Goal: Information Seeking & Learning: Compare options

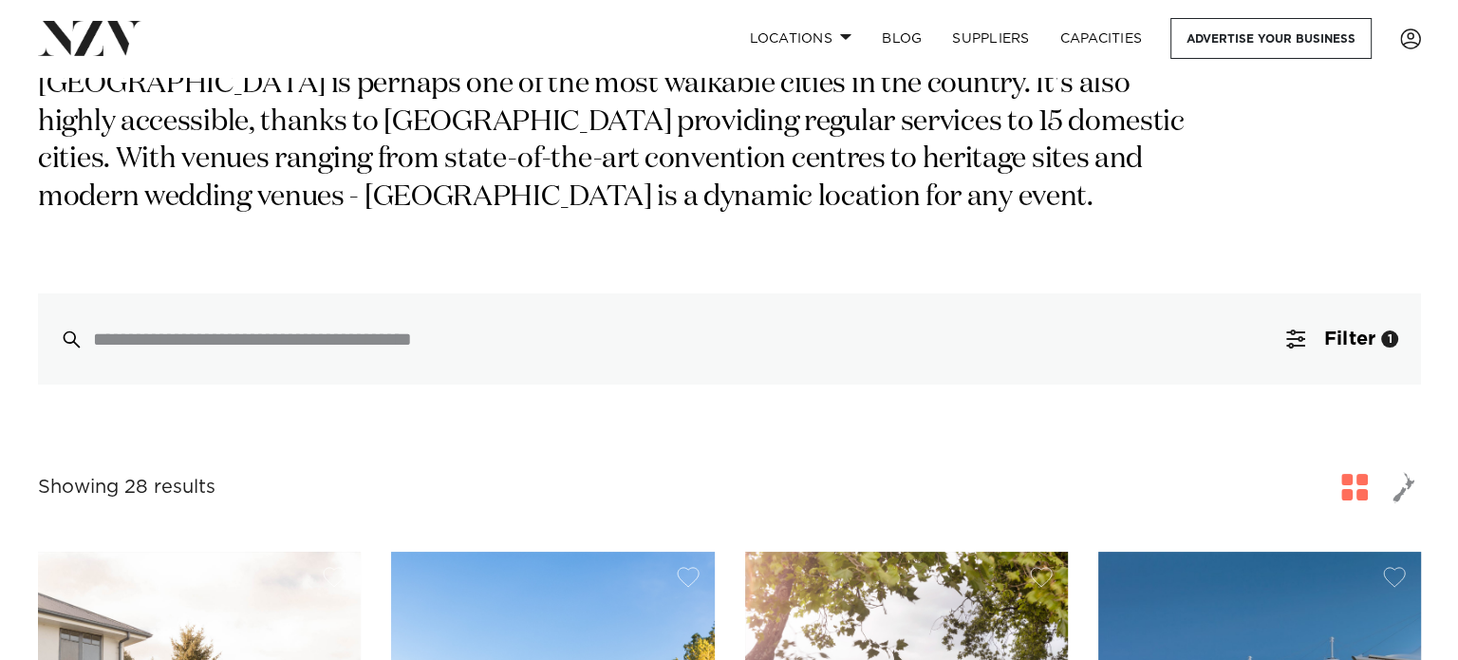
scroll to position [299, 0]
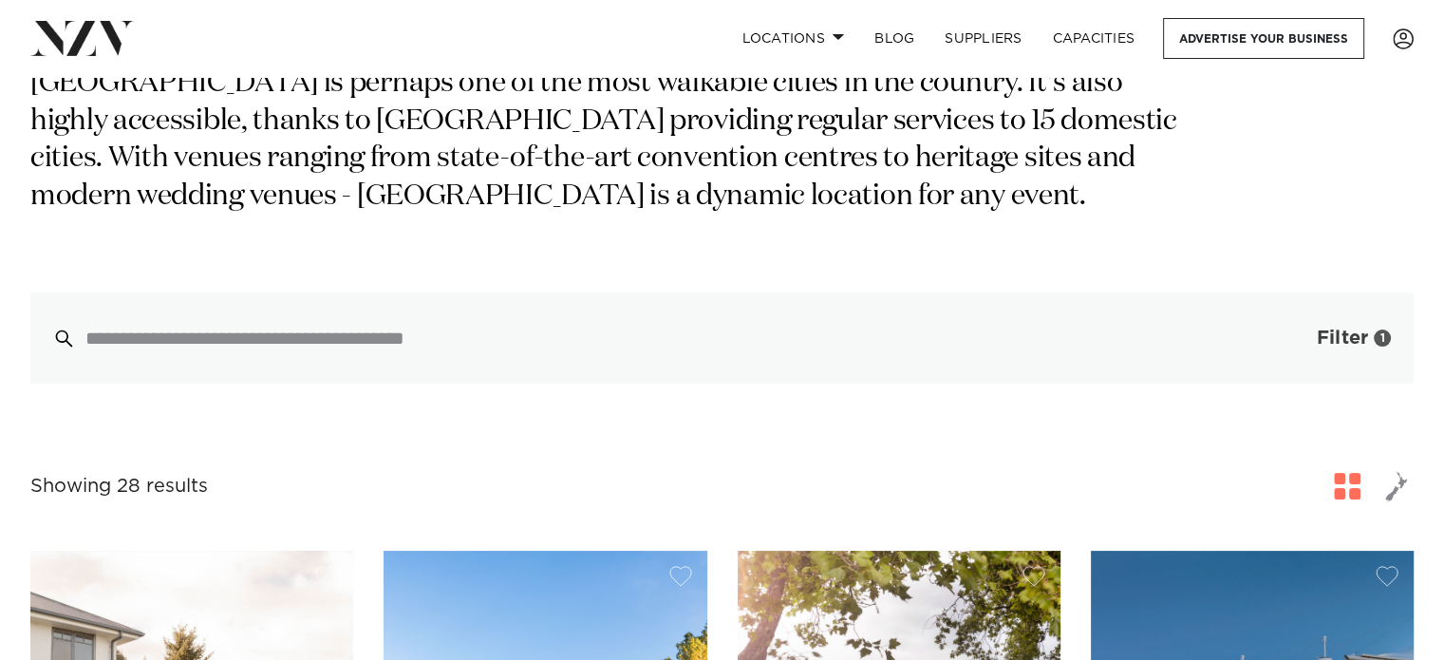
click at [1306, 344] on button "Filter 1" at bounding box center [1335, 337] width 158 height 91
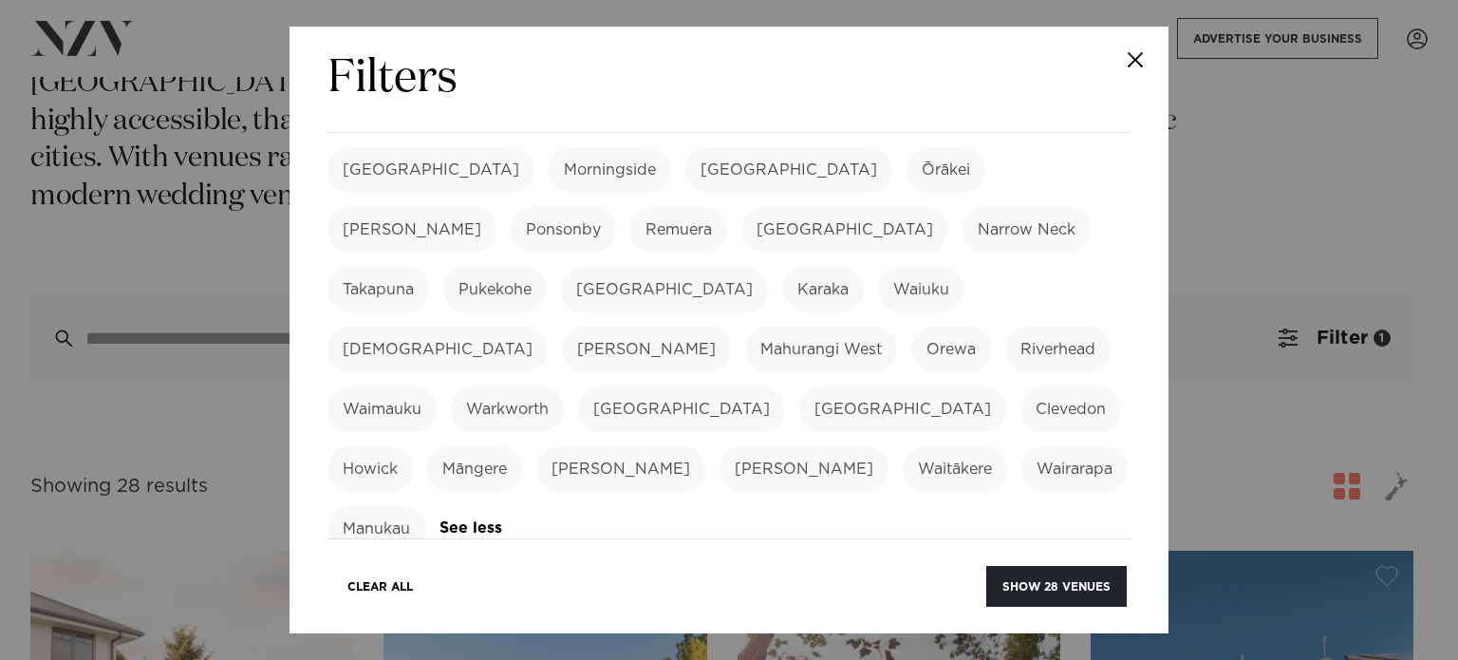
scroll to position [562, 0]
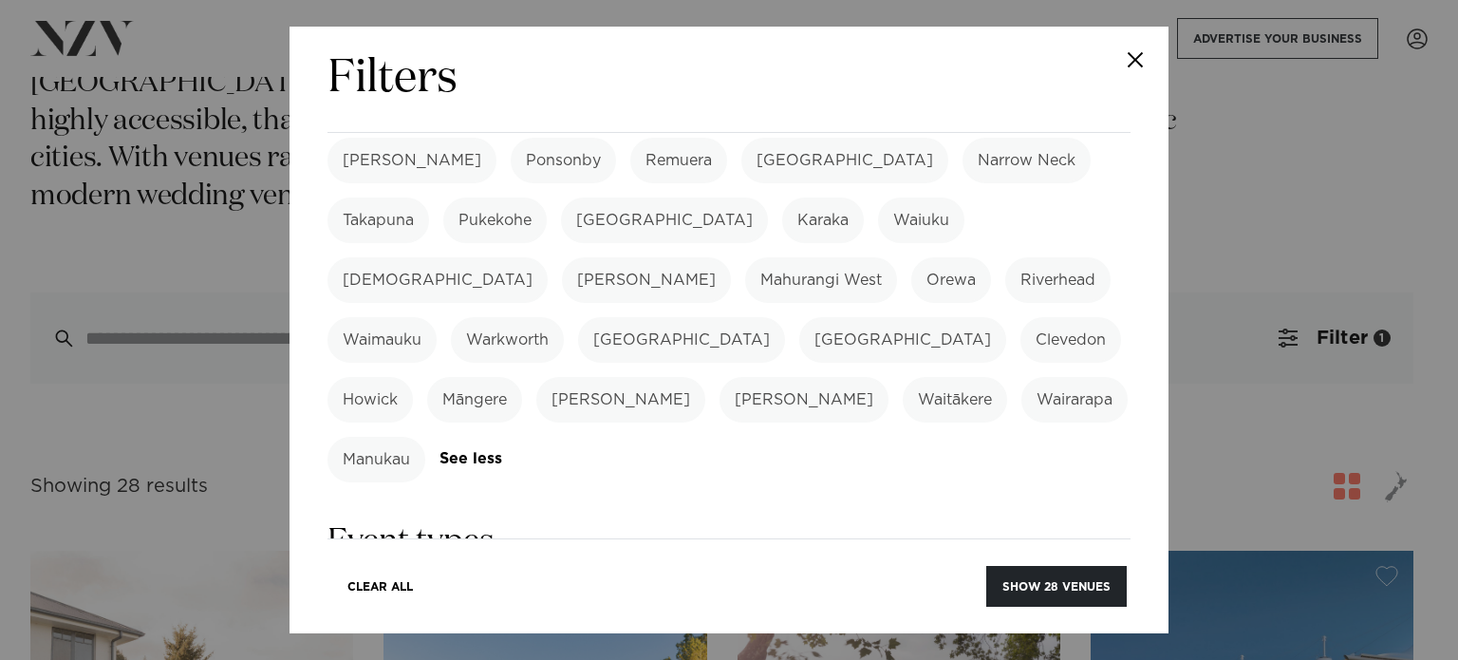
click at [1190, 220] on div "Filters Search Type Venue Supplier See more Locations Auckland Wellington Chris…" at bounding box center [729, 330] width 1458 height 660
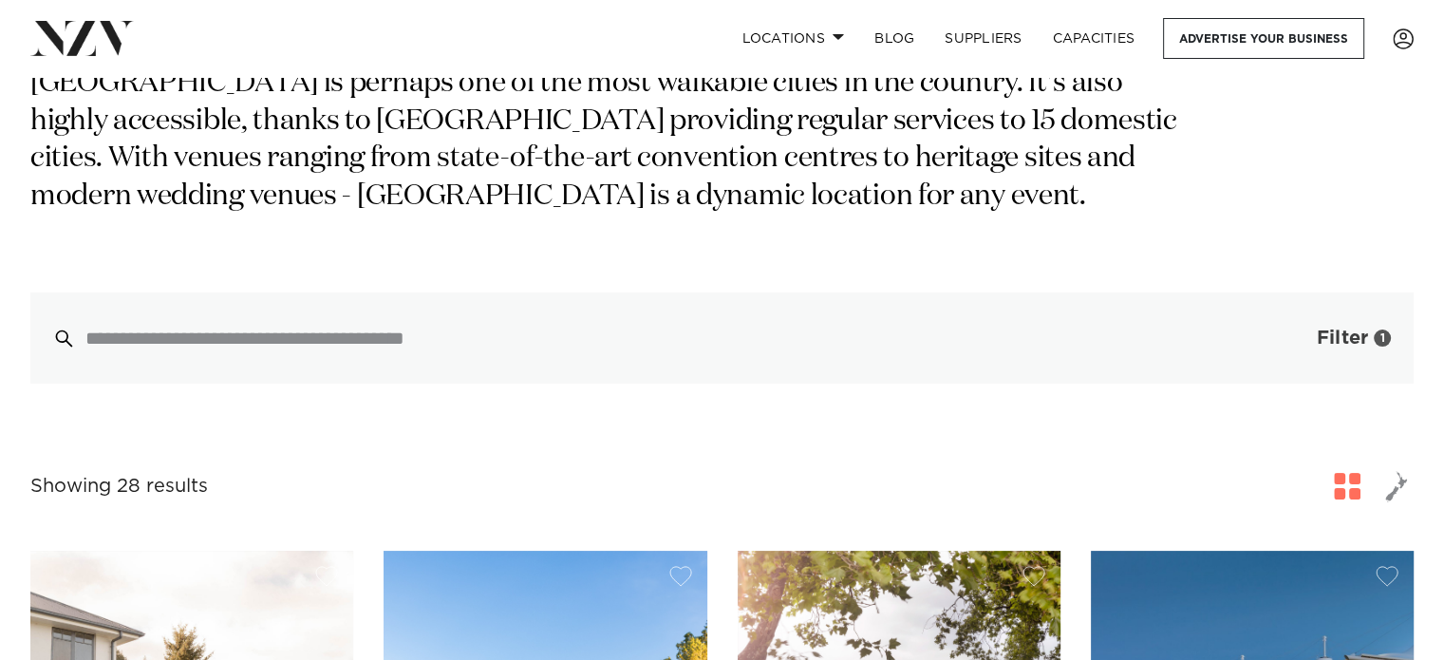
click at [1312, 362] on button "Filter 1" at bounding box center [1335, 337] width 158 height 91
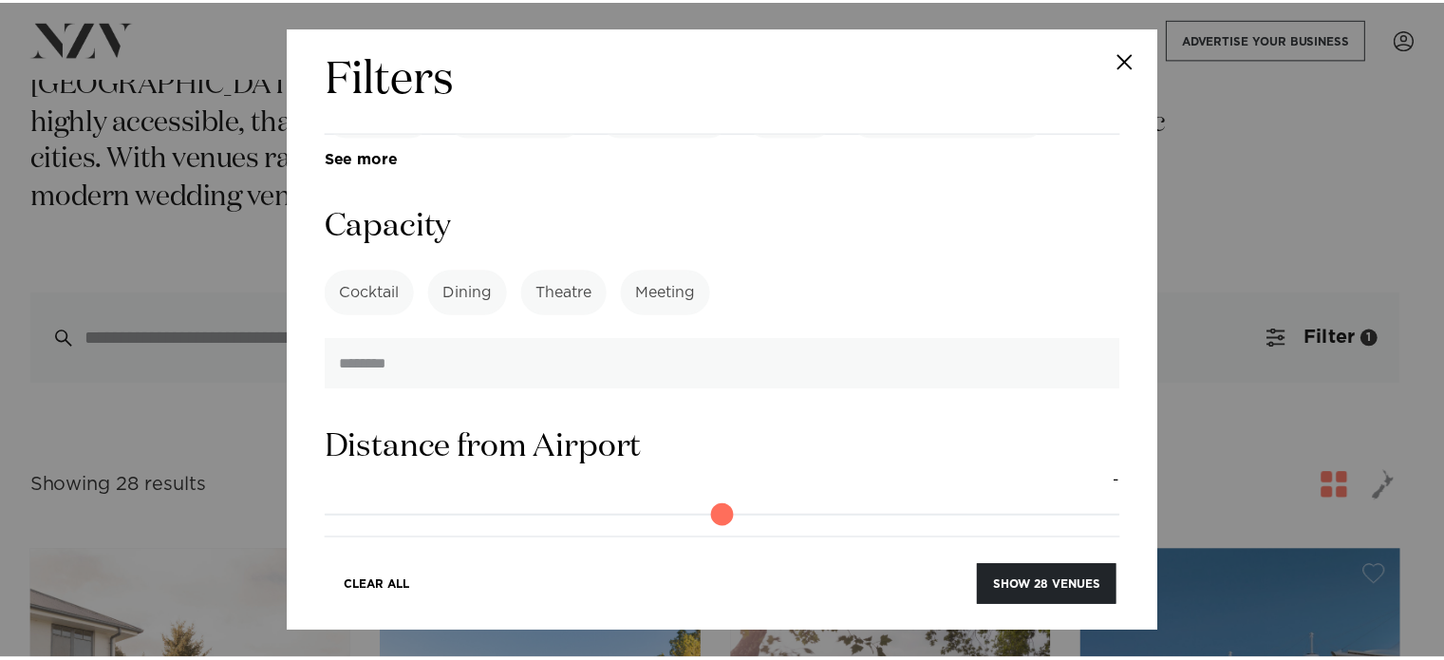
scroll to position [1534, 0]
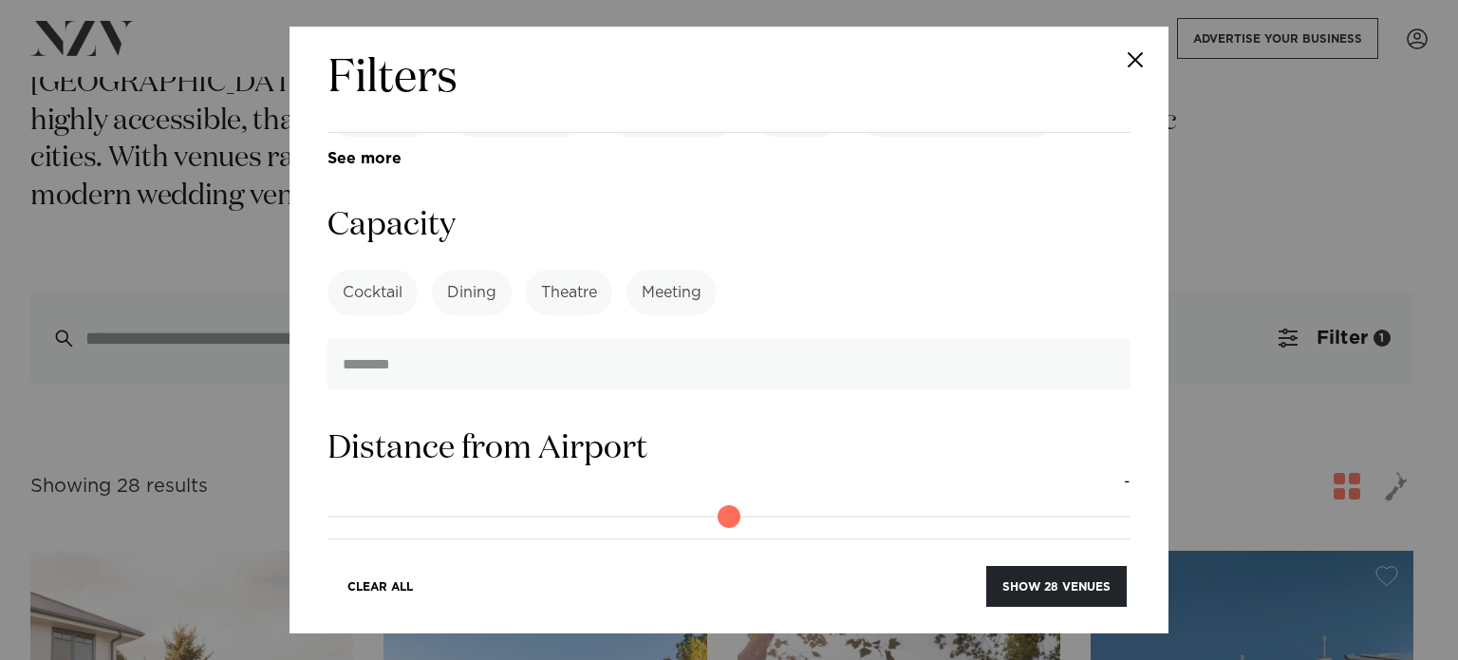
drag, startPoint x: 350, startPoint y: 470, endPoint x: 397, endPoint y: 489, distance: 50.2
click at [397, 649] on input "range" at bounding box center [728, 664] width 803 height 30
drag, startPoint x: 397, startPoint y: 489, endPoint x: 569, endPoint y: 496, distance: 172.9
type input "**"
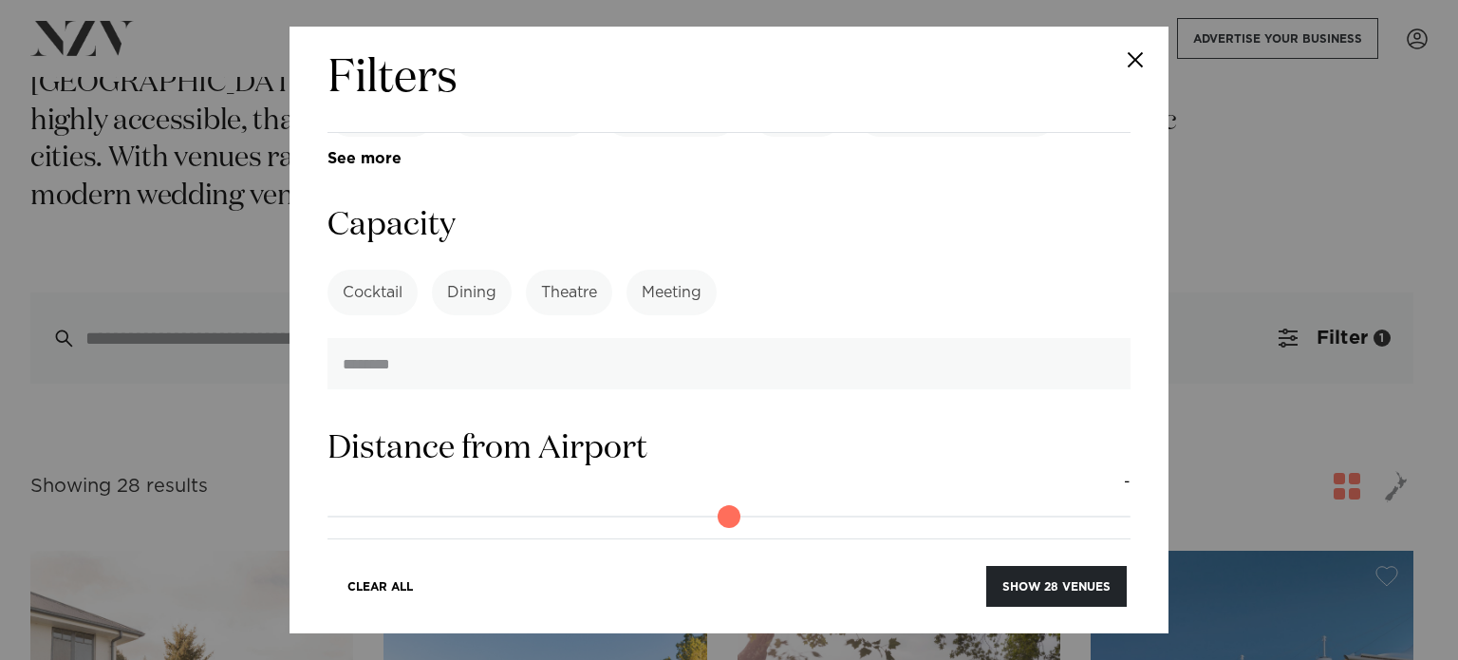
click at [563, 649] on input "range" at bounding box center [728, 664] width 803 height 30
click at [1047, 577] on button "Show 26 venues" at bounding box center [1056, 586] width 140 height 41
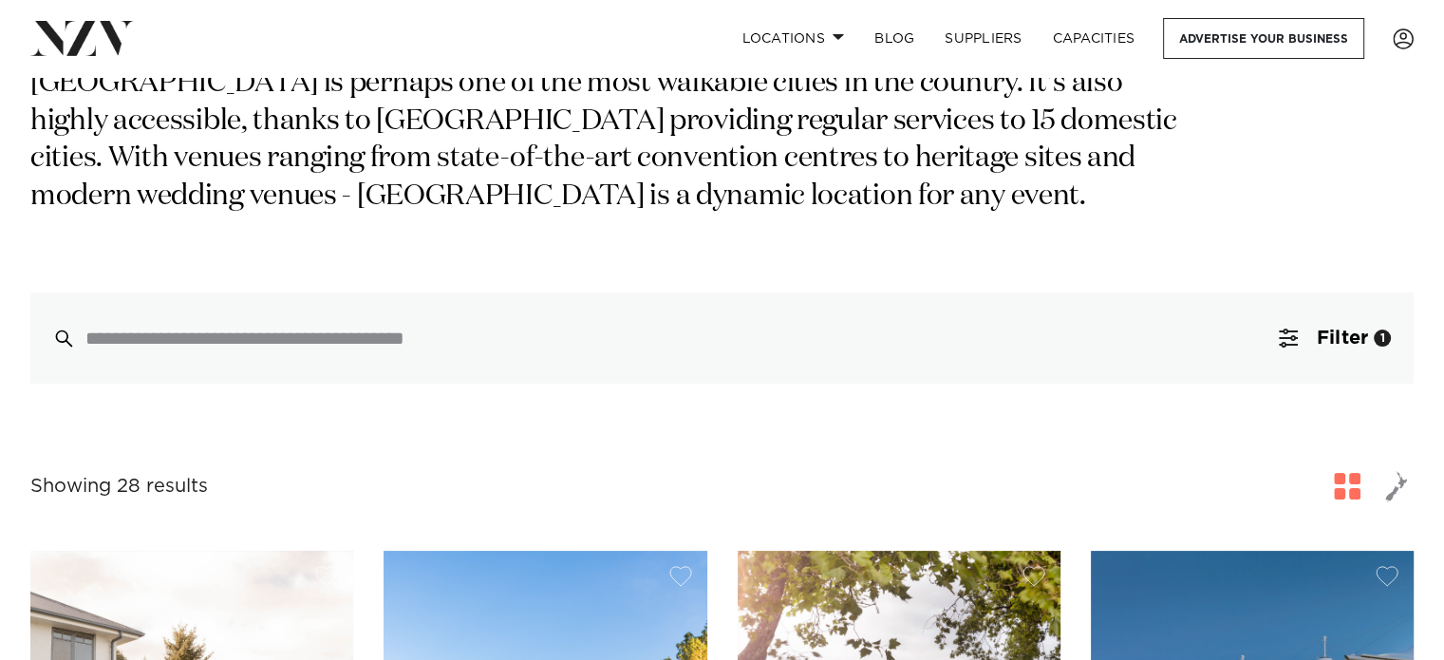
scroll to position [547, 0]
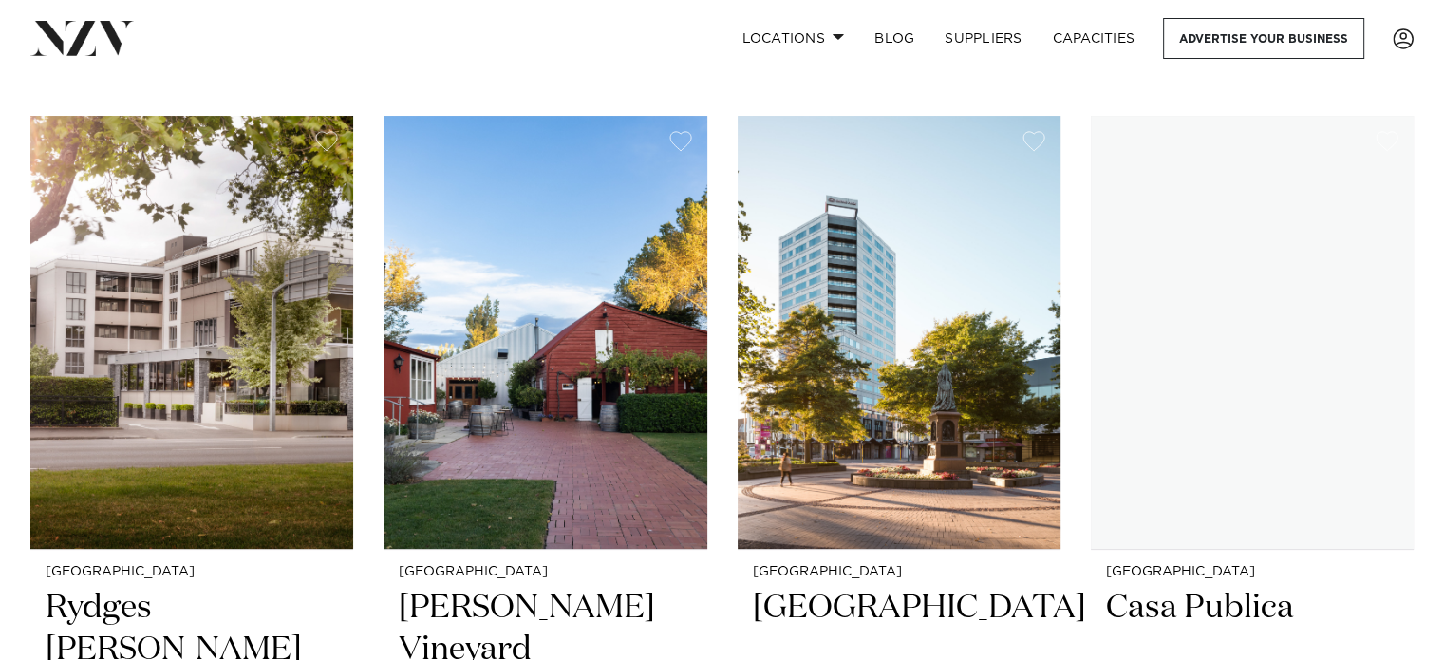
scroll to position [421, 0]
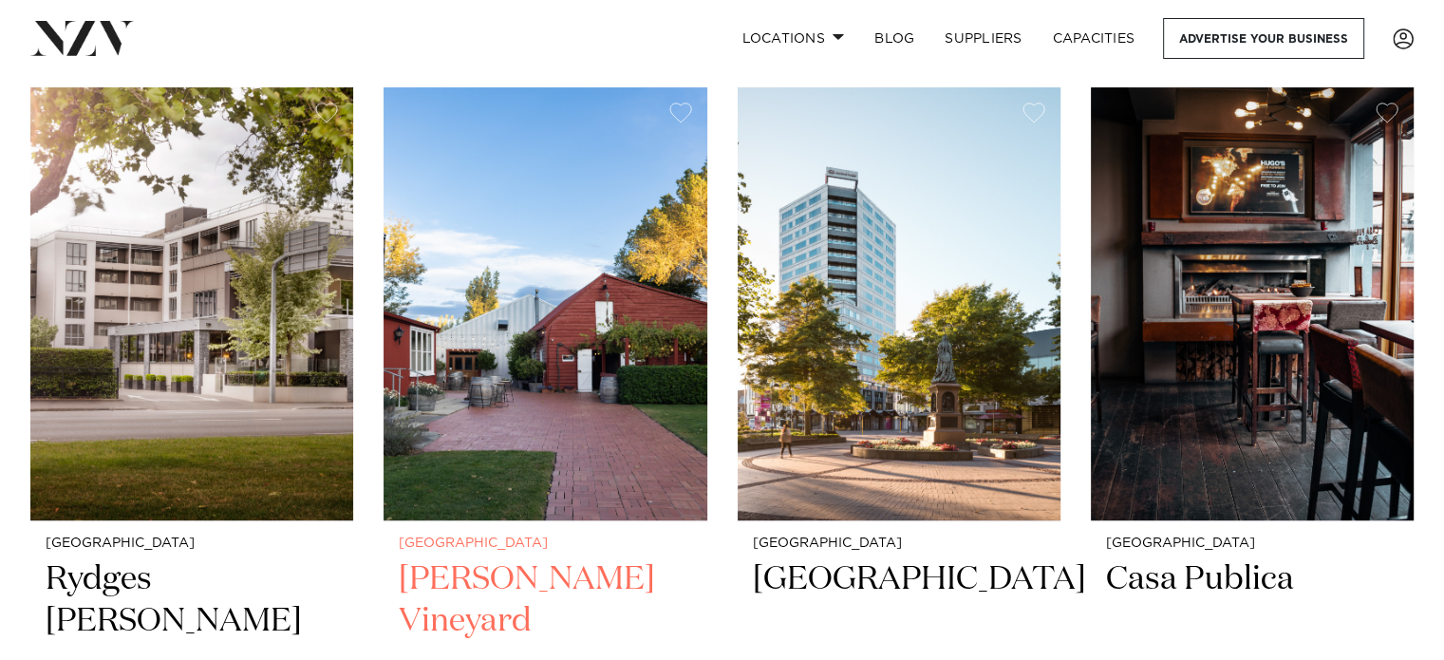
click at [597, 348] on img at bounding box center [544, 303] width 323 height 433
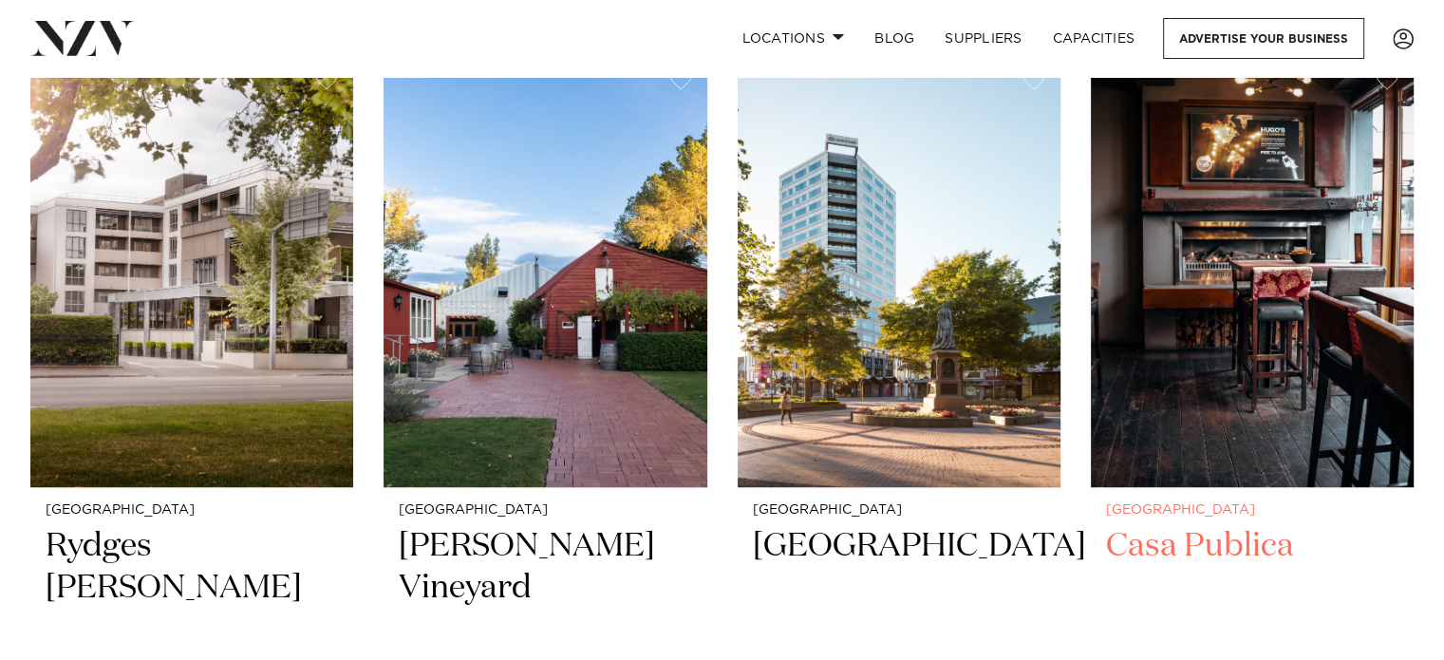
scroll to position [454, 0]
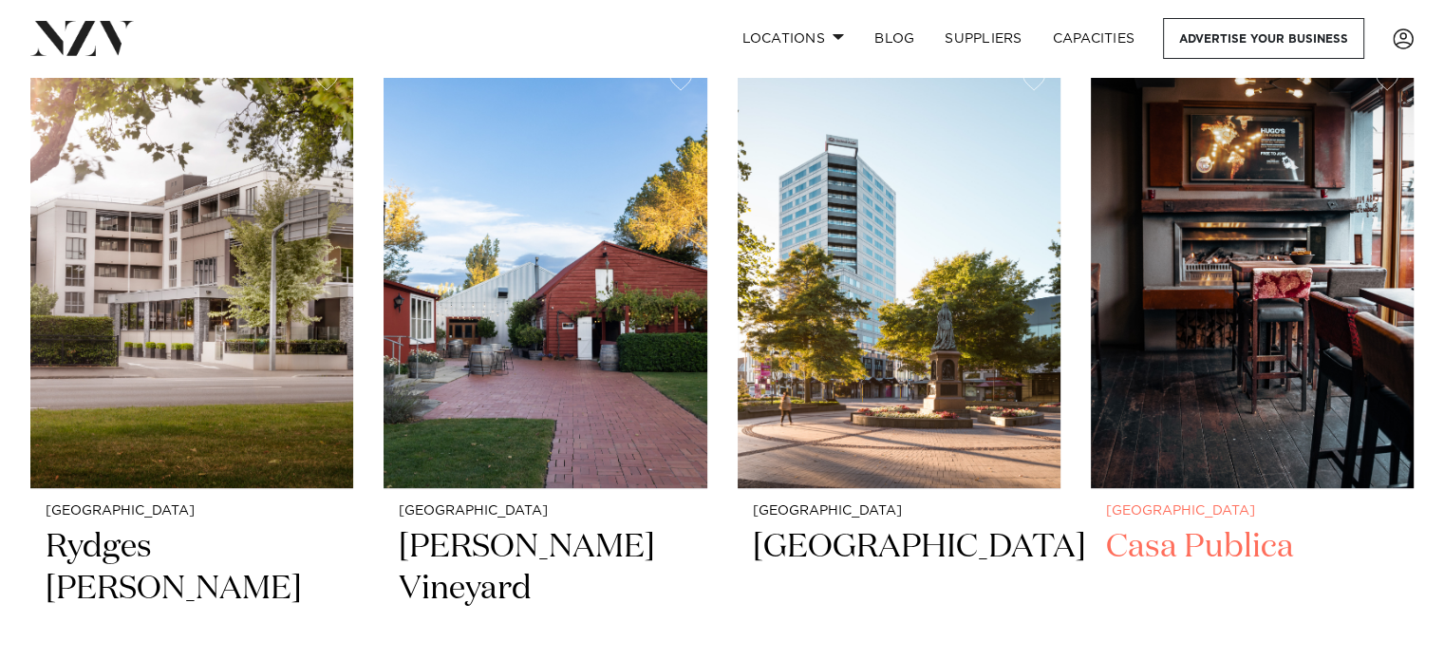
click at [1226, 279] on img at bounding box center [1252, 271] width 323 height 433
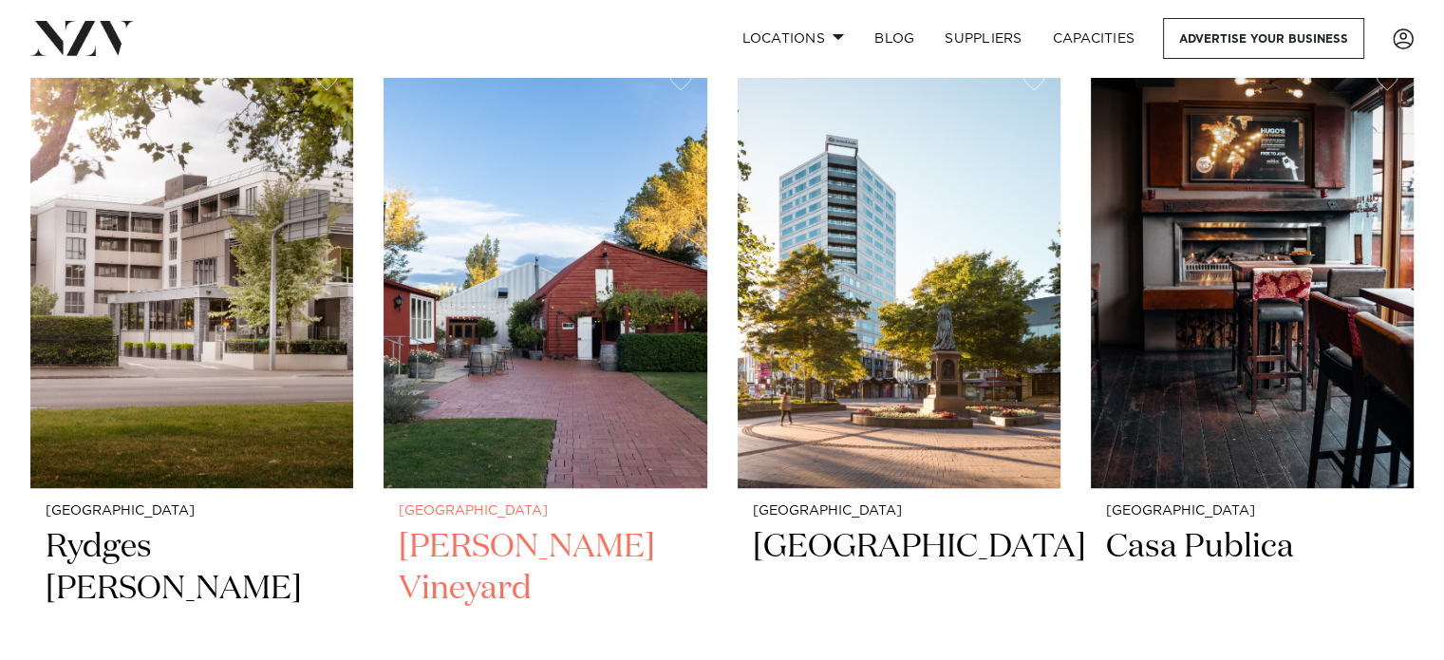
scroll to position [0, 0]
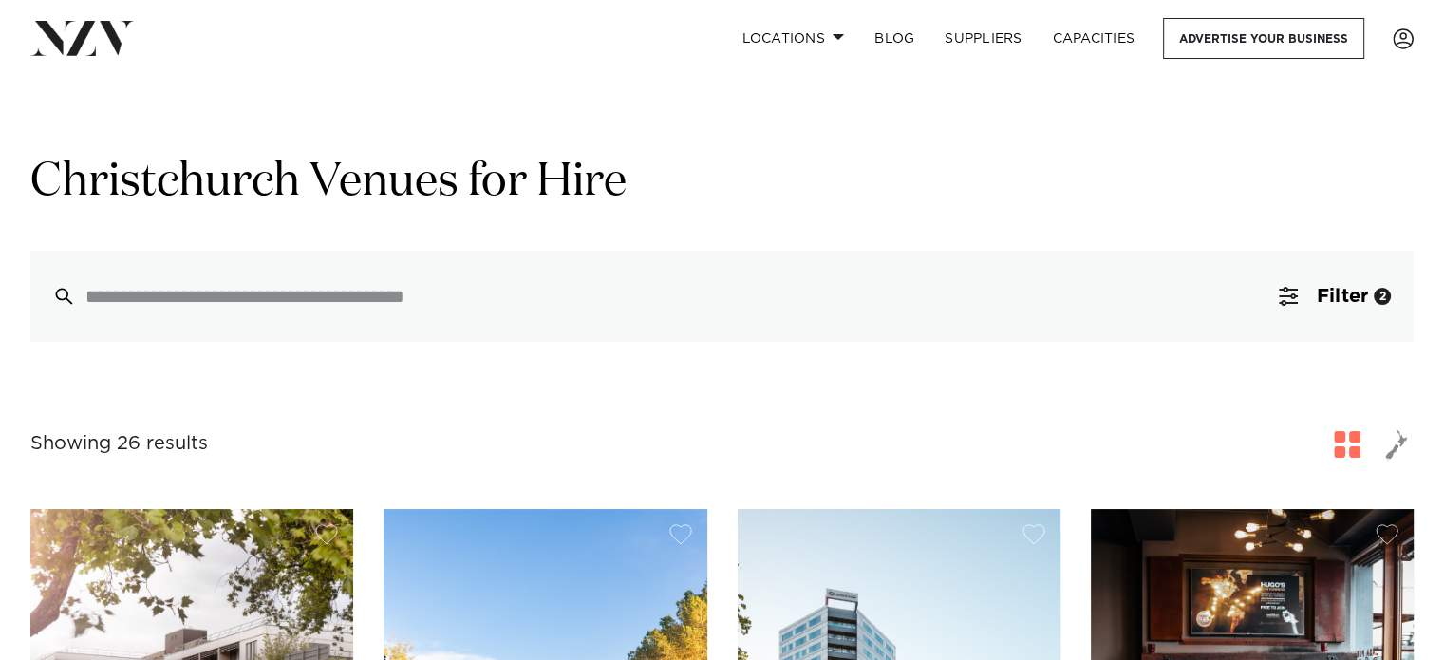
click at [1403, 448] on span "button" at bounding box center [1396, 444] width 23 height 32
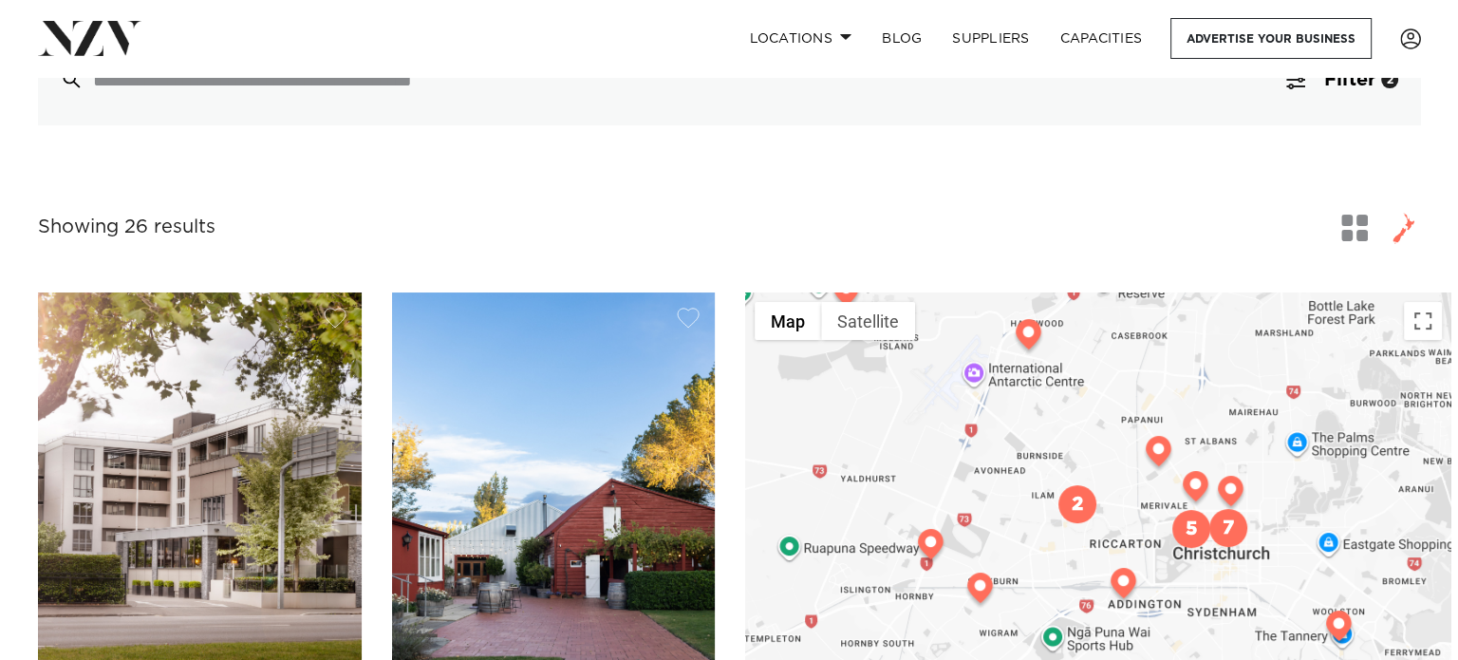
scroll to position [216, 0]
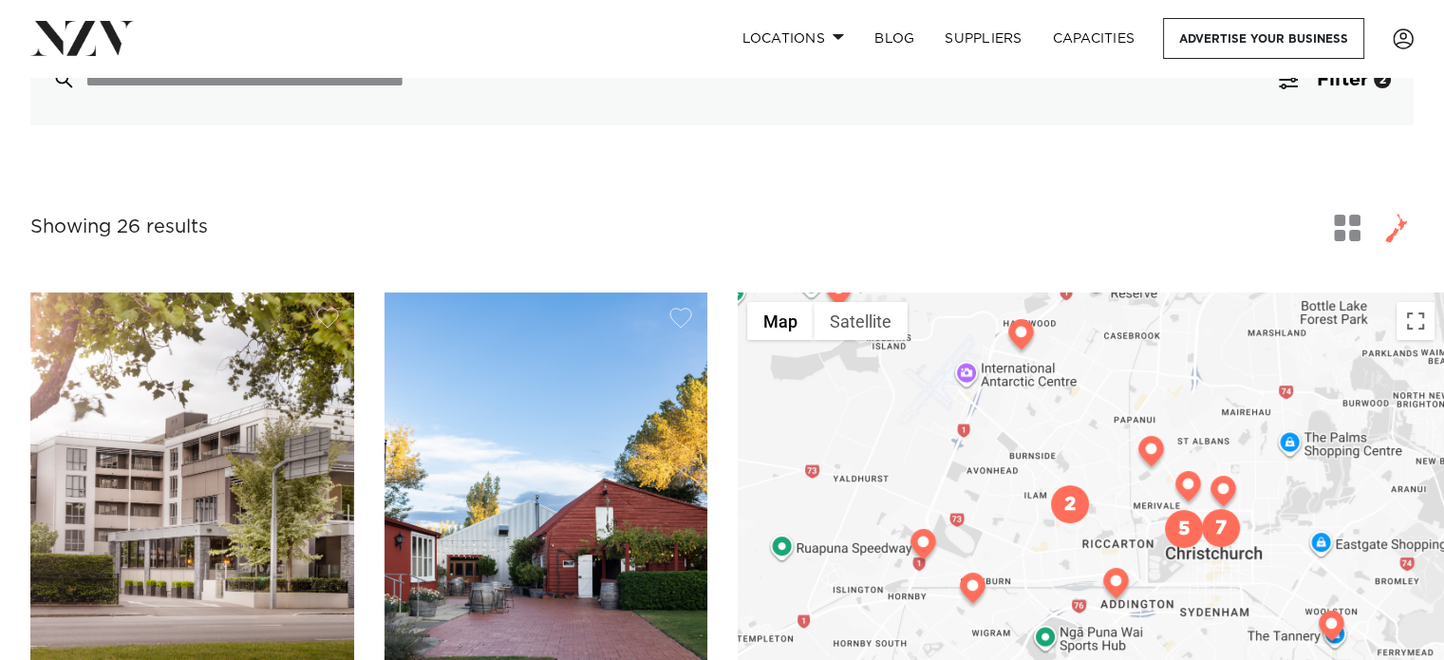
click at [1345, 233] on span "button" at bounding box center [1347, 228] width 27 height 27
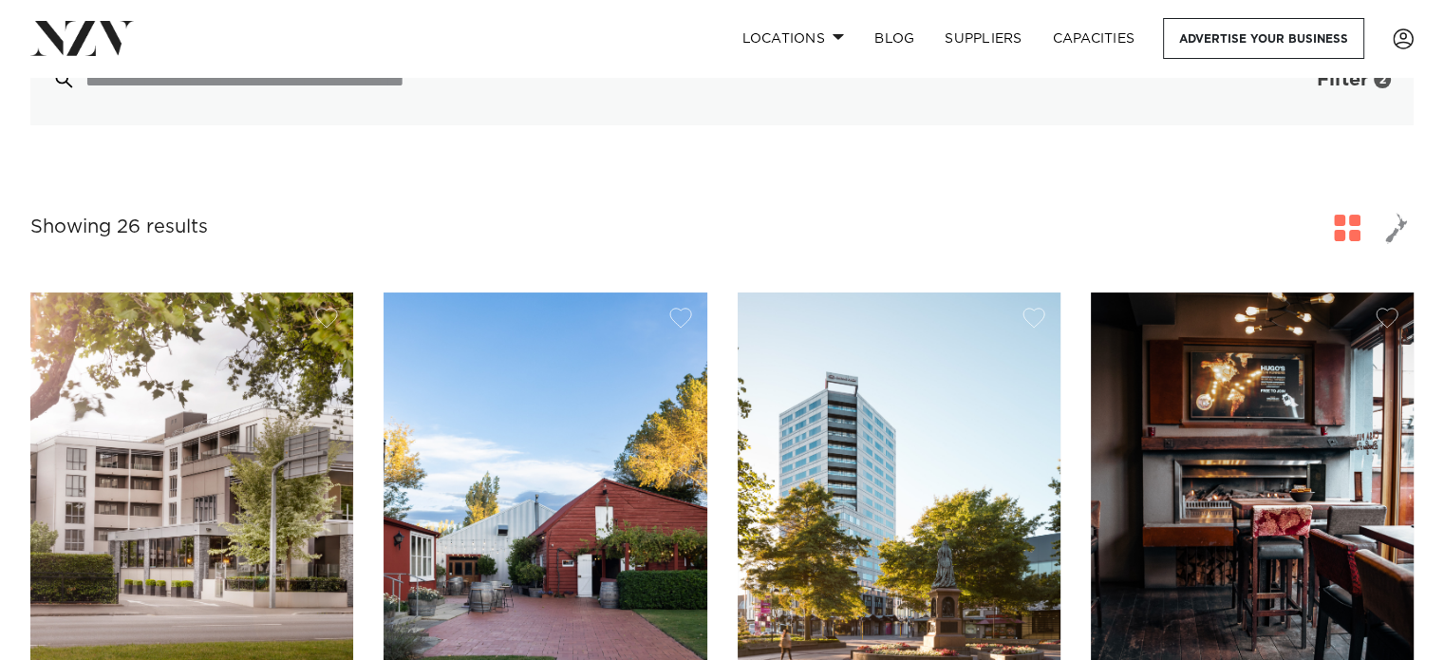
click at [1317, 81] on span "Filter" at bounding box center [1341, 79] width 51 height 19
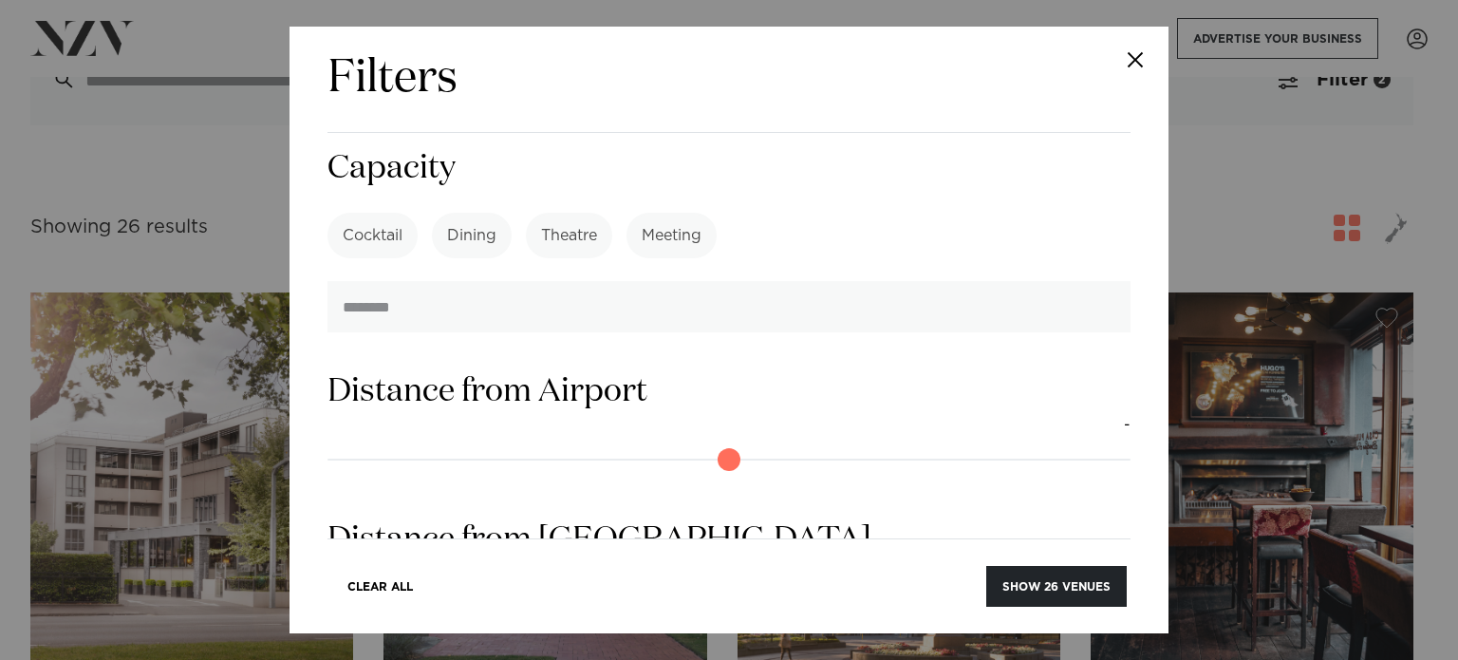
scroll to position [1593, 0]
drag, startPoint x: 565, startPoint y: 417, endPoint x: 418, endPoint y: 403, distance: 147.7
type input "**"
click at [418, 590] on input "range" at bounding box center [728, 605] width 803 height 30
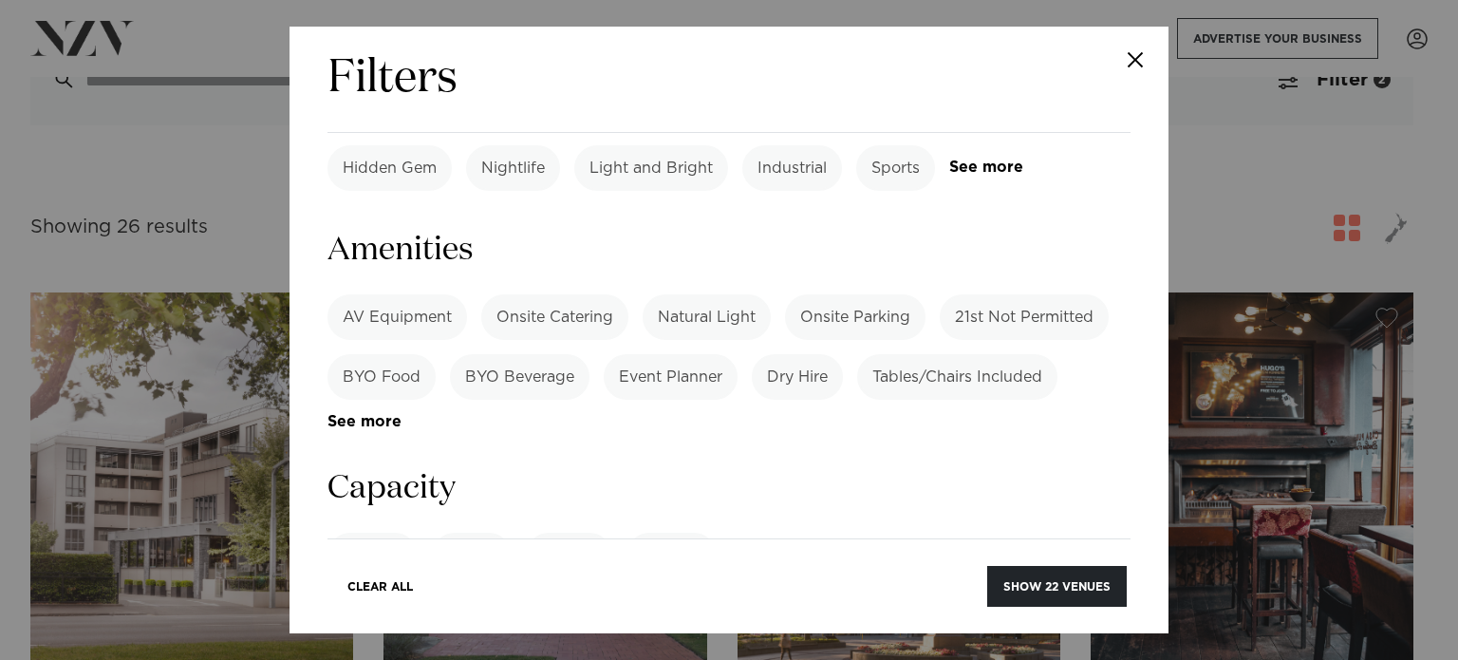
scroll to position [1272, 0]
click at [556, 532] on label "Theatre" at bounding box center [569, 555] width 86 height 46
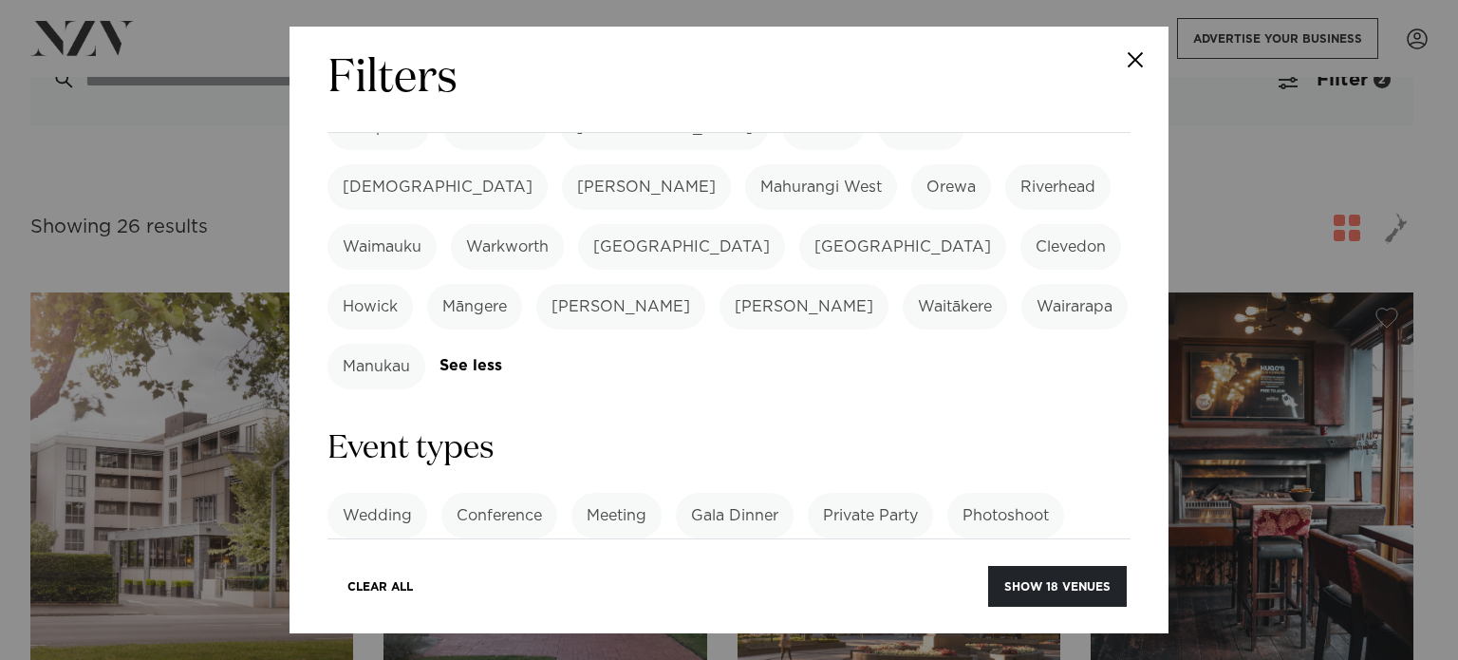
scroll to position [653, 0]
click at [971, 569] on link "See more" at bounding box center [1045, 577] width 148 height 16
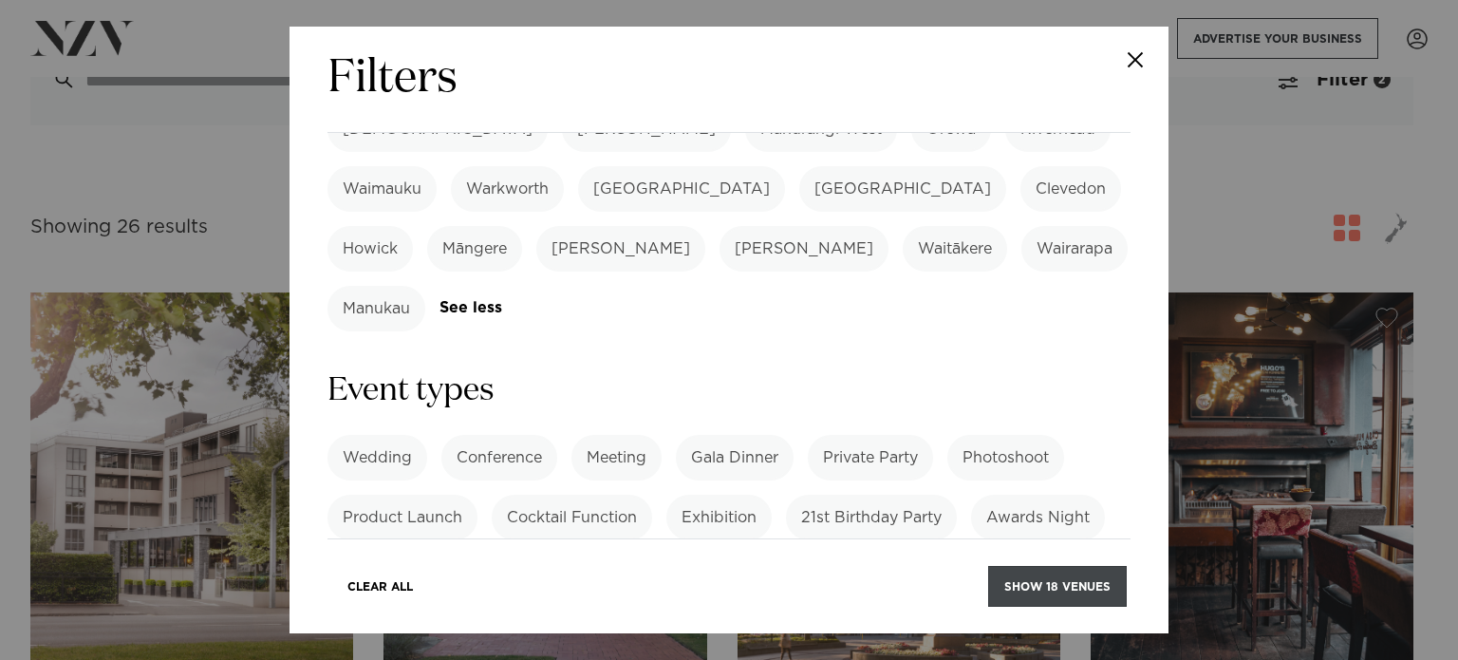
click at [1024, 584] on button "Show 18 venues" at bounding box center [1057, 586] width 139 height 41
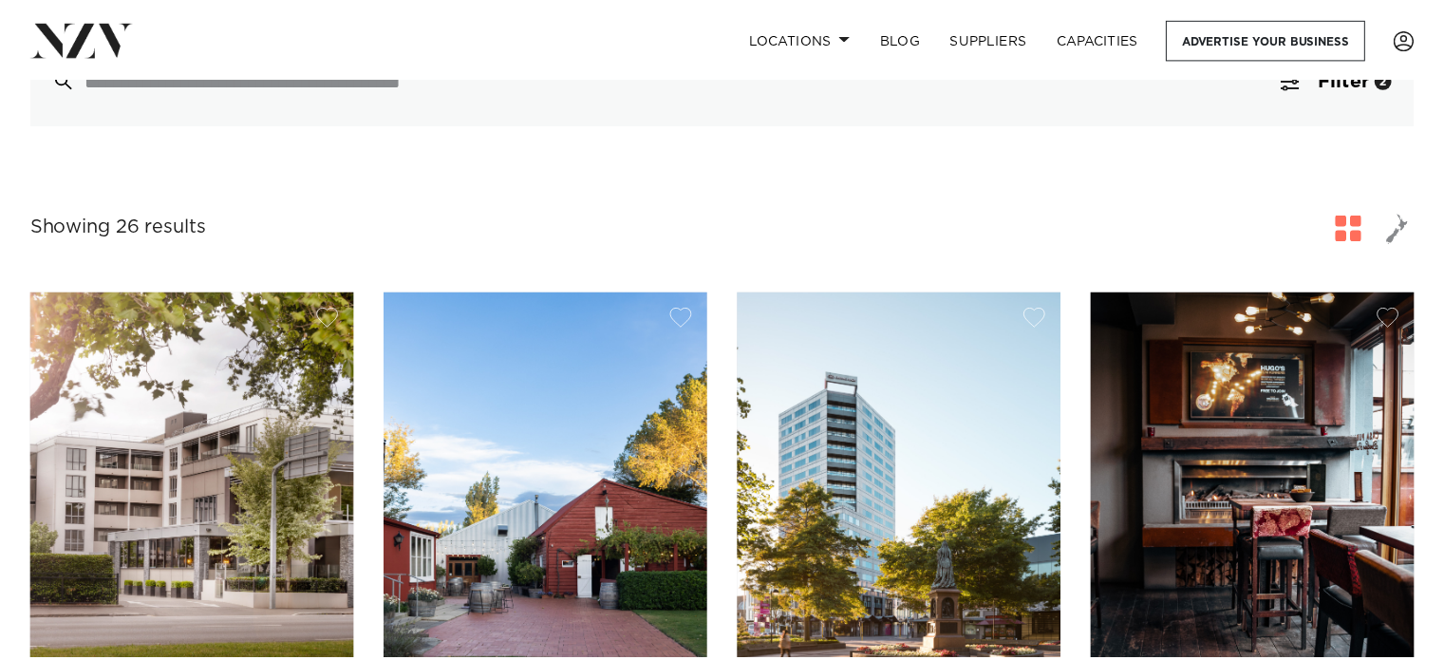
scroll to position [174, 0]
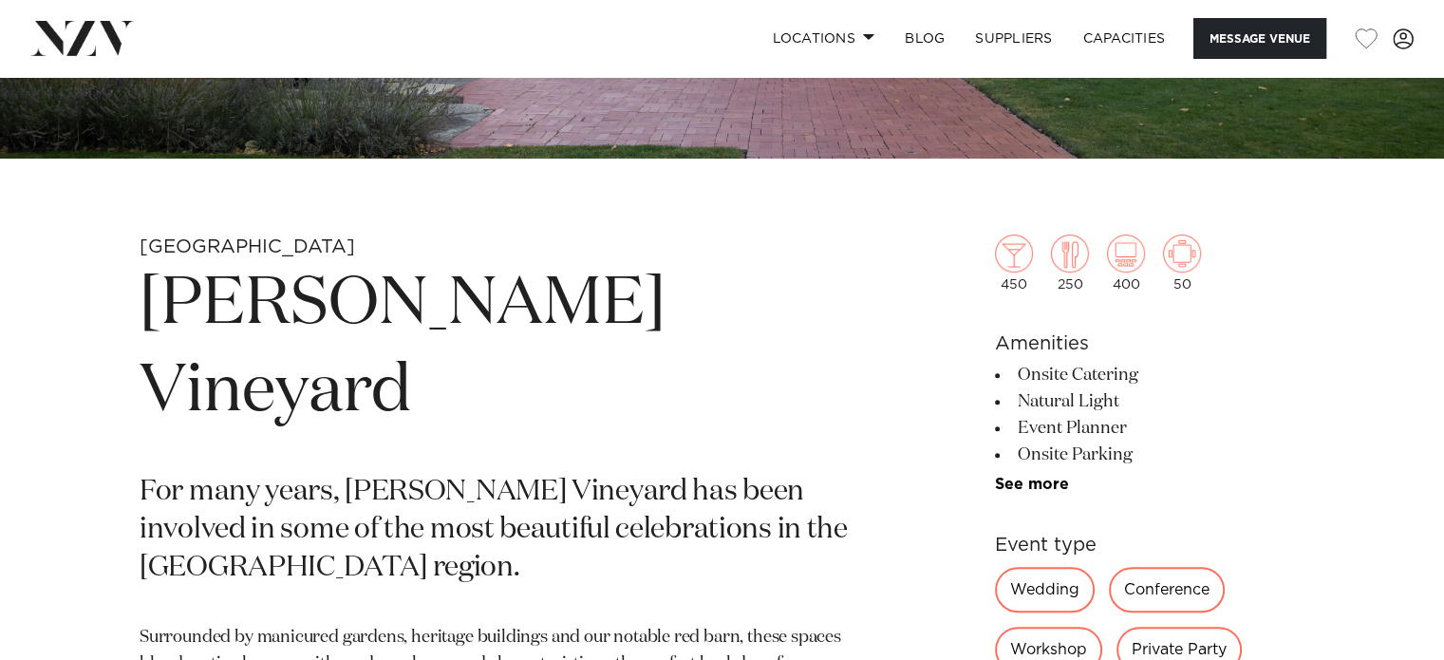
scroll to position [603, 0]
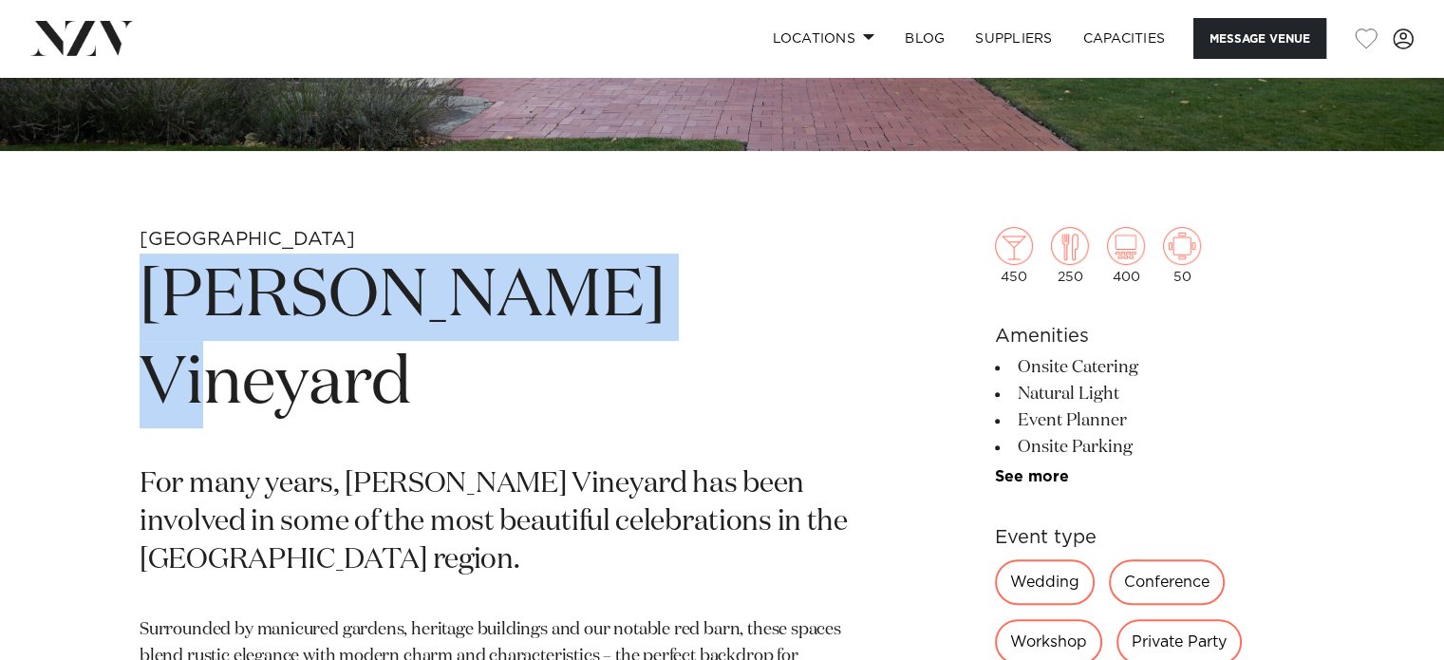
drag, startPoint x: 119, startPoint y: 303, endPoint x: 693, endPoint y: 285, distance: 574.5
copy h1 "Larcomb Vineyard"
click at [586, 275] on h1 "Larcomb Vineyard" at bounding box center [500, 340] width 720 height 175
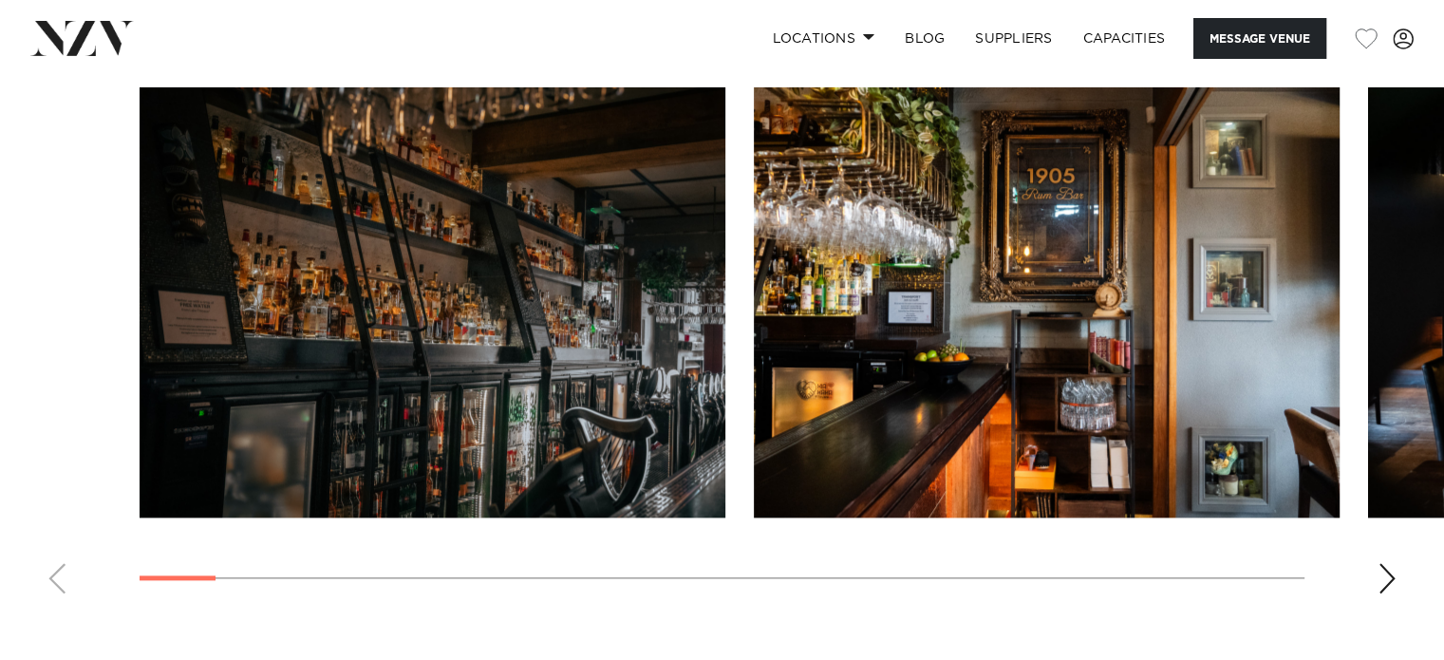
scroll to position [1929, 0]
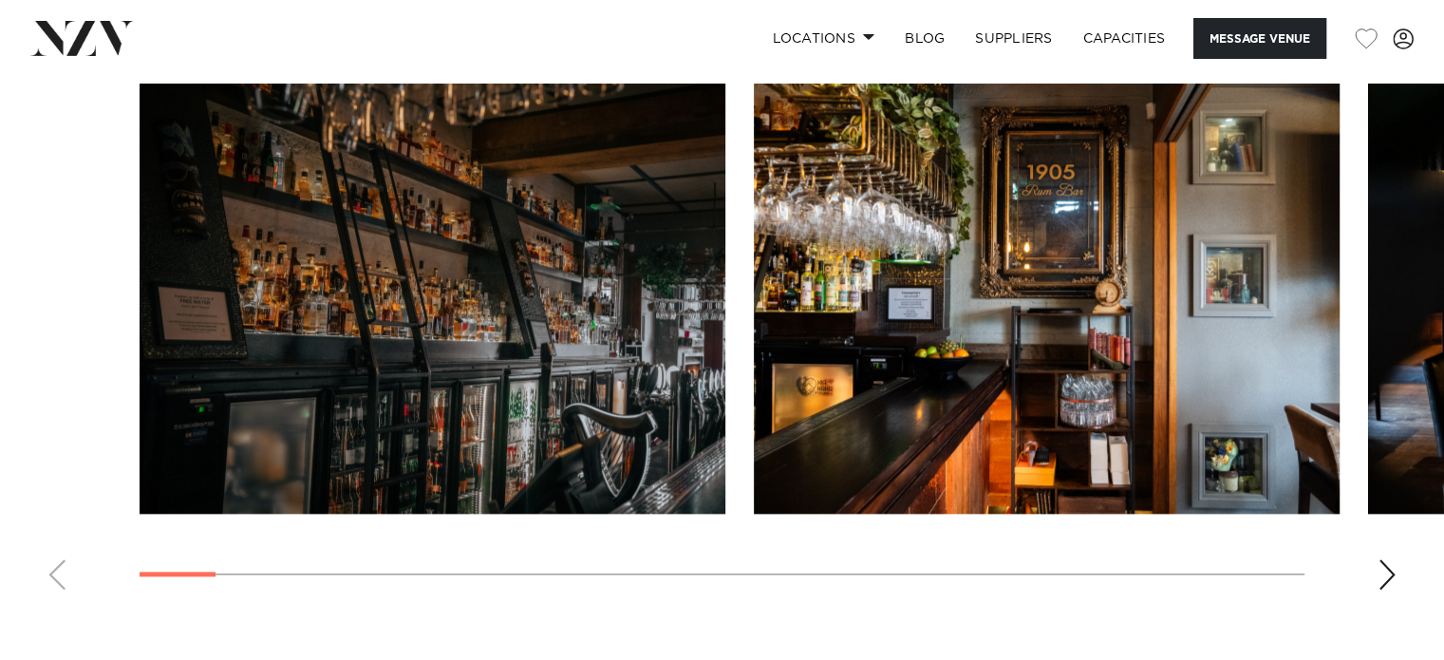
click at [1382, 553] on swiper-container at bounding box center [722, 344] width 1444 height 521
click at [1387, 566] on div "Next slide" at bounding box center [1386, 574] width 19 height 30
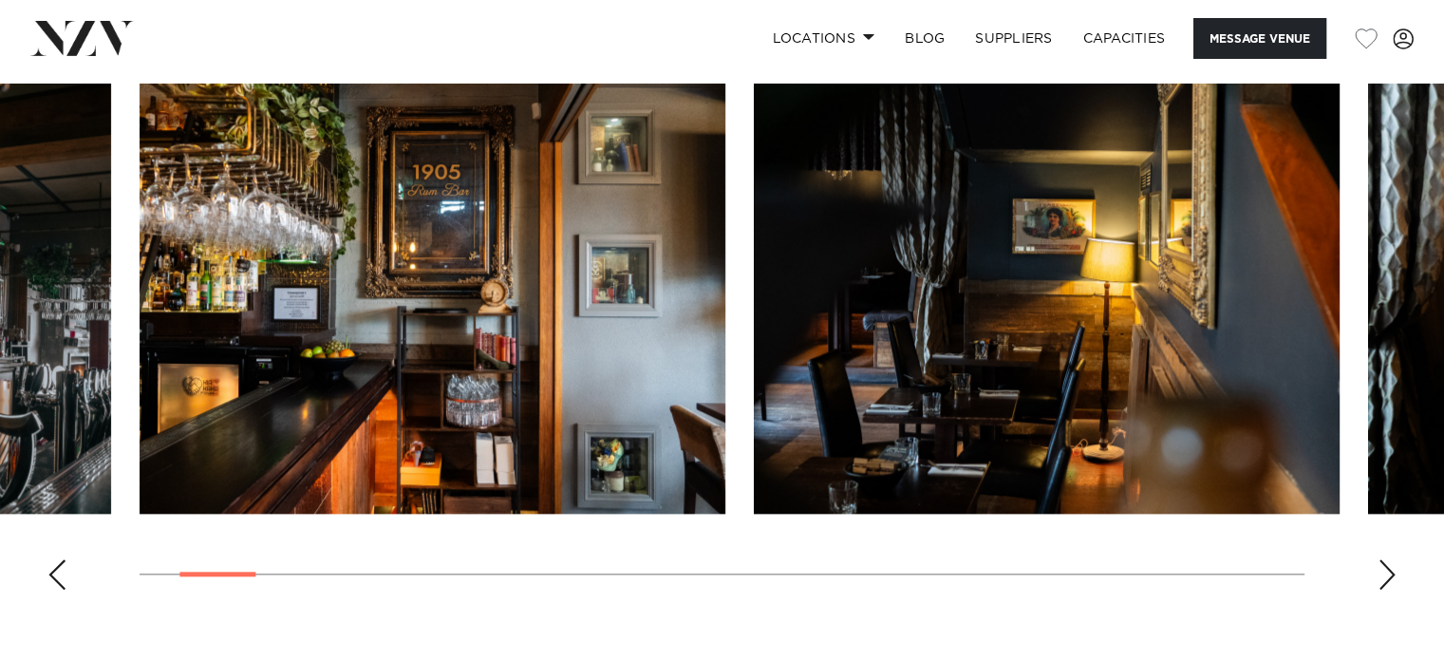
click at [1387, 566] on div "Next slide" at bounding box center [1386, 574] width 19 height 30
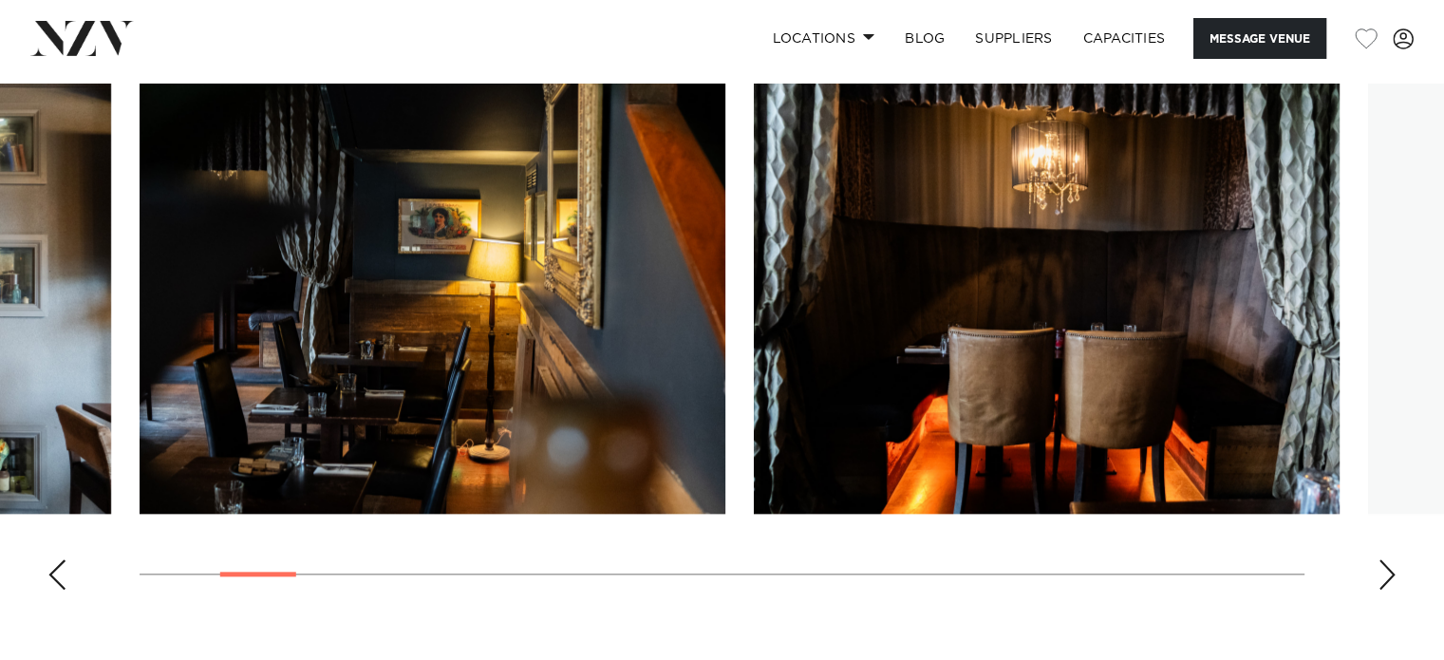
click at [1387, 566] on div "Next slide" at bounding box center [1386, 574] width 19 height 30
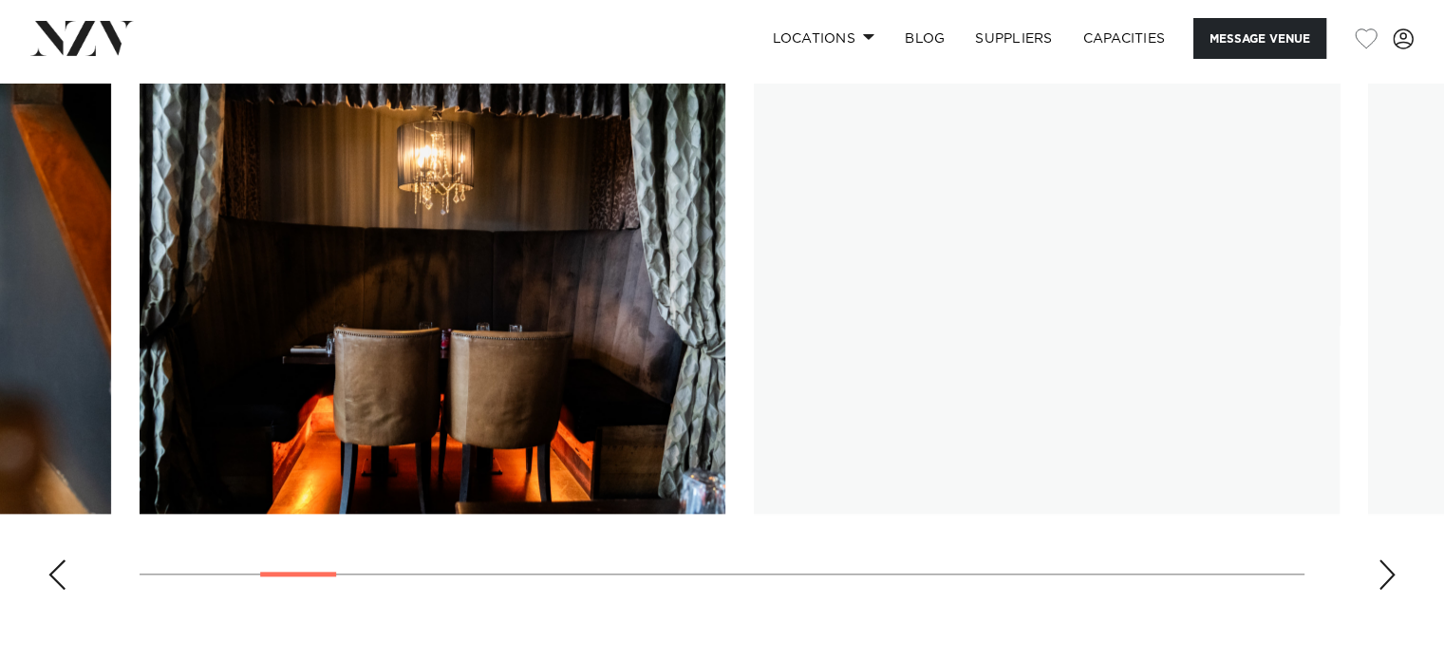
click at [1387, 566] on div "Next slide" at bounding box center [1386, 574] width 19 height 30
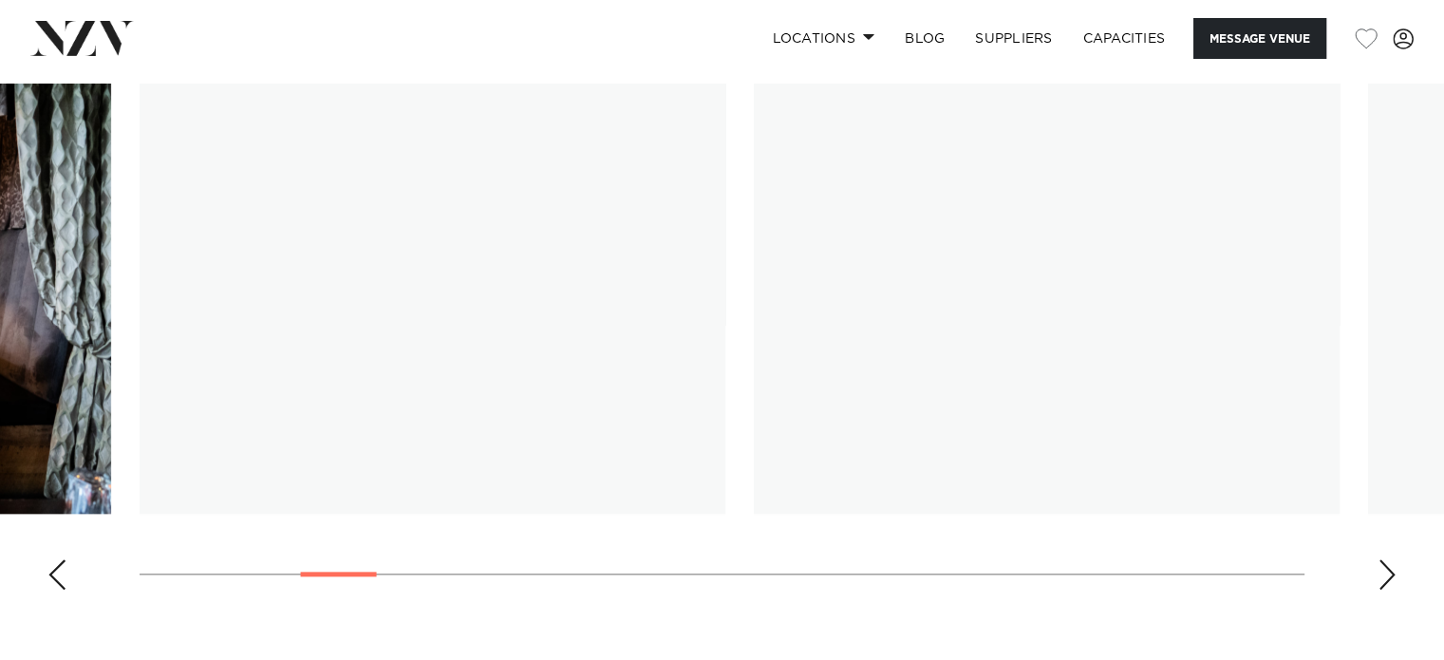
click at [1387, 566] on div "Next slide" at bounding box center [1386, 574] width 19 height 30
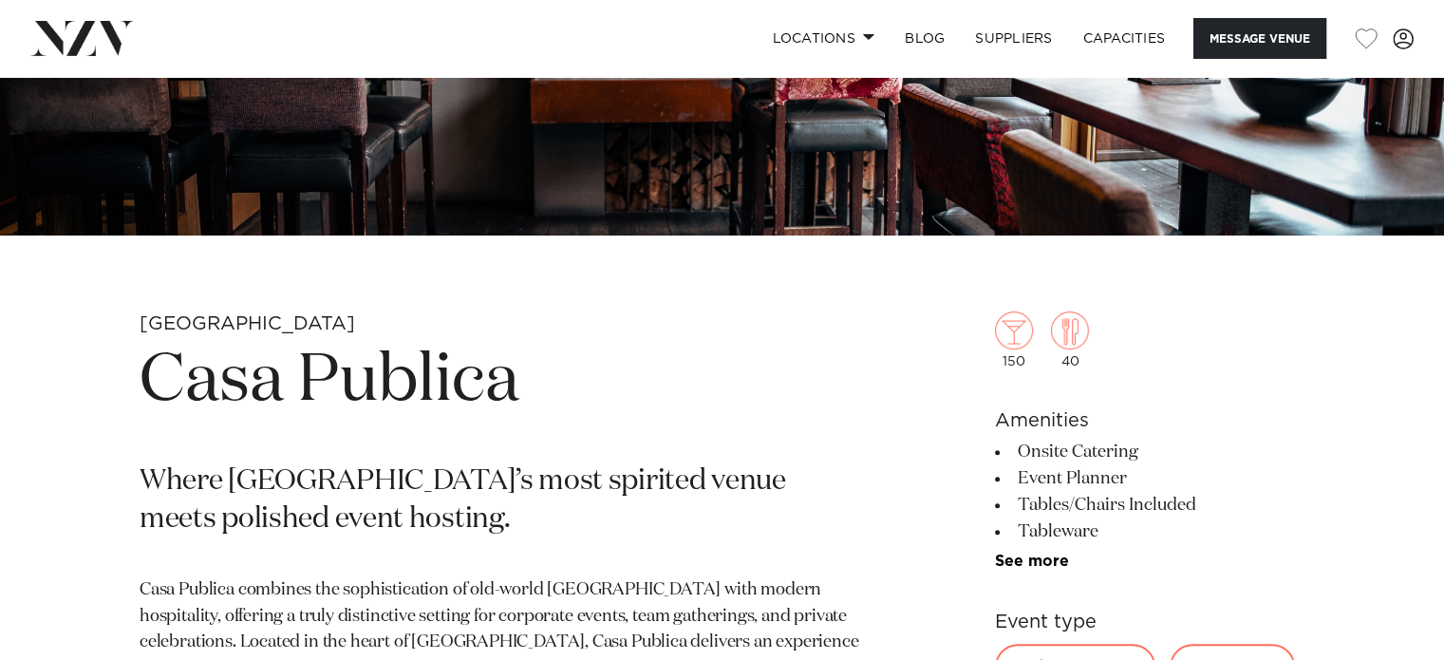
scroll to position [663, 0]
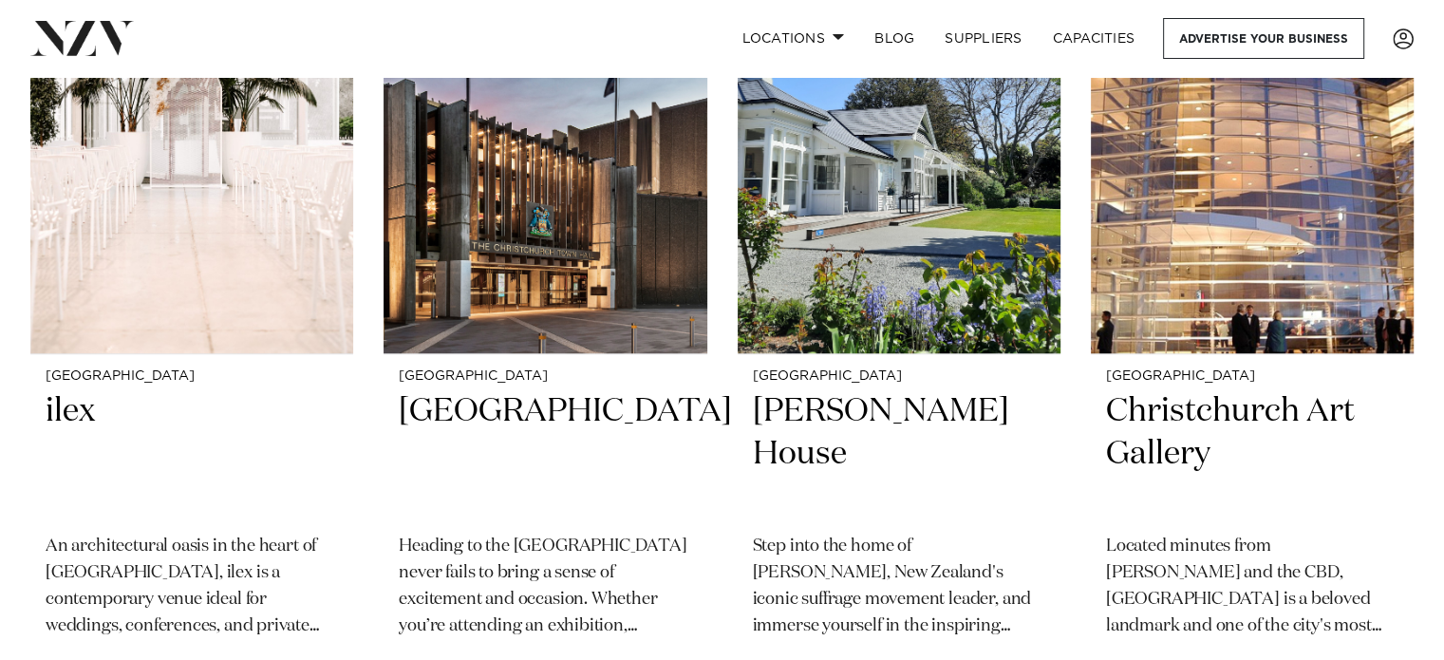
scroll to position [1431, 0]
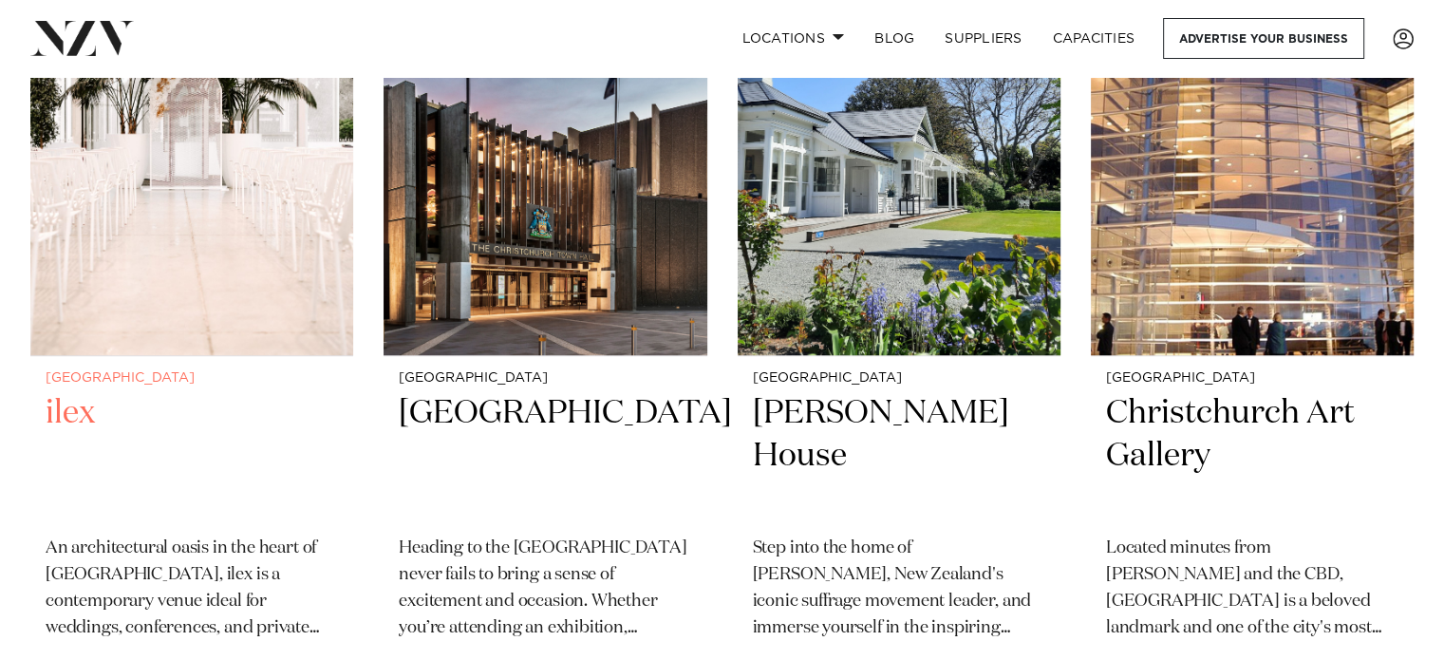
click at [234, 198] on img at bounding box center [191, 138] width 323 height 433
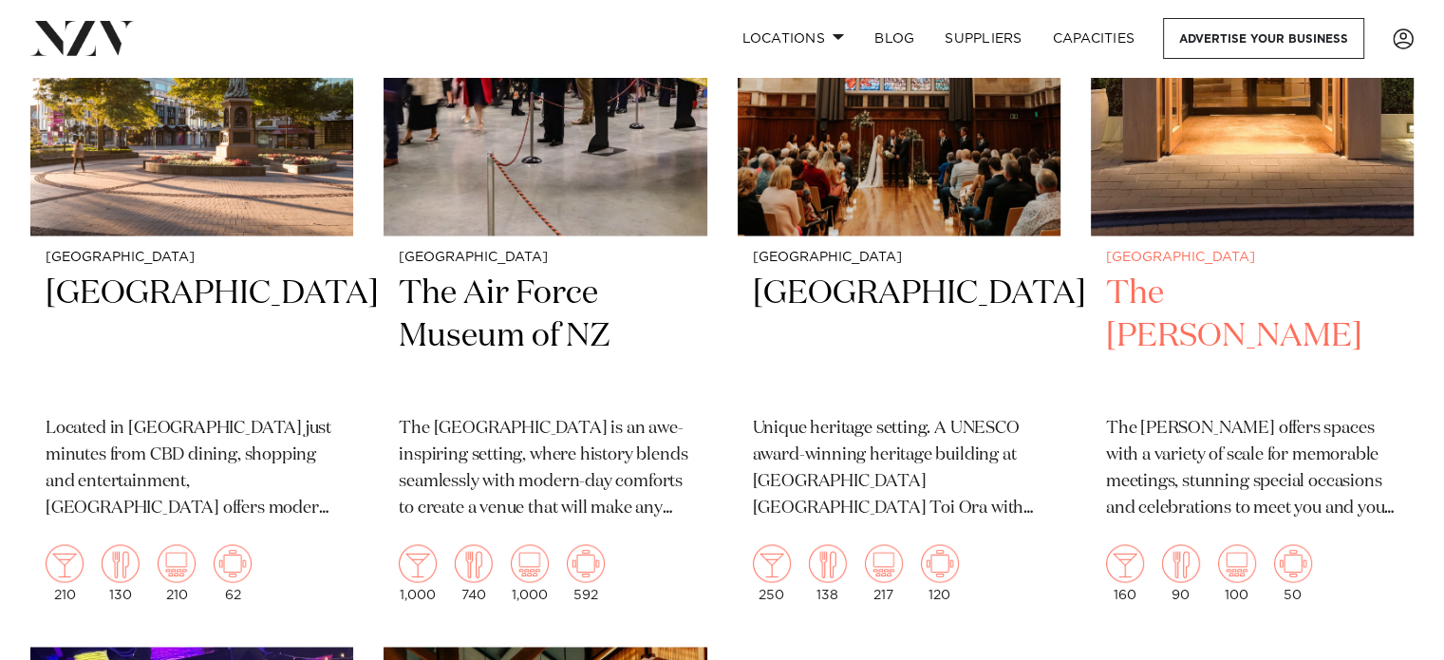
scroll to position [3241, 0]
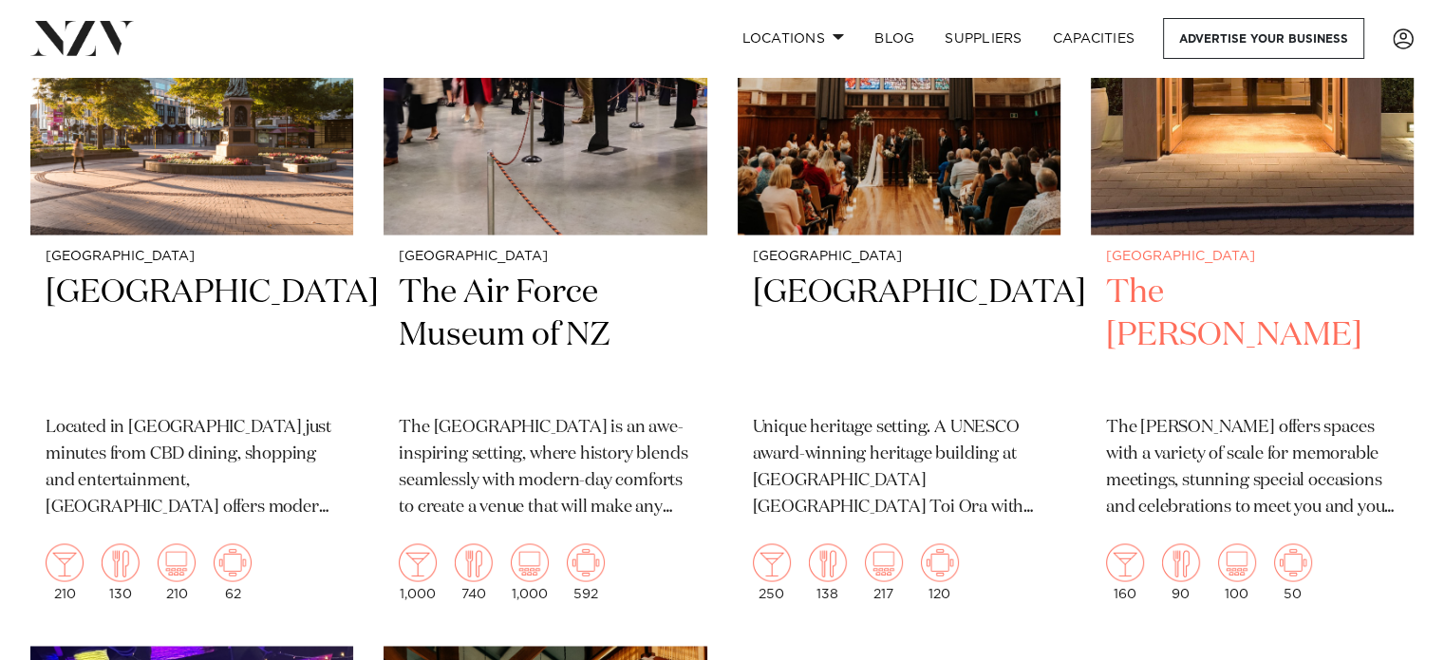
click at [1241, 164] on img at bounding box center [1252, 17] width 323 height 433
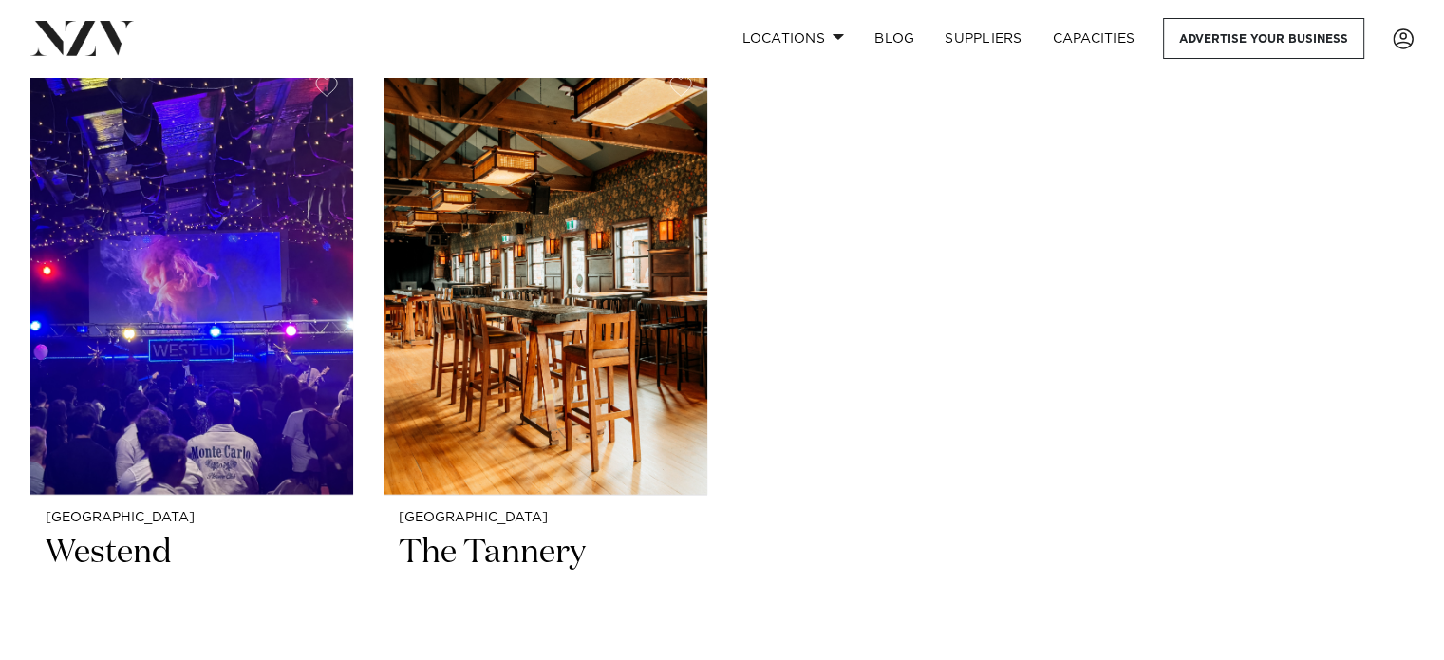
scroll to position [3823, 0]
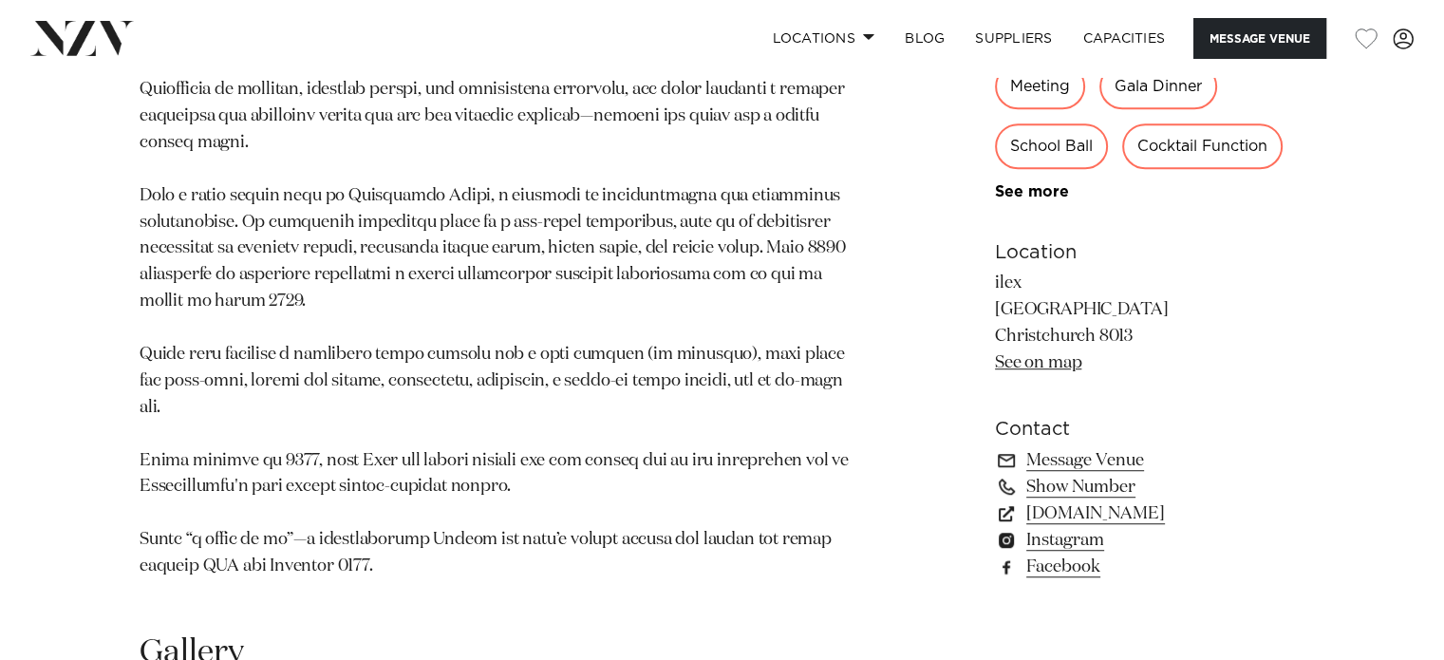
scroll to position [1165, 0]
click at [31, 252] on div "Christchurch ilex An architectural oasis in the heart of [GEOGRAPHIC_DATA], ile…" at bounding box center [721, 132] width 1413 height 935
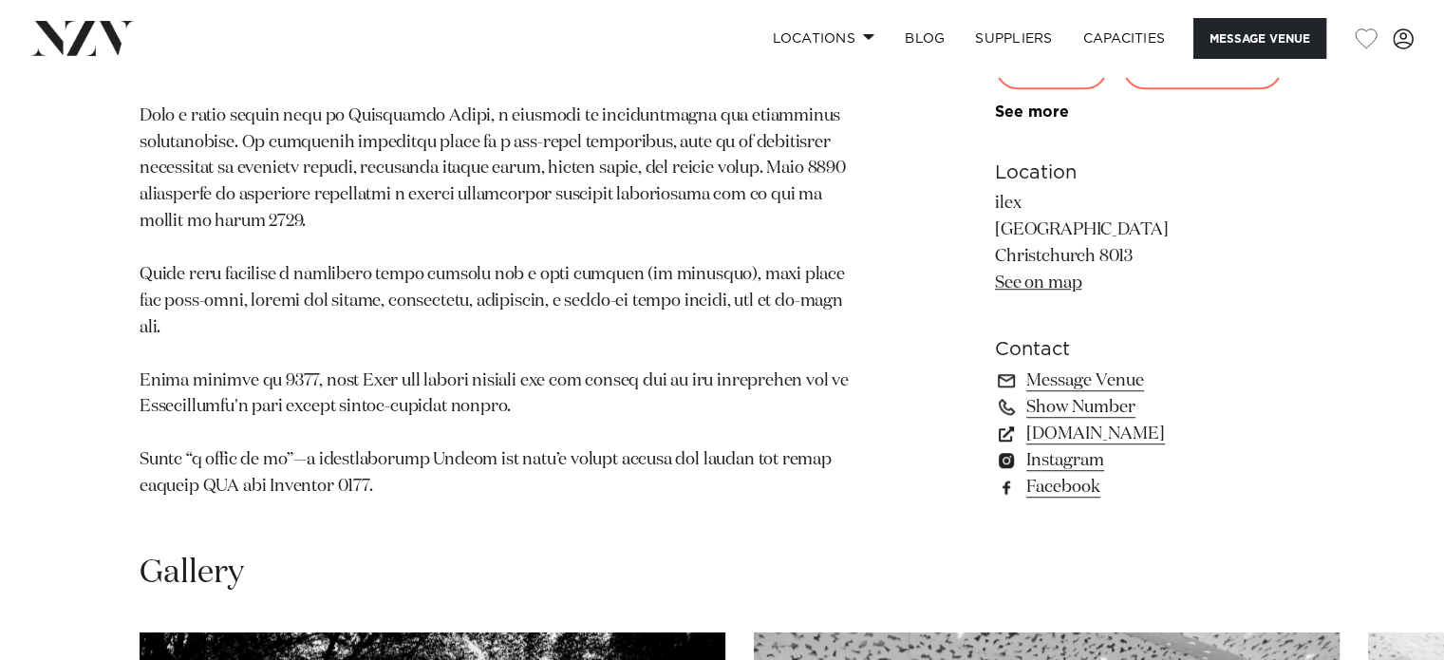
scroll to position [1241, 0]
click at [1073, 420] on link "[DOMAIN_NAME]" at bounding box center [1149, 433] width 309 height 27
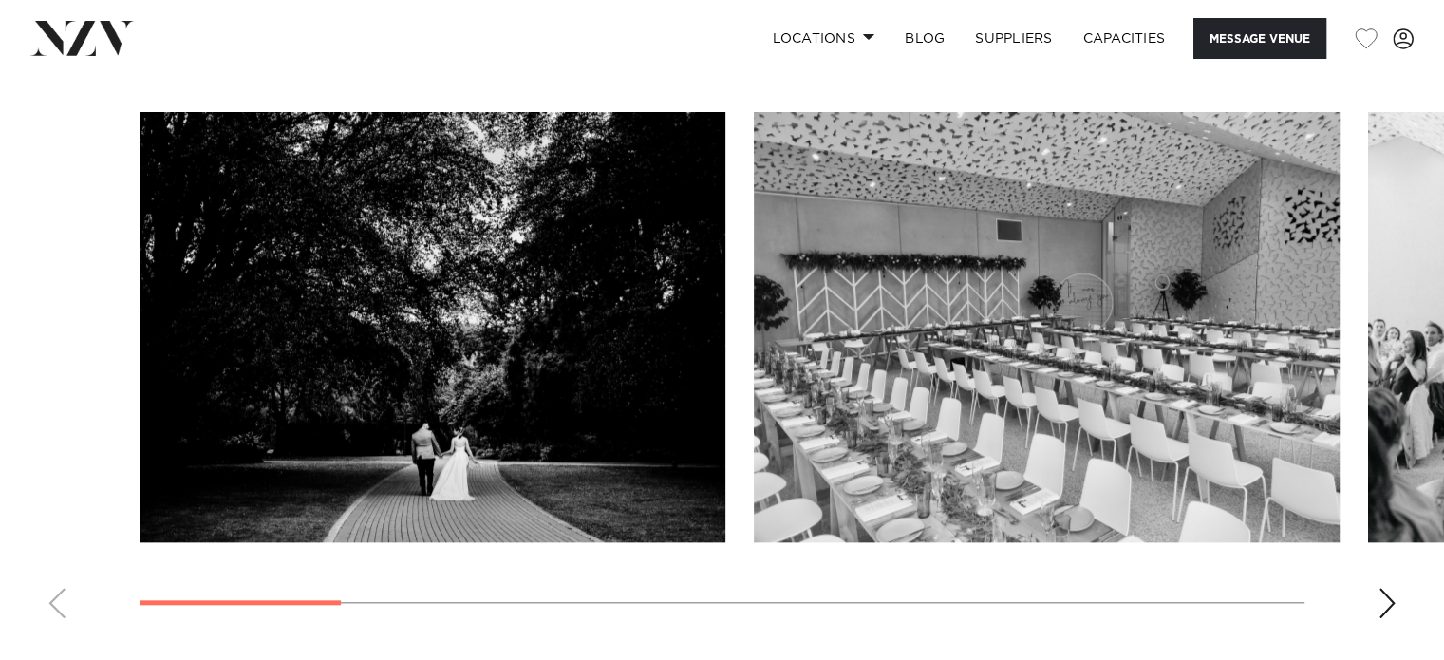
scroll to position [1806, 0]
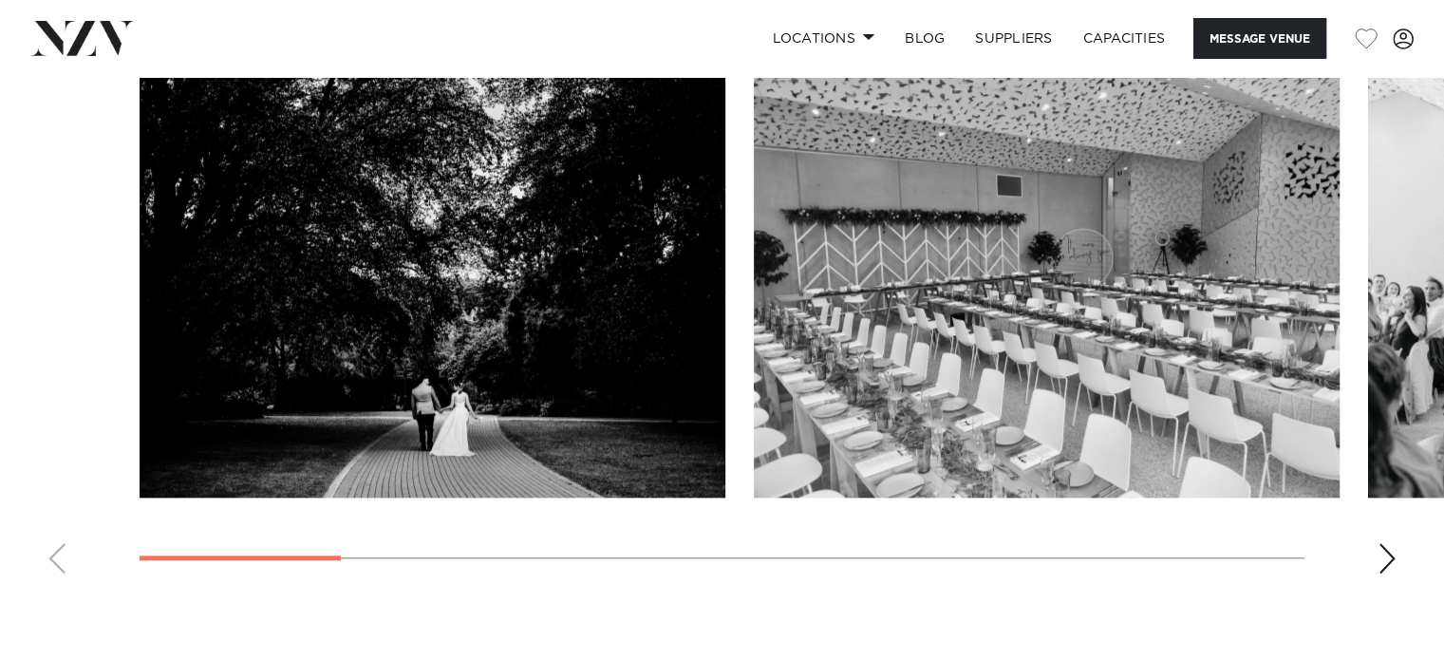
click at [1378, 543] on div "Next slide" at bounding box center [1386, 558] width 19 height 30
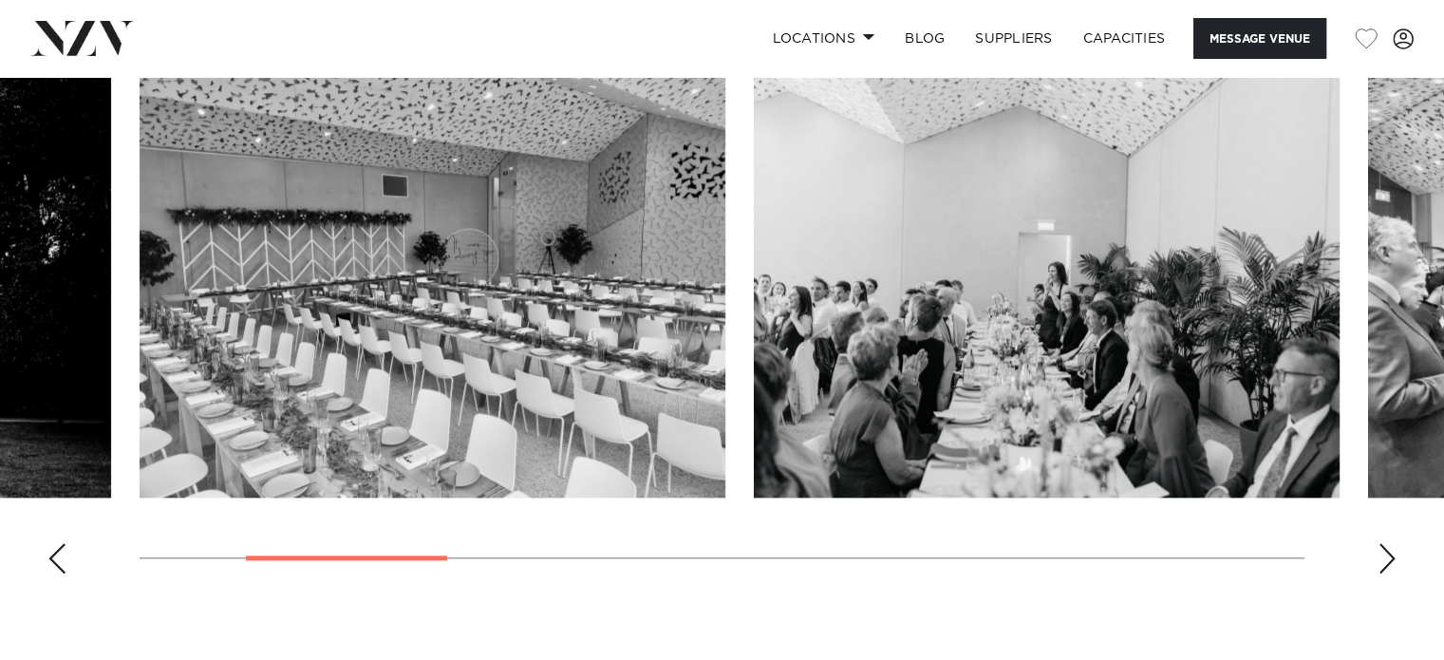
click at [1378, 543] on div "Next slide" at bounding box center [1386, 558] width 19 height 30
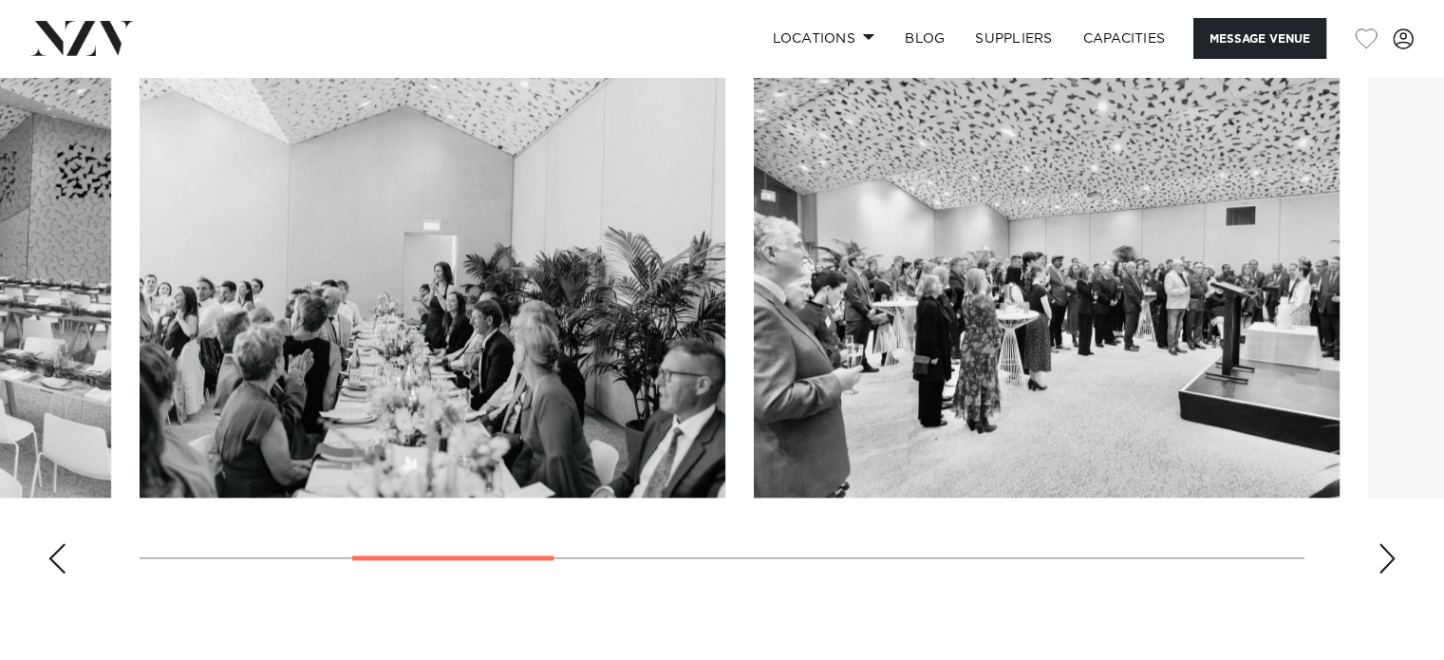
click at [1378, 543] on div "Next slide" at bounding box center [1386, 558] width 19 height 30
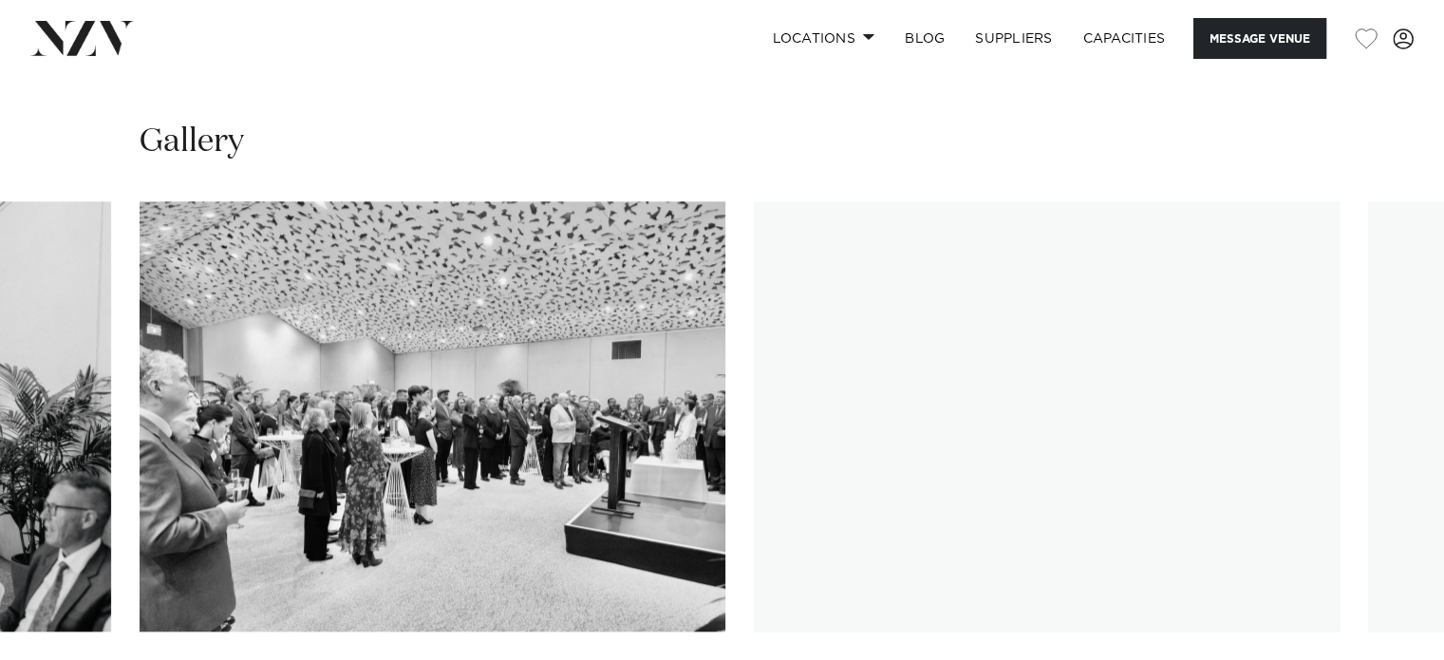
scroll to position [1745, 0]
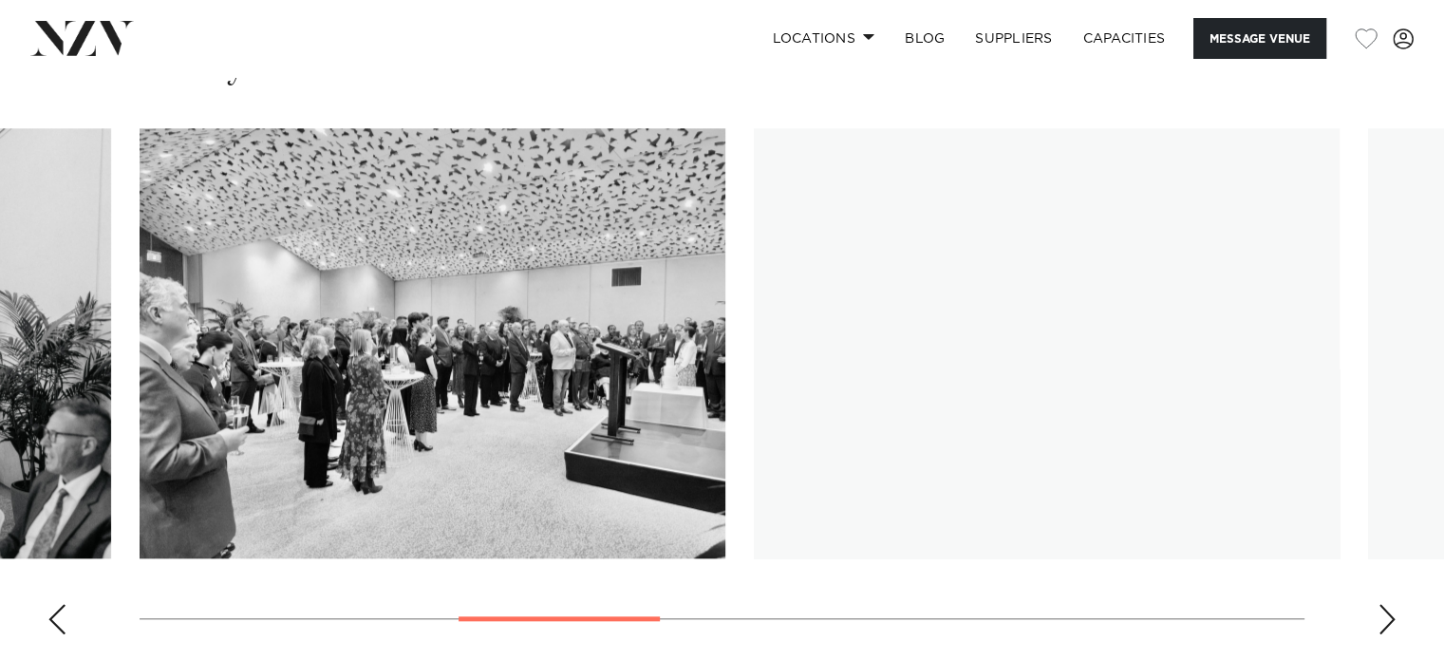
click at [1390, 604] on div "Next slide" at bounding box center [1386, 619] width 19 height 30
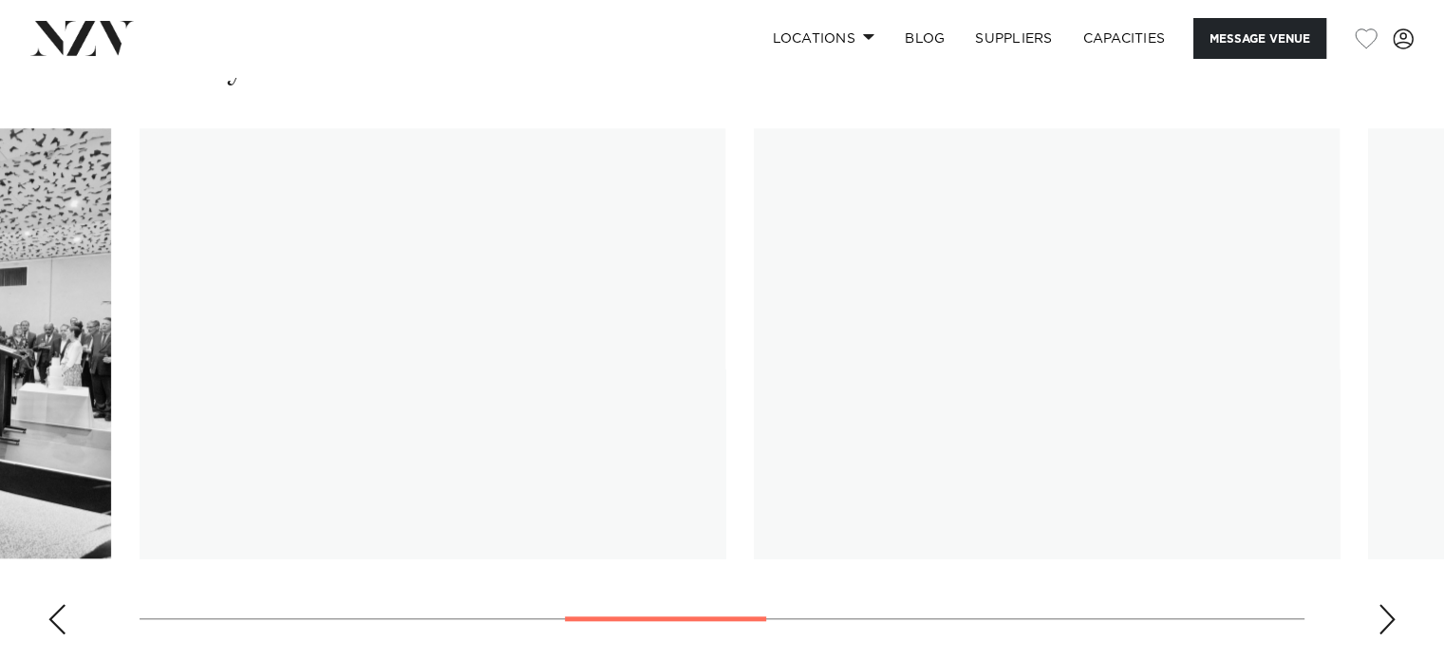
click at [1390, 604] on div "Next slide" at bounding box center [1386, 619] width 19 height 30
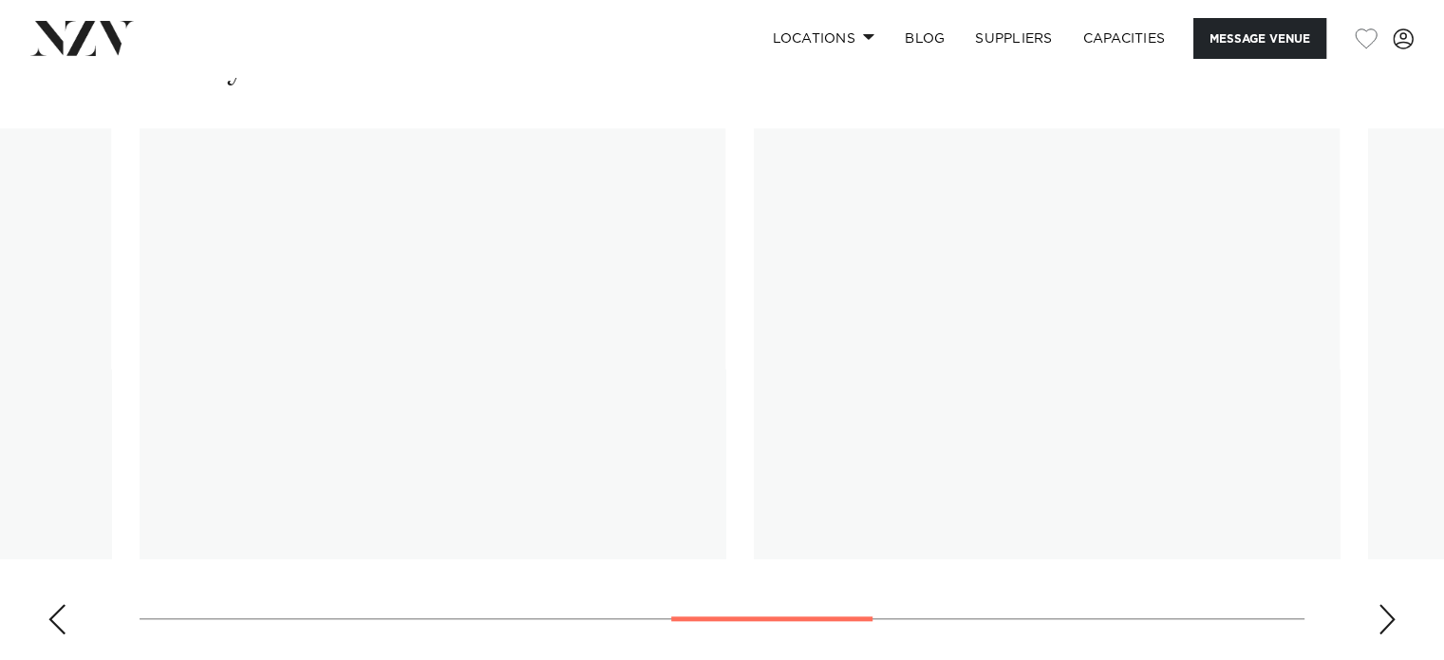
click at [1390, 604] on div "Next slide" at bounding box center [1386, 619] width 19 height 30
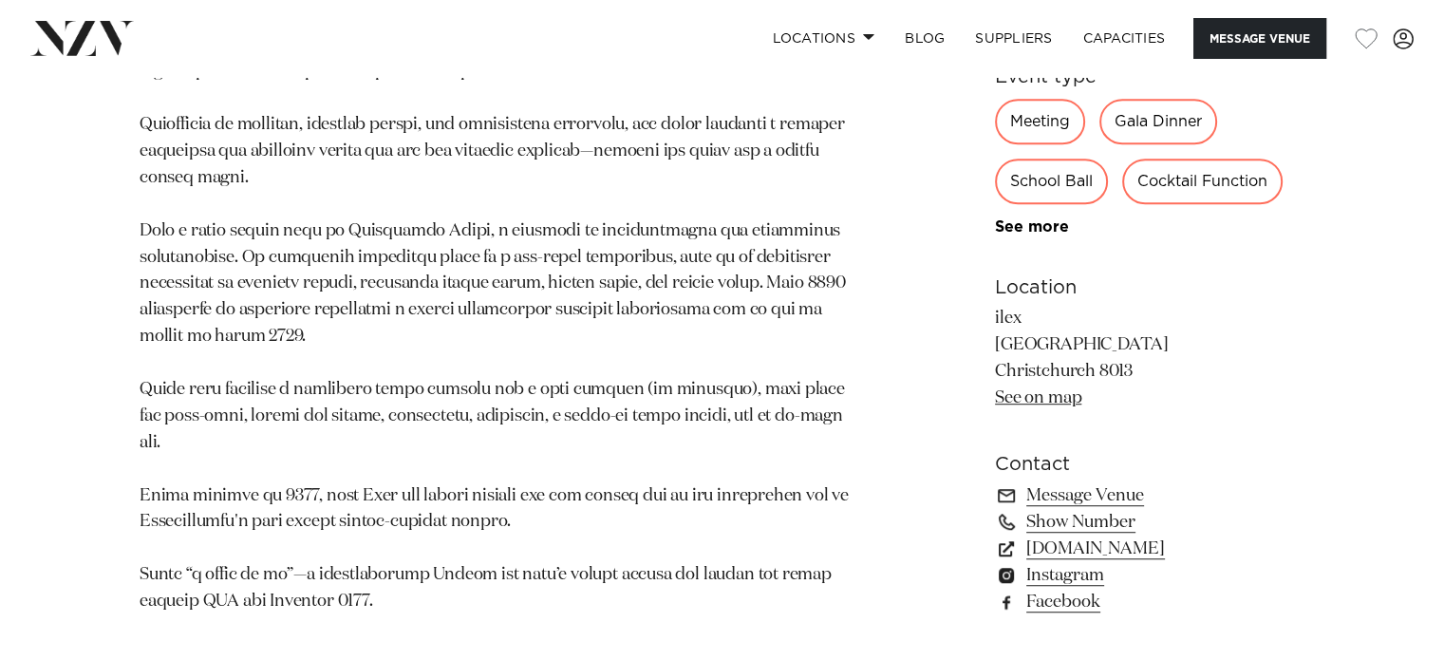
scroll to position [1130, 0]
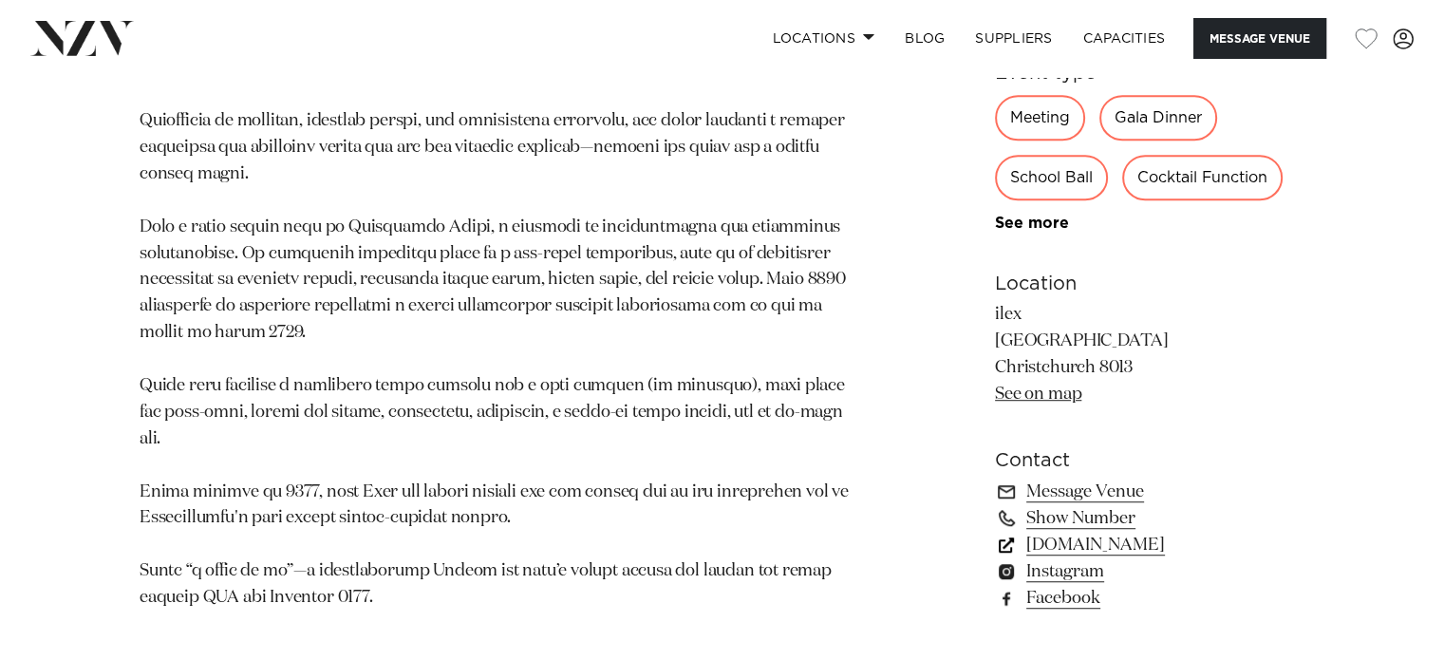
click at [1087, 532] on link "goodcompany.nz" at bounding box center [1149, 545] width 309 height 27
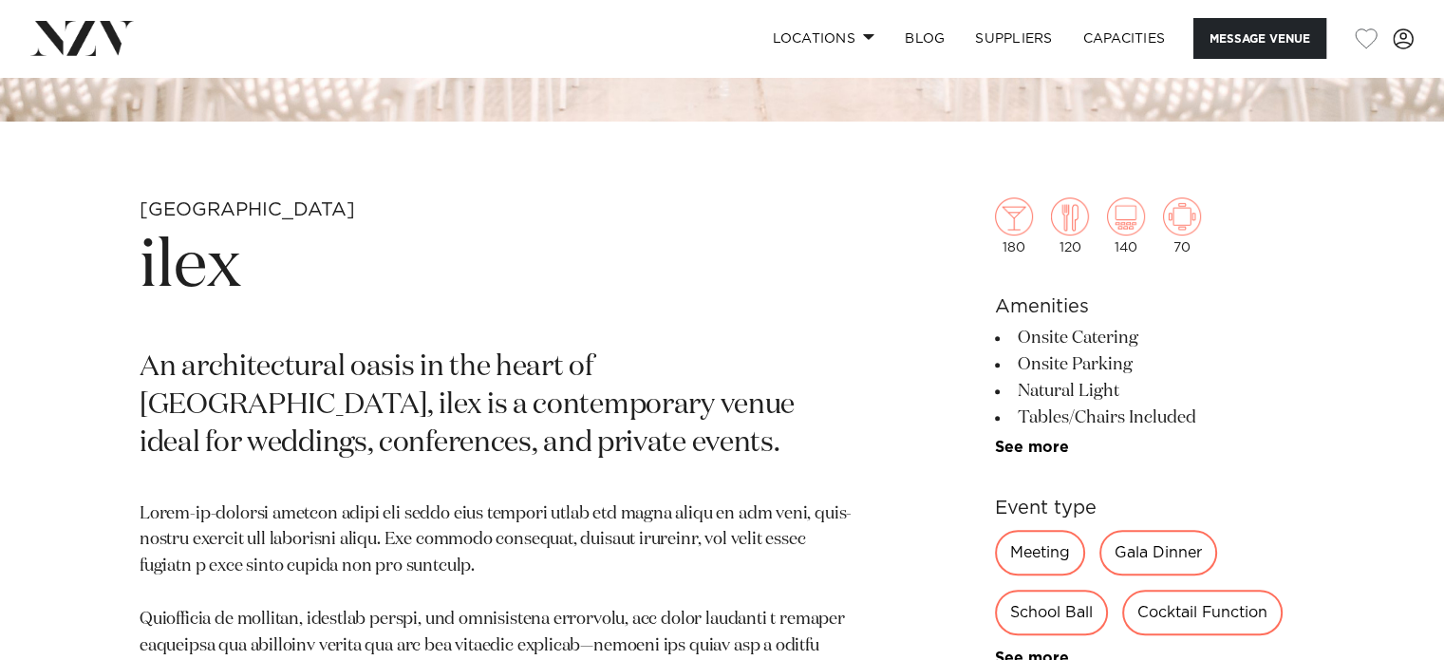
scroll to position [634, 0]
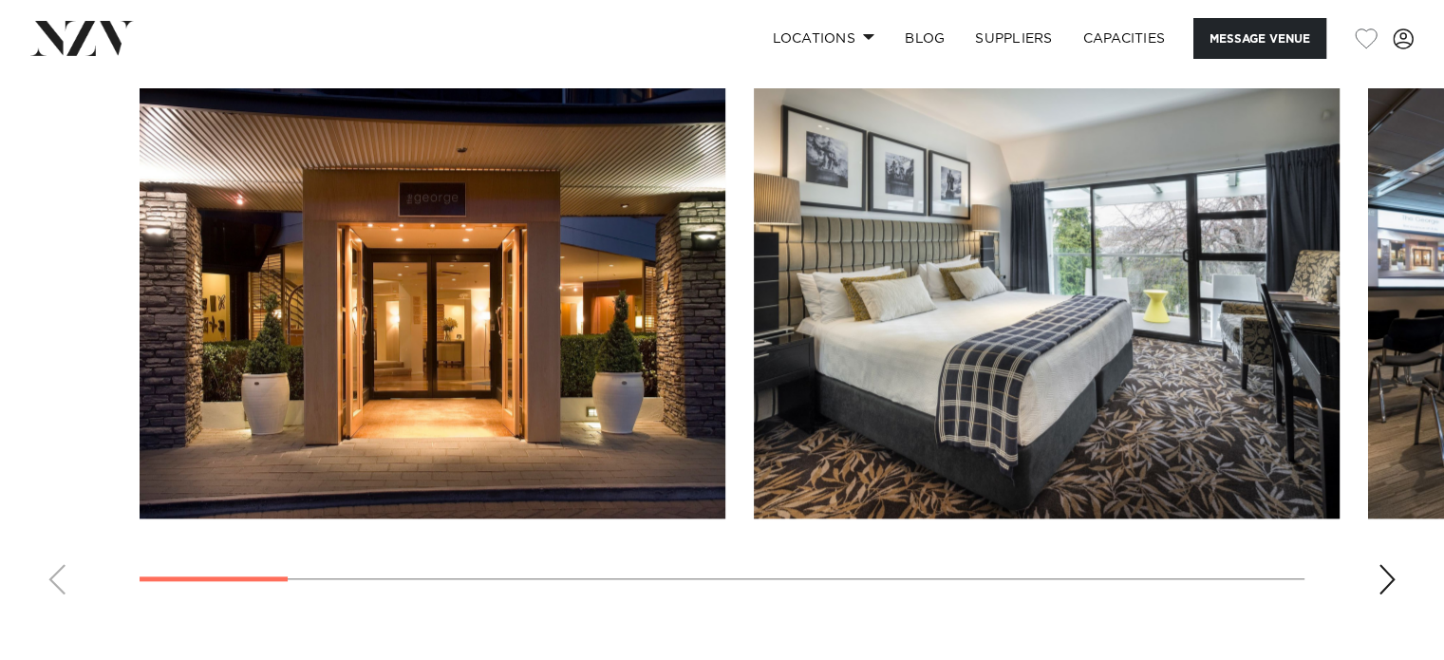
scroll to position [1814, 0]
click at [1386, 570] on div "Next slide" at bounding box center [1386, 579] width 19 height 30
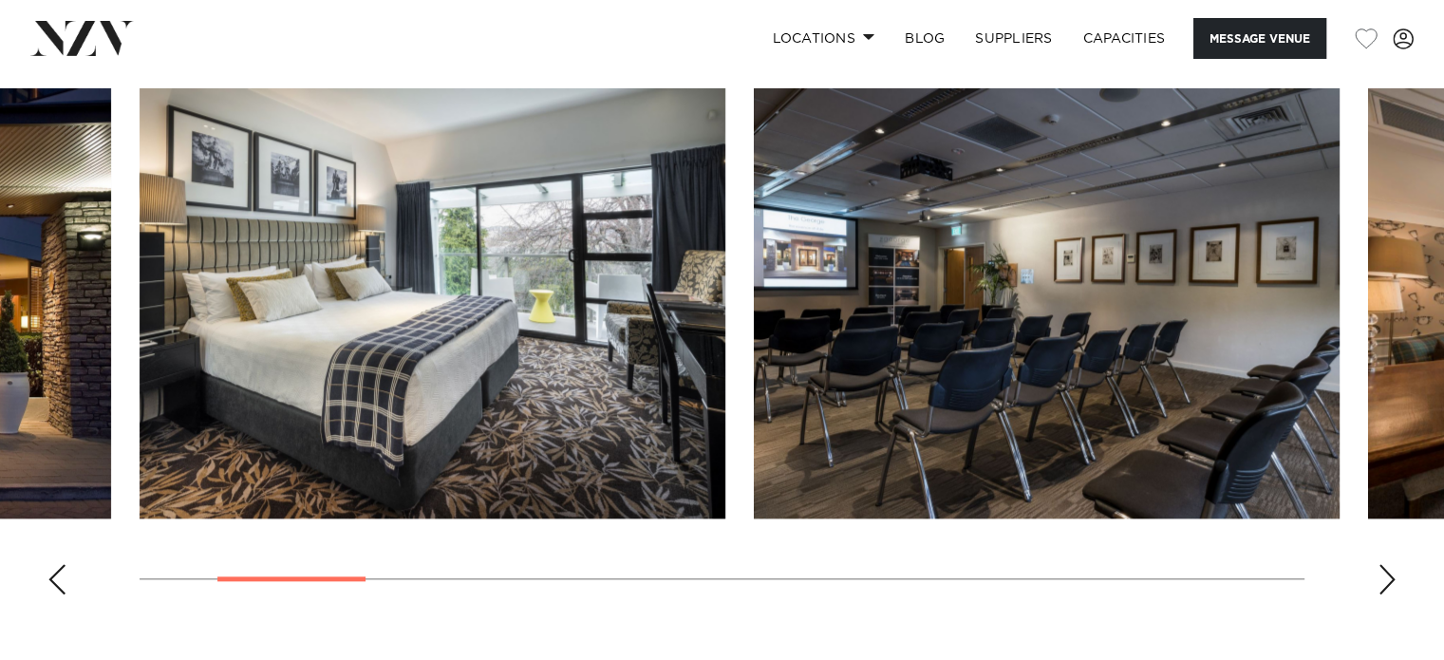
click at [1386, 570] on div "Next slide" at bounding box center [1386, 579] width 19 height 30
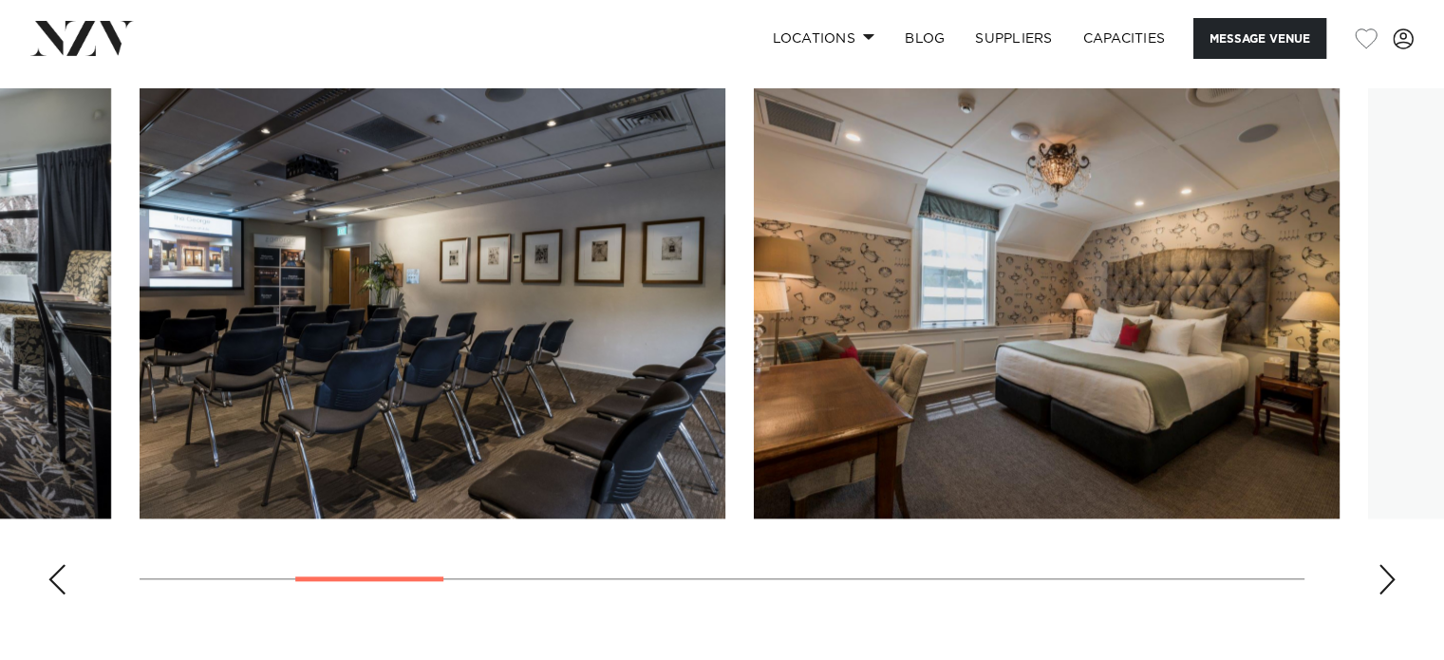
click at [1386, 570] on div "Next slide" at bounding box center [1386, 579] width 19 height 30
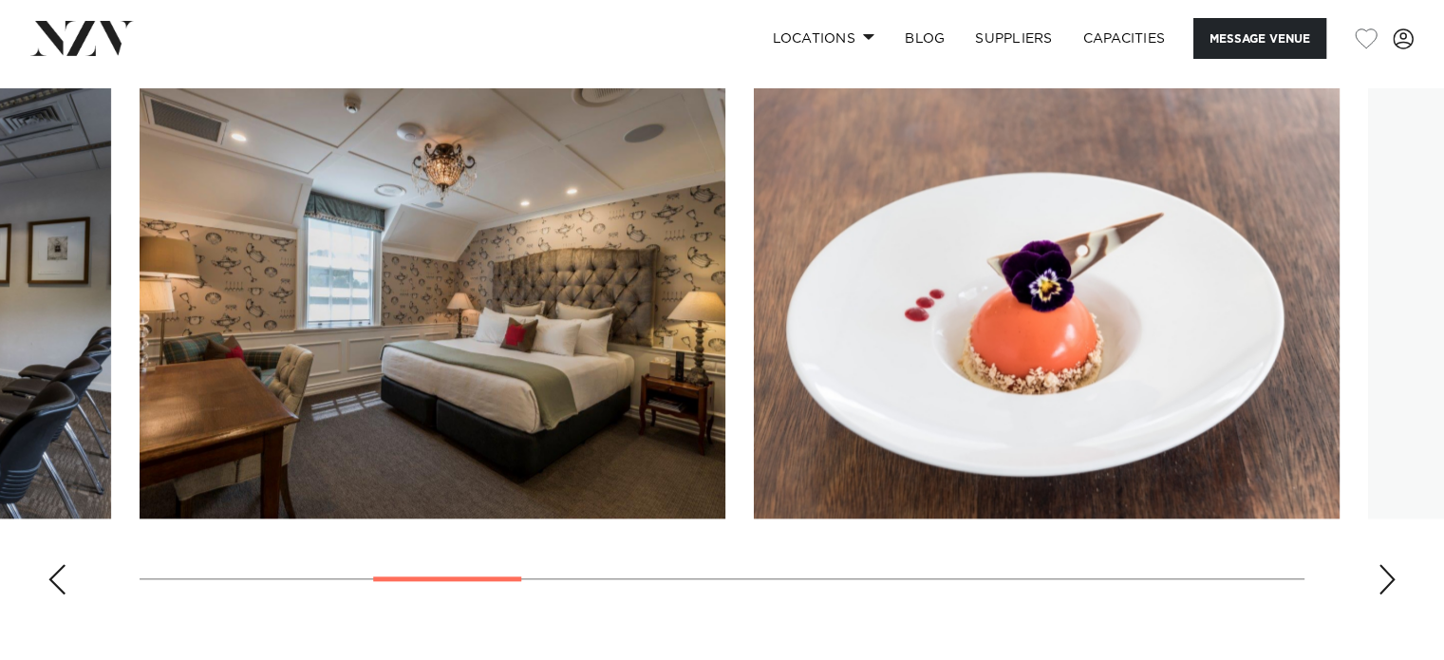
click at [1386, 570] on div "Next slide" at bounding box center [1386, 579] width 19 height 30
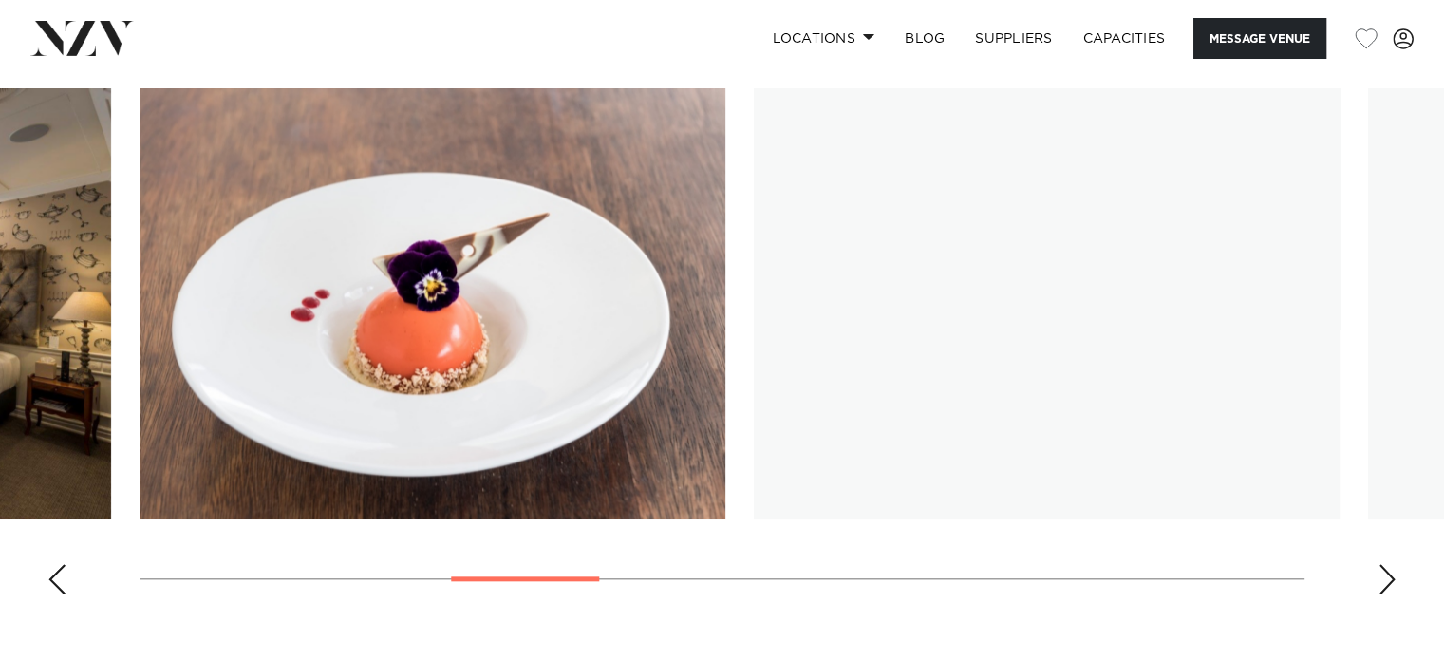
click at [1386, 570] on div "Next slide" at bounding box center [1386, 579] width 19 height 30
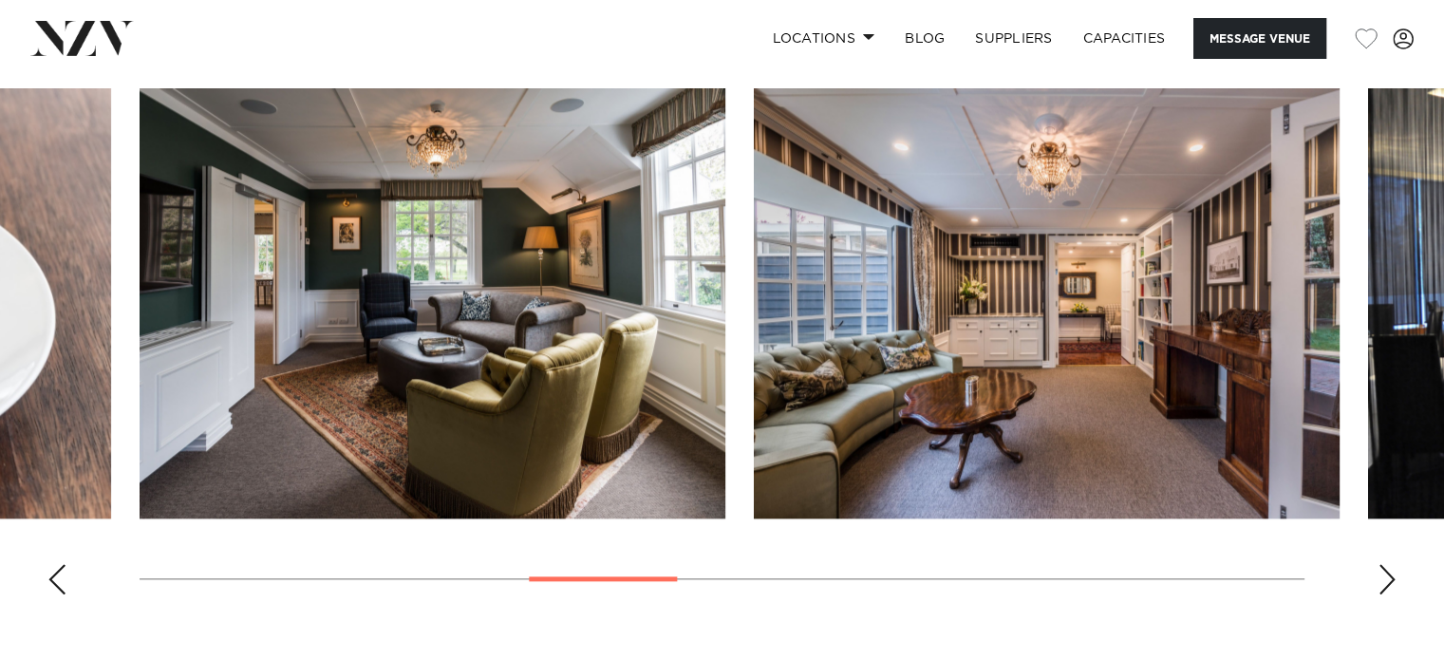
click at [1386, 570] on div "Next slide" at bounding box center [1386, 579] width 19 height 30
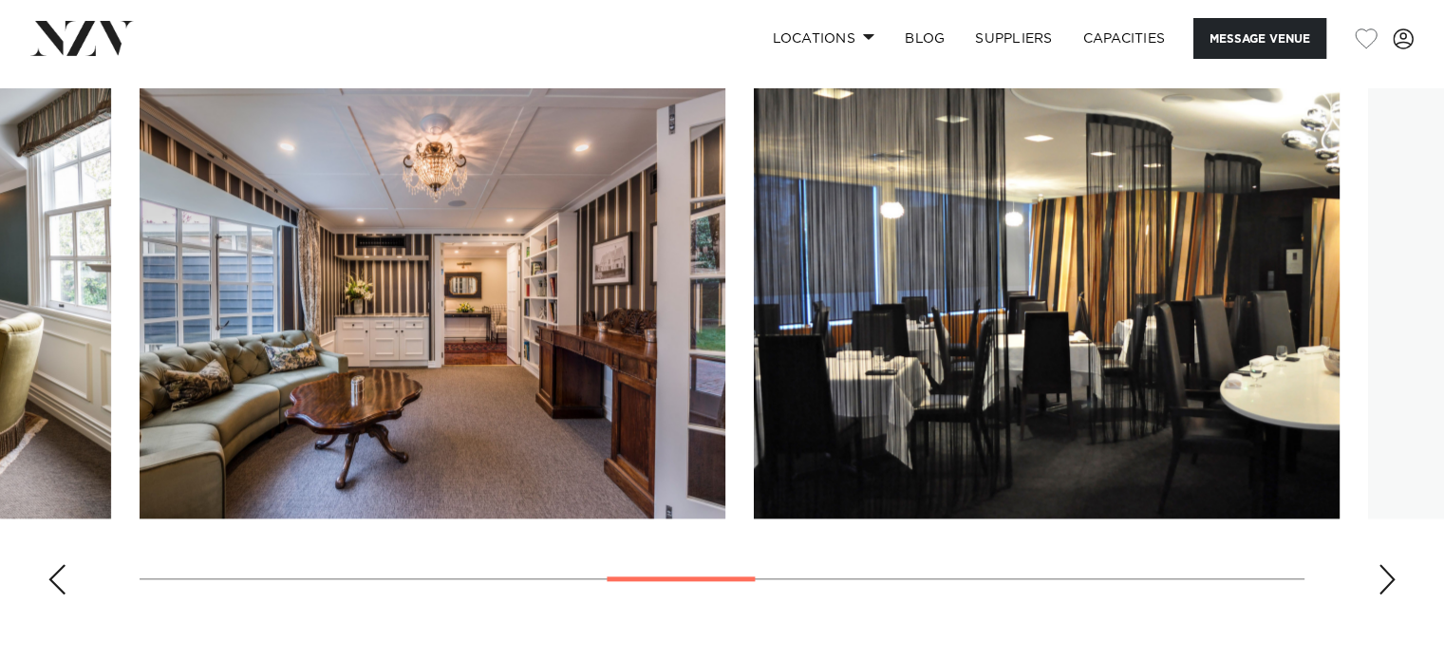
click at [1386, 570] on div "Next slide" at bounding box center [1386, 579] width 19 height 30
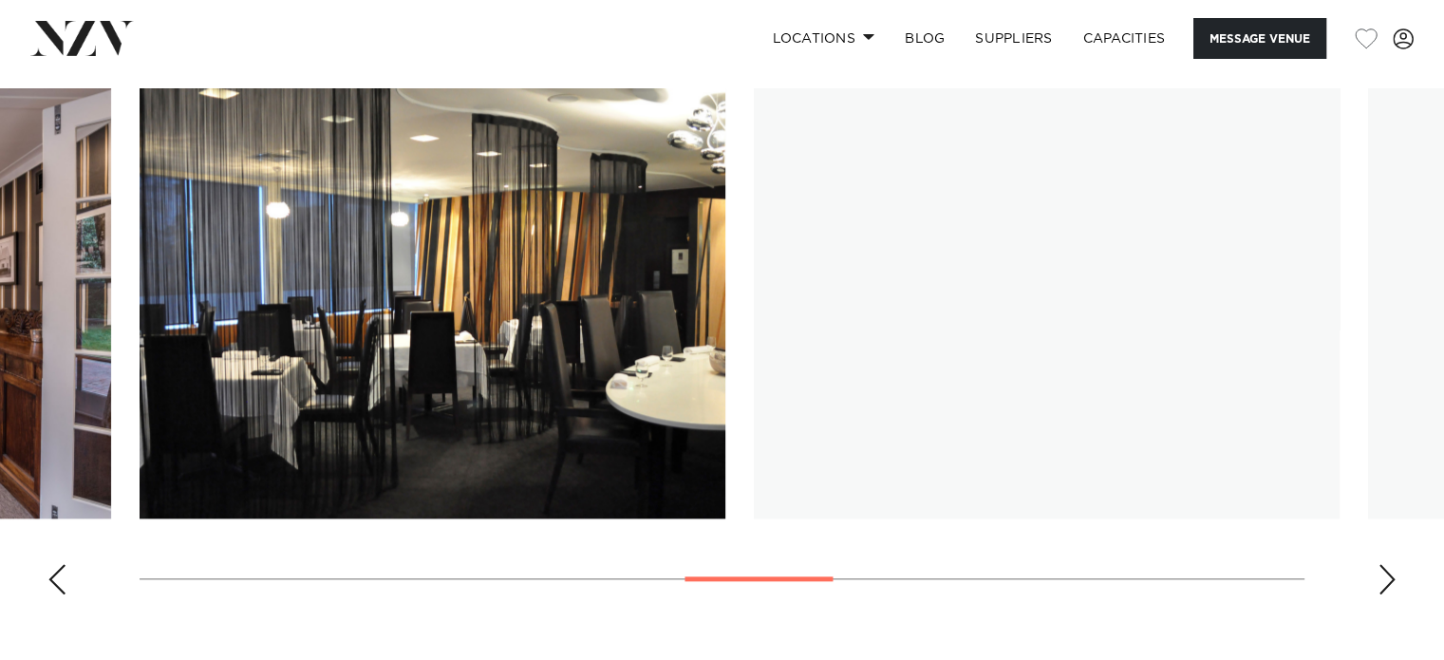
click at [1386, 570] on div "Next slide" at bounding box center [1386, 579] width 19 height 30
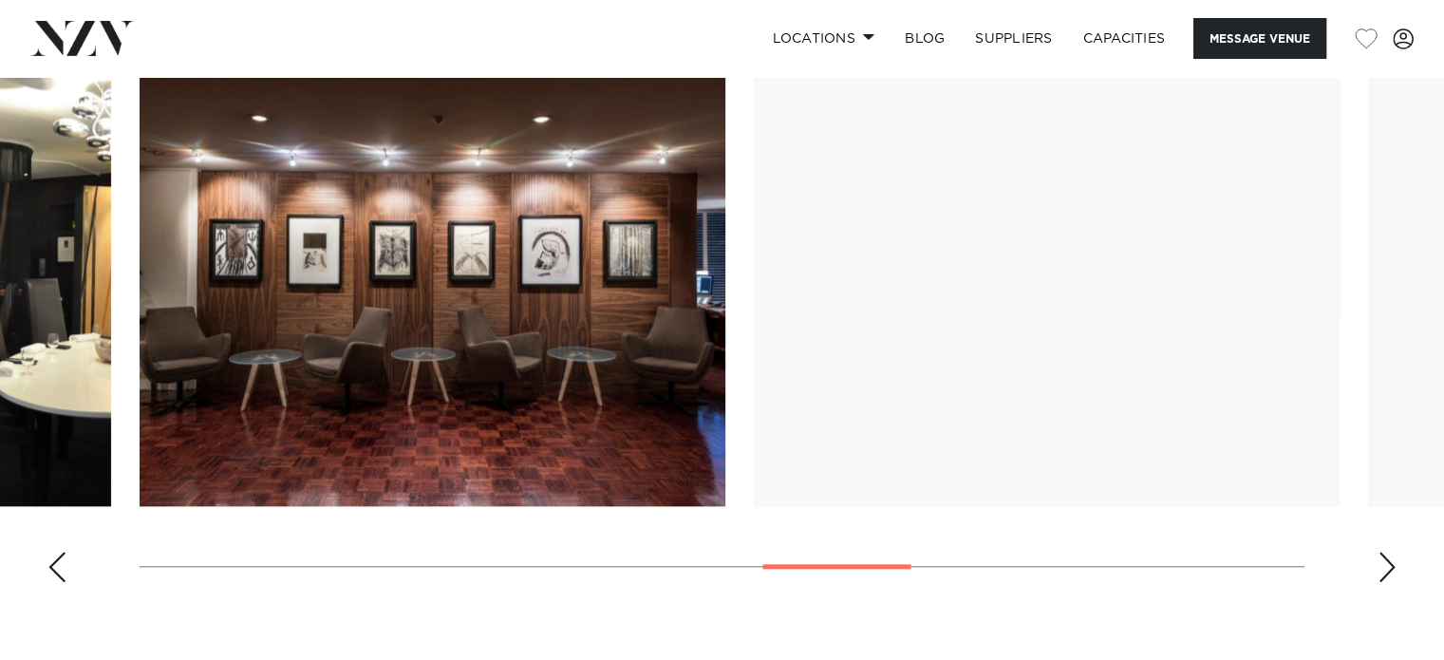
scroll to position [1832, 0]
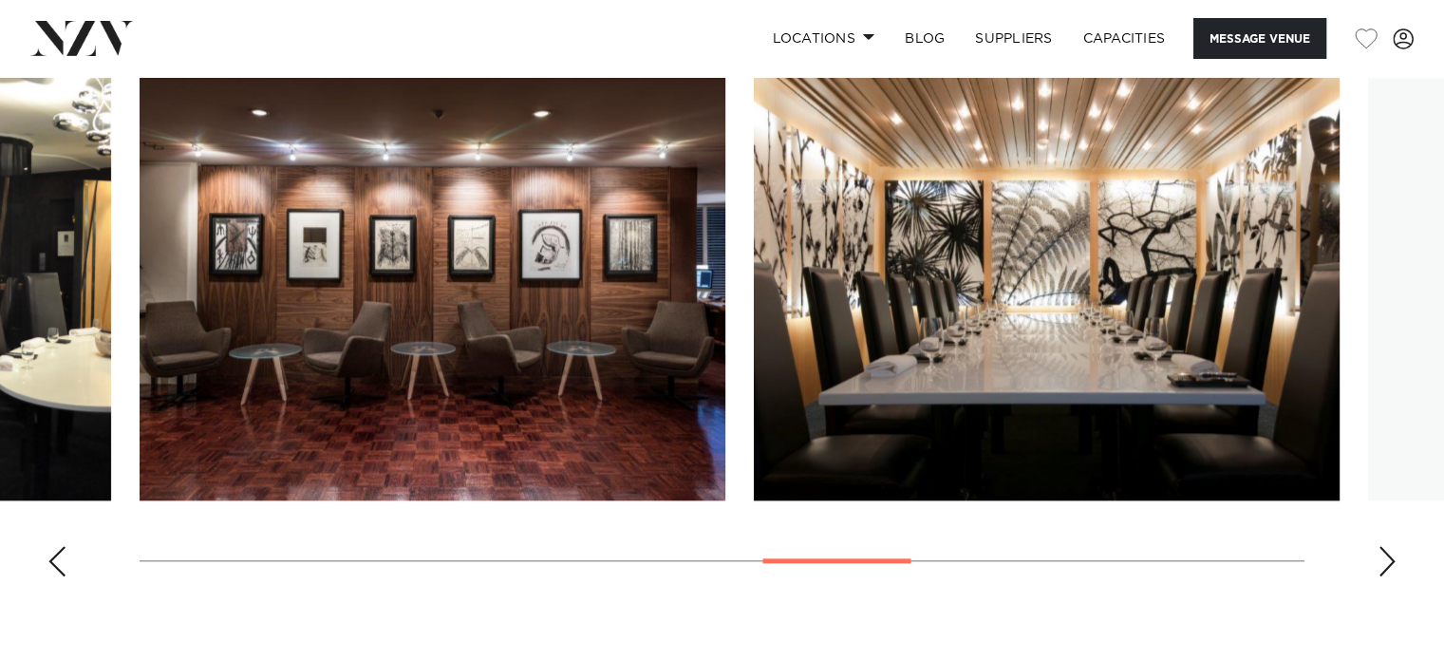
click at [1372, 543] on swiper-container at bounding box center [722, 330] width 1444 height 521
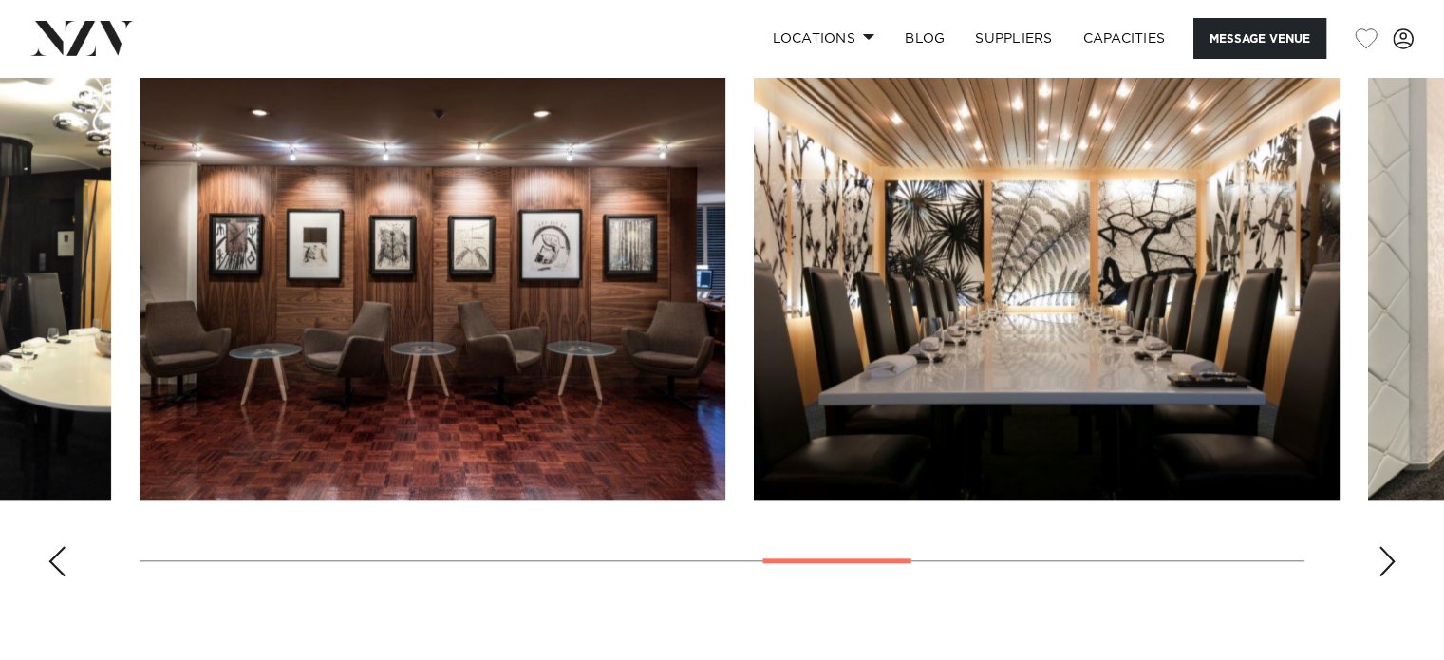
click at [1382, 552] on div "Next slide" at bounding box center [1386, 561] width 19 height 30
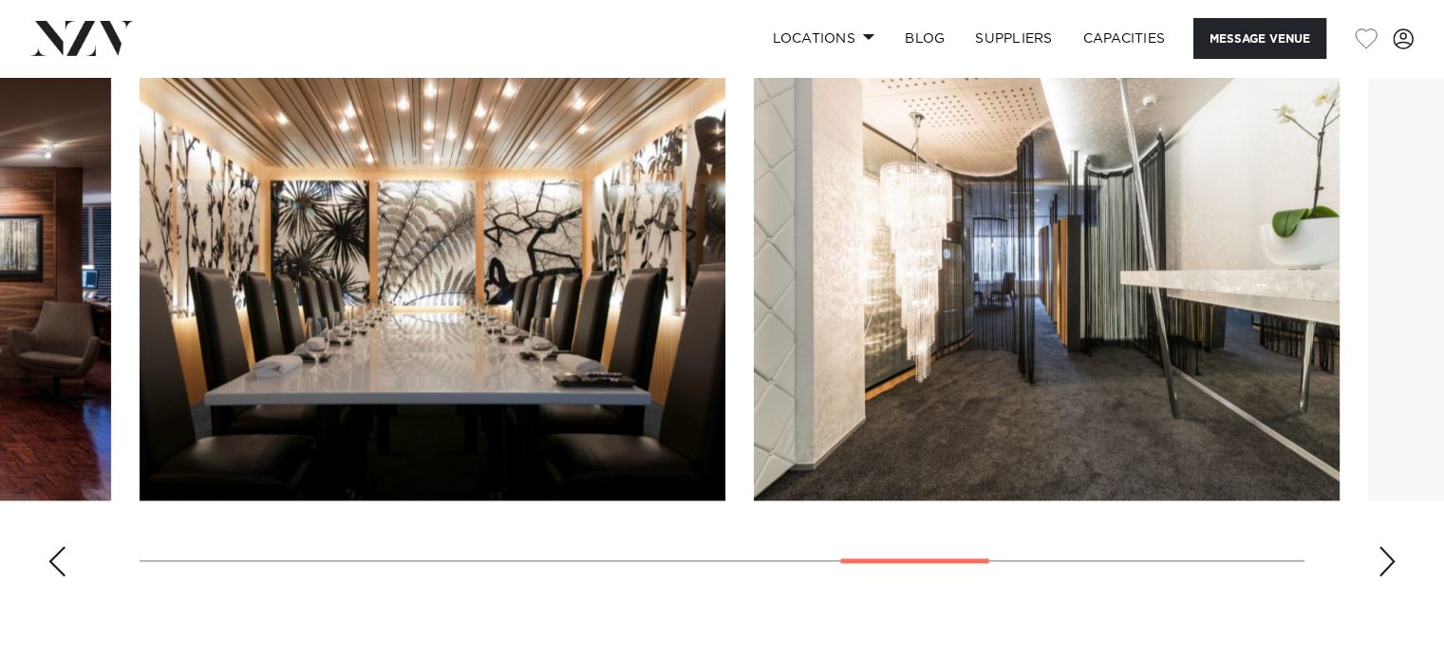
click at [1382, 552] on div "Next slide" at bounding box center [1386, 561] width 19 height 30
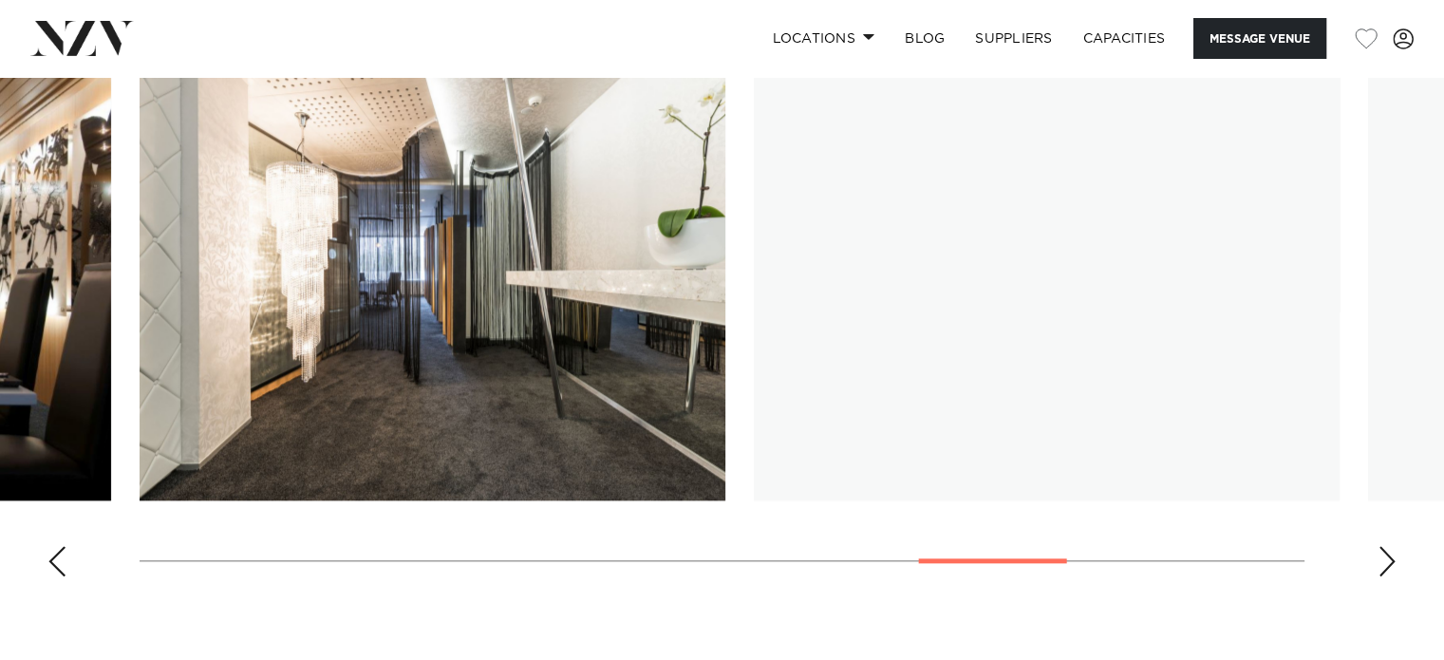
click at [1382, 552] on div "Next slide" at bounding box center [1386, 561] width 19 height 30
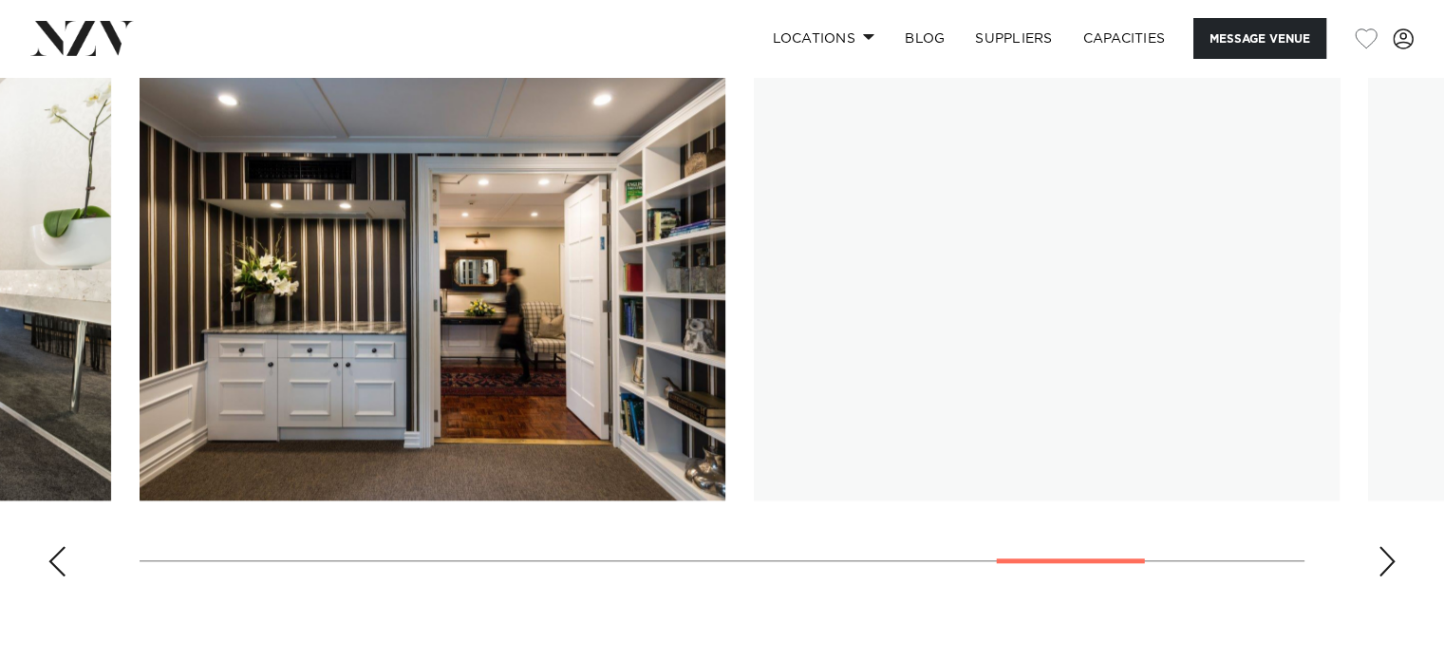
scroll to position [1829, 0]
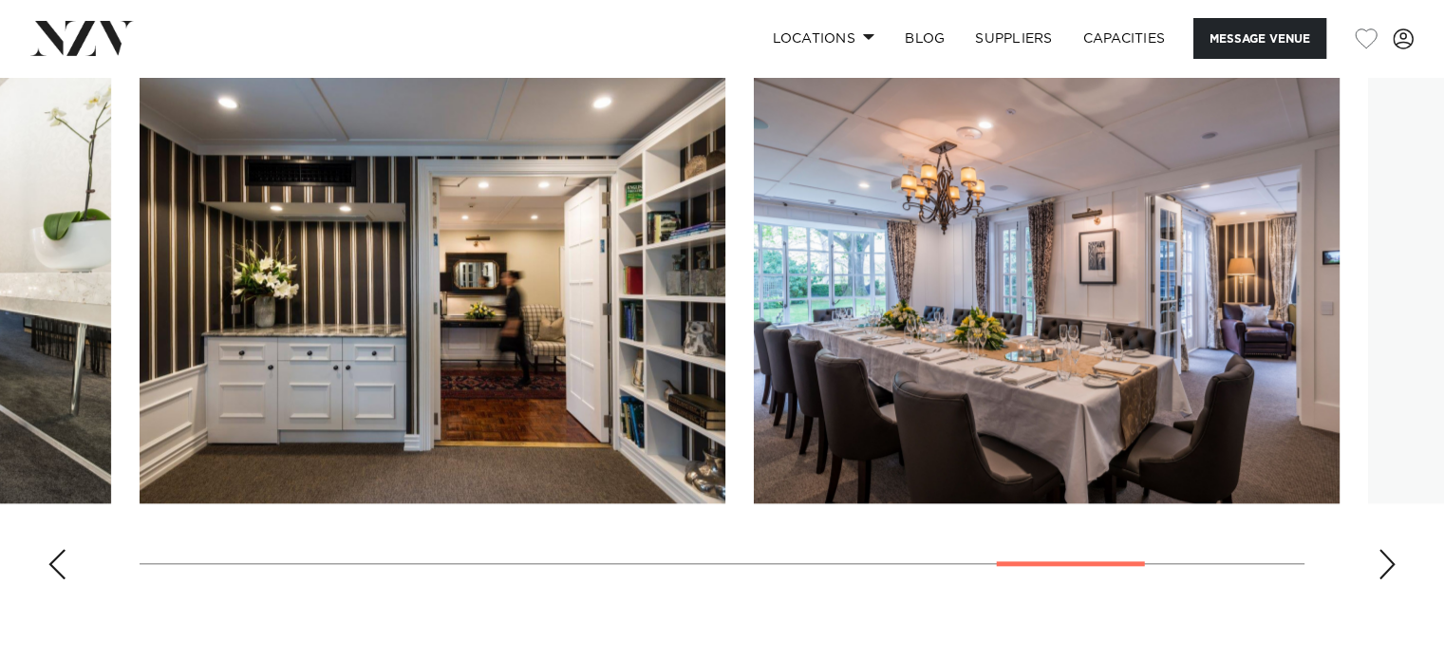
click at [1385, 561] on div "Next slide" at bounding box center [1386, 564] width 19 height 30
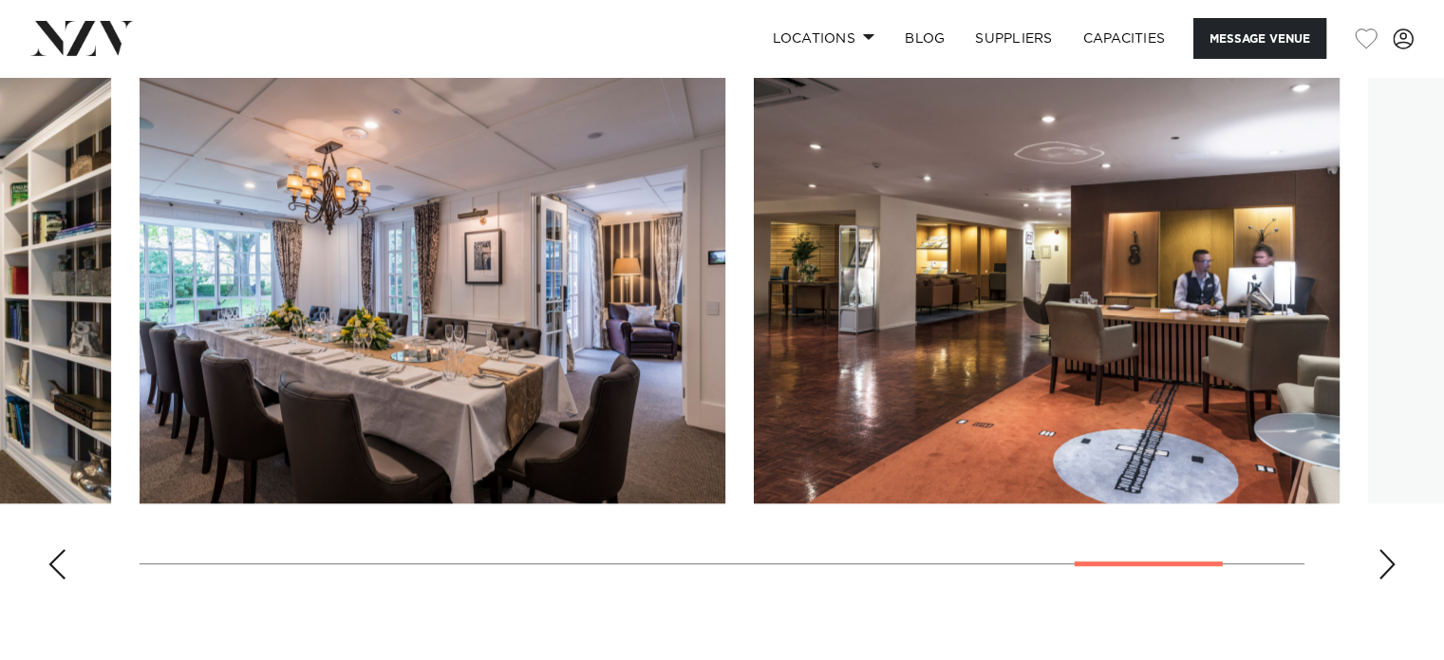
click at [1385, 561] on div "Next slide" at bounding box center [1386, 564] width 19 height 30
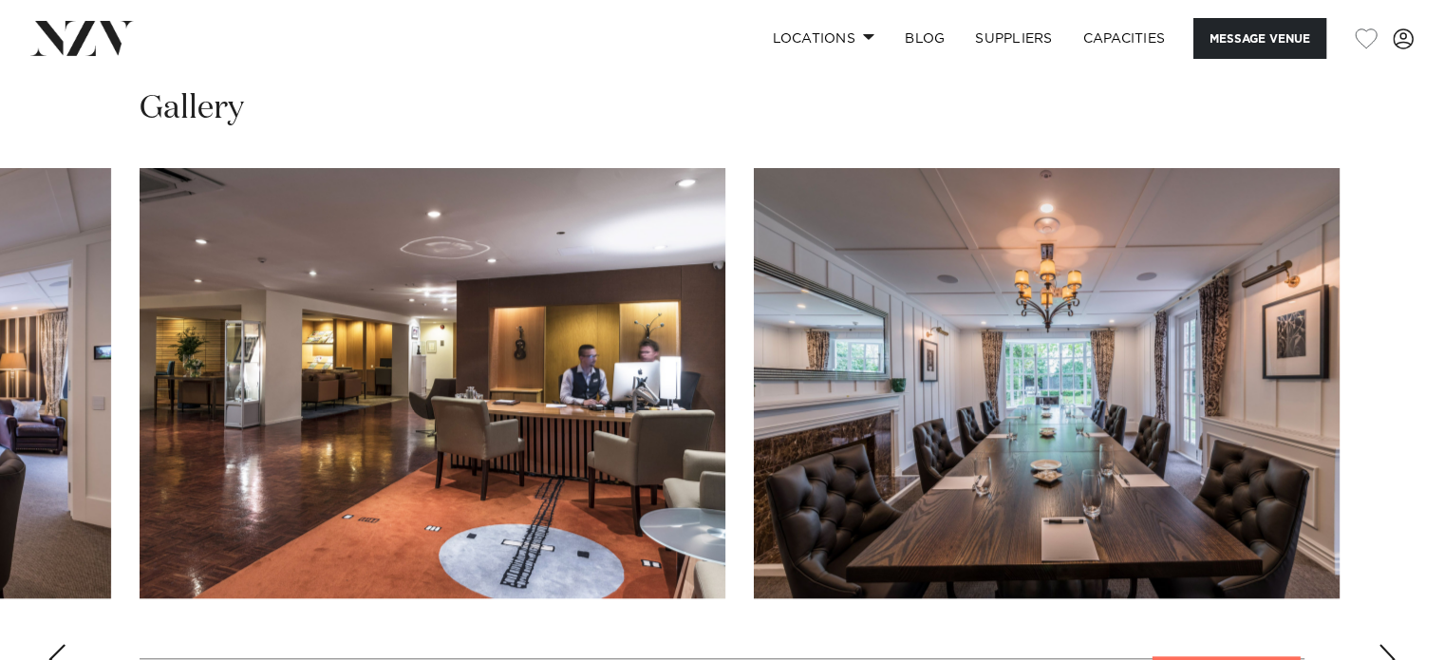
scroll to position [1742, 0]
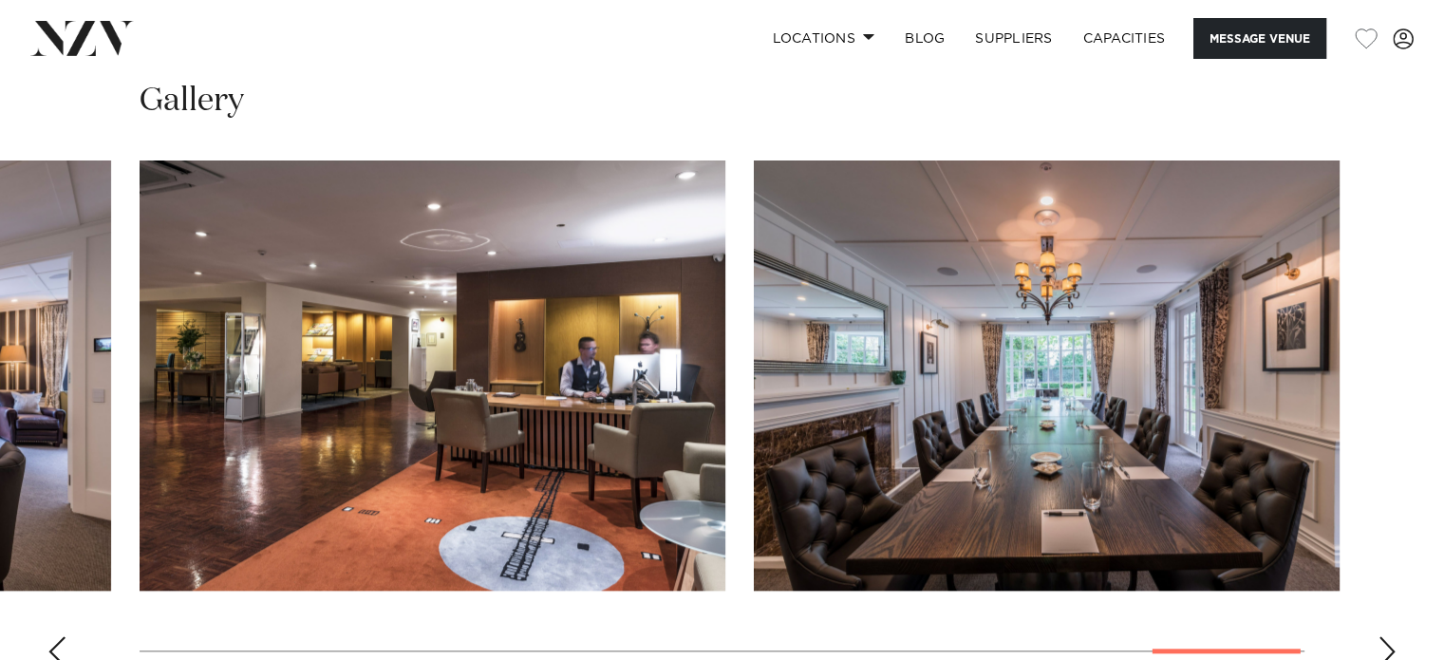
click at [1392, 641] on div "Next slide" at bounding box center [1386, 651] width 19 height 30
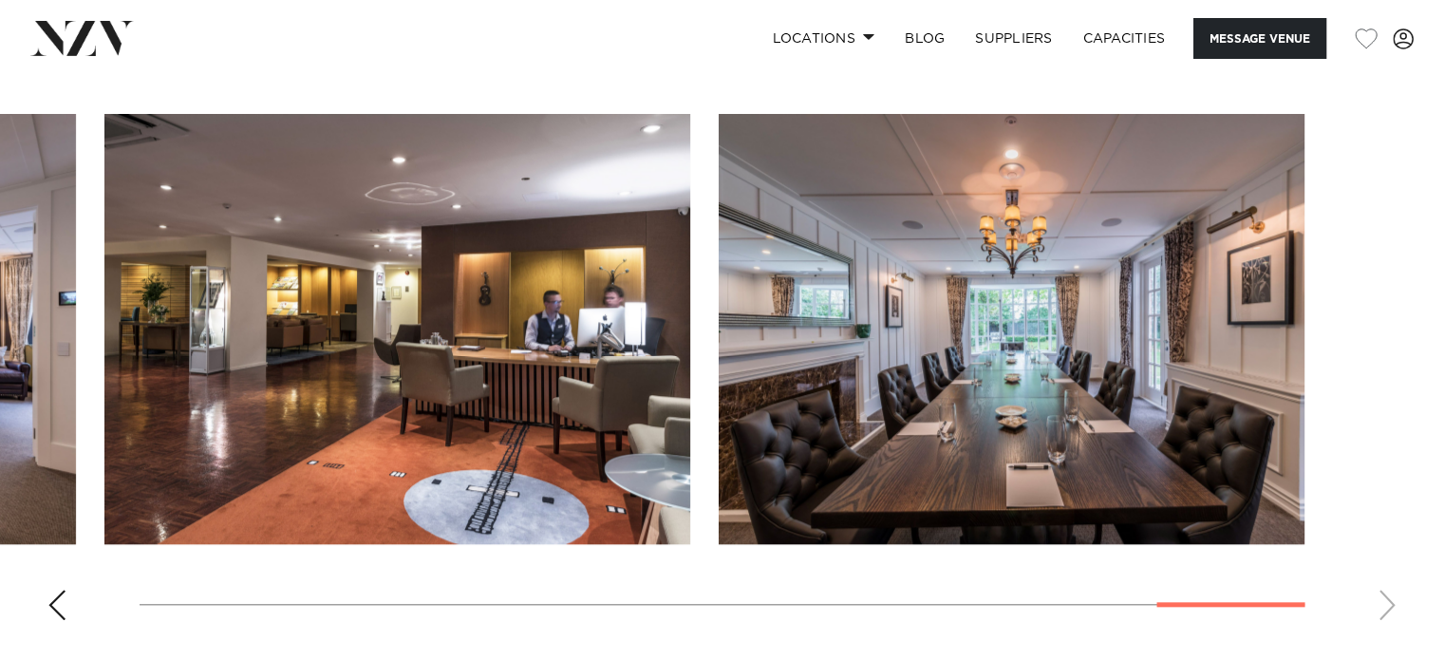
scroll to position [1790, 0]
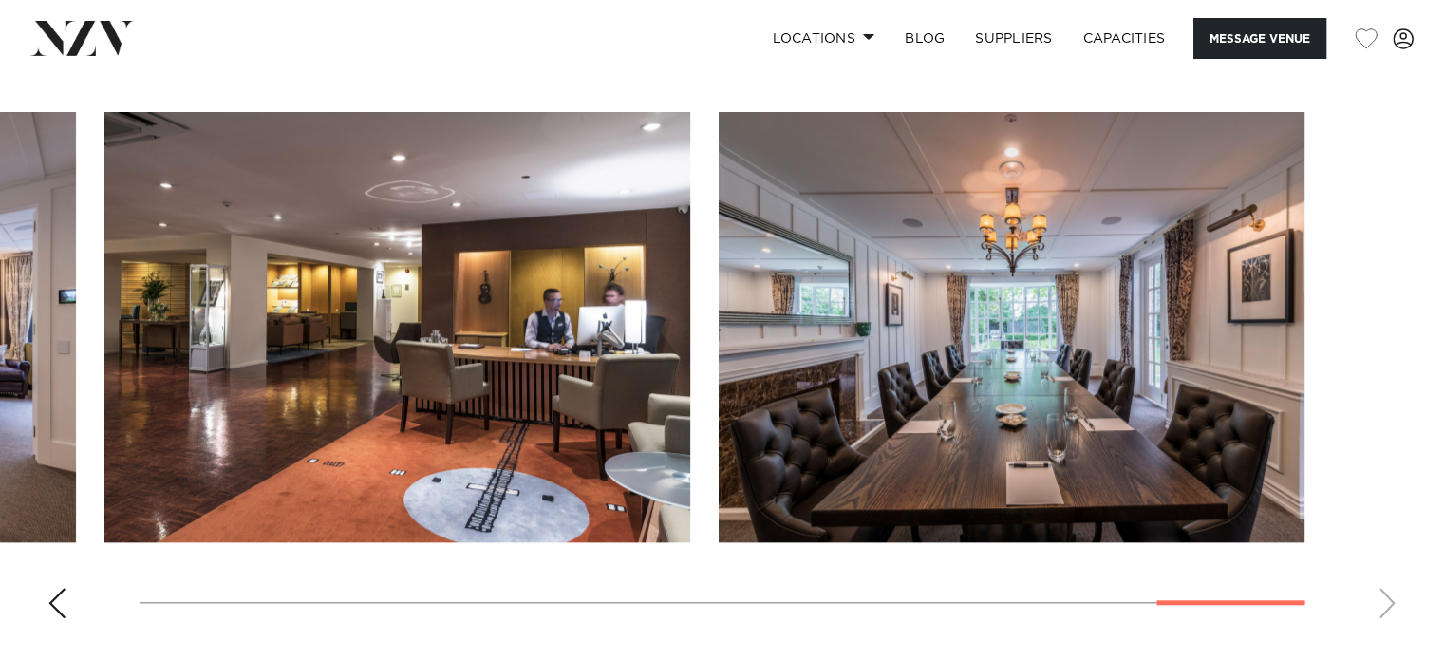
click at [62, 599] on div "Previous slide" at bounding box center [56, 603] width 19 height 30
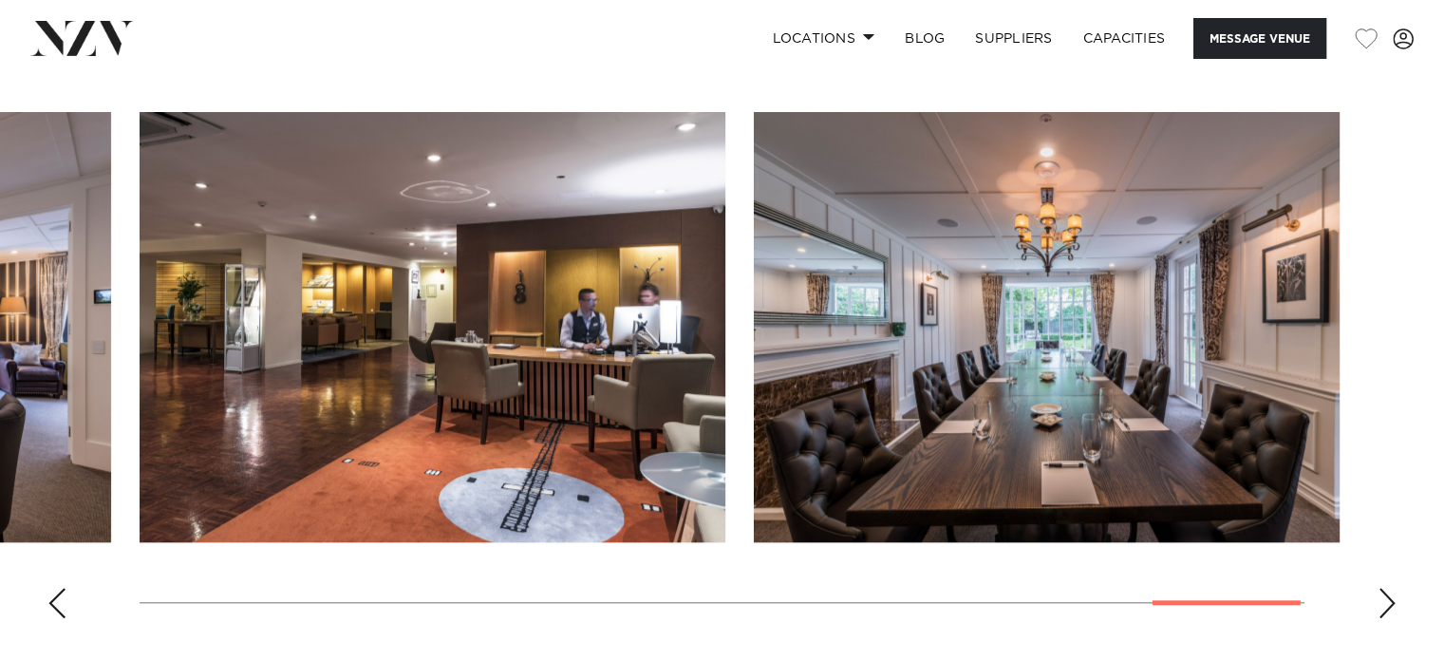
click at [62, 599] on div "Previous slide" at bounding box center [56, 603] width 19 height 30
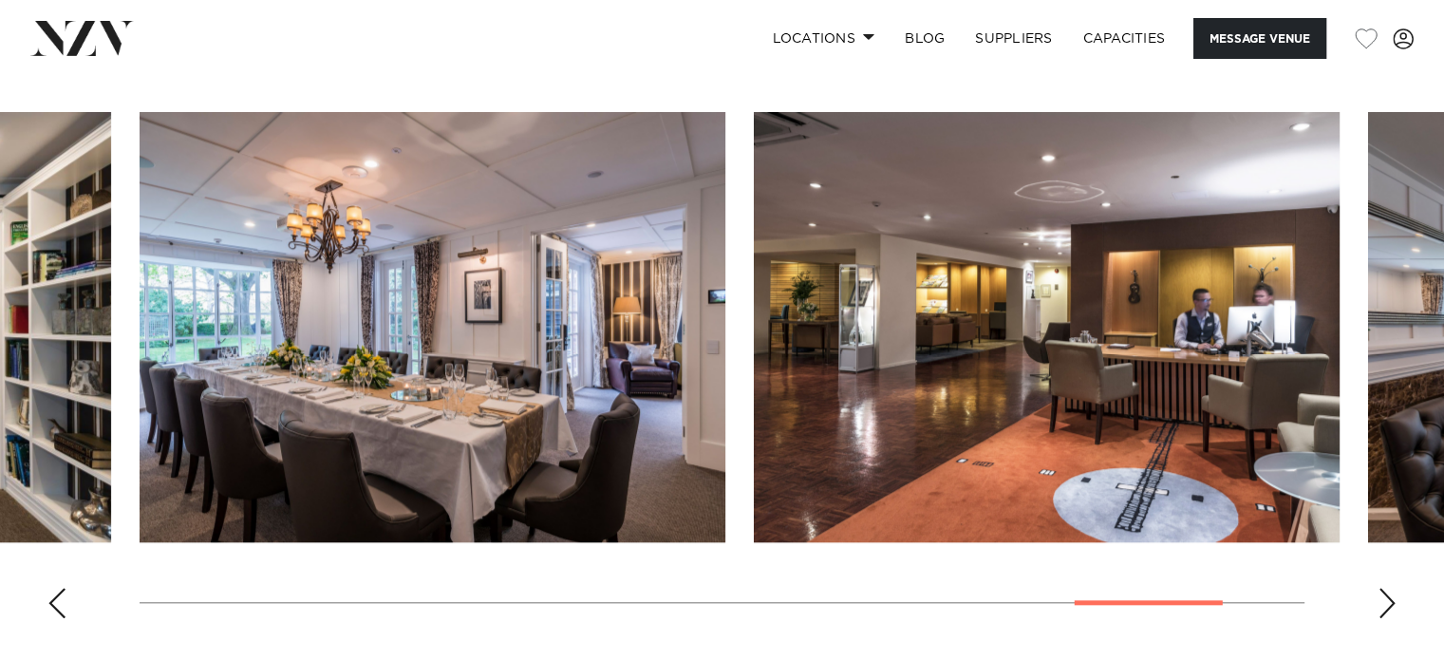
click at [62, 599] on div "Previous slide" at bounding box center [56, 603] width 19 height 30
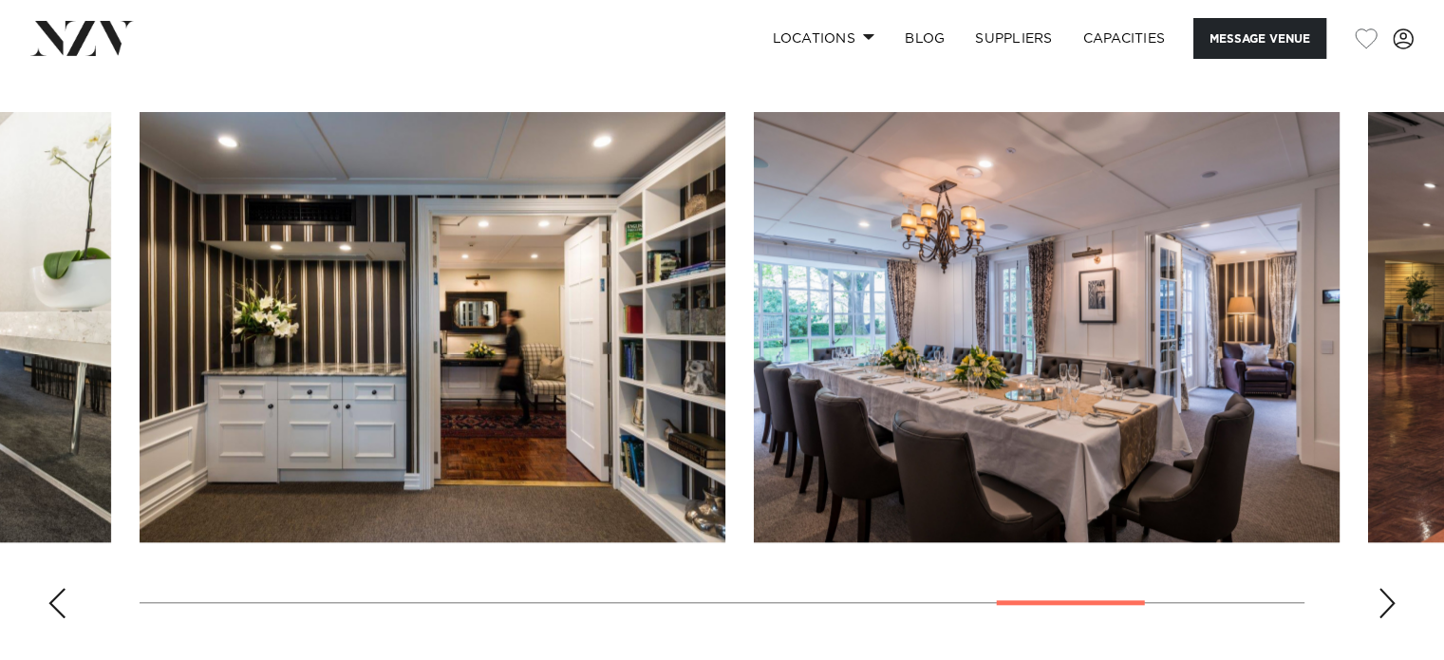
click at [62, 599] on div "Previous slide" at bounding box center [56, 603] width 19 height 30
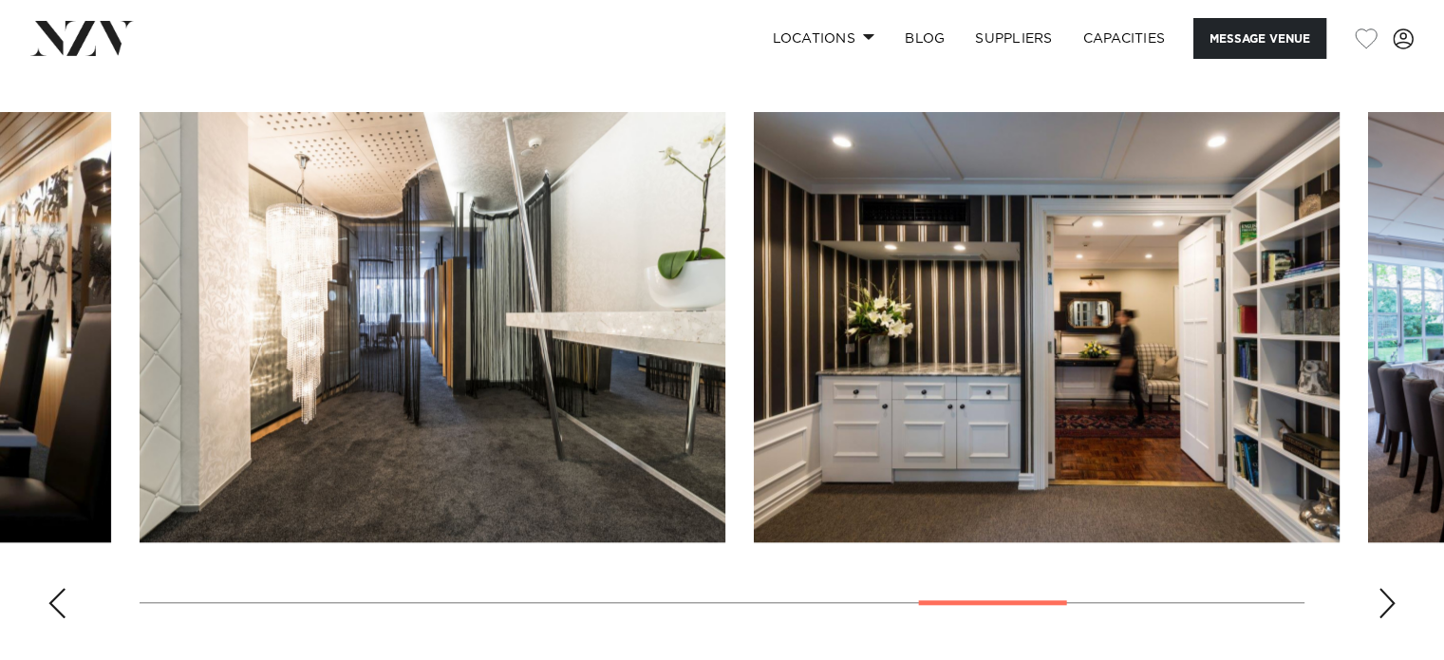
click at [62, 599] on div "Previous slide" at bounding box center [56, 603] width 19 height 30
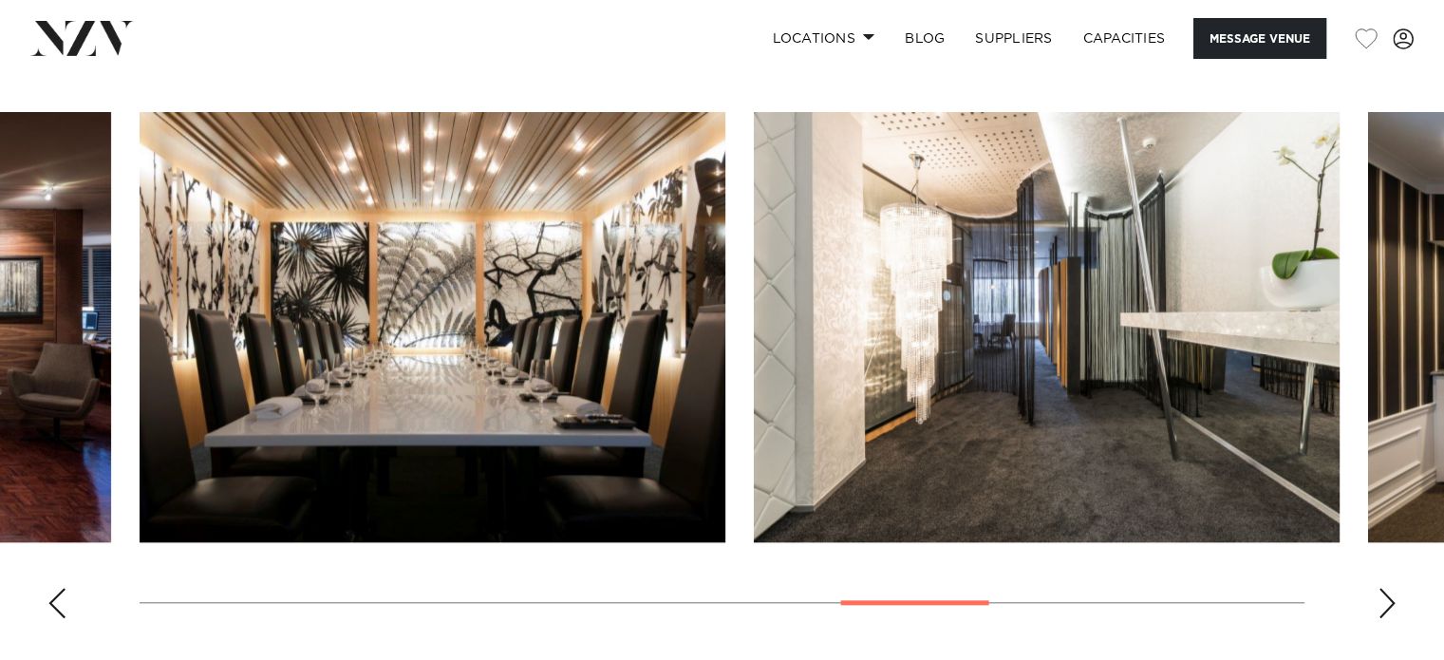
click at [62, 599] on div "Previous slide" at bounding box center [56, 603] width 19 height 30
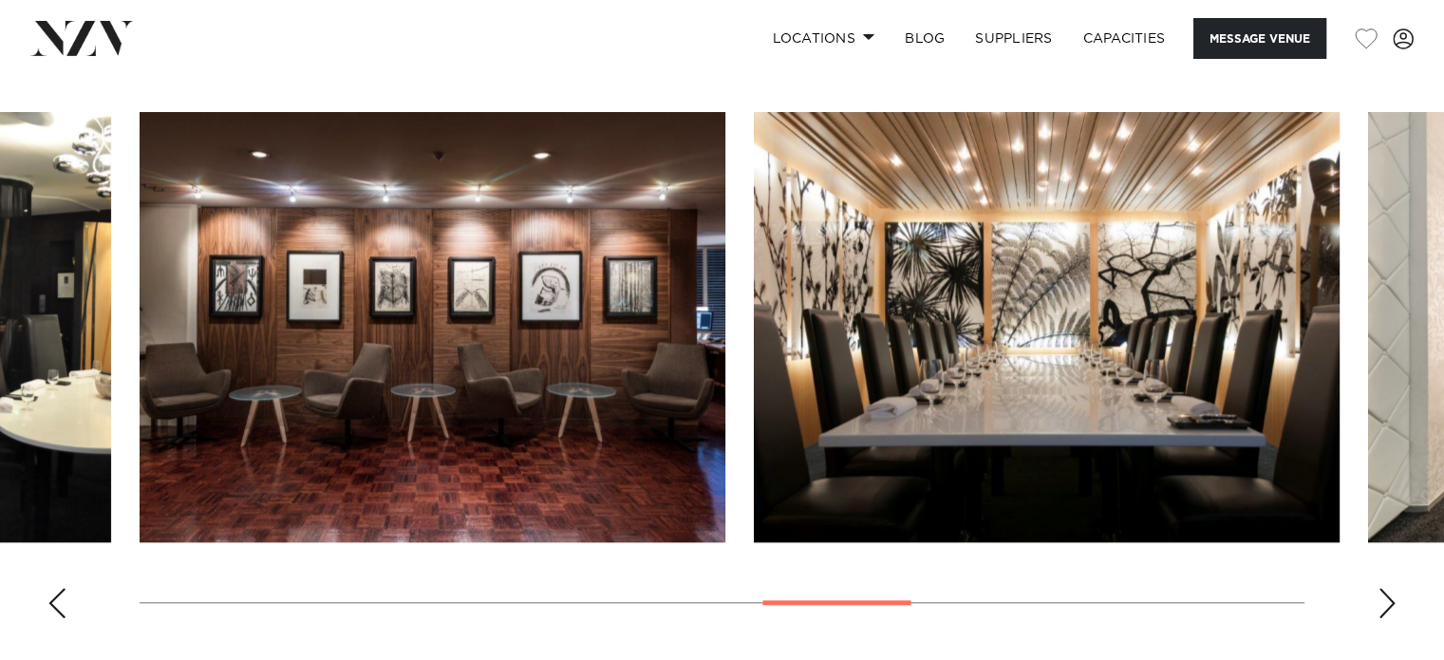
click at [62, 599] on div "Previous slide" at bounding box center [56, 603] width 19 height 30
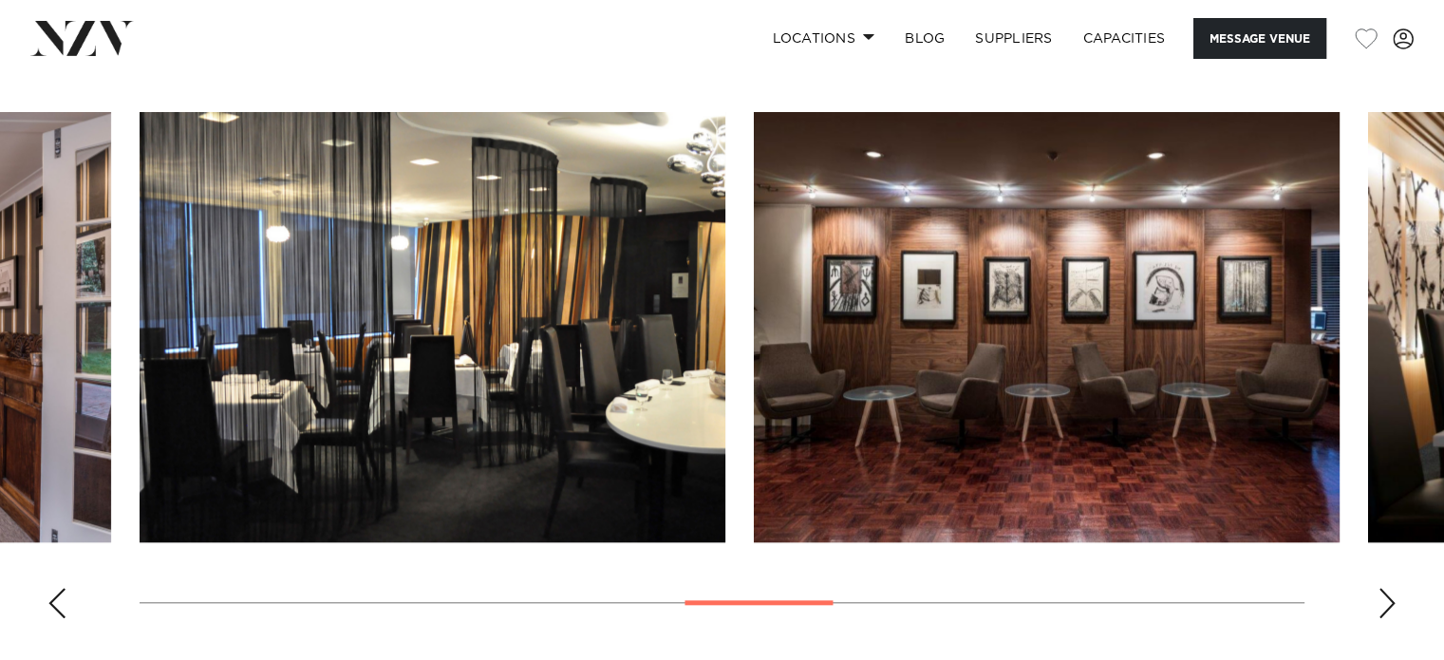
click at [62, 599] on div "Previous slide" at bounding box center [56, 603] width 19 height 30
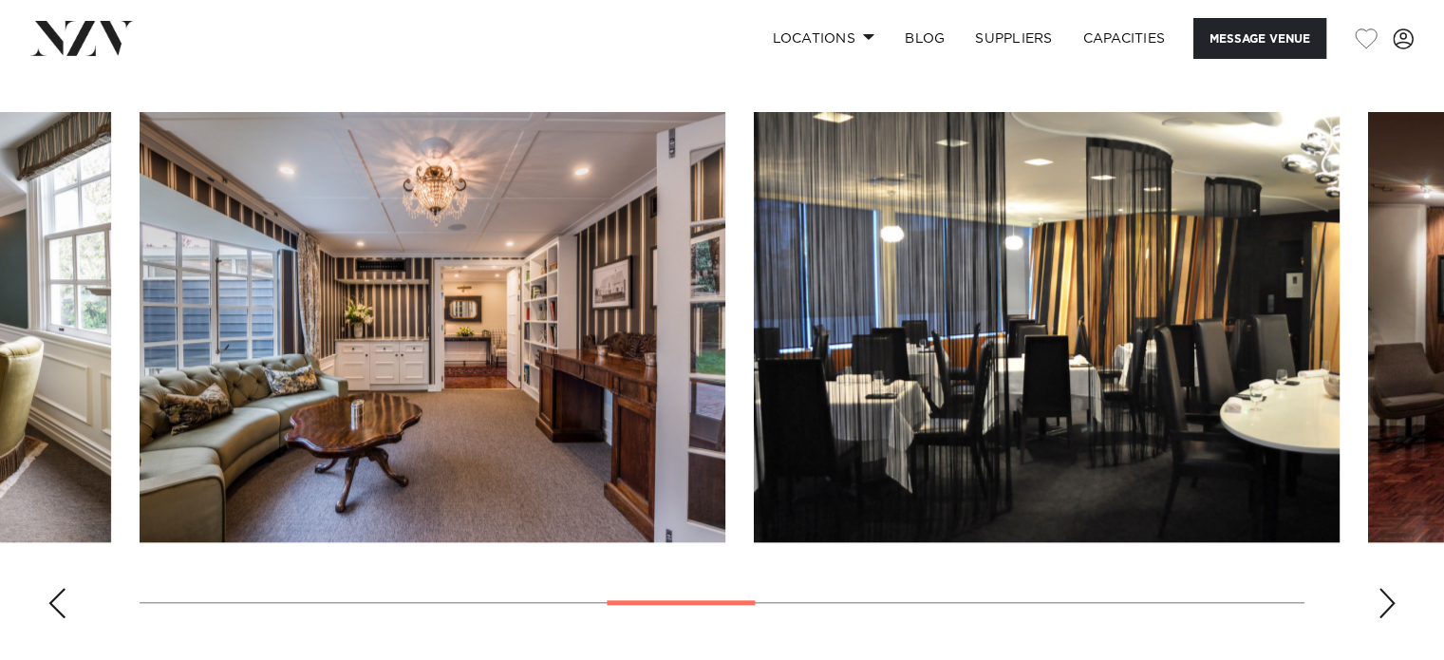
click at [62, 599] on div "Previous slide" at bounding box center [56, 603] width 19 height 30
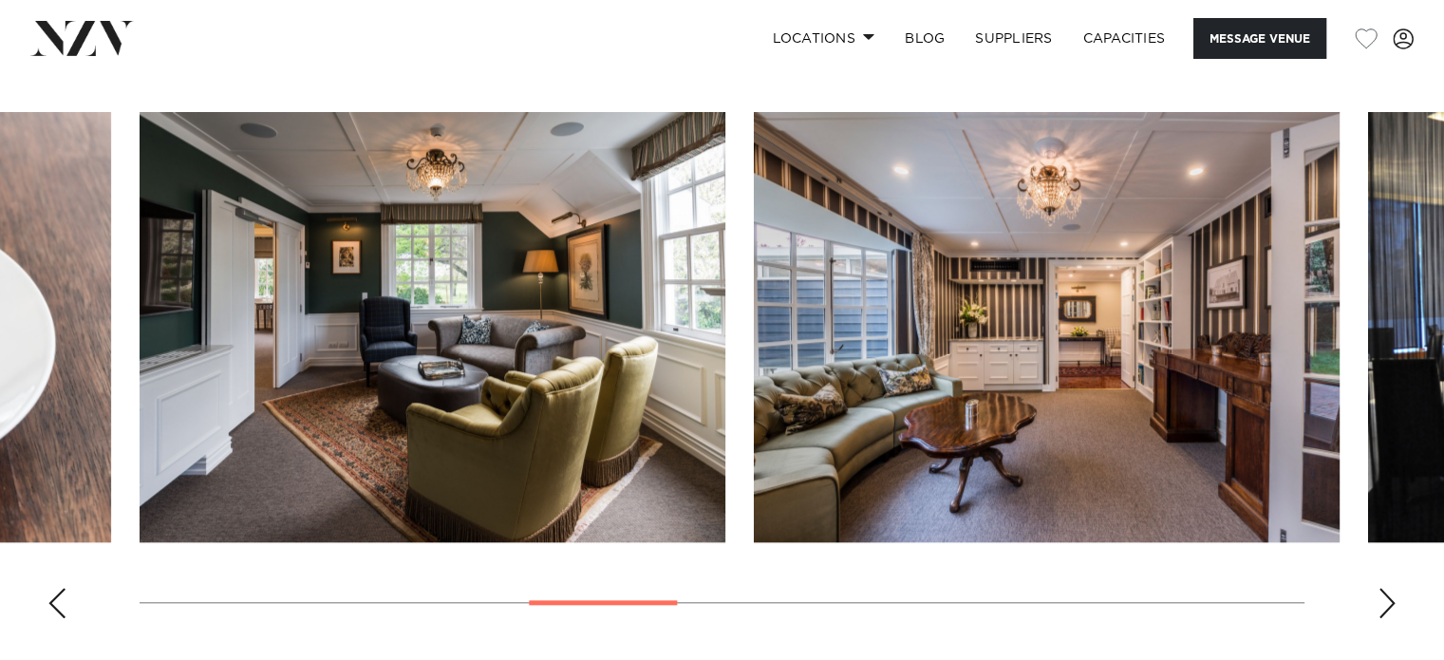
click at [62, 599] on div "Previous slide" at bounding box center [56, 603] width 19 height 30
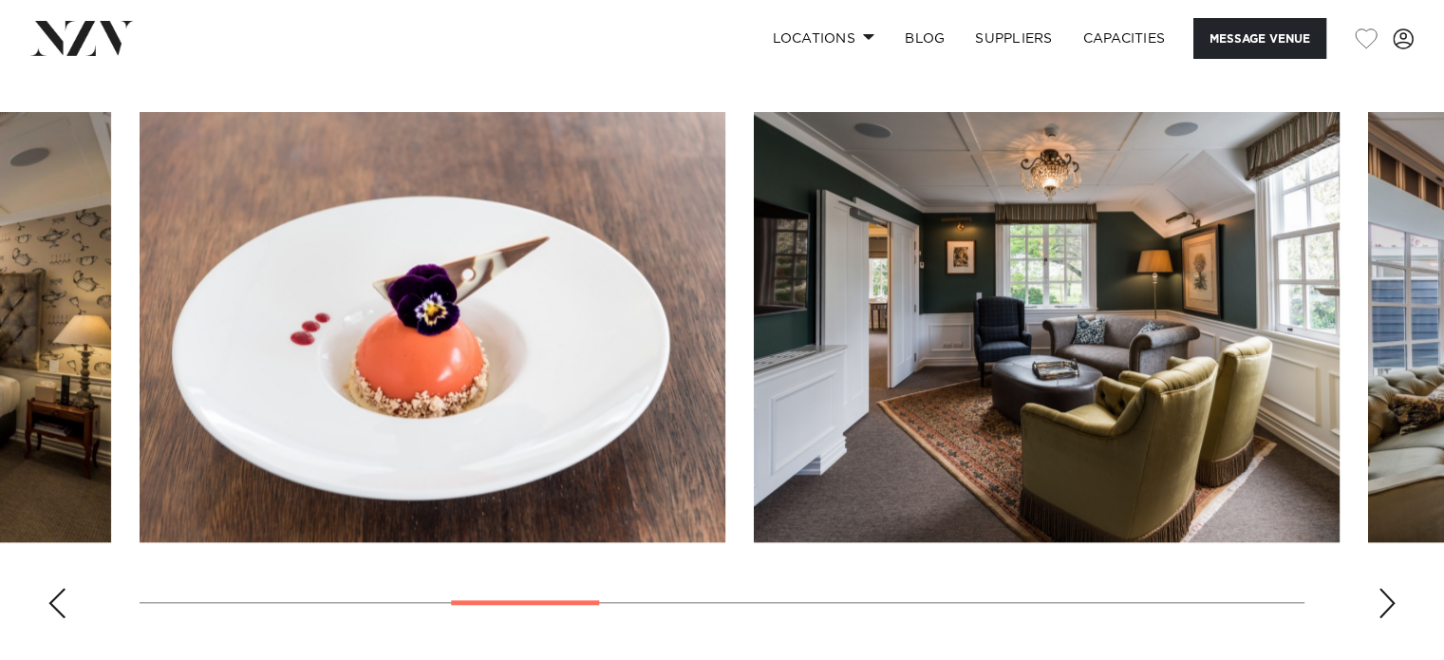
click at [62, 599] on div "Previous slide" at bounding box center [56, 603] width 19 height 30
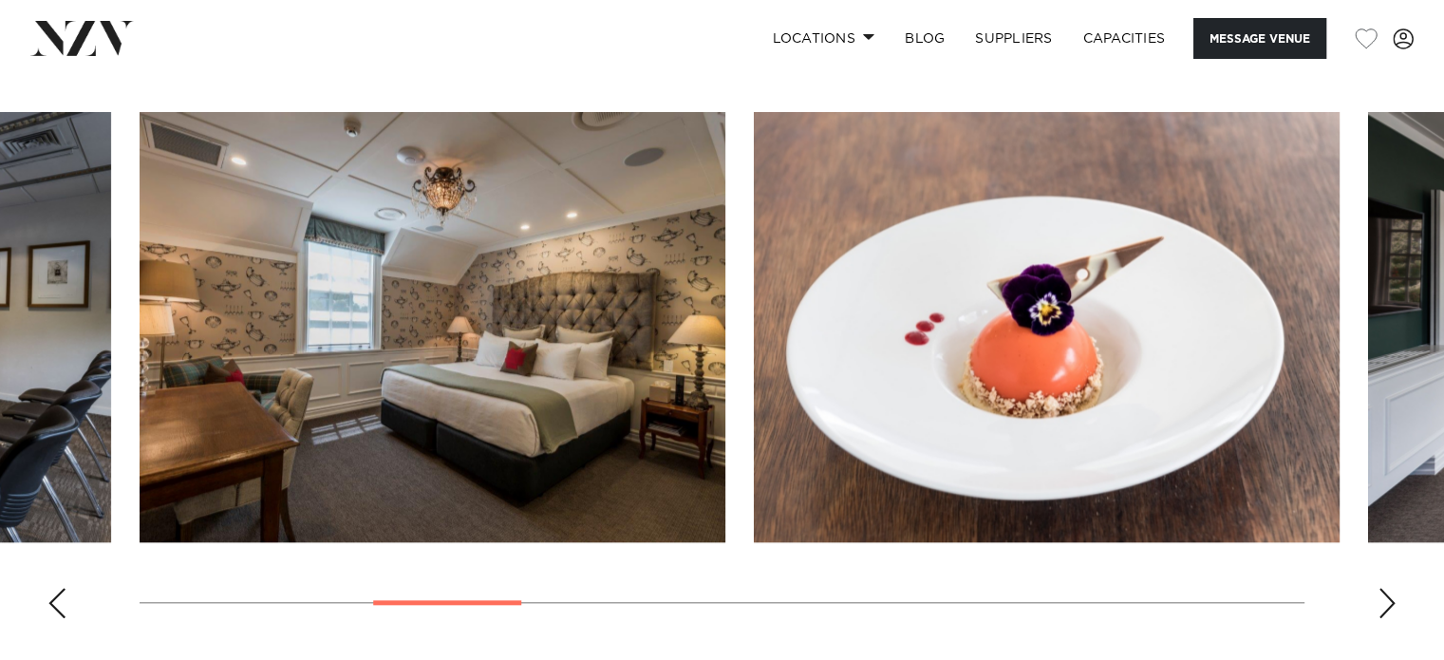
click at [62, 599] on div "Previous slide" at bounding box center [56, 603] width 19 height 30
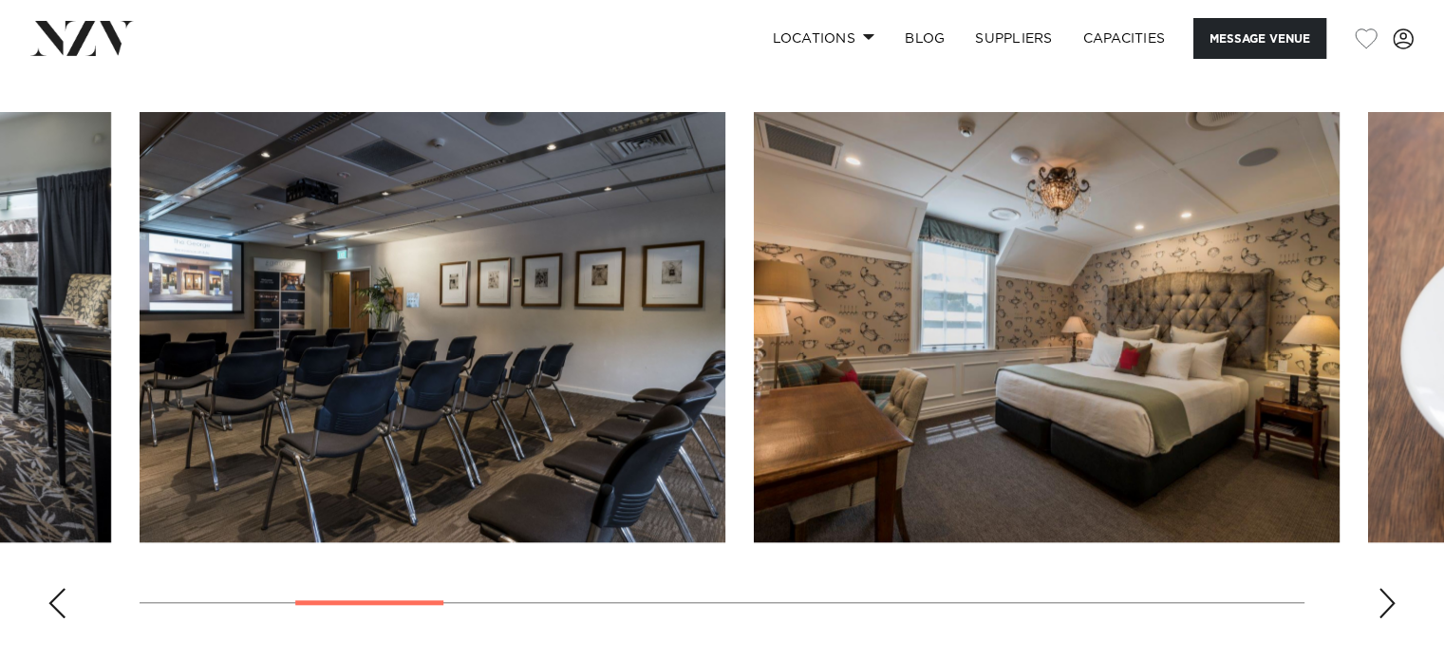
click at [62, 599] on div "Previous slide" at bounding box center [56, 603] width 19 height 30
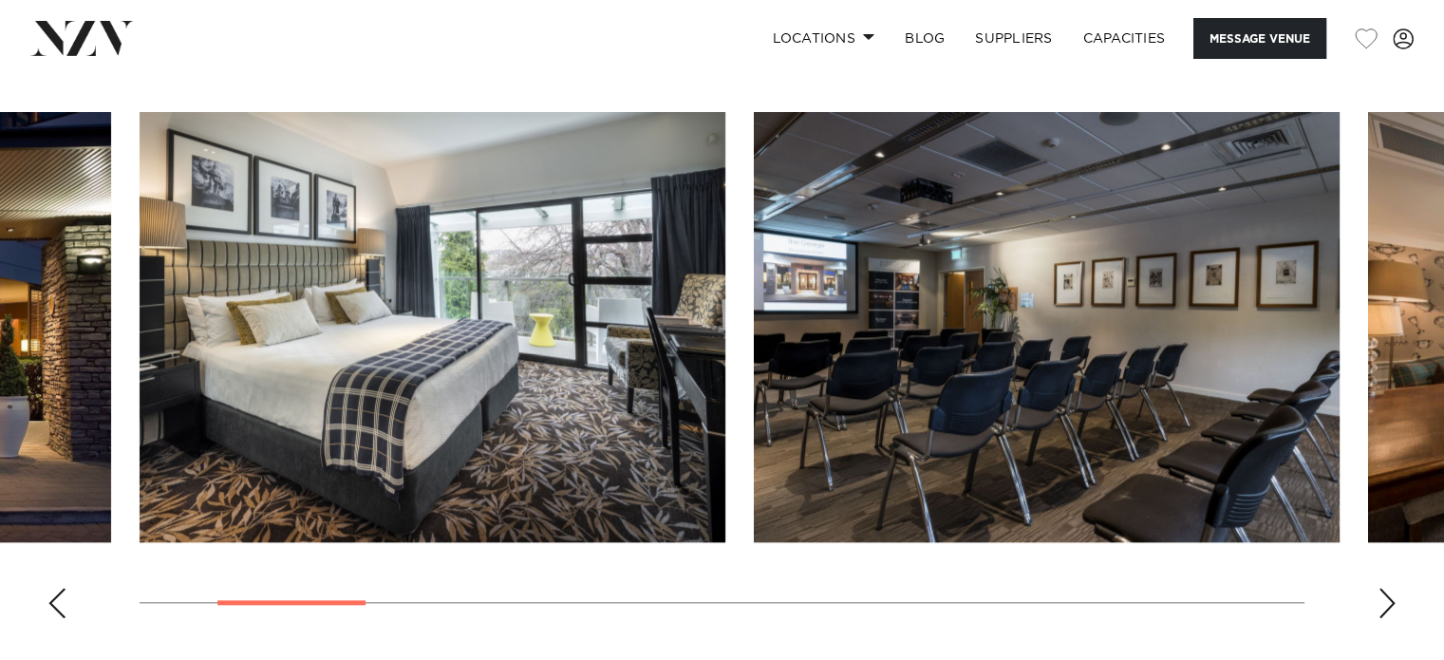
click at [62, 599] on div "Previous slide" at bounding box center [56, 603] width 19 height 30
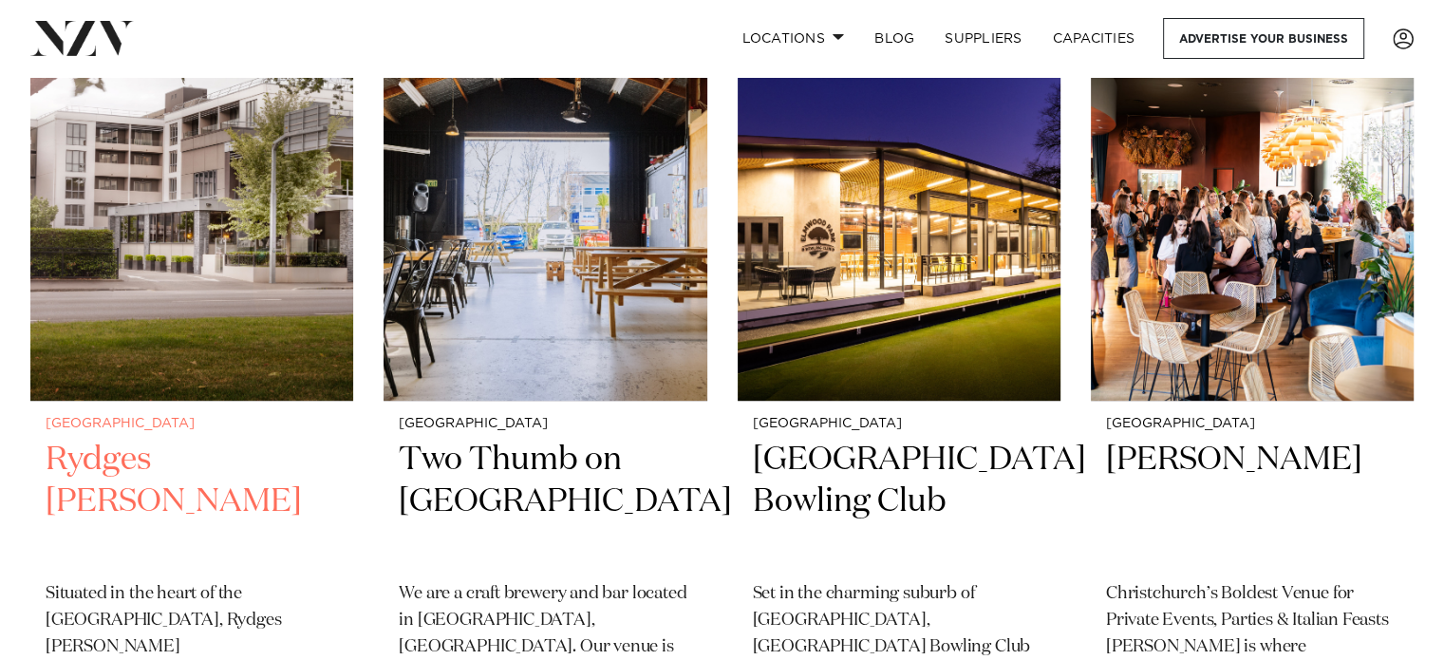
scroll to position [542, 0]
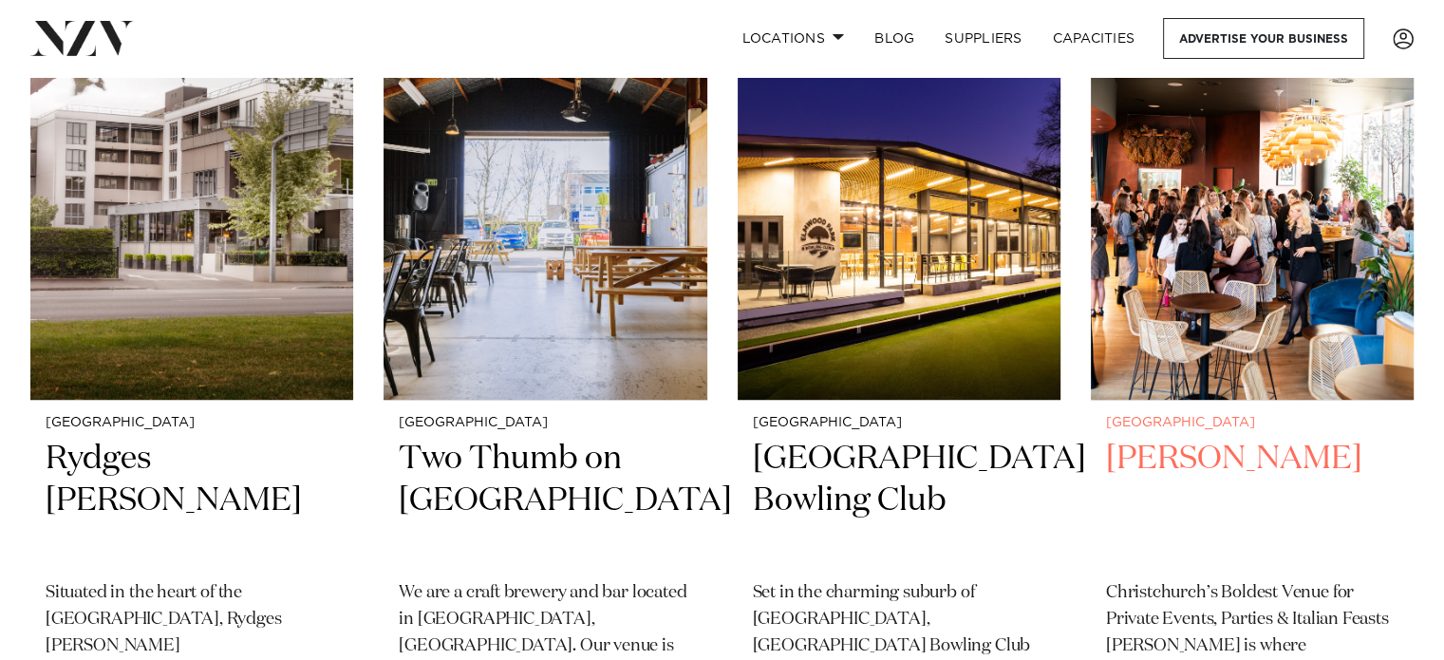
click at [1255, 265] on img at bounding box center [1252, 183] width 323 height 433
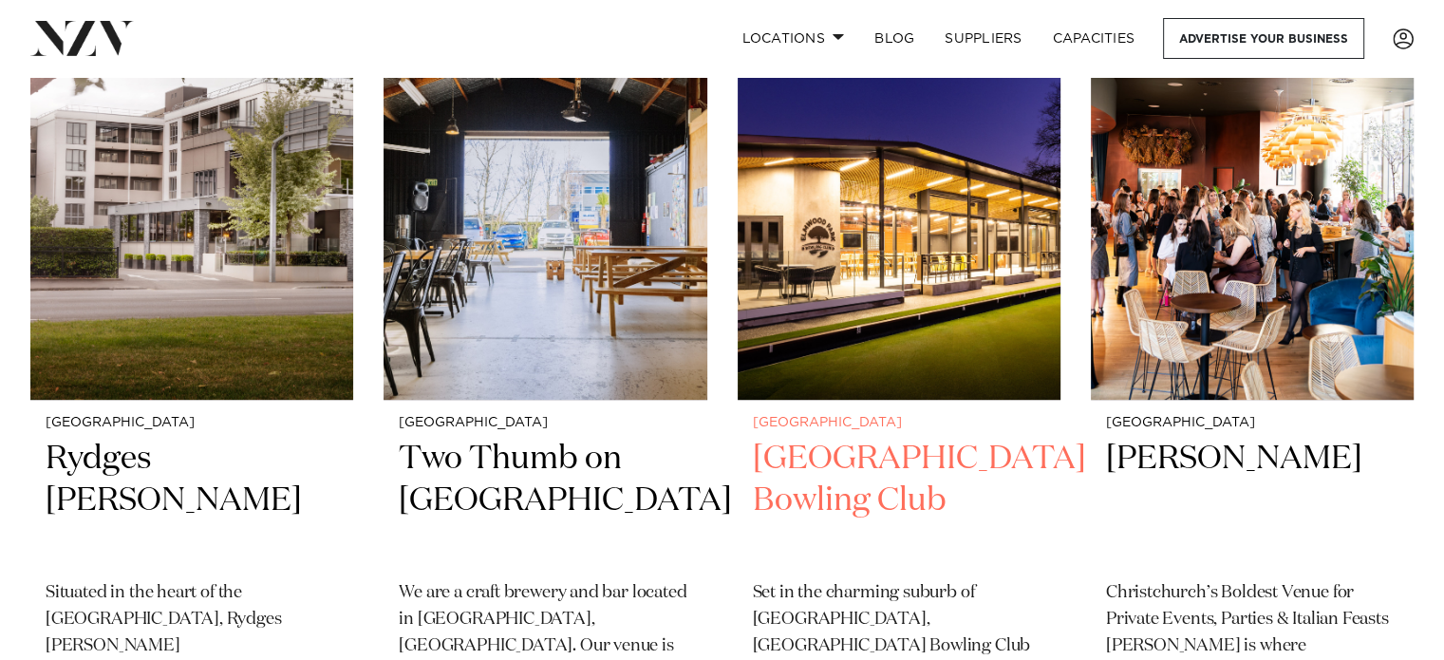
click at [848, 265] on img at bounding box center [898, 183] width 323 height 433
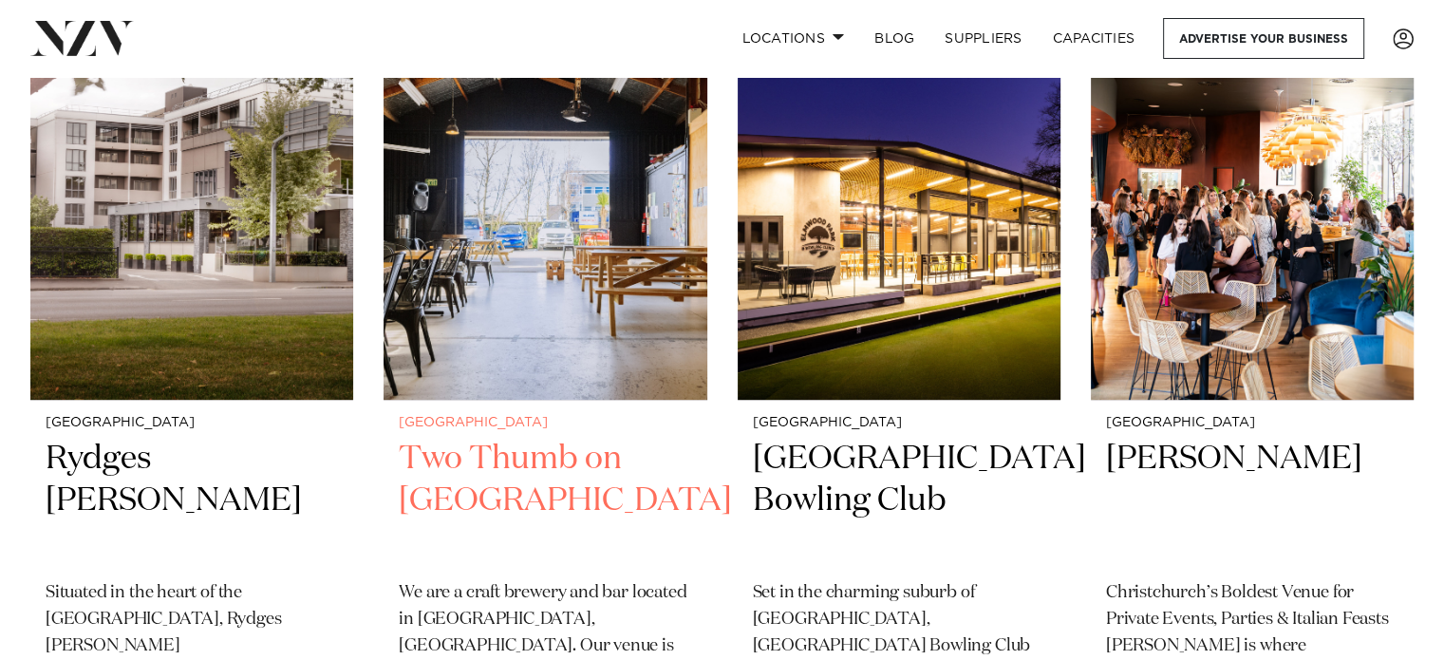
click at [544, 234] on img at bounding box center [544, 183] width 323 height 433
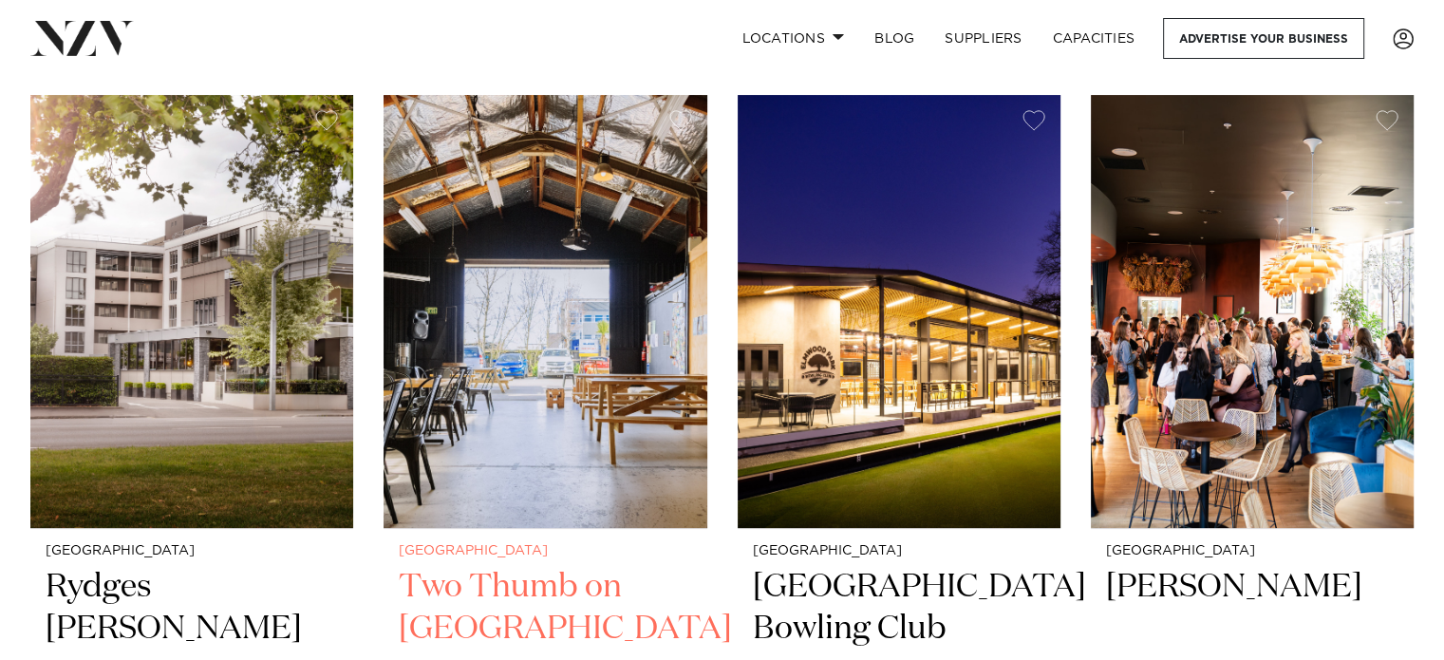
scroll to position [413, 0]
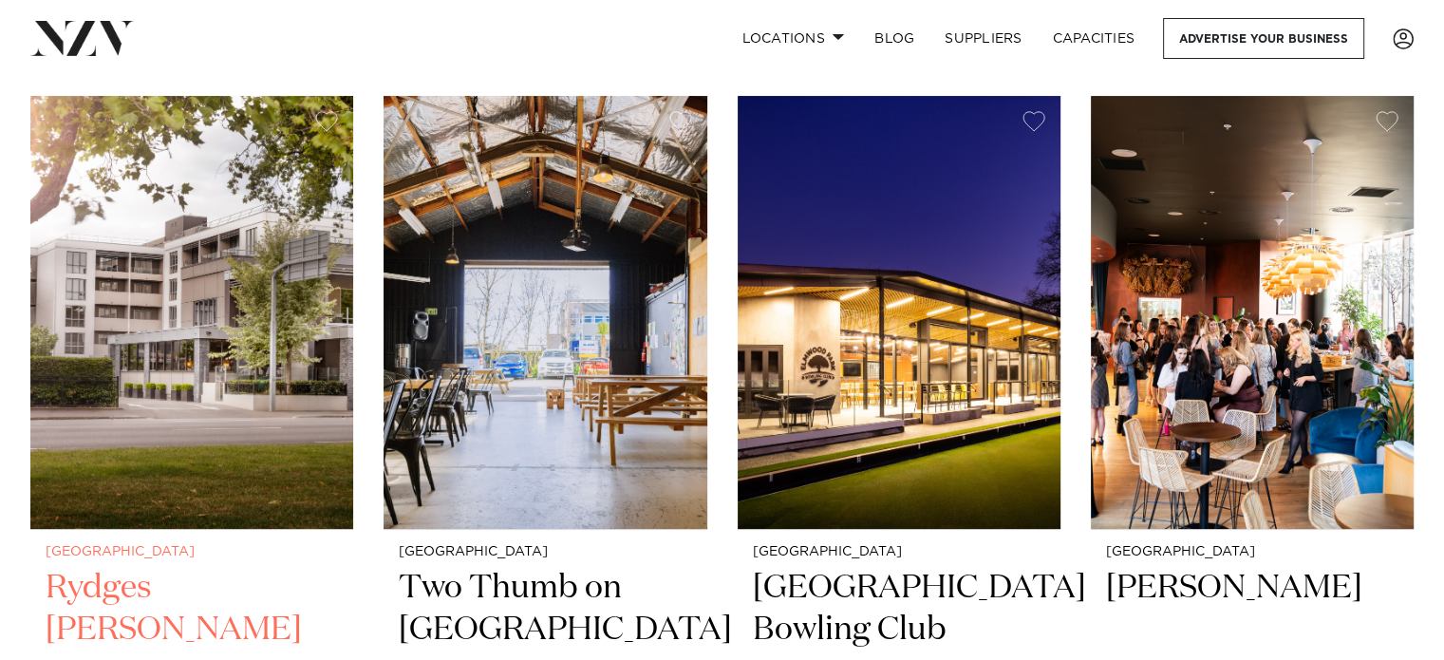
click at [241, 219] on img at bounding box center [191, 312] width 323 height 433
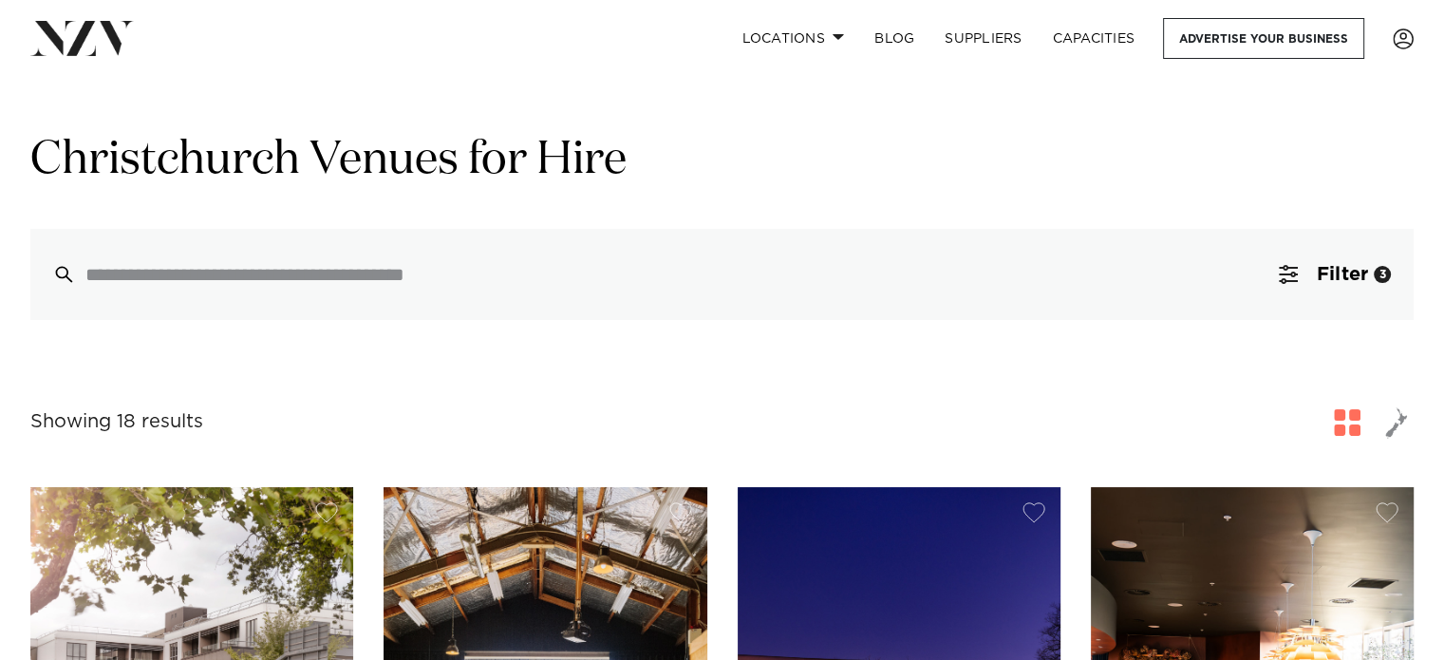
scroll to position [0, 0]
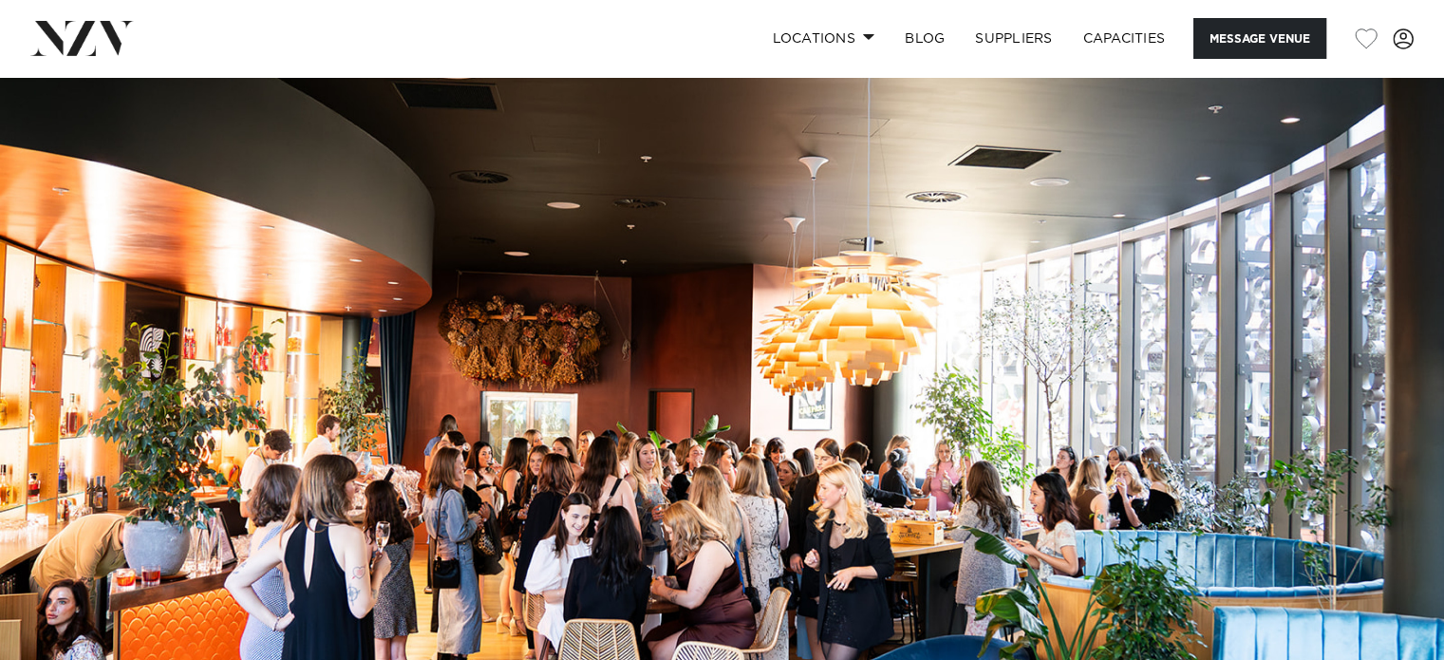
scroll to position [4, 0]
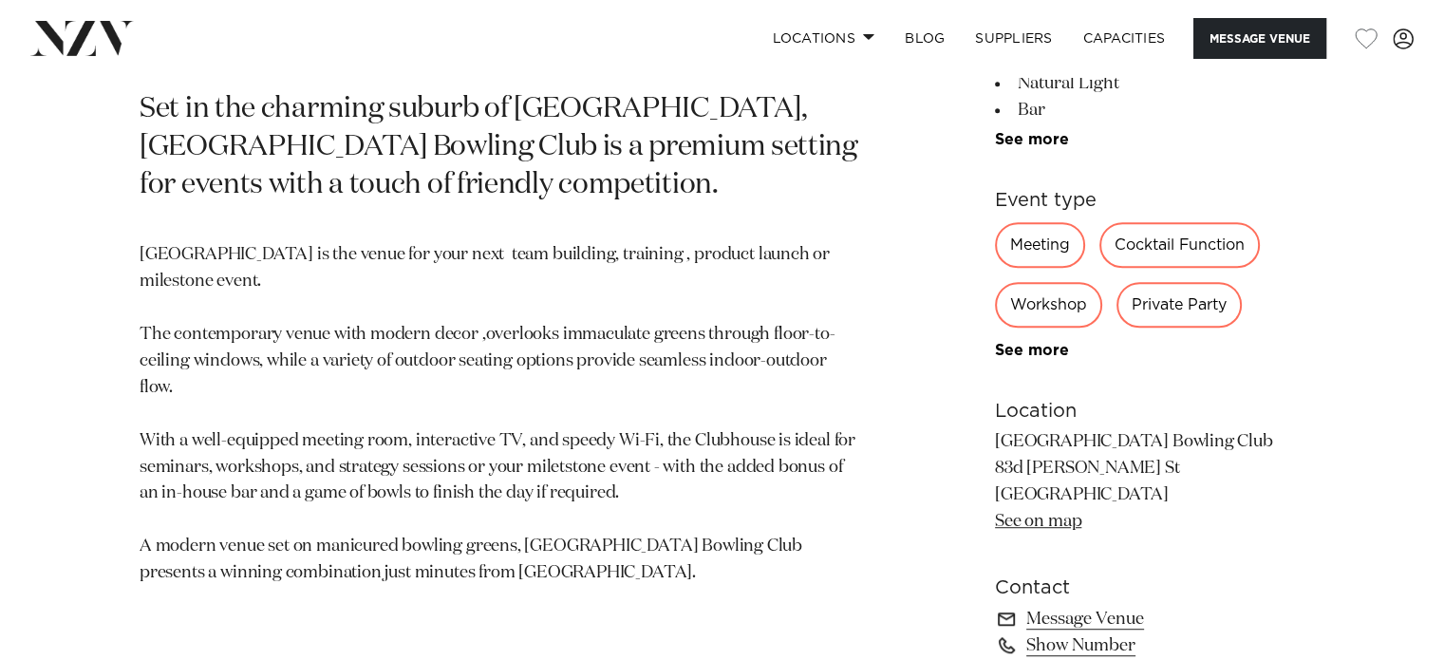
scroll to position [982, 0]
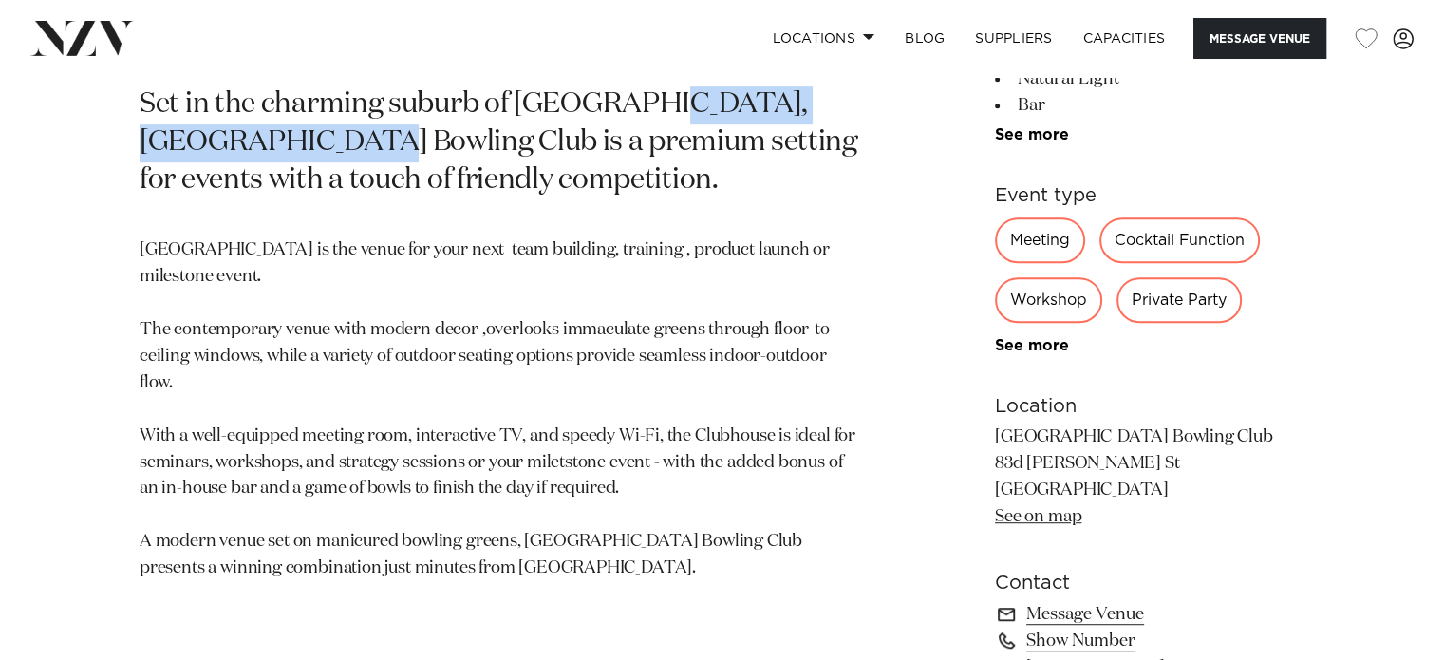
drag, startPoint x: 638, startPoint y: 99, endPoint x: 308, endPoint y: 133, distance: 332.1
click at [308, 133] on p "Set in the charming suburb of [GEOGRAPHIC_DATA], [GEOGRAPHIC_DATA] Bowling Club…" at bounding box center [500, 143] width 720 height 114
copy p "[GEOGRAPHIC_DATA] Bowling Club"
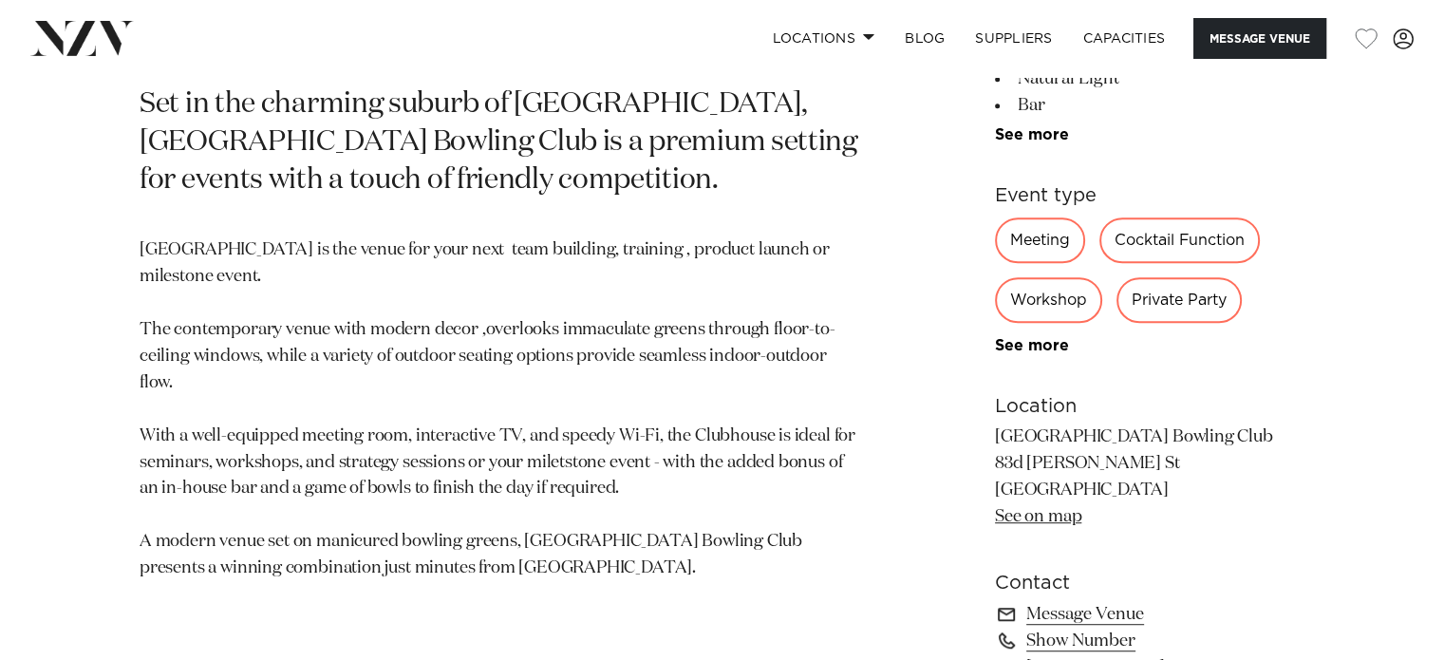
click at [600, 121] on p "Set in the charming suburb of [GEOGRAPHIC_DATA], [GEOGRAPHIC_DATA] Bowling Club…" at bounding box center [500, 143] width 720 height 114
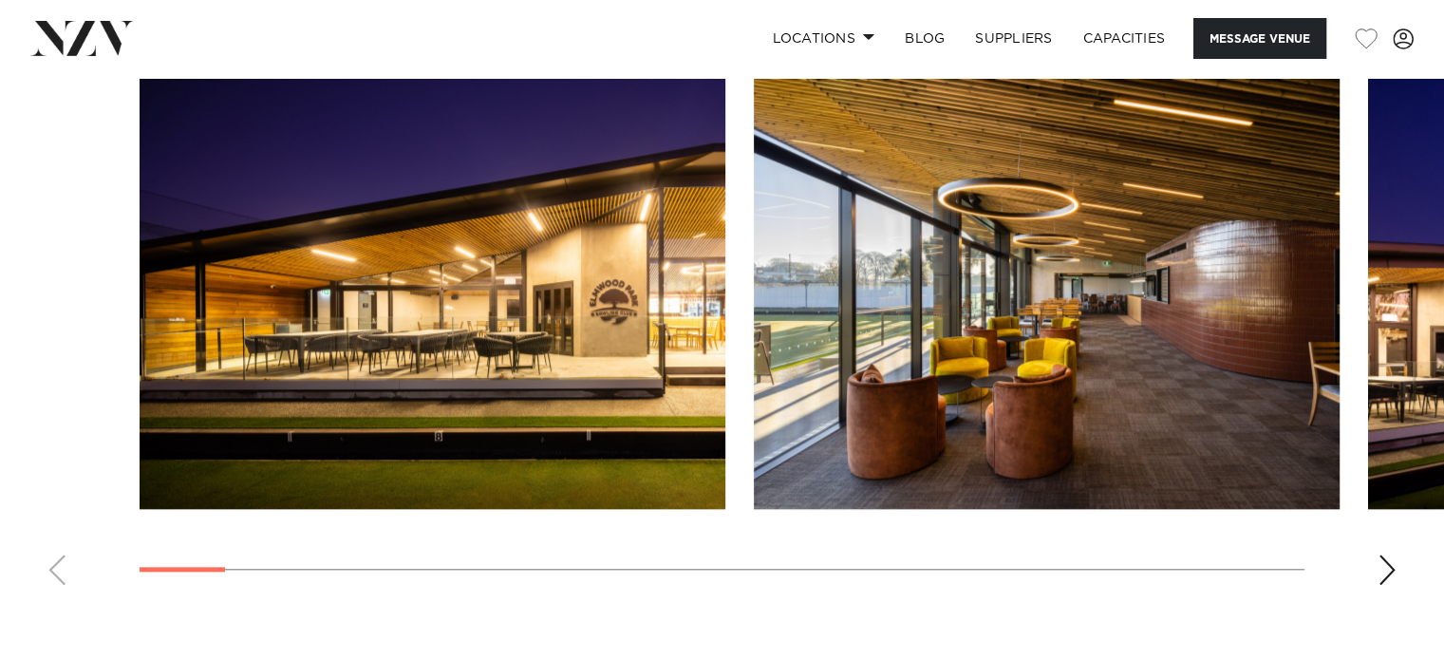
scroll to position [1750, 0]
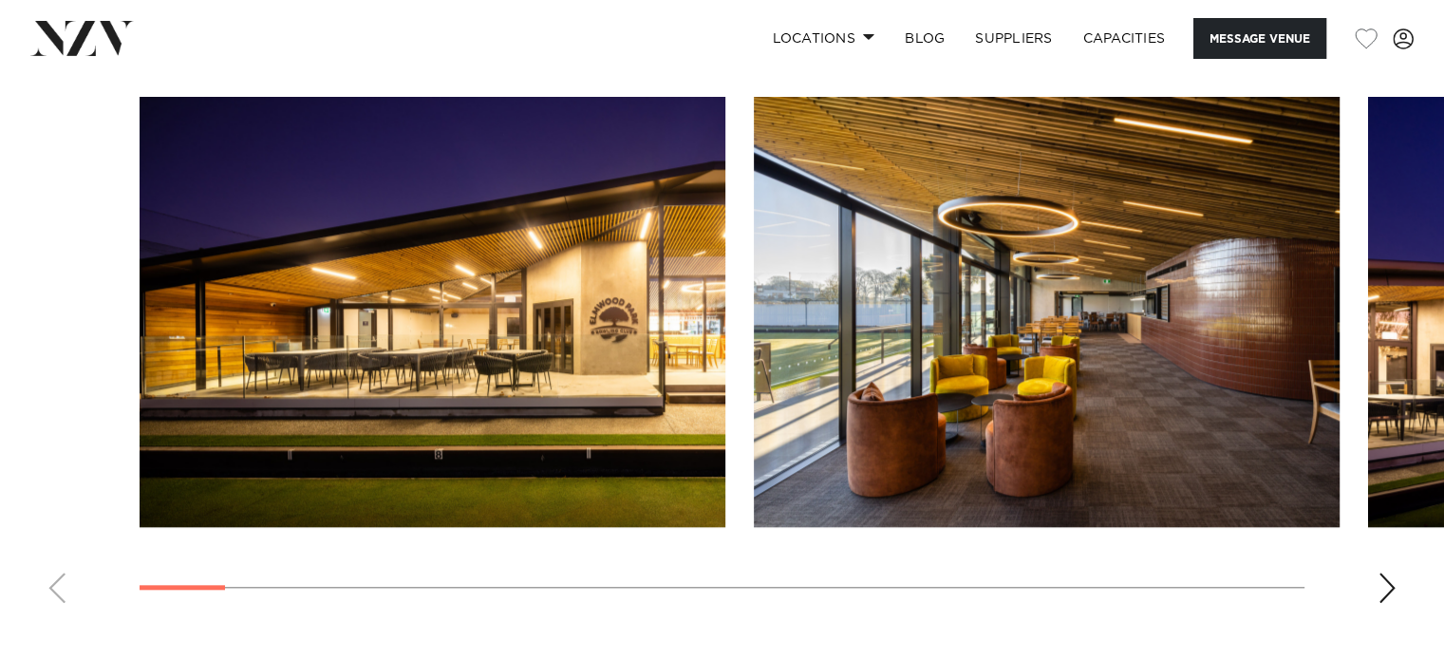
click at [1384, 572] on div "Next slide" at bounding box center [1386, 587] width 19 height 30
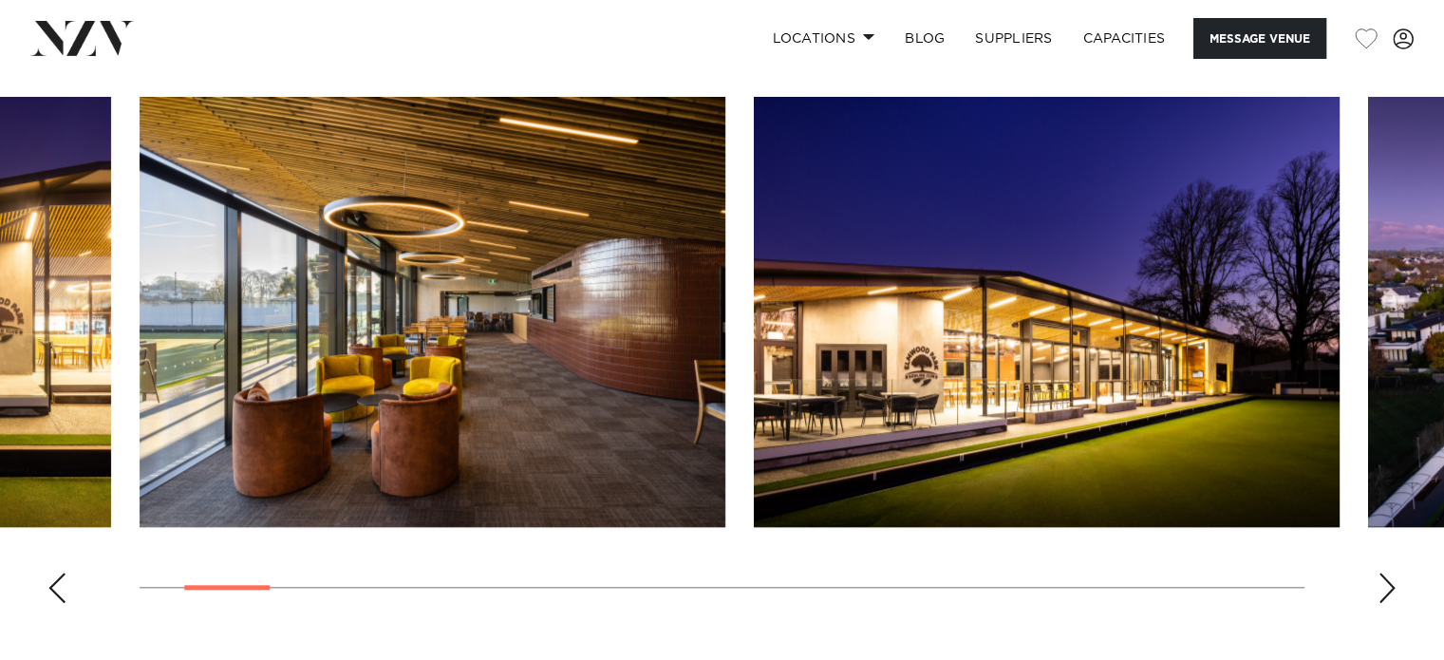
click at [1384, 572] on div "Next slide" at bounding box center [1386, 587] width 19 height 30
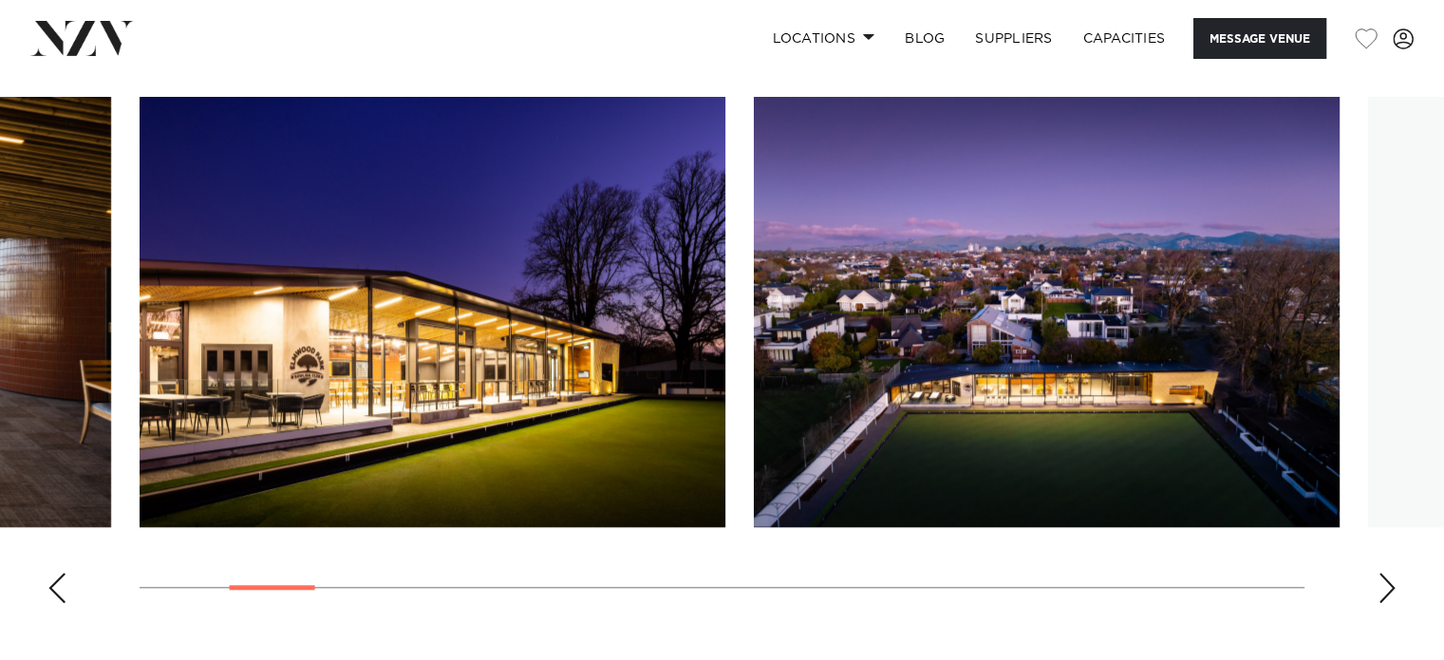
click at [1384, 572] on div "Next slide" at bounding box center [1386, 587] width 19 height 30
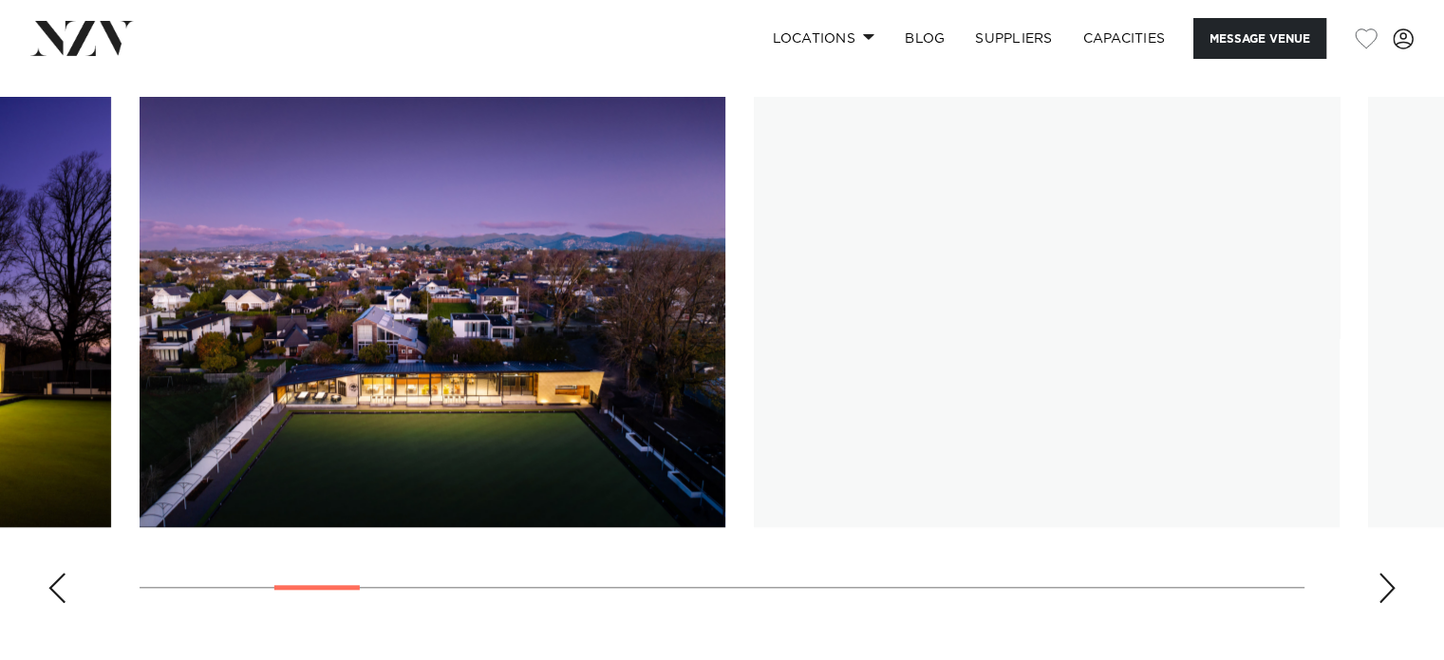
click at [1384, 572] on div "Next slide" at bounding box center [1386, 587] width 19 height 30
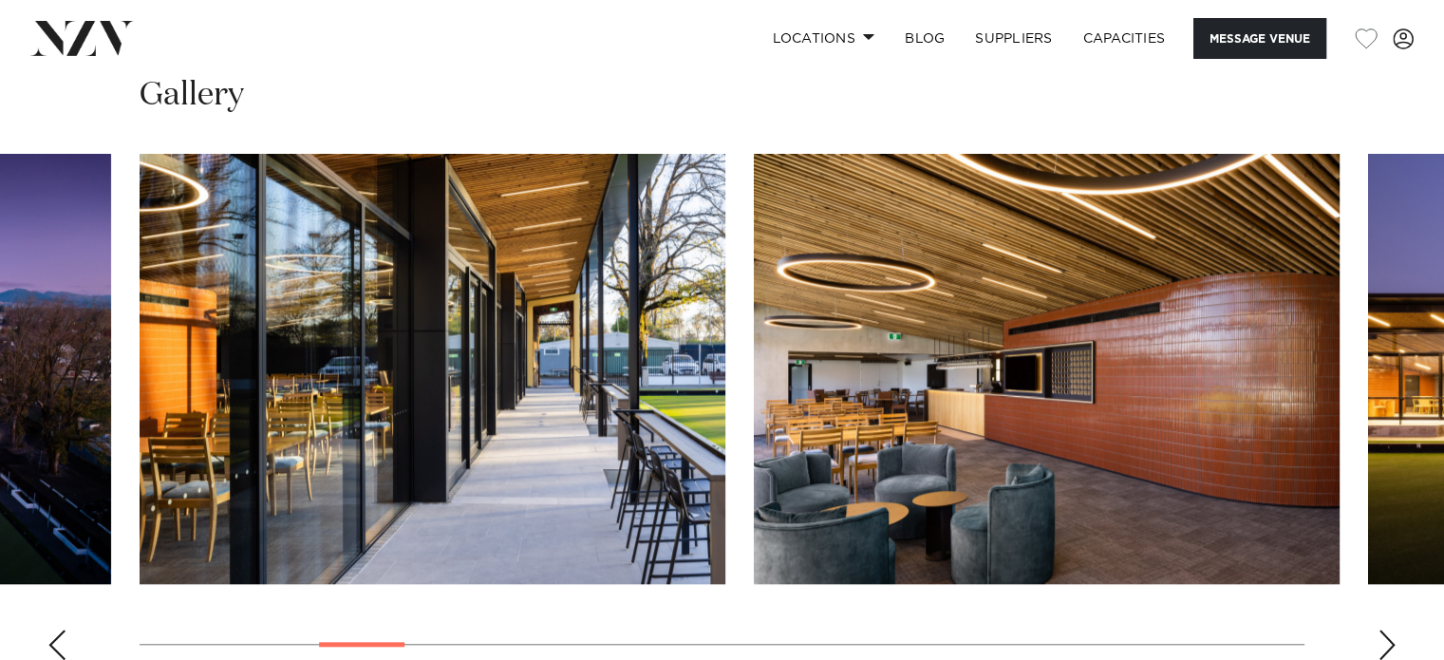
scroll to position [1697, 0]
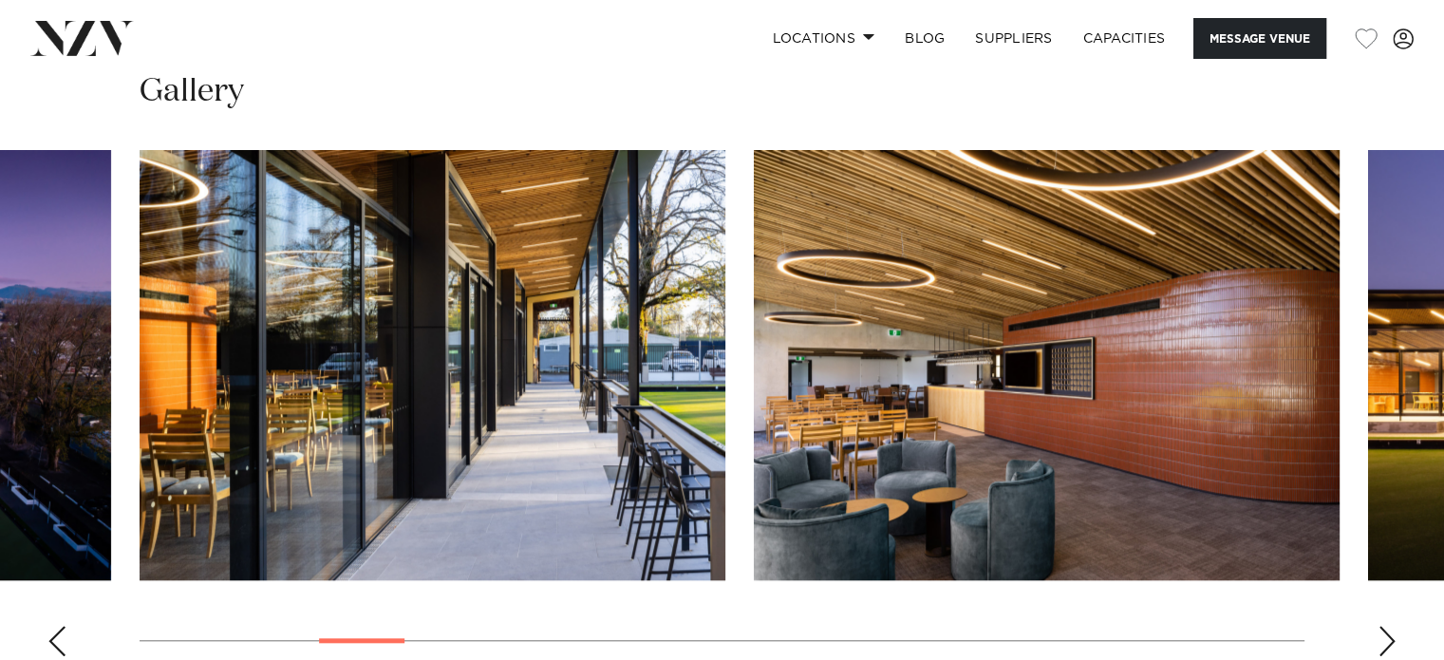
click at [1390, 625] on div "Next slide" at bounding box center [1386, 640] width 19 height 30
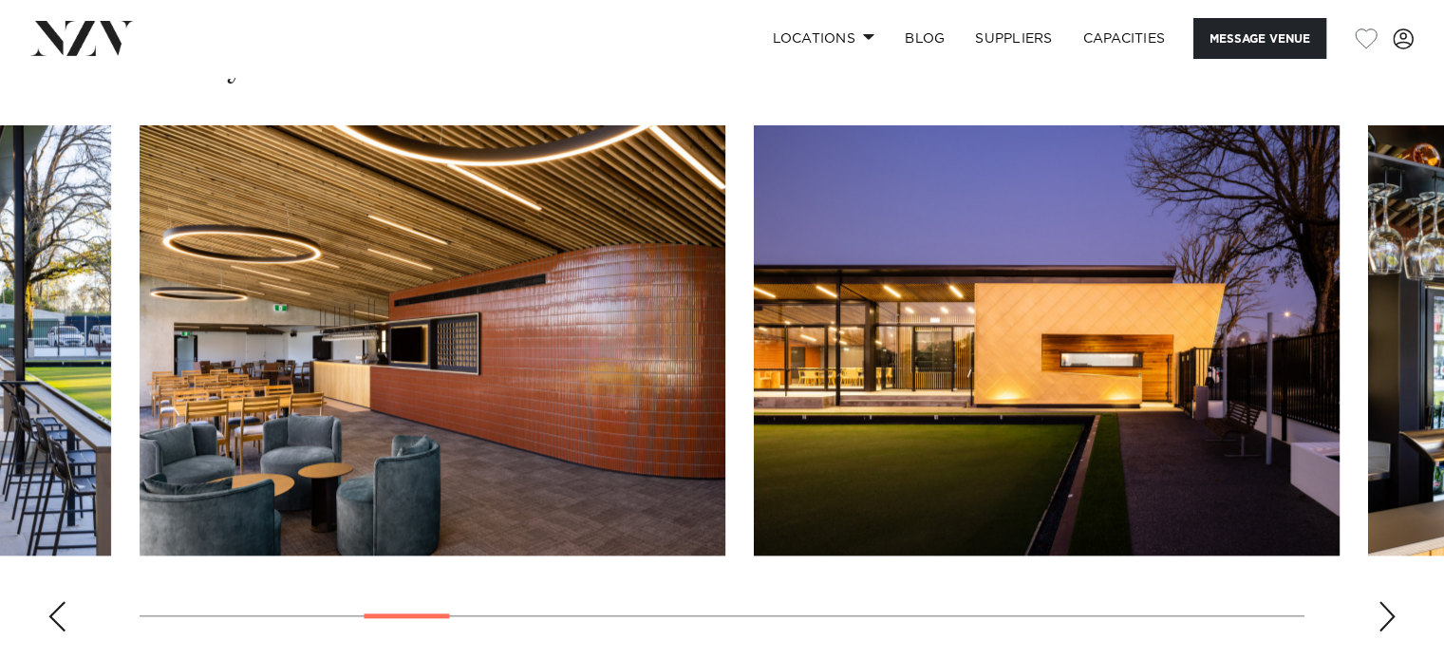
scroll to position [1724, 0]
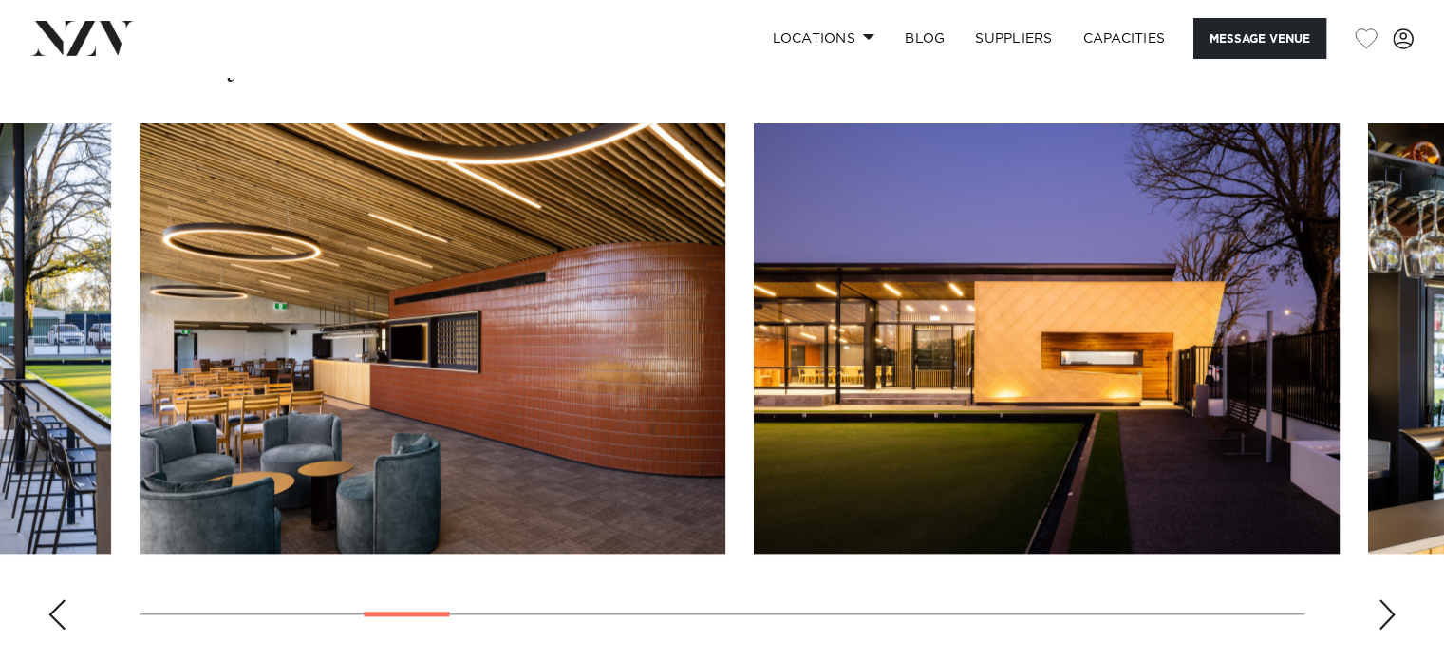
click at [1383, 599] on div "Next slide" at bounding box center [1386, 614] width 19 height 30
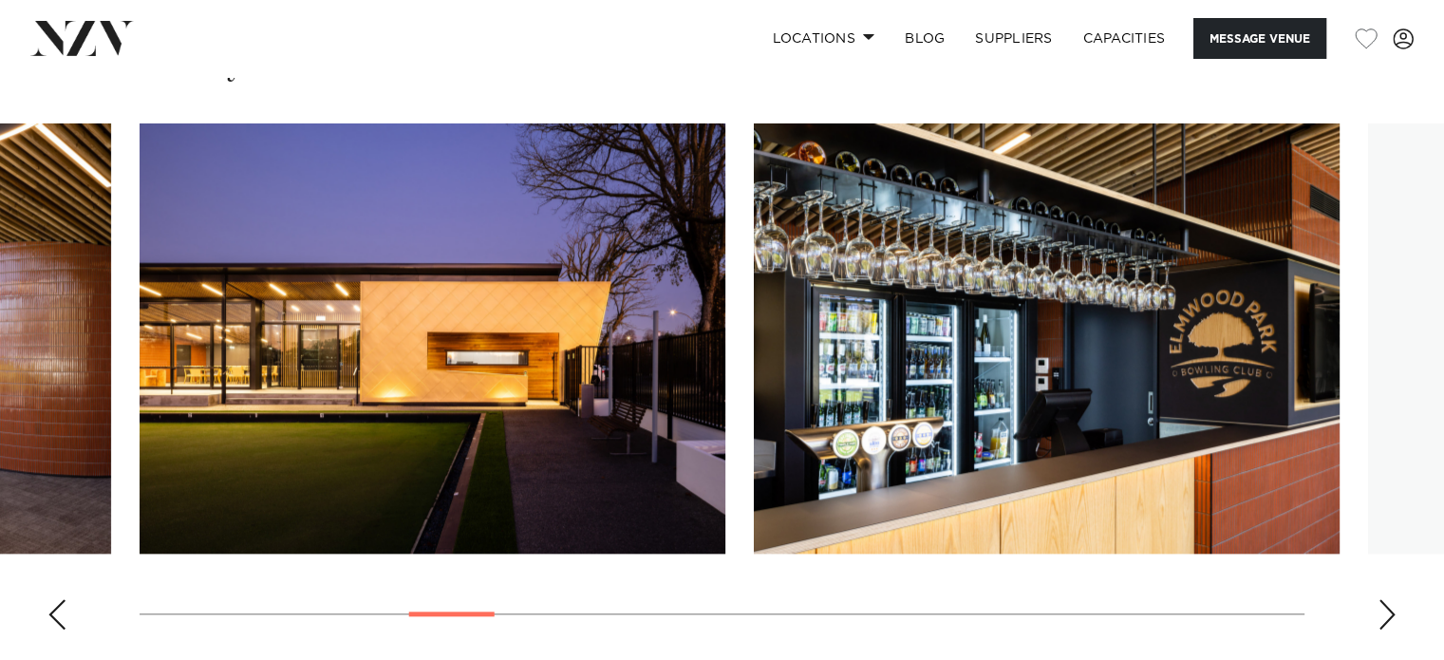
click at [1383, 599] on div "Next slide" at bounding box center [1386, 614] width 19 height 30
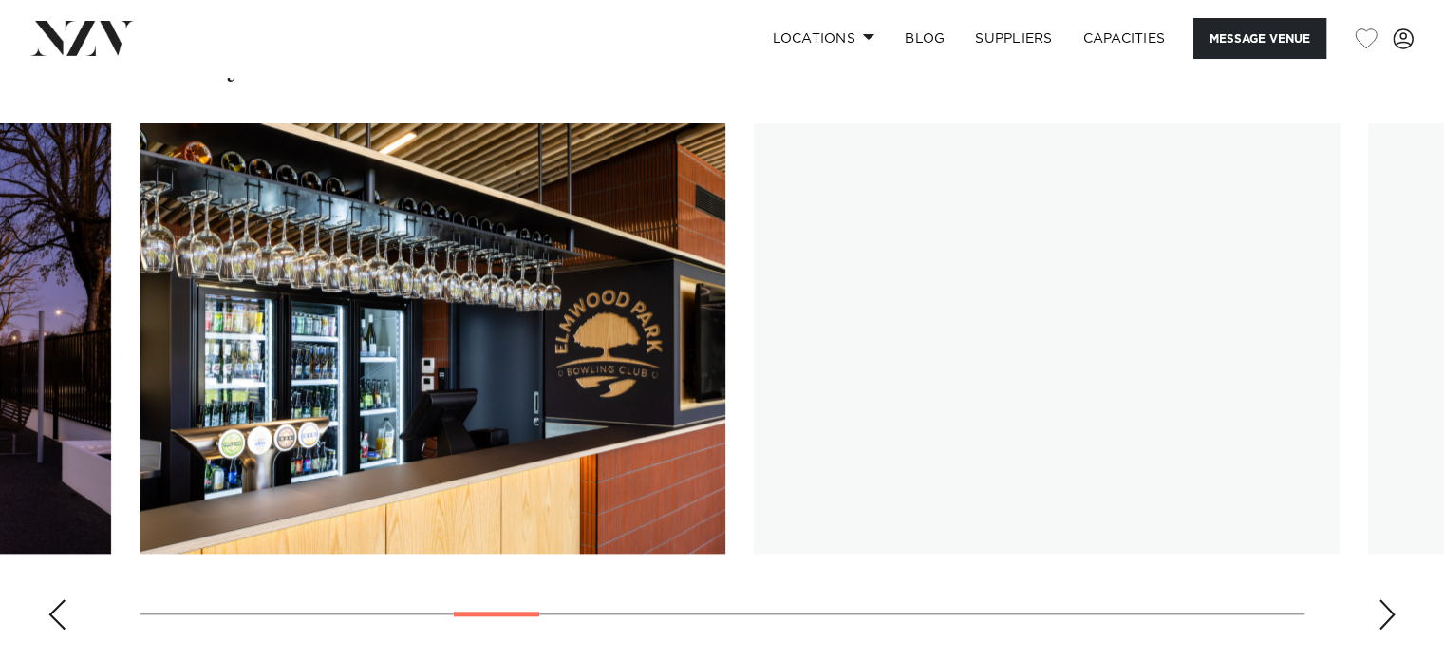
click at [1383, 599] on div "Next slide" at bounding box center [1386, 614] width 19 height 30
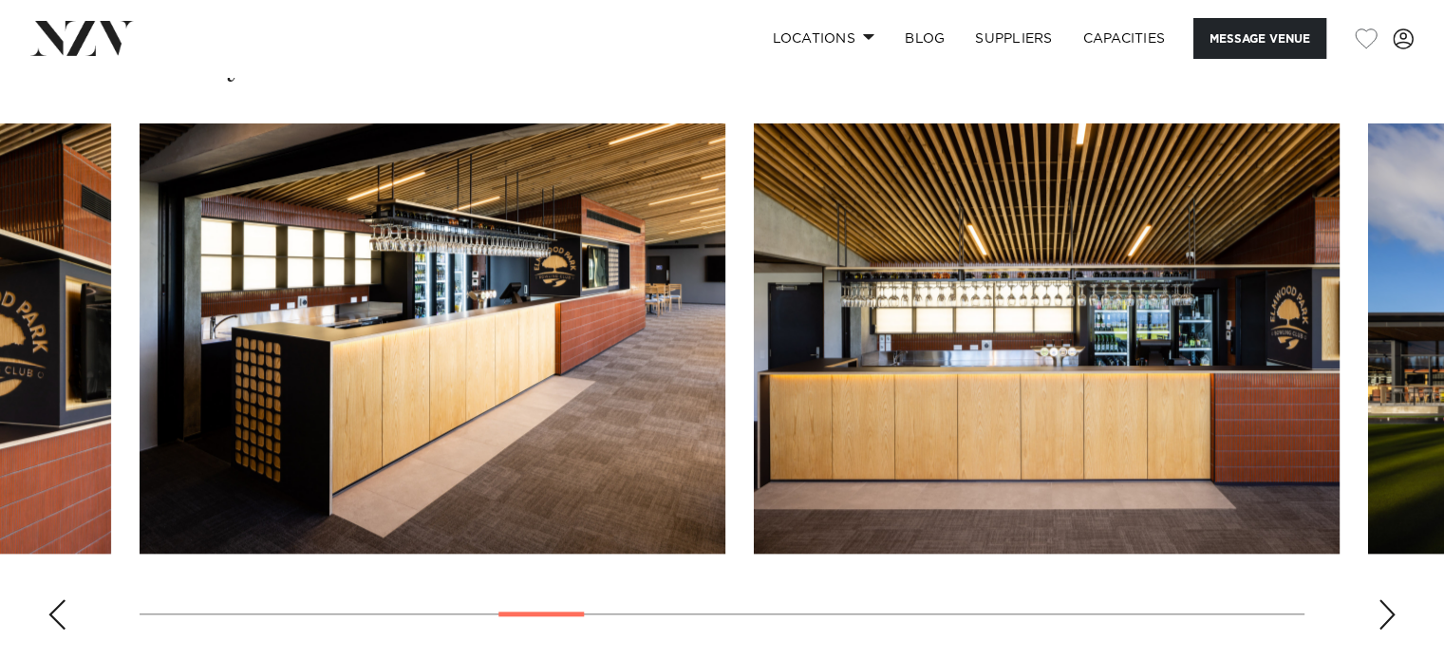
click at [1383, 599] on div "Next slide" at bounding box center [1386, 614] width 19 height 30
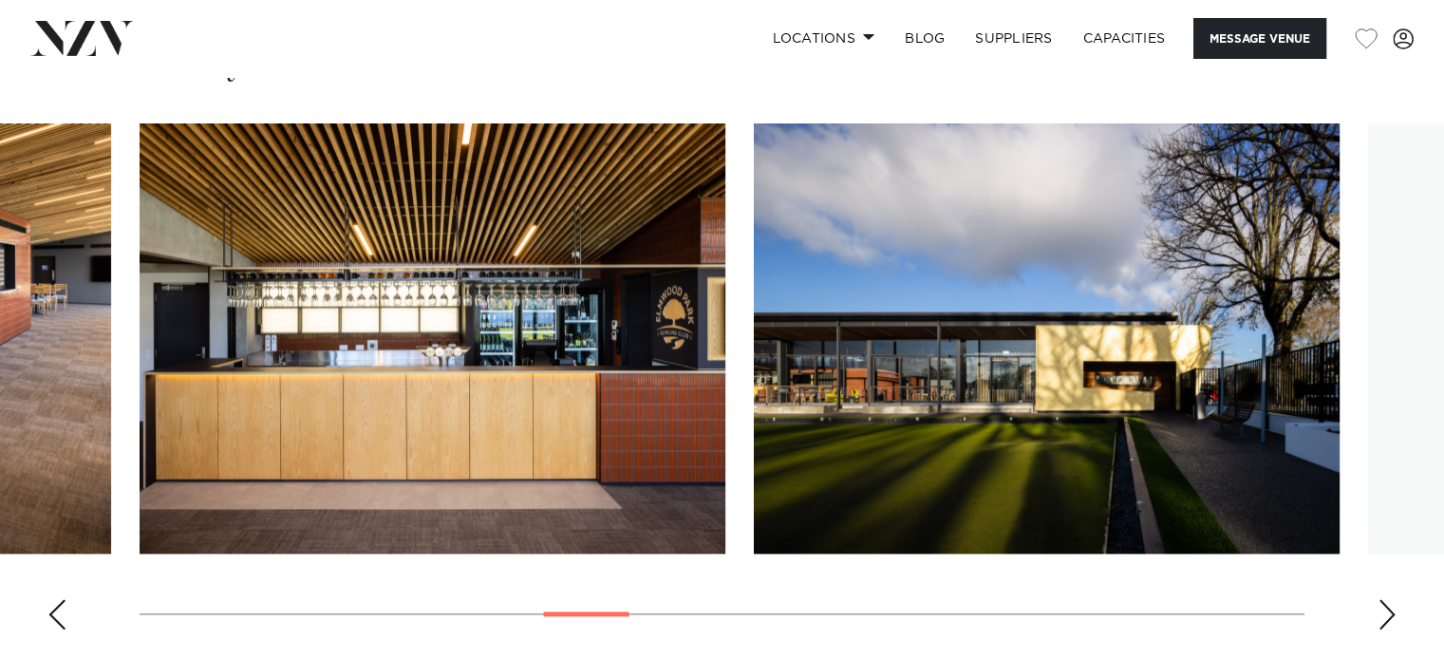
click at [1383, 599] on div "Next slide" at bounding box center [1386, 614] width 19 height 30
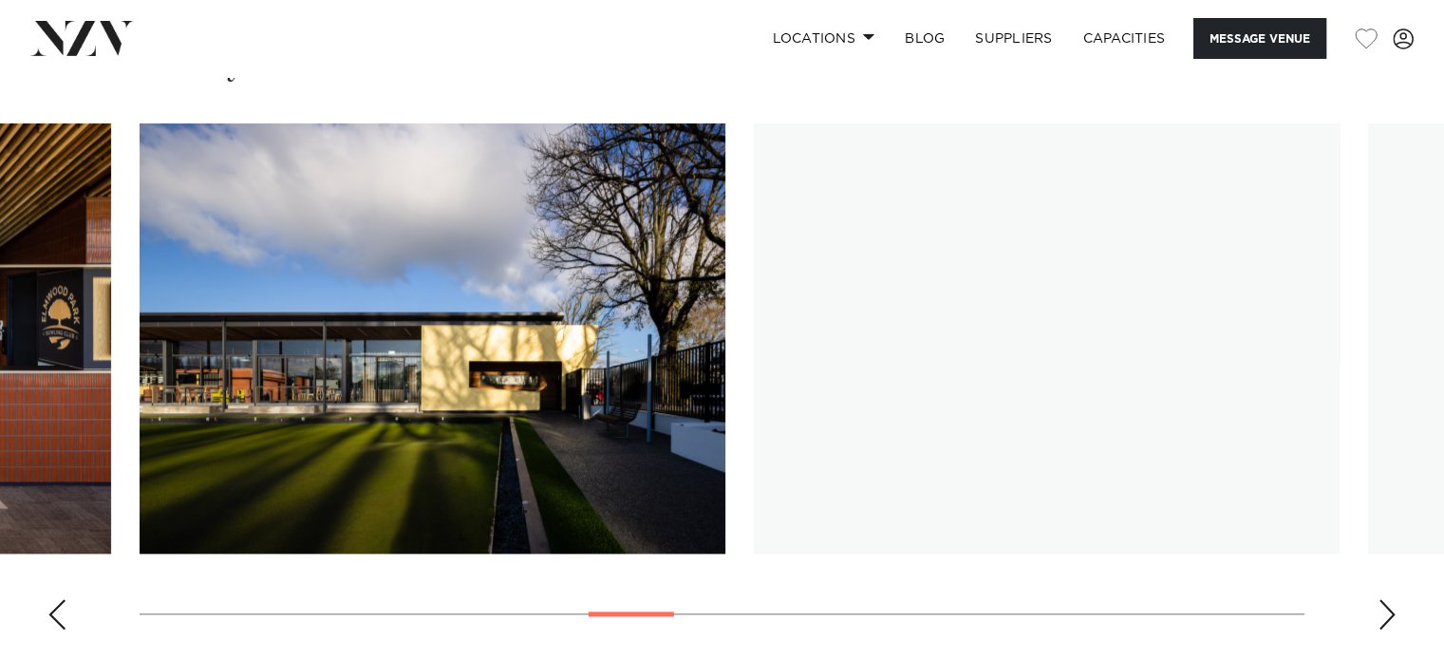
click at [1383, 599] on div "Next slide" at bounding box center [1386, 614] width 19 height 30
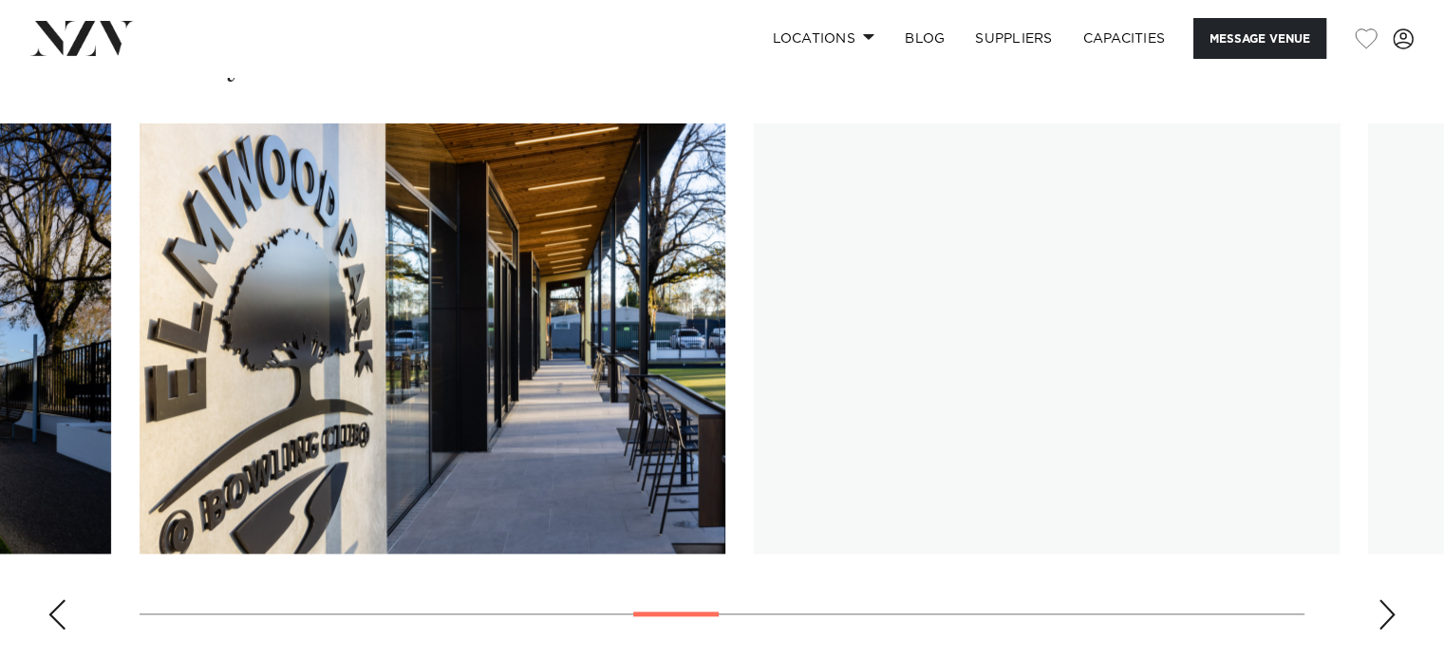
click at [1383, 599] on div "Next slide" at bounding box center [1386, 614] width 19 height 30
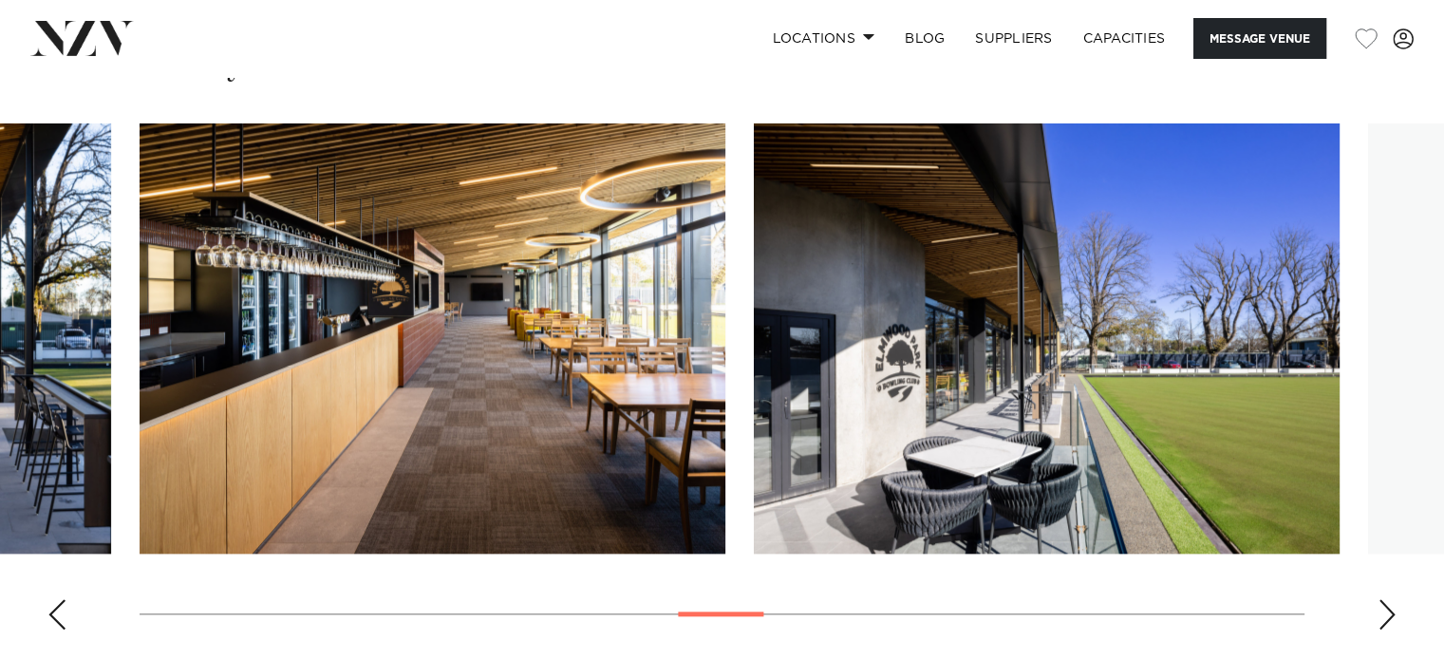
click at [1383, 599] on div "Next slide" at bounding box center [1386, 614] width 19 height 30
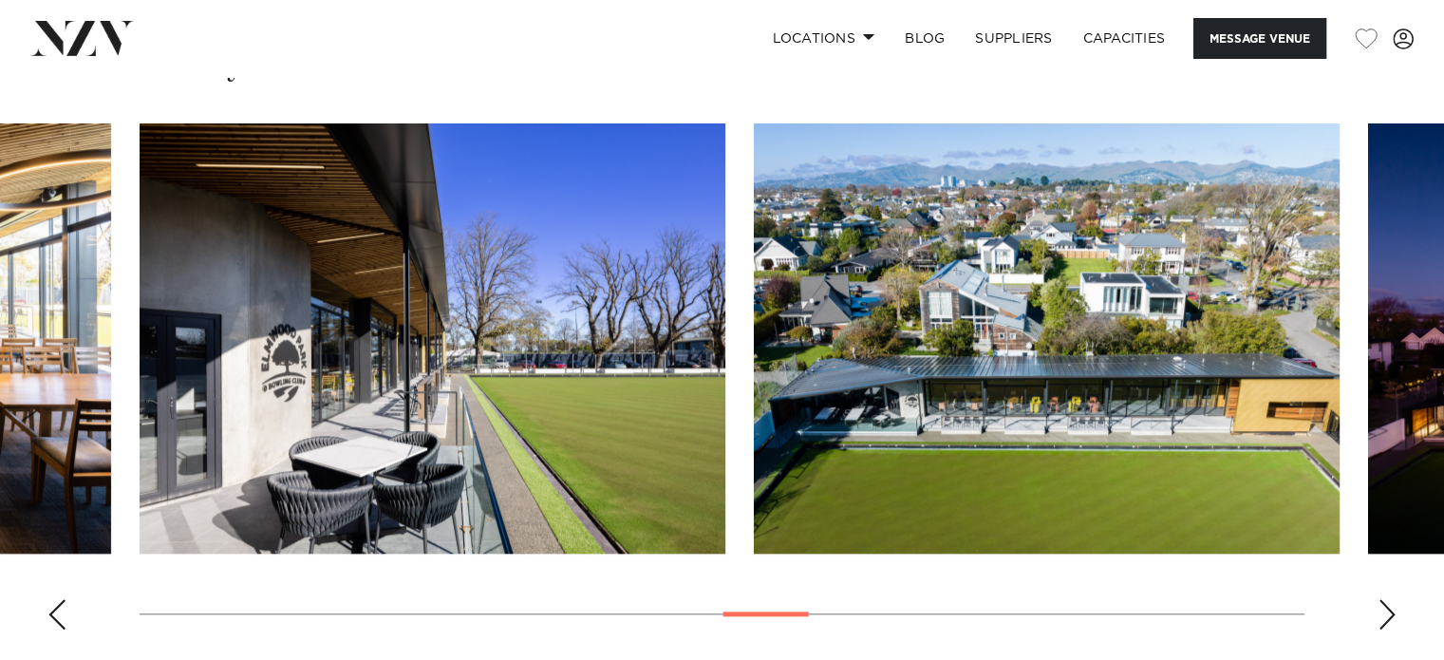
click at [1383, 599] on div "Next slide" at bounding box center [1386, 614] width 19 height 30
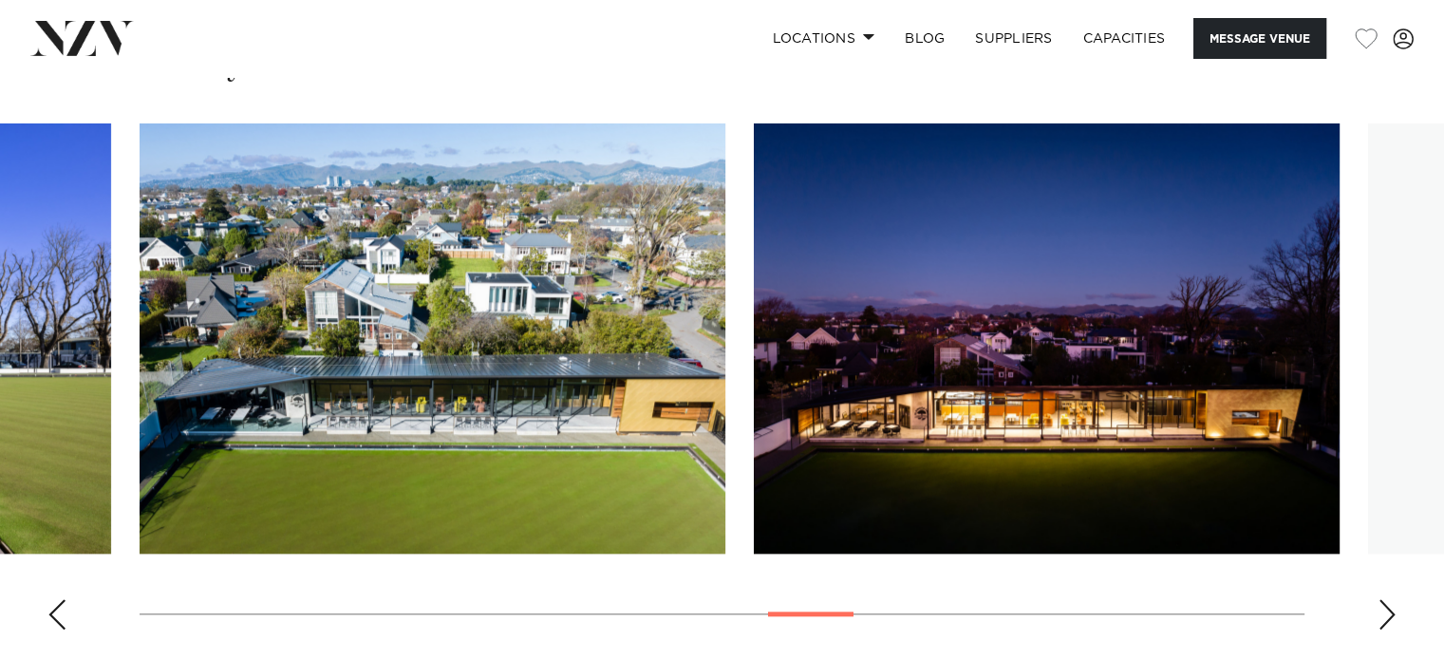
click at [1383, 599] on div "Next slide" at bounding box center [1386, 614] width 19 height 30
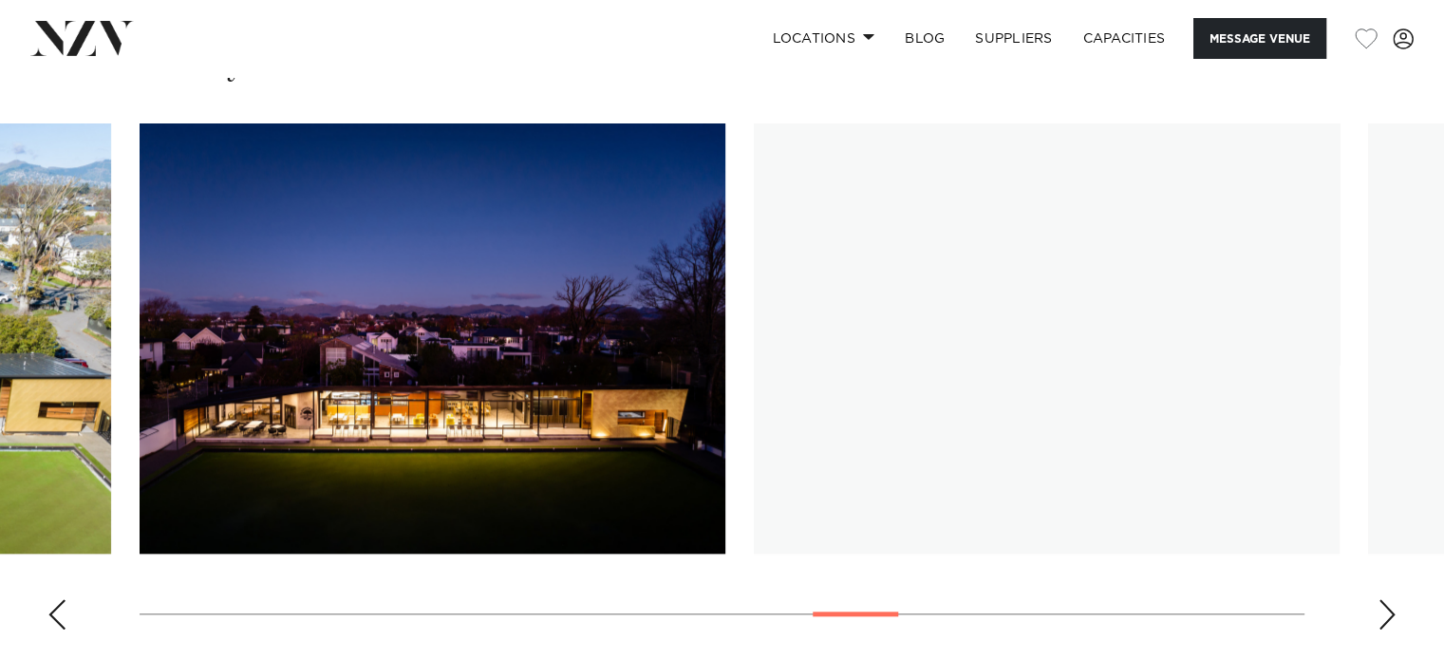
click at [1383, 599] on div "Next slide" at bounding box center [1386, 614] width 19 height 30
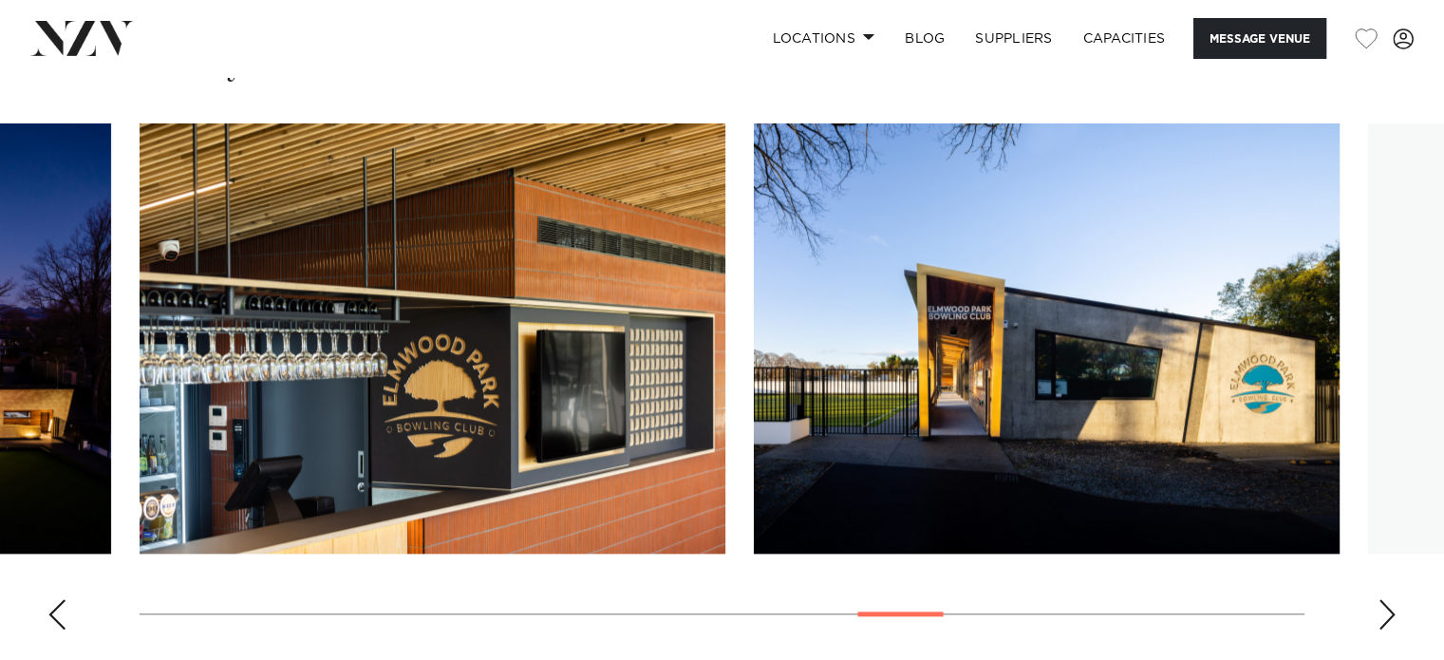
click at [1383, 599] on div "Next slide" at bounding box center [1386, 614] width 19 height 30
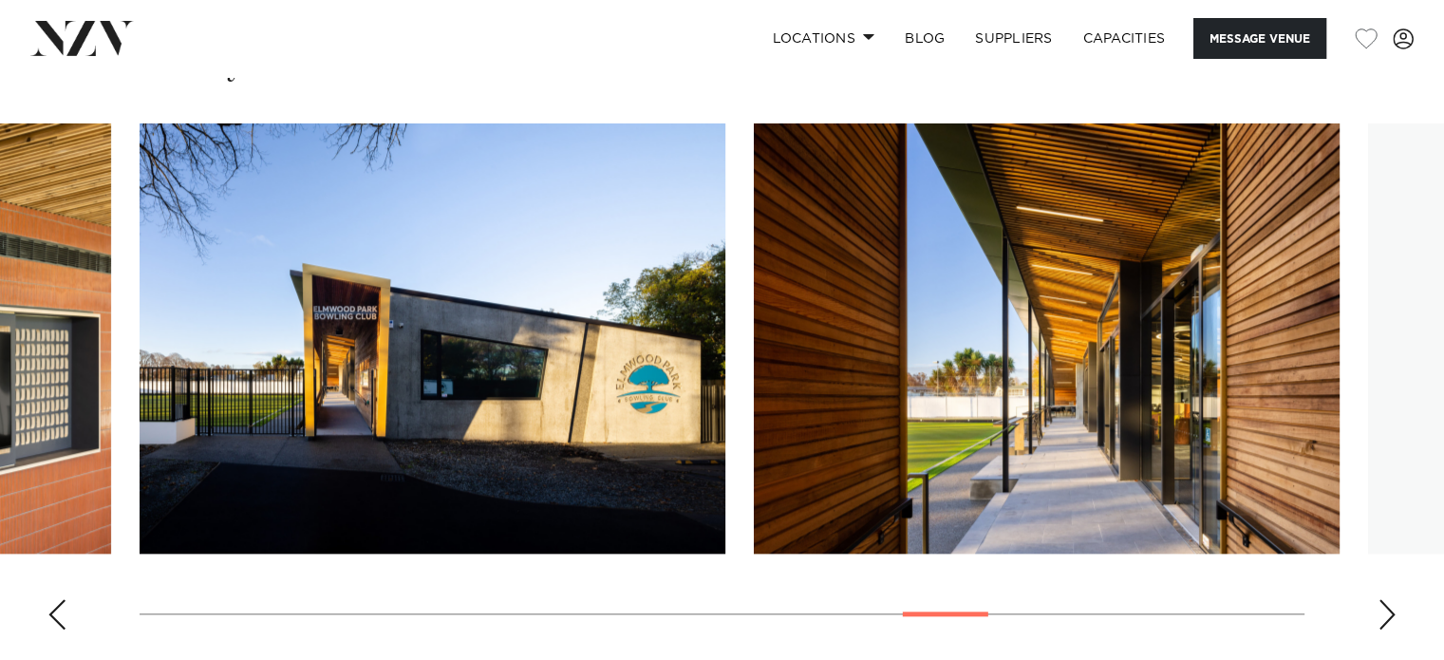
click at [1383, 599] on div "Next slide" at bounding box center [1386, 614] width 19 height 30
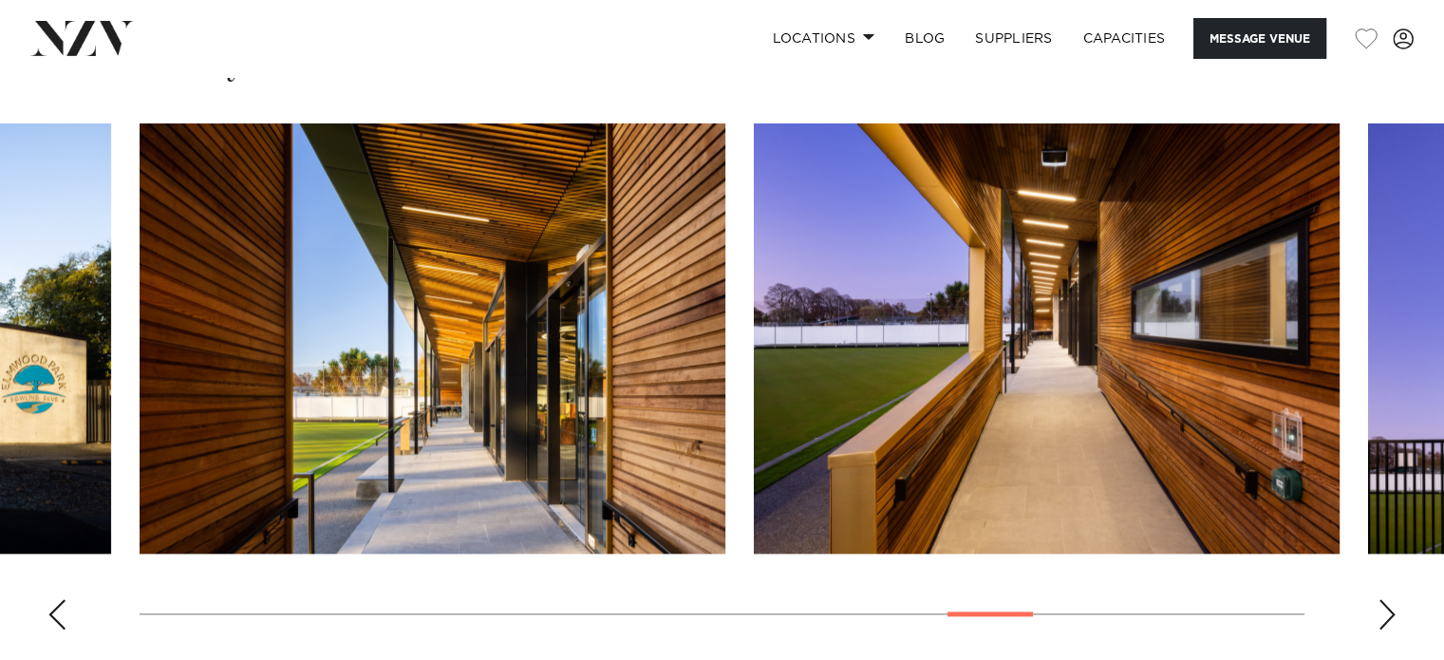
click at [1383, 599] on div "Next slide" at bounding box center [1386, 614] width 19 height 30
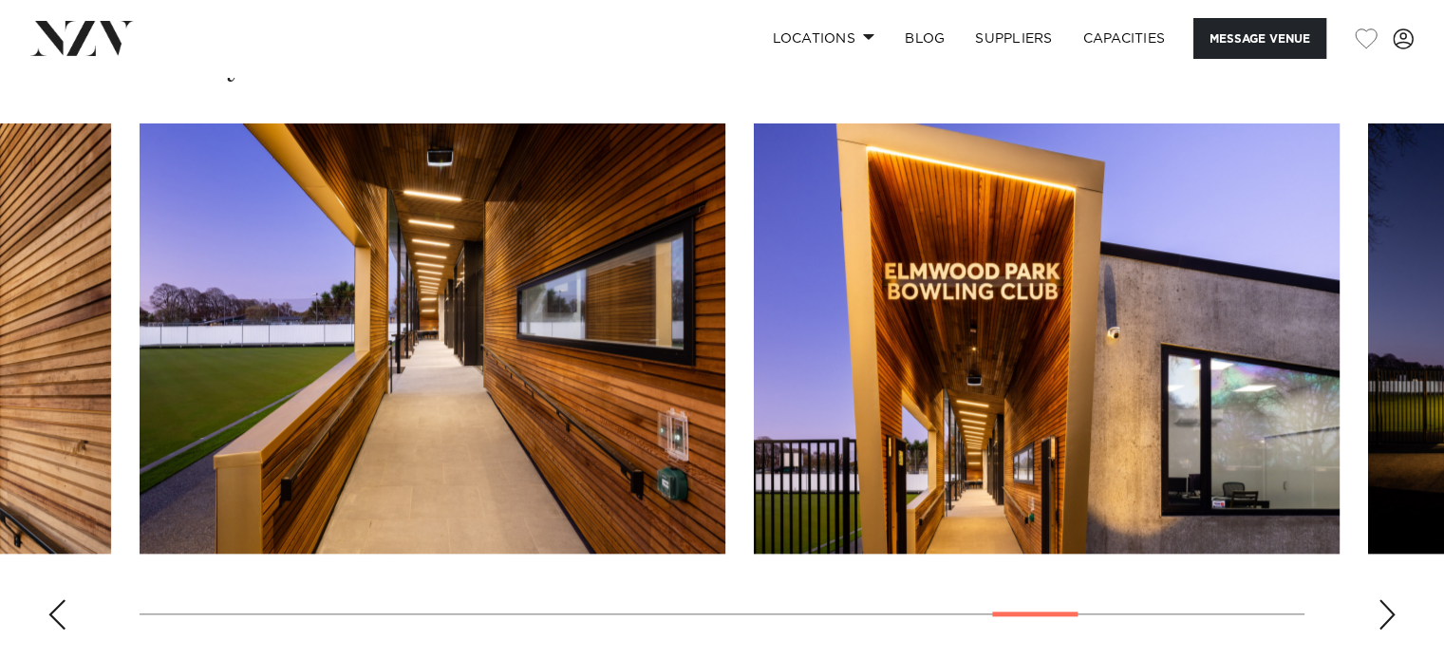
click at [1383, 596] on swiper-container at bounding box center [722, 383] width 1444 height 521
click at [1383, 599] on div "Next slide" at bounding box center [1386, 614] width 19 height 30
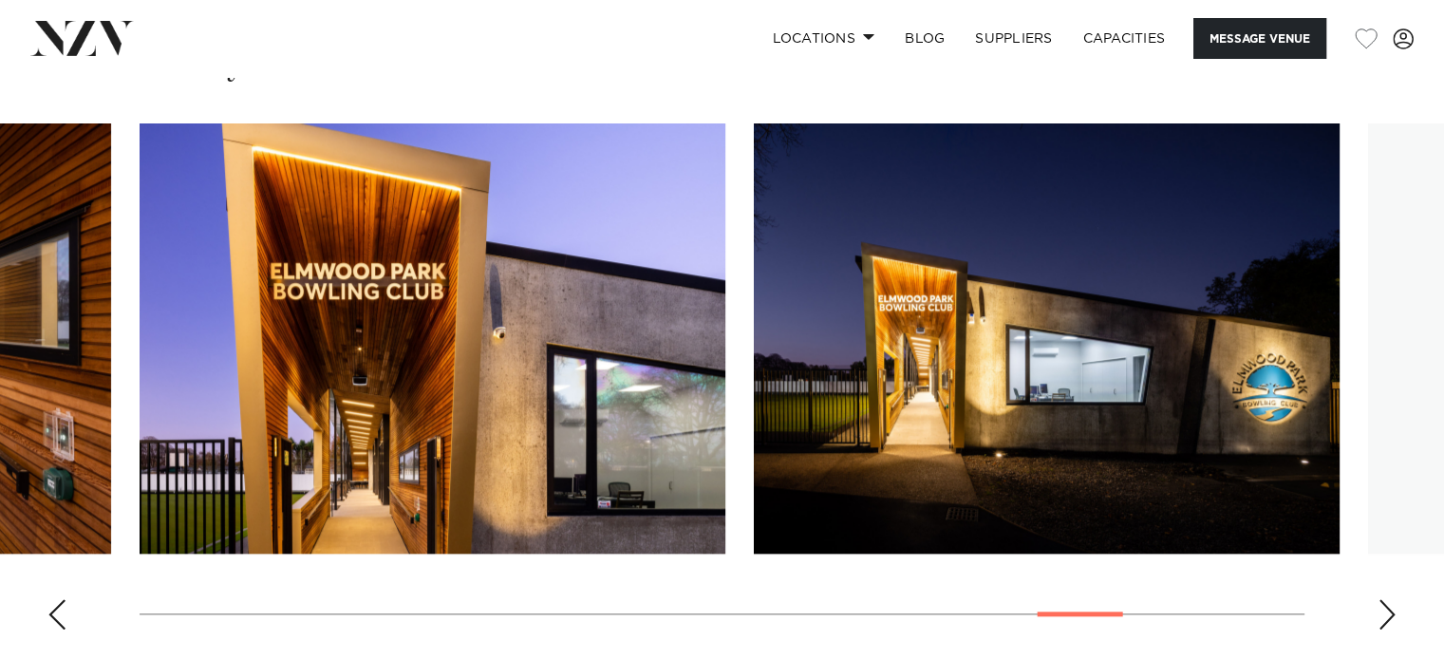
click at [1383, 599] on div "Next slide" at bounding box center [1386, 614] width 19 height 30
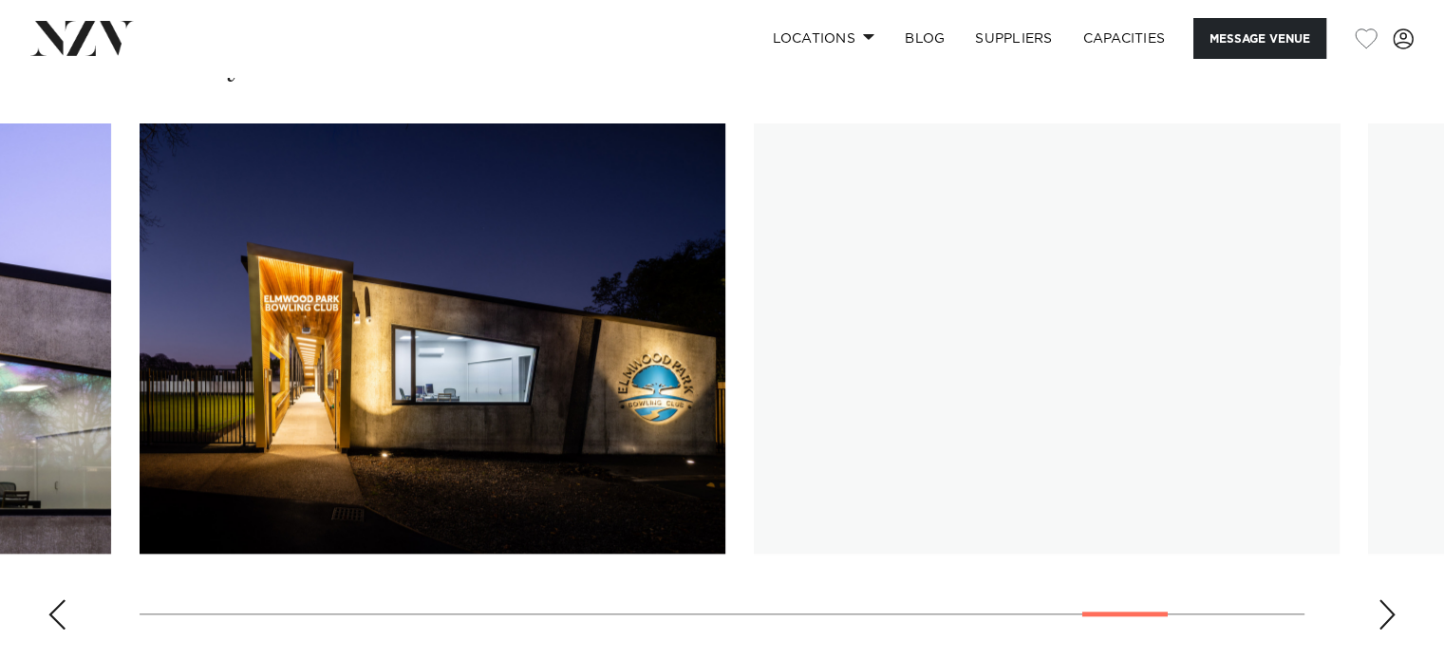
click at [1383, 599] on div "Next slide" at bounding box center [1386, 614] width 19 height 30
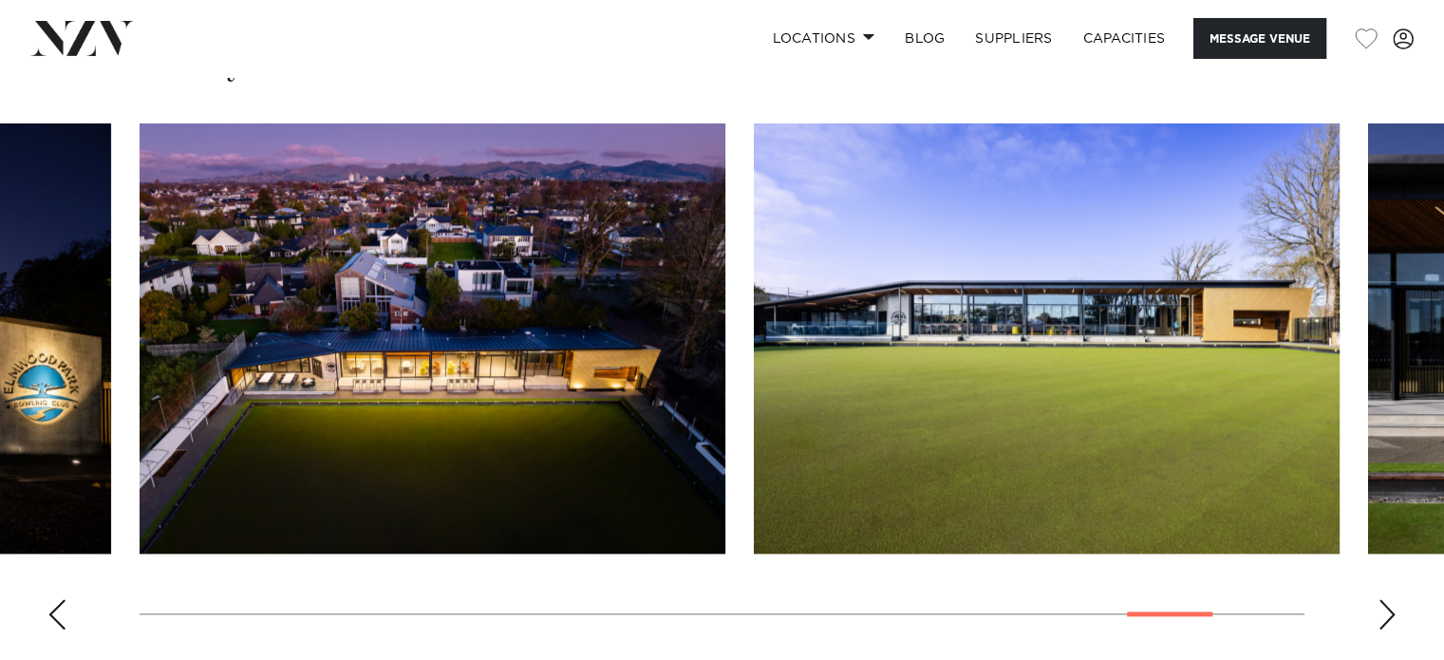
click at [1383, 599] on div "Next slide" at bounding box center [1386, 614] width 19 height 30
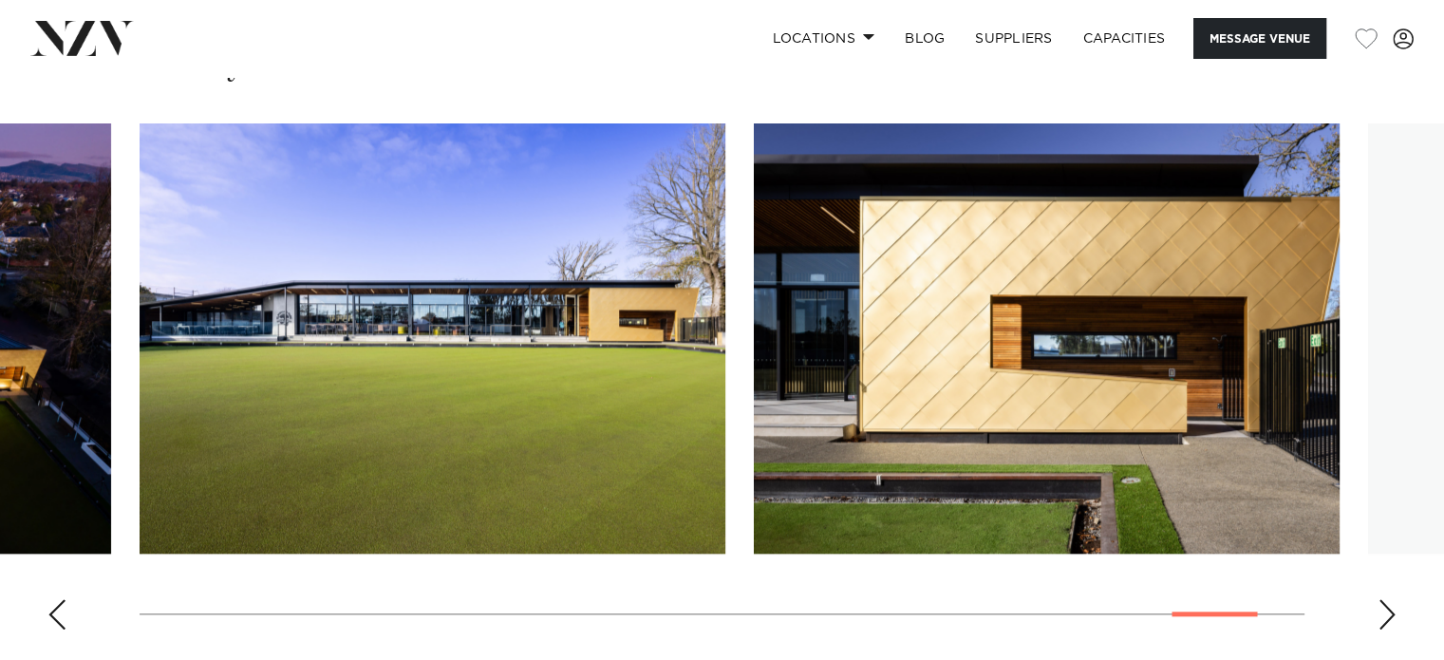
click at [1383, 599] on div "Next slide" at bounding box center [1386, 614] width 19 height 30
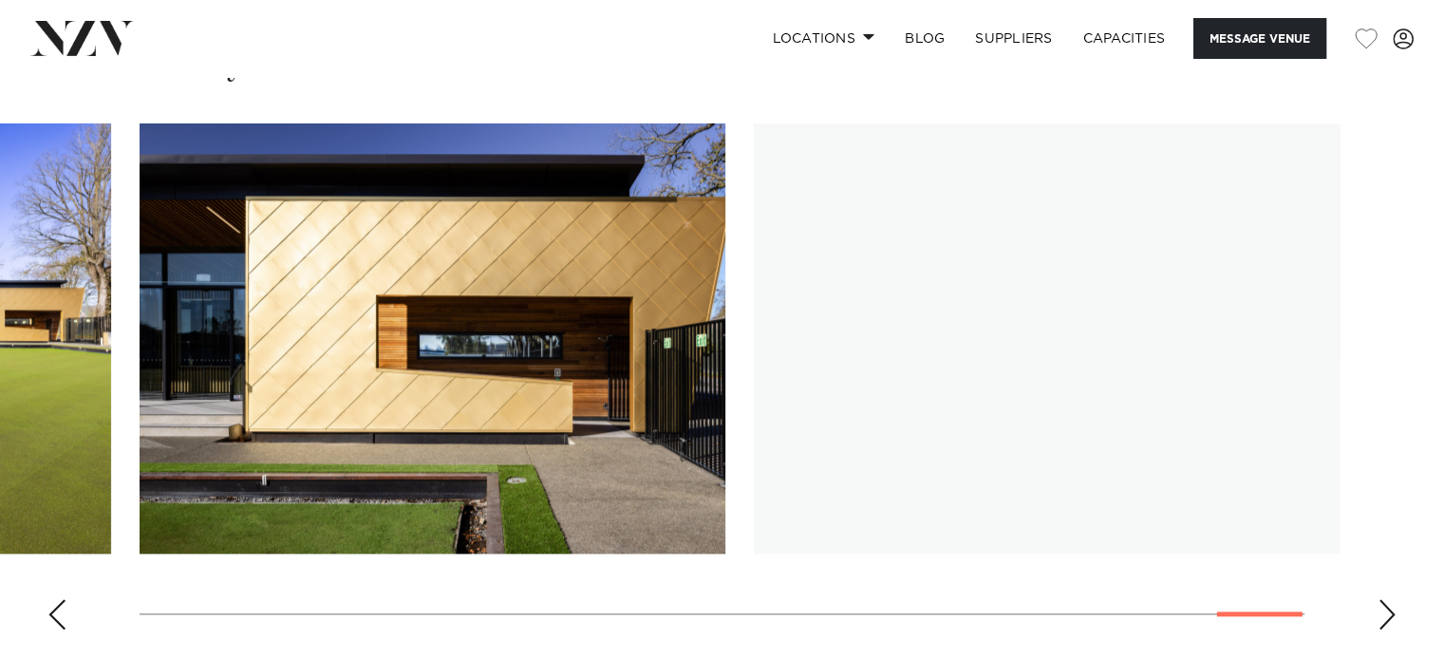
click at [1383, 599] on div "Next slide" at bounding box center [1386, 614] width 19 height 30
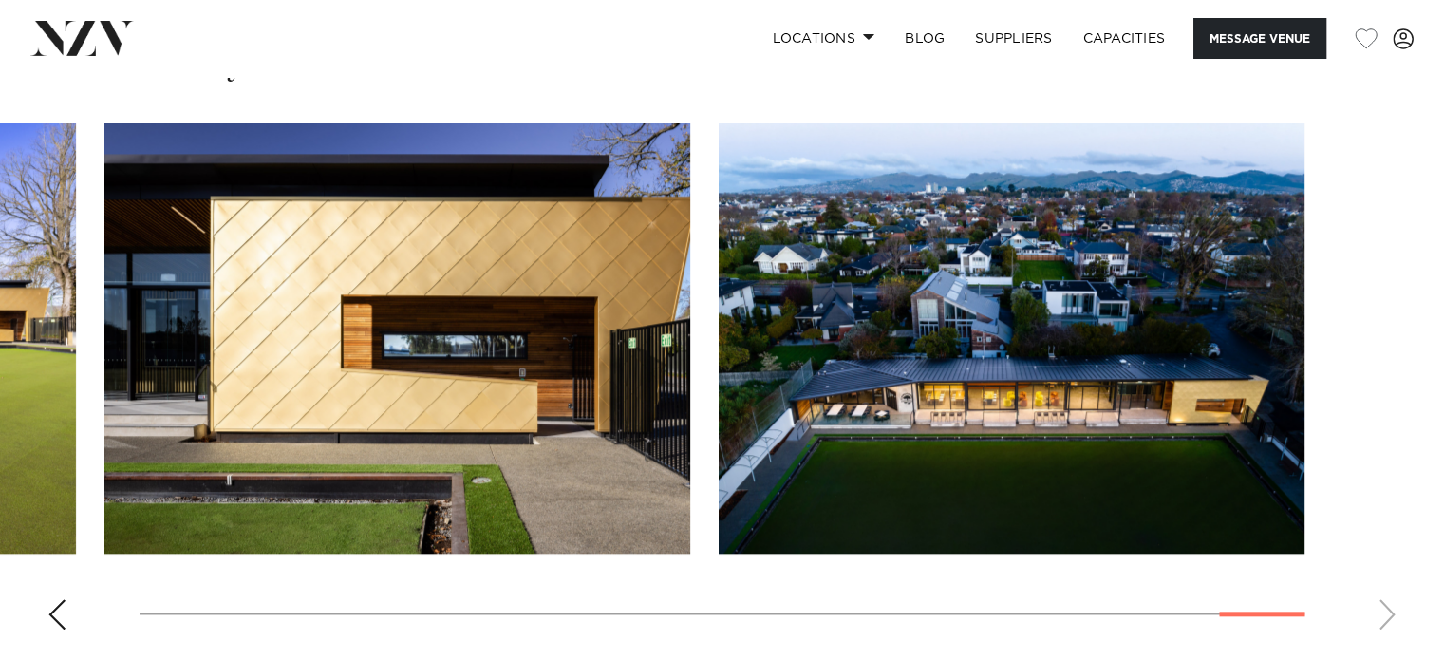
click at [57, 601] on div "Previous slide" at bounding box center [56, 614] width 19 height 30
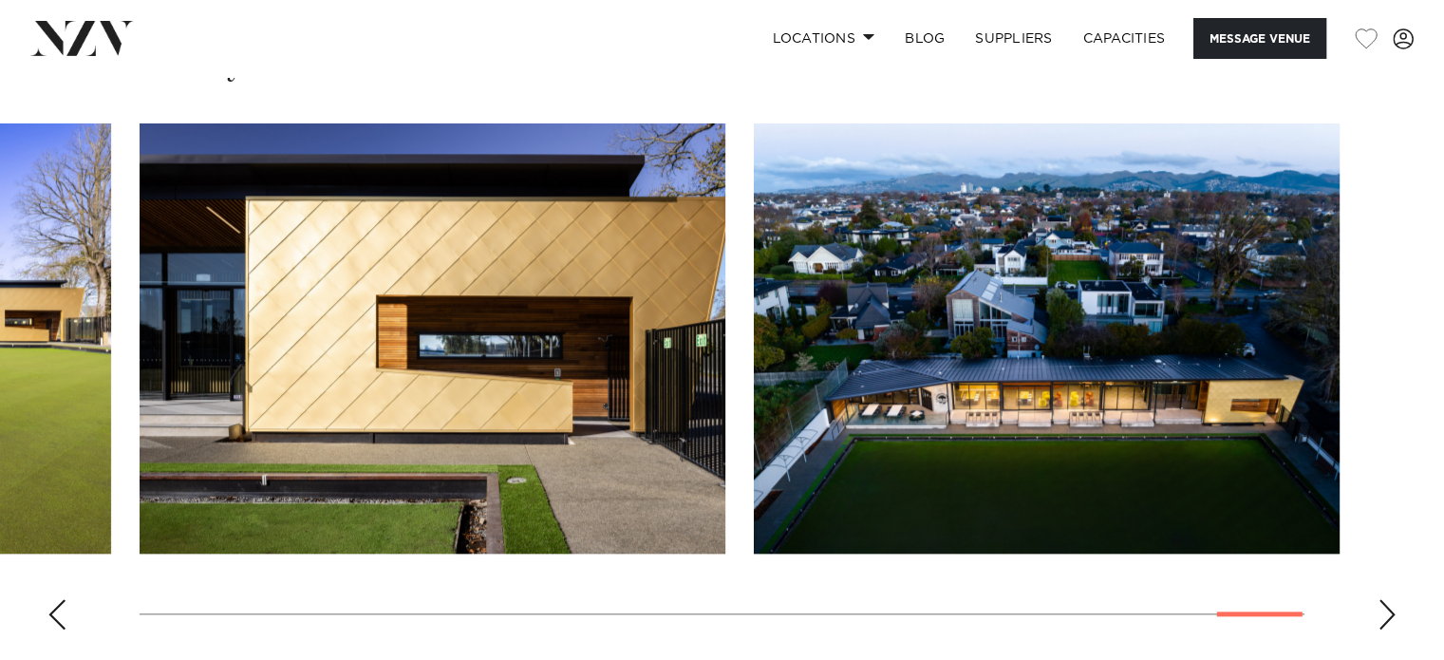
click at [57, 601] on div "Previous slide" at bounding box center [56, 614] width 19 height 30
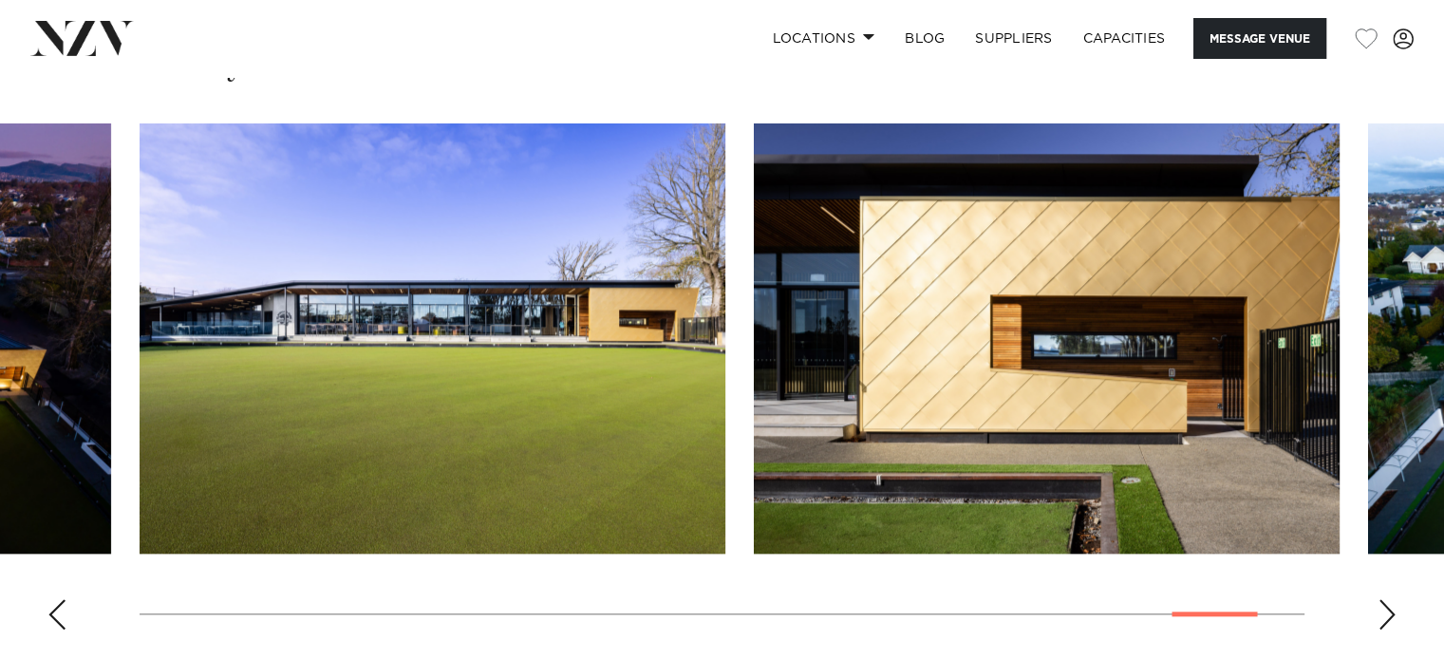
click at [57, 601] on div "Previous slide" at bounding box center [56, 614] width 19 height 30
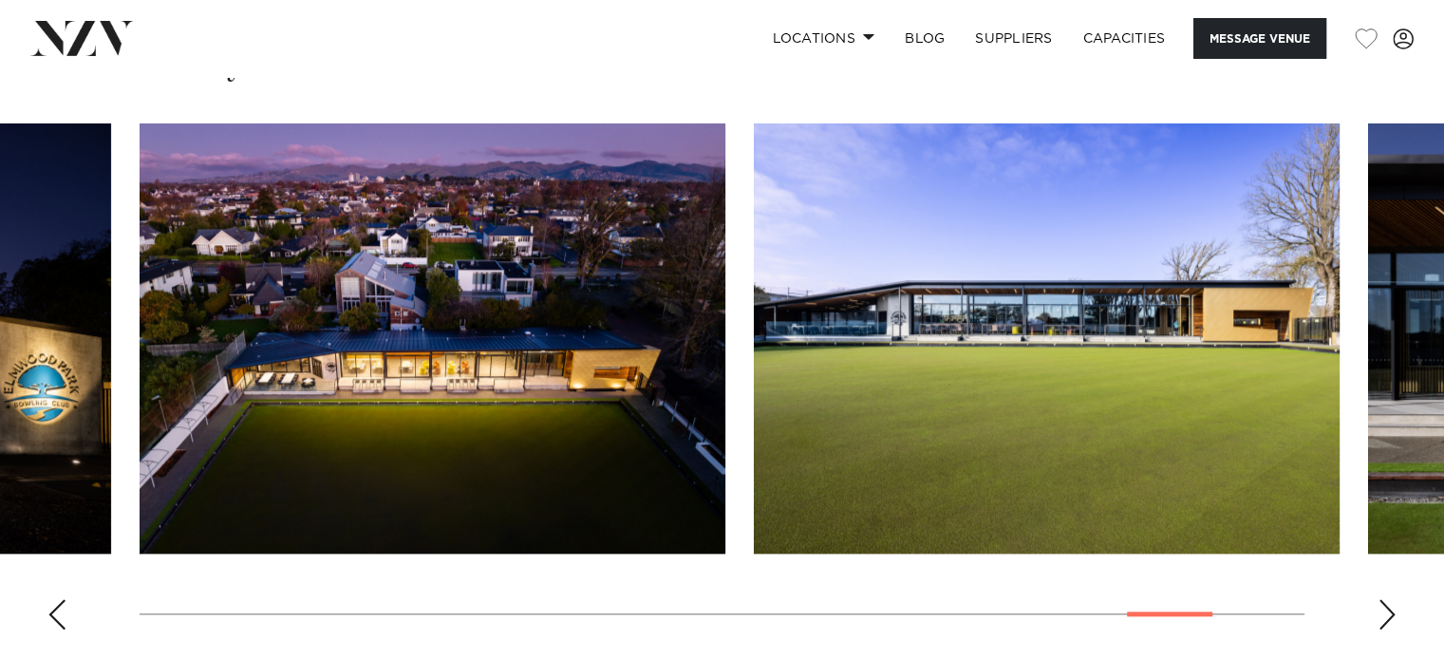
click at [57, 601] on div "Previous slide" at bounding box center [56, 614] width 19 height 30
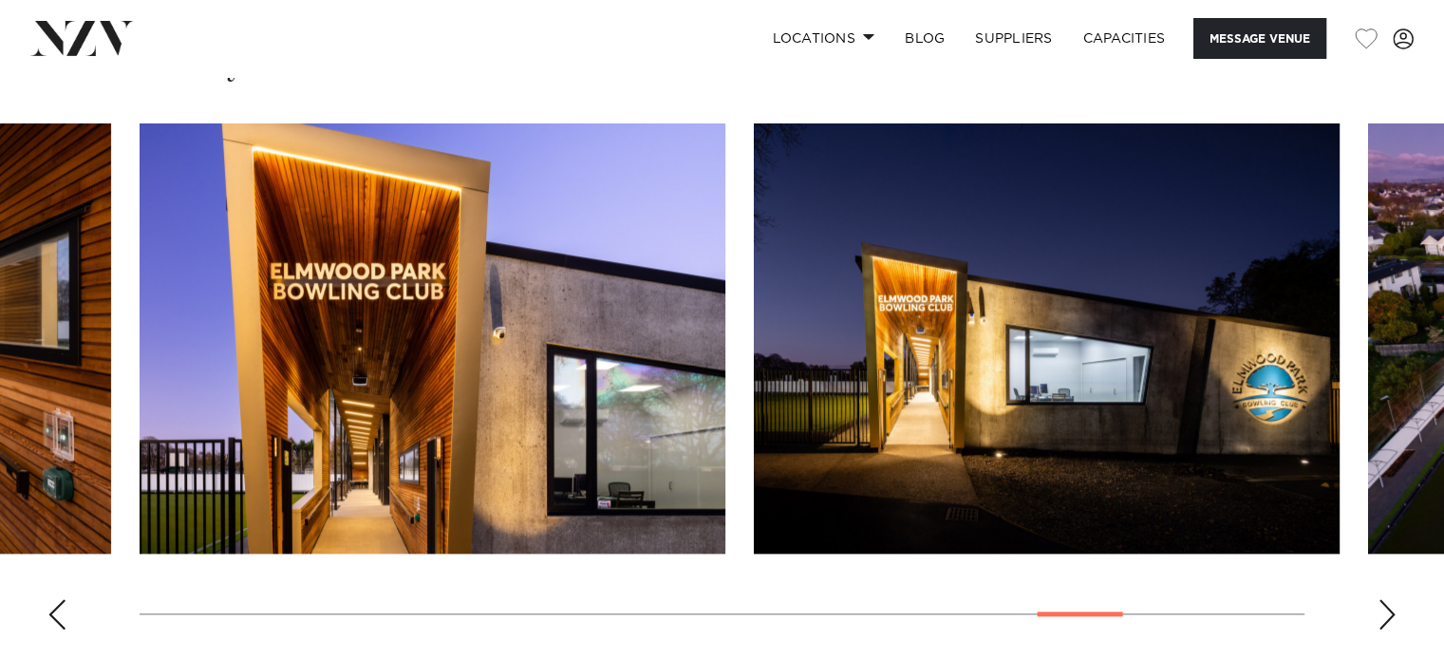
click at [57, 601] on div "Previous slide" at bounding box center [56, 614] width 19 height 30
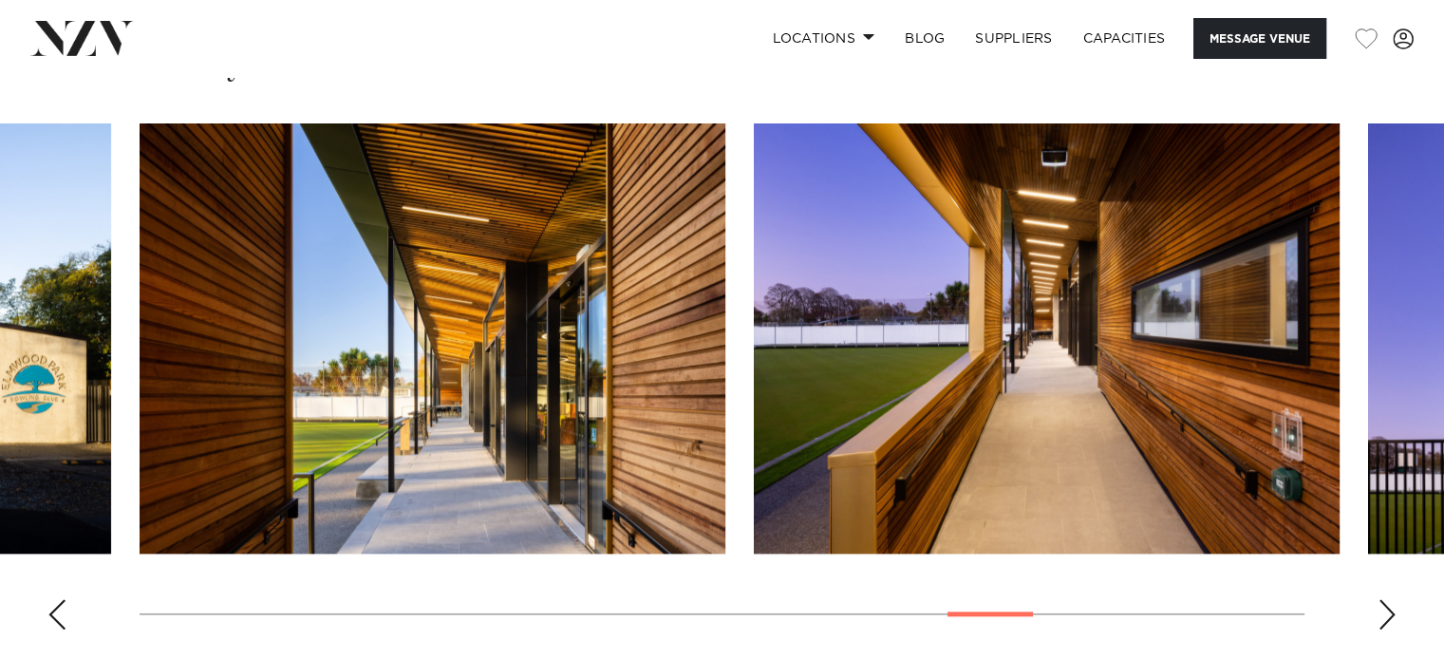
click at [57, 601] on div "Previous slide" at bounding box center [56, 614] width 19 height 30
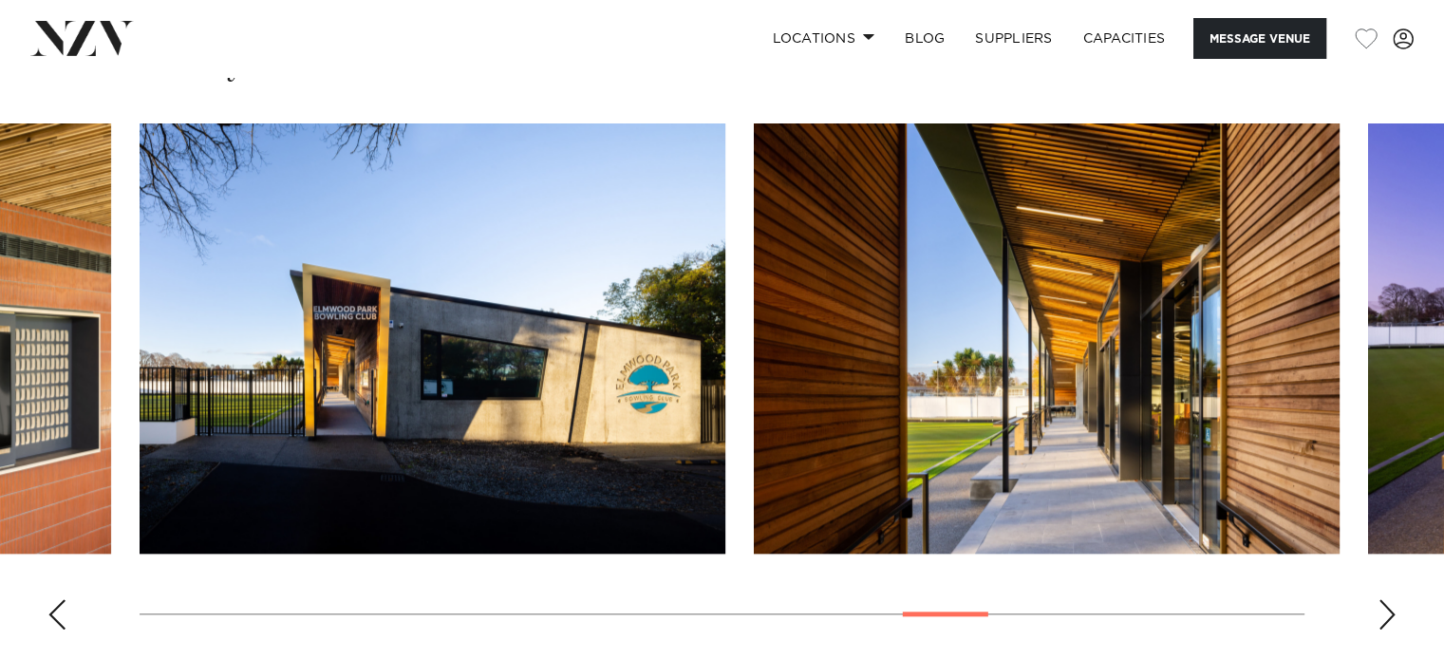
click at [57, 601] on div "Previous slide" at bounding box center [56, 614] width 19 height 30
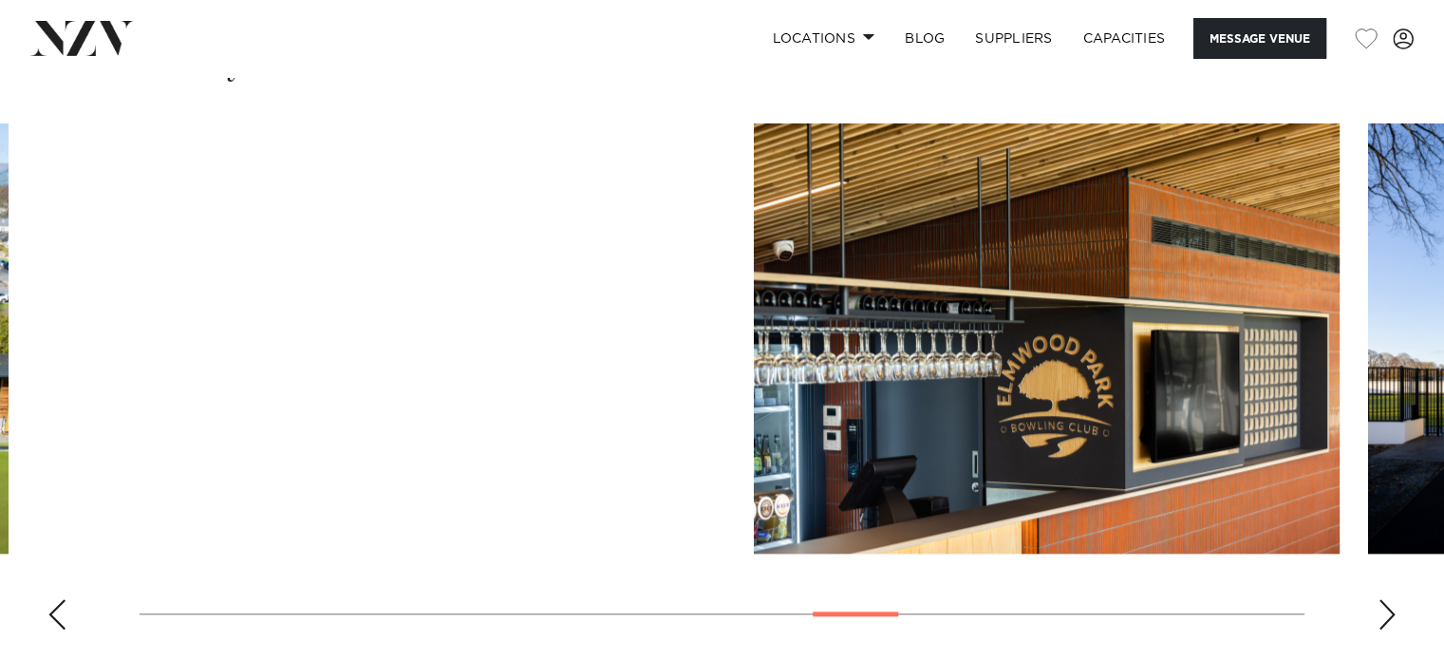
click at [57, 601] on div "Previous slide" at bounding box center [56, 614] width 19 height 30
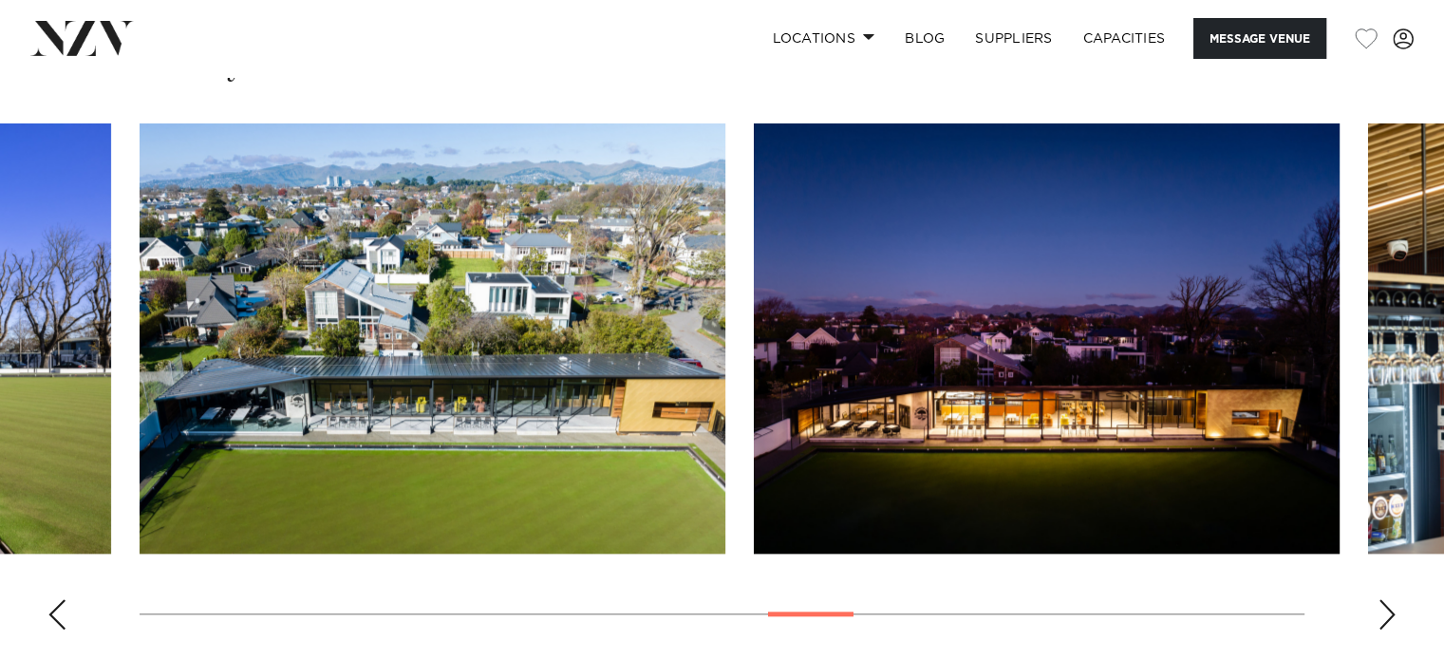
click at [57, 601] on div "Previous slide" at bounding box center [56, 614] width 19 height 30
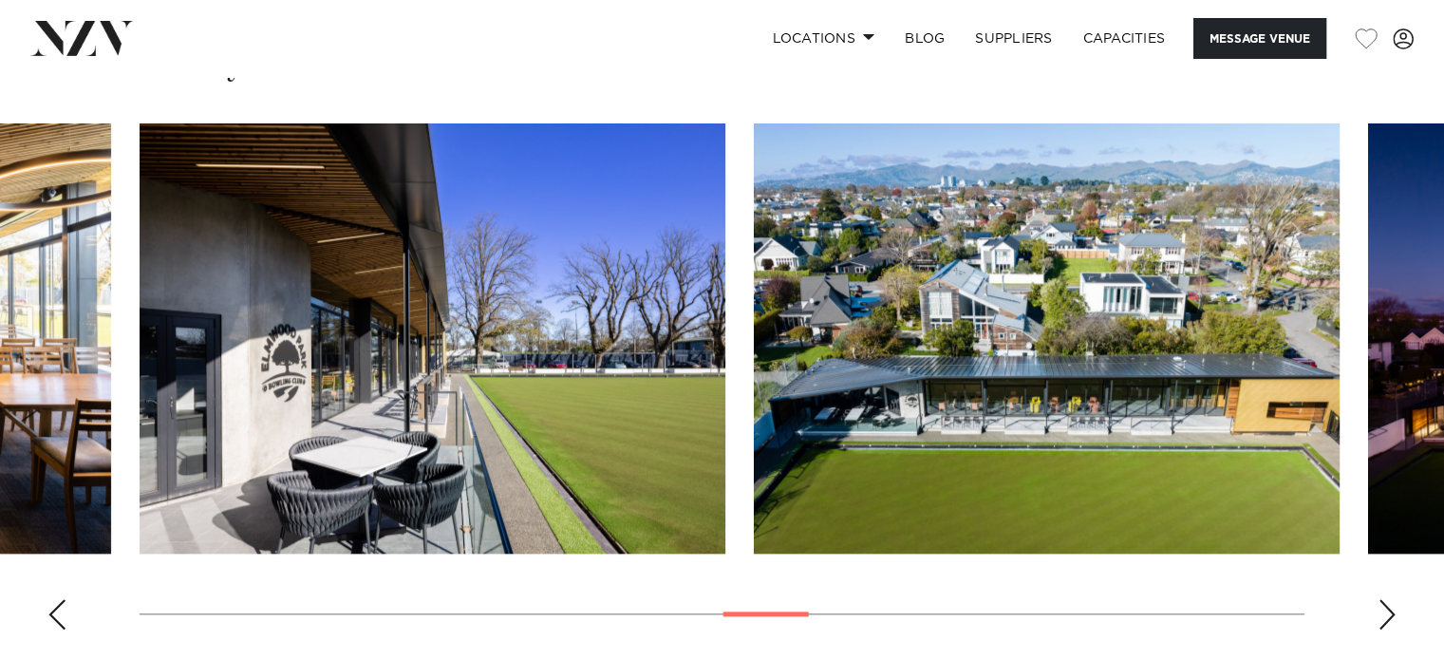
click at [57, 601] on div "Previous slide" at bounding box center [56, 614] width 19 height 30
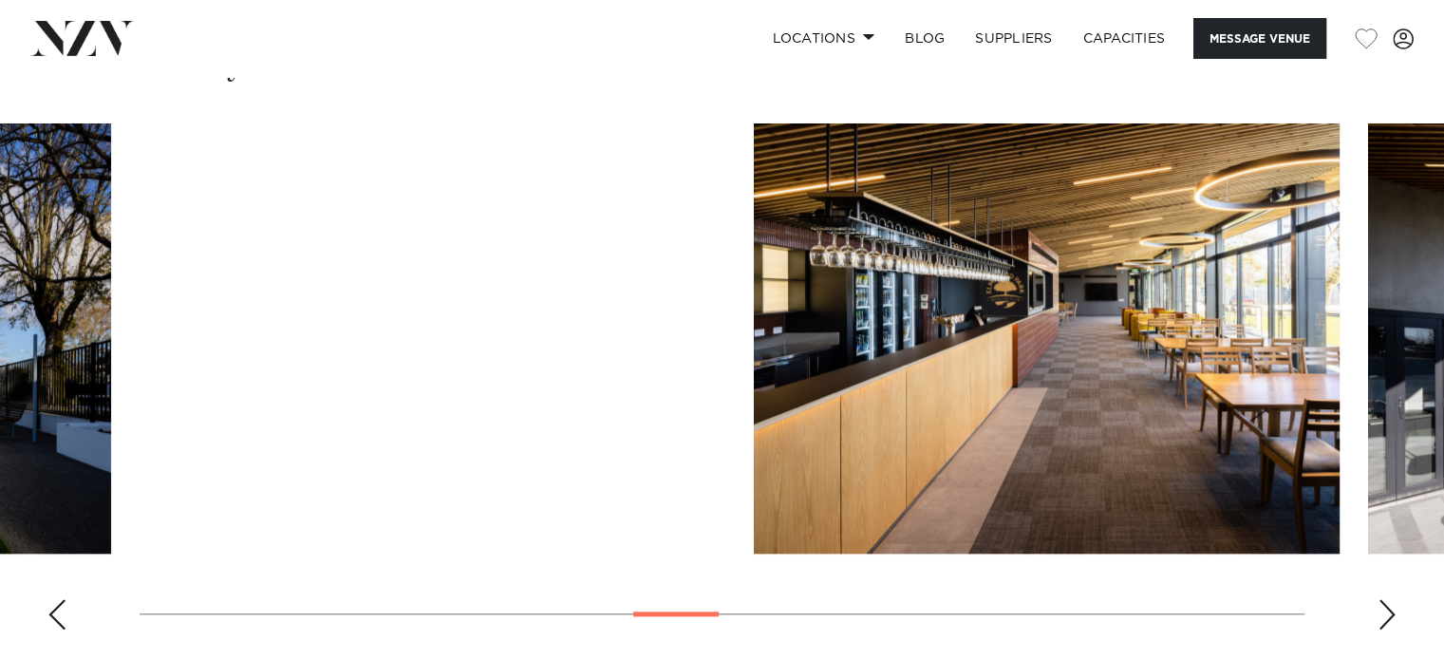
click at [57, 601] on div "Previous slide" at bounding box center [56, 614] width 19 height 30
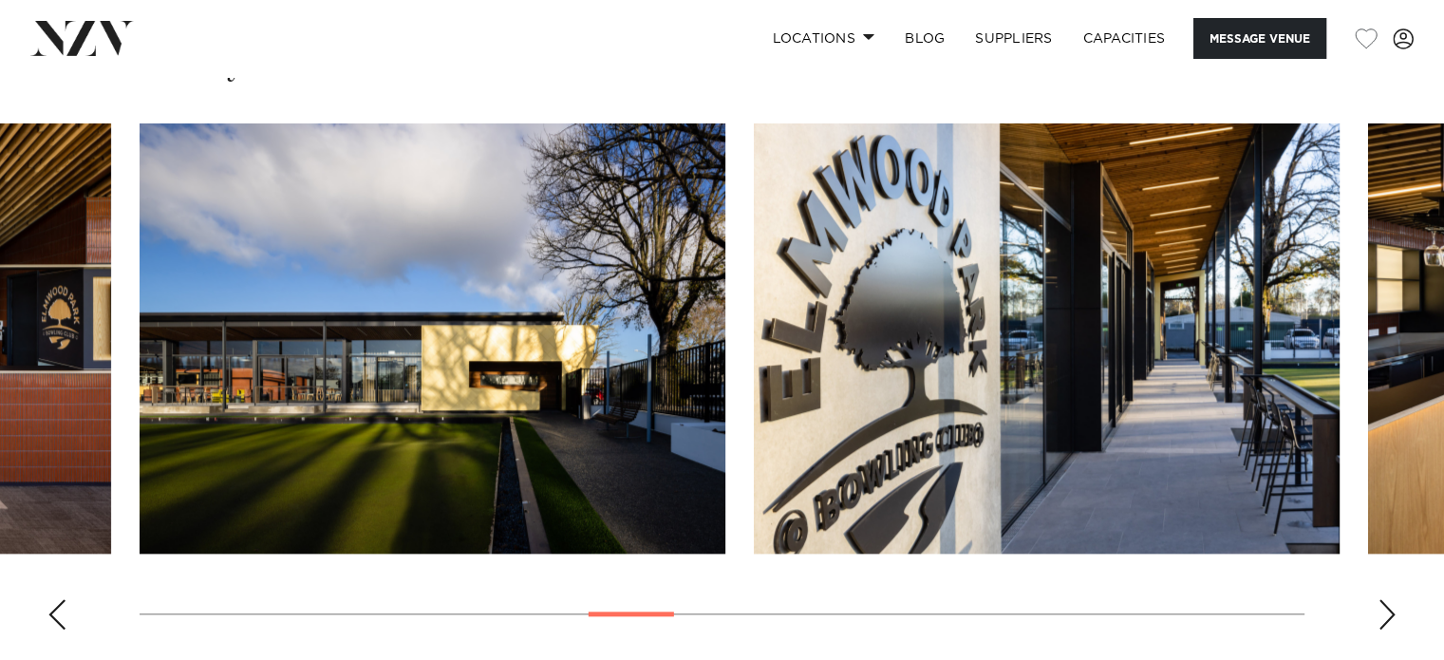
click at [57, 601] on div "Previous slide" at bounding box center [56, 614] width 19 height 30
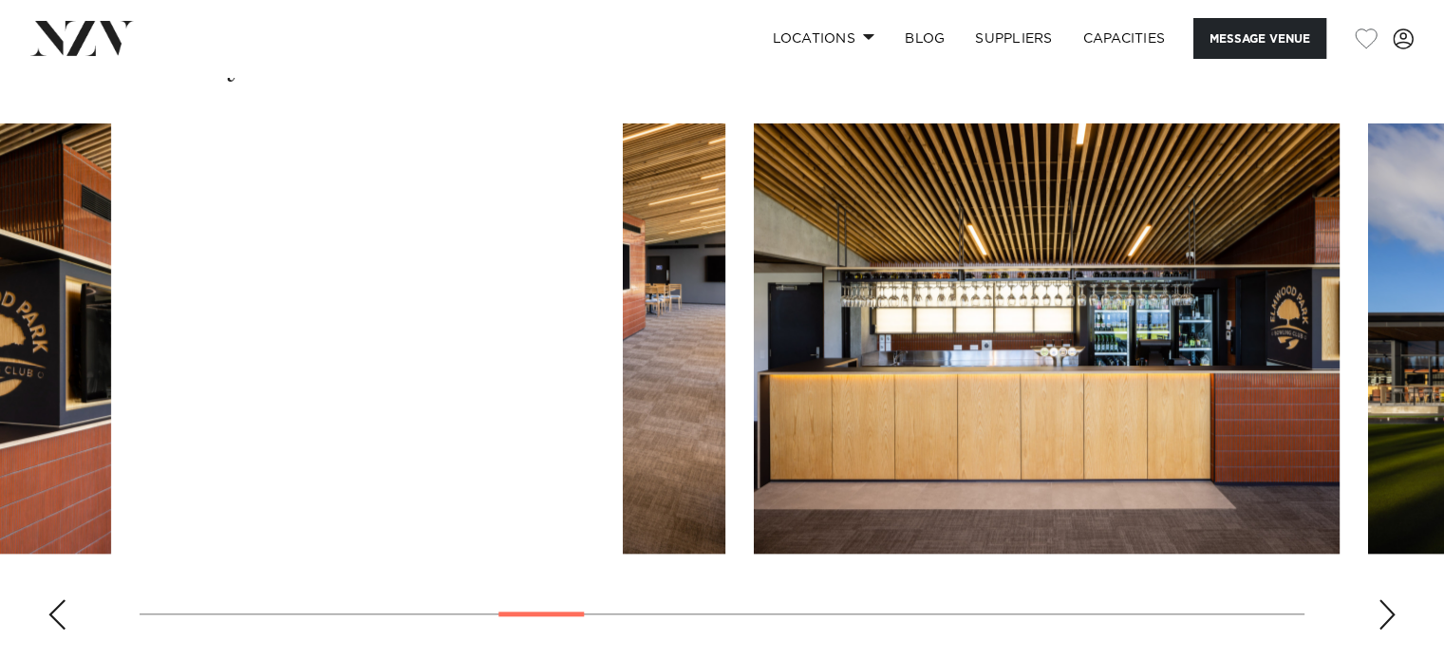
click at [57, 601] on div "Previous slide" at bounding box center [56, 614] width 19 height 30
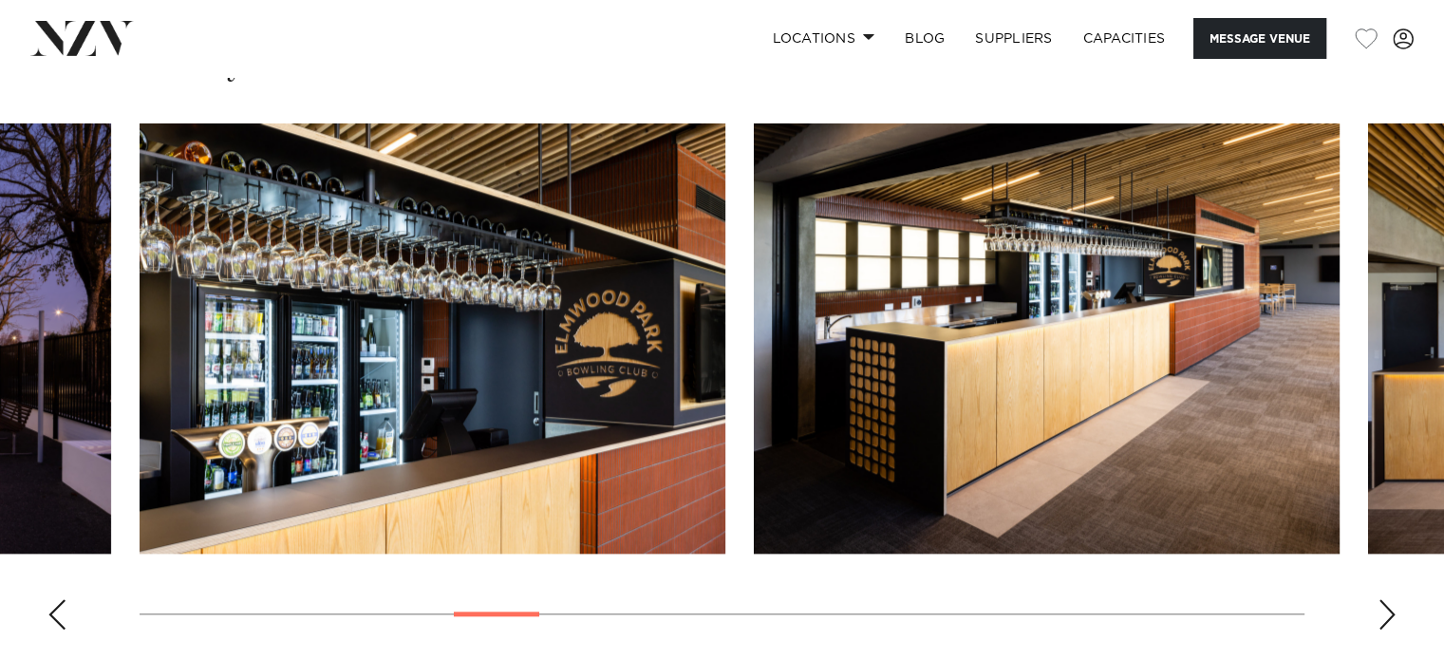
click at [57, 601] on div "Previous slide" at bounding box center [56, 614] width 19 height 30
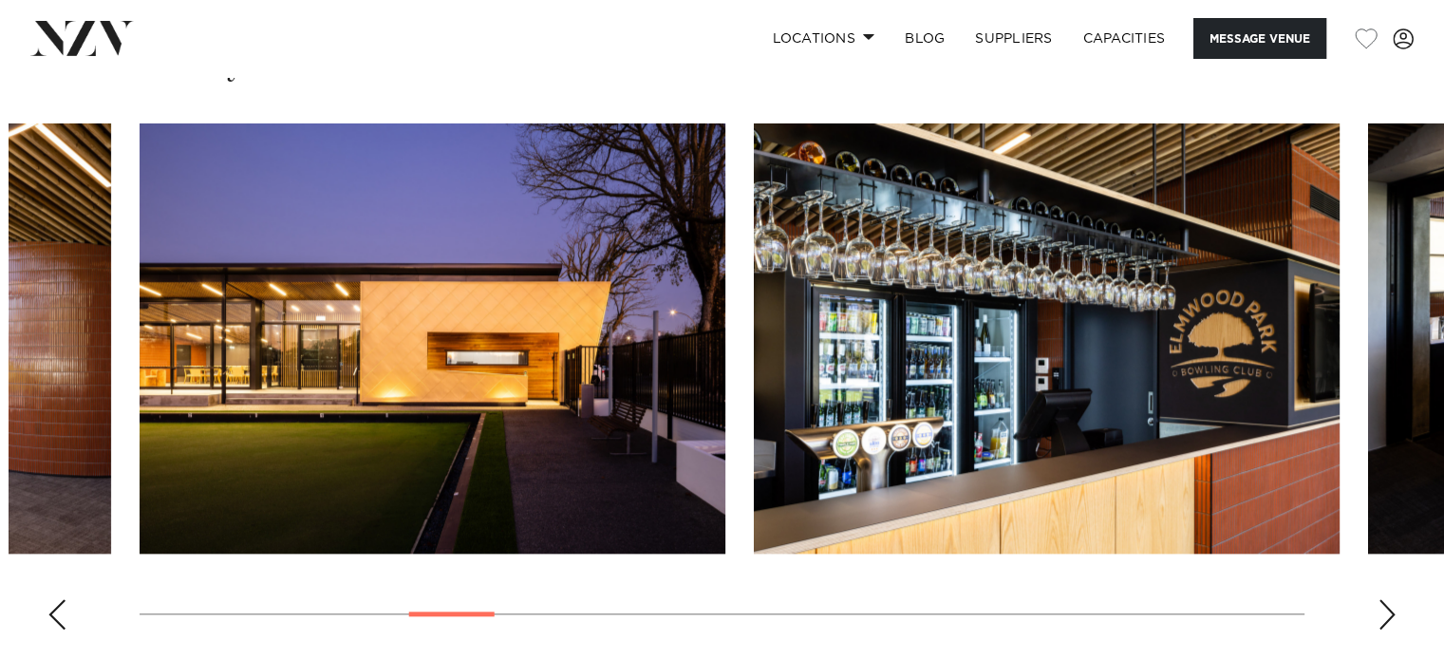
click at [57, 601] on div "Previous slide" at bounding box center [56, 614] width 19 height 30
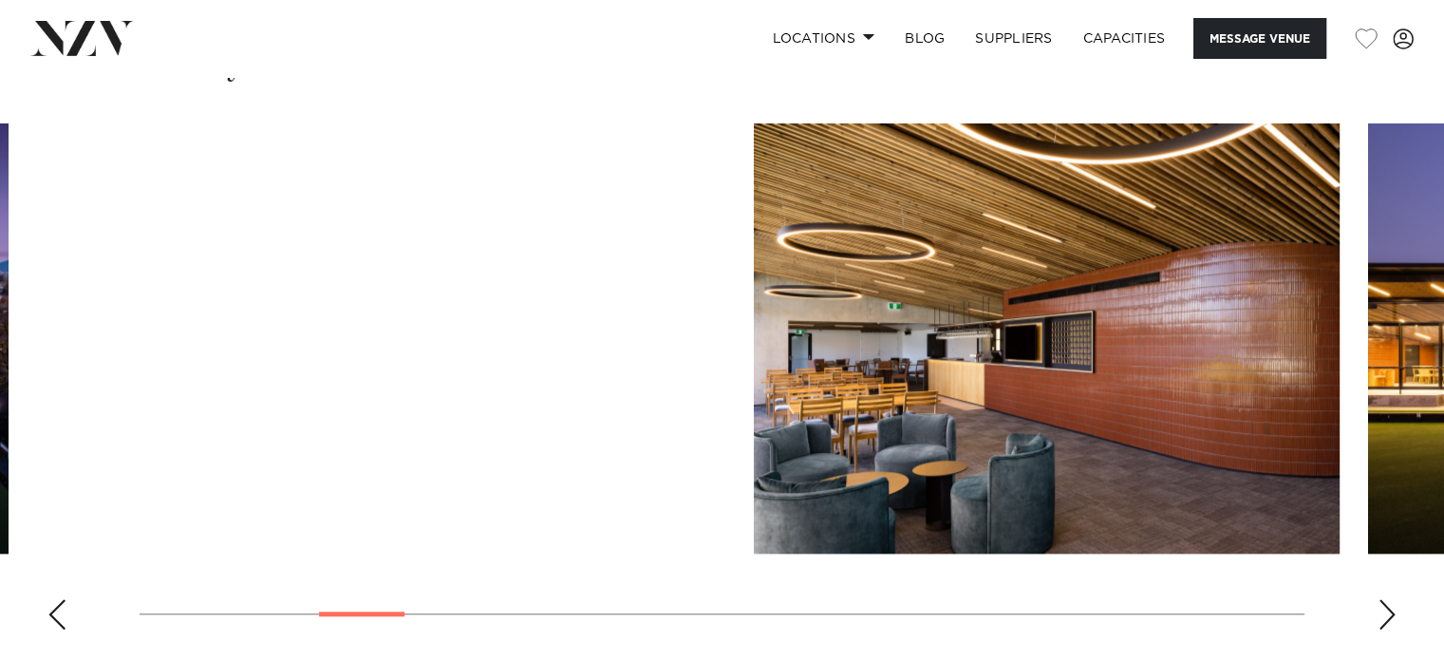
click at [57, 601] on div "Previous slide" at bounding box center [56, 614] width 19 height 30
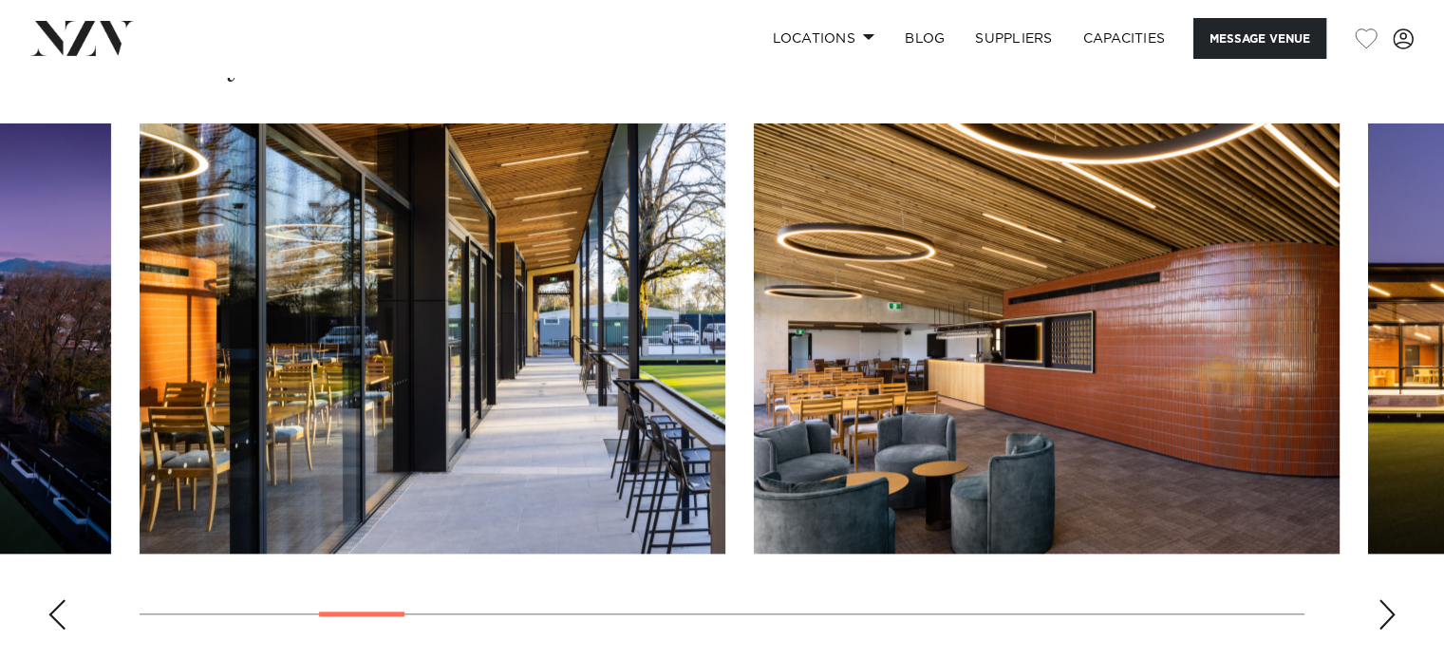
click at [57, 601] on div "Previous slide" at bounding box center [56, 614] width 19 height 30
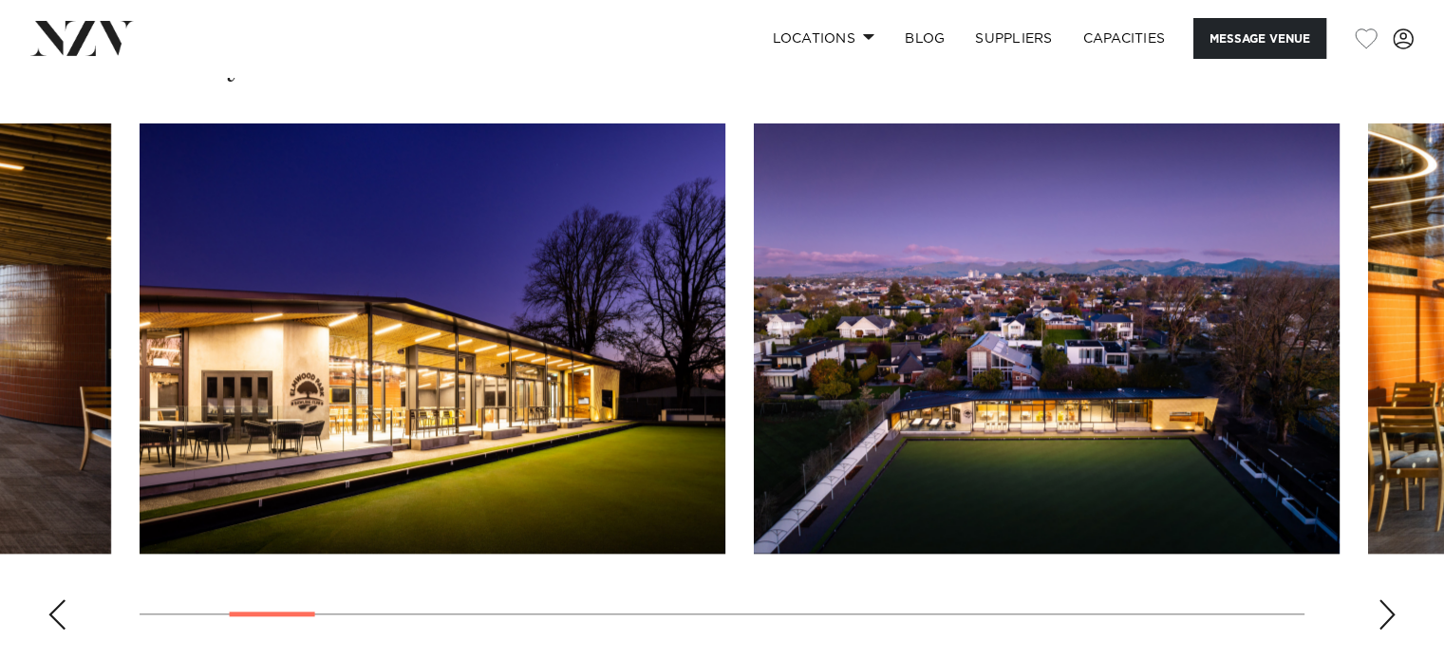
click at [57, 601] on div "Previous slide" at bounding box center [56, 614] width 19 height 30
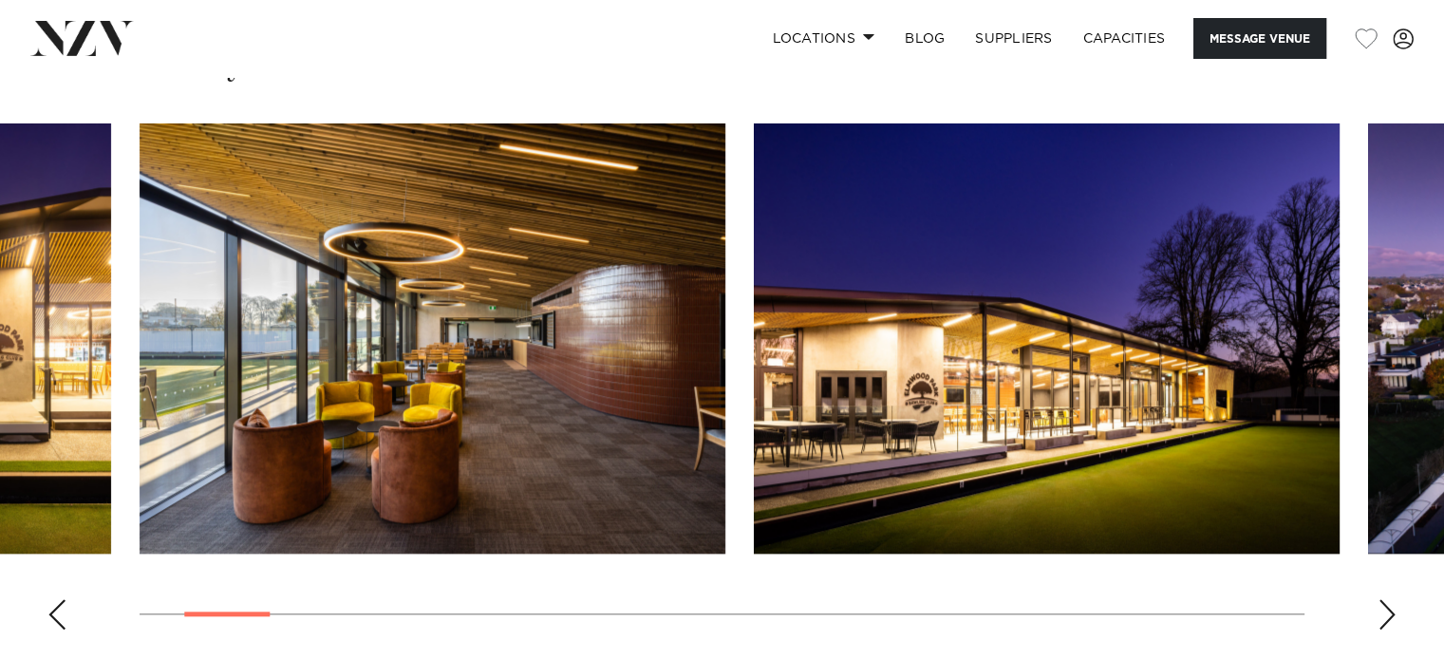
click at [57, 601] on div "Previous slide" at bounding box center [56, 614] width 19 height 30
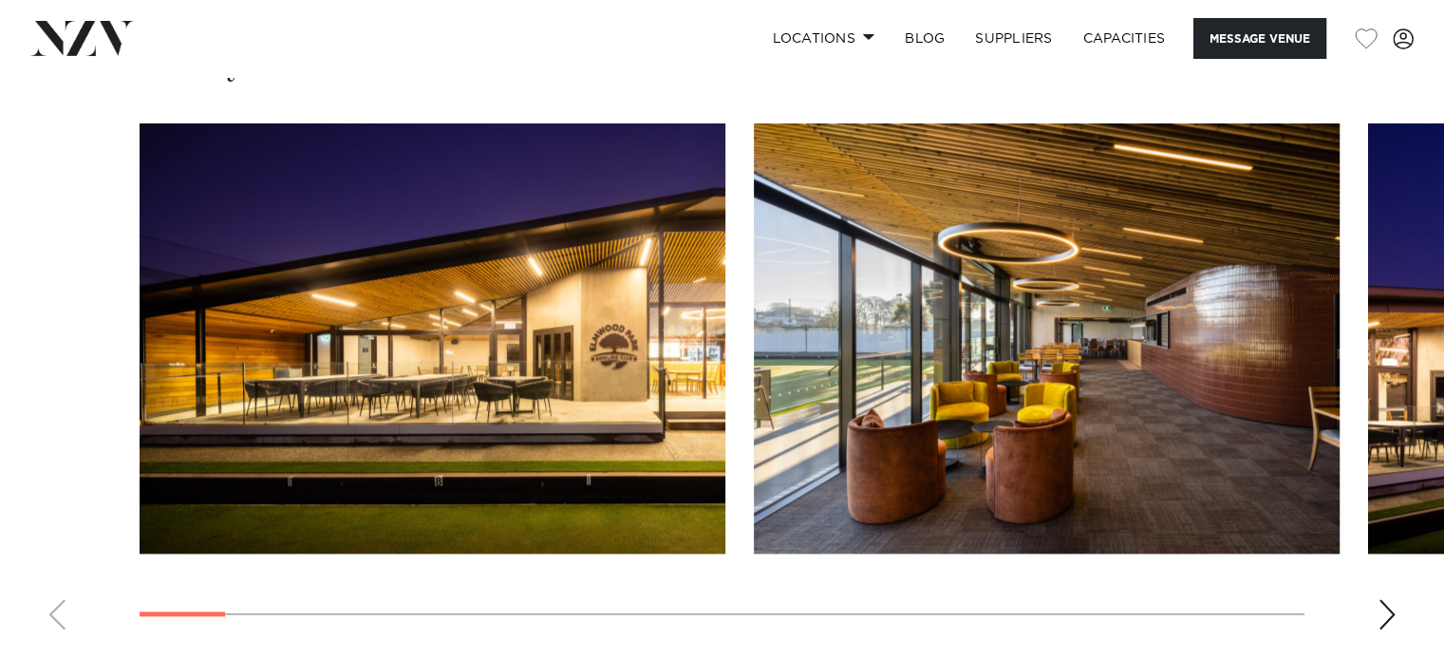
click at [57, 601] on swiper-container at bounding box center [722, 383] width 1444 height 521
click at [1384, 604] on div "Next slide" at bounding box center [1386, 614] width 19 height 30
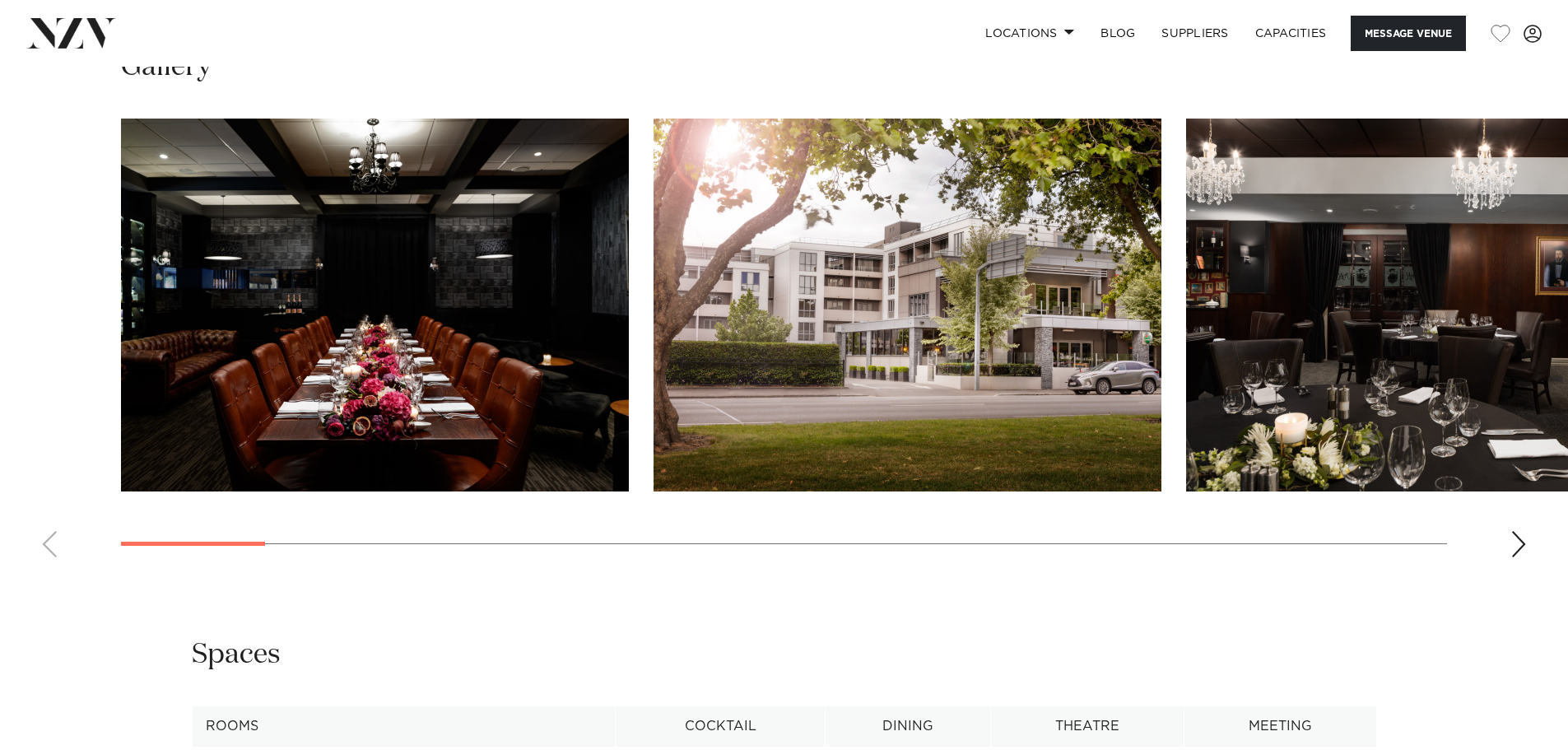
scroll to position [2026, 0]
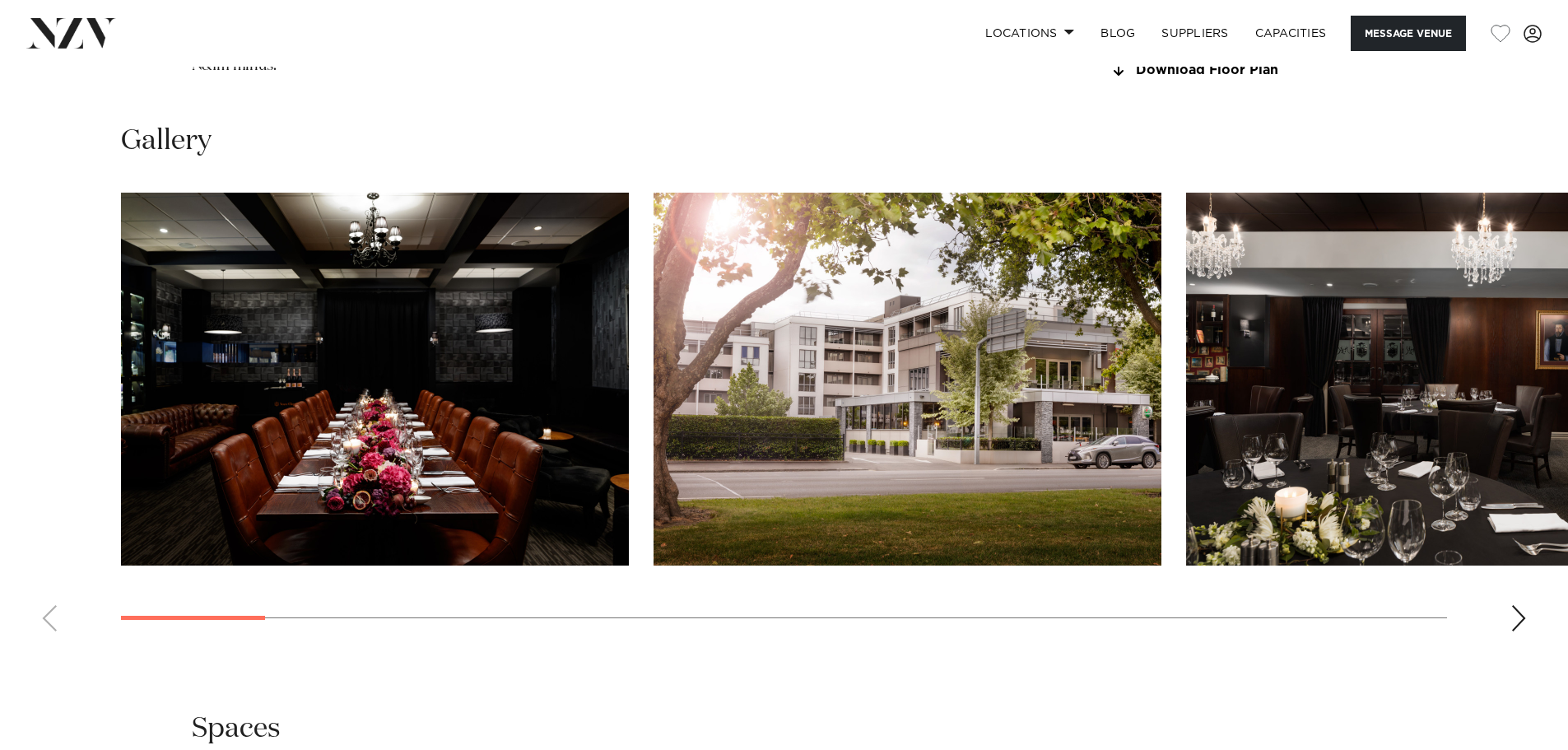
click at [1251, 571] on div "Next slide" at bounding box center [1519, 618] width 16 height 26
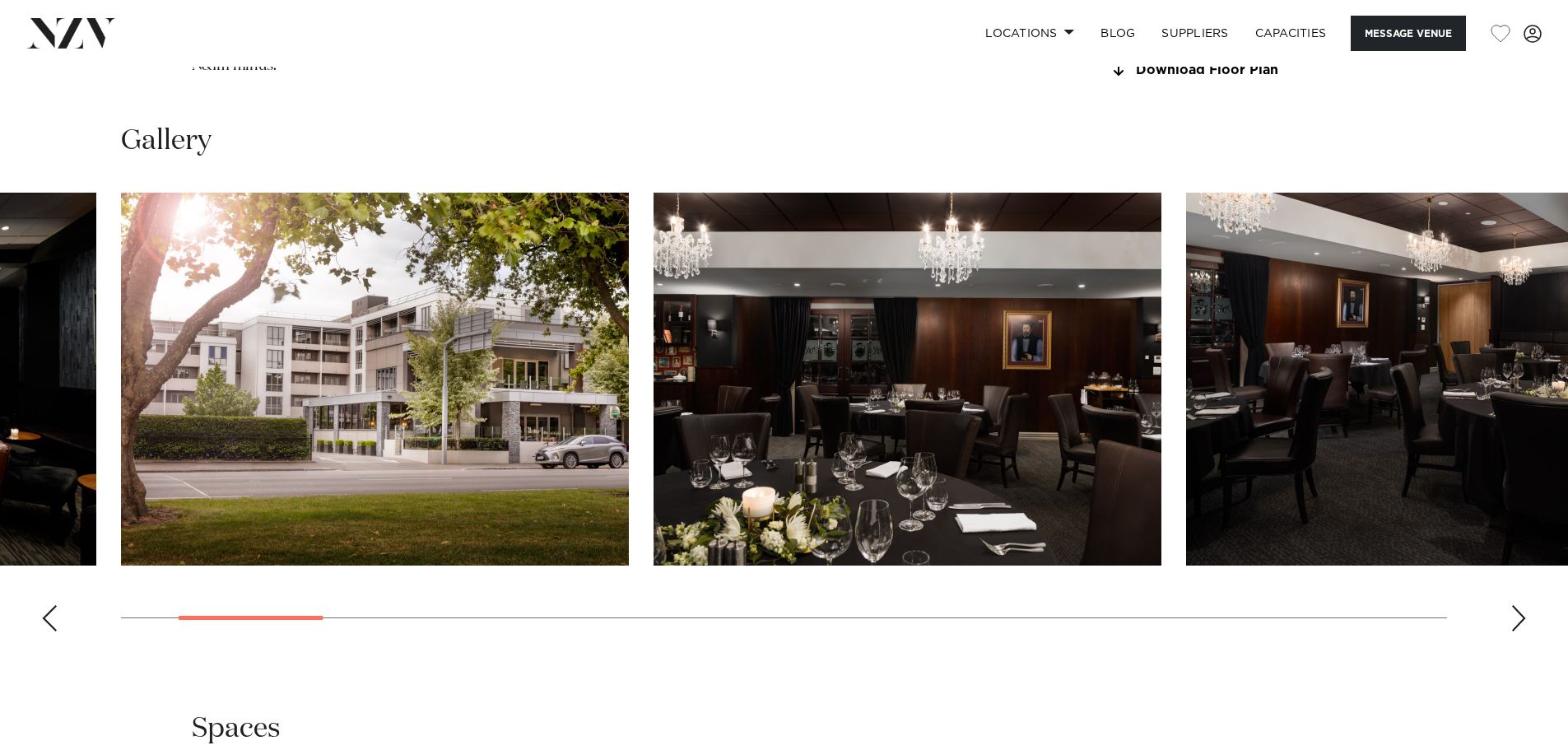
click at [1251, 571] on div "Next slide" at bounding box center [1519, 618] width 16 height 26
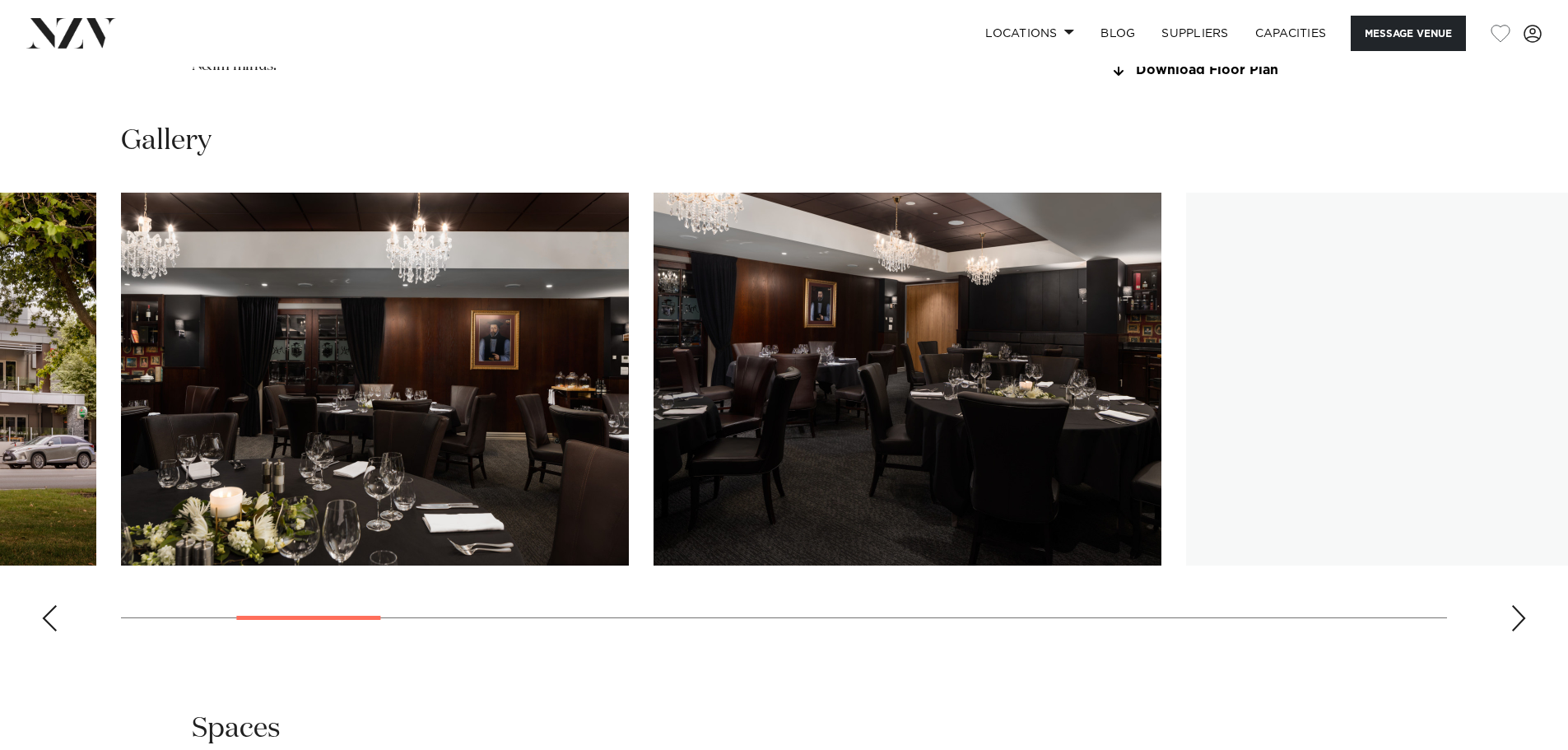
click at [1251, 571] on div "Next slide" at bounding box center [1519, 618] width 16 height 26
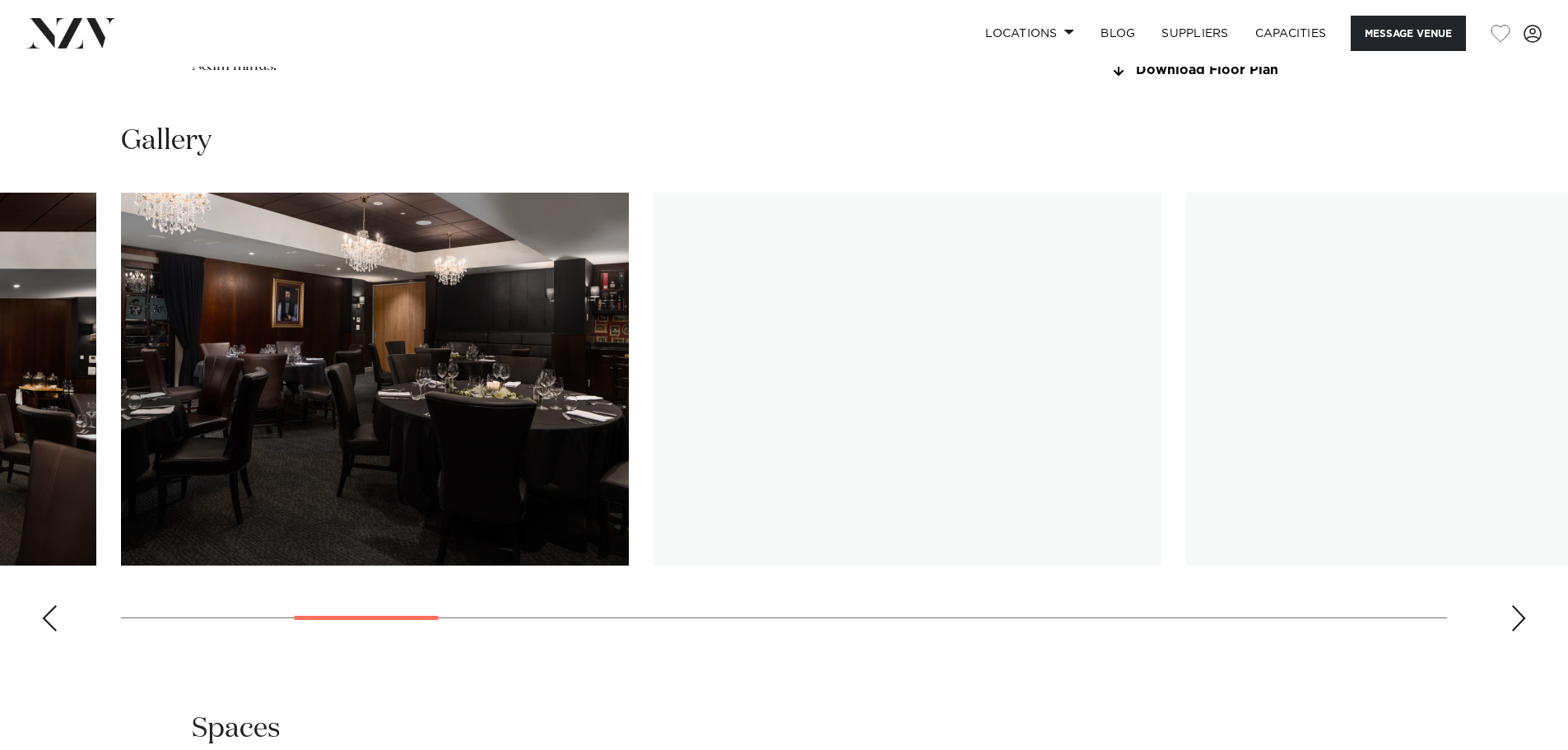
click at [1251, 571] on div "Next slide" at bounding box center [1519, 618] width 16 height 26
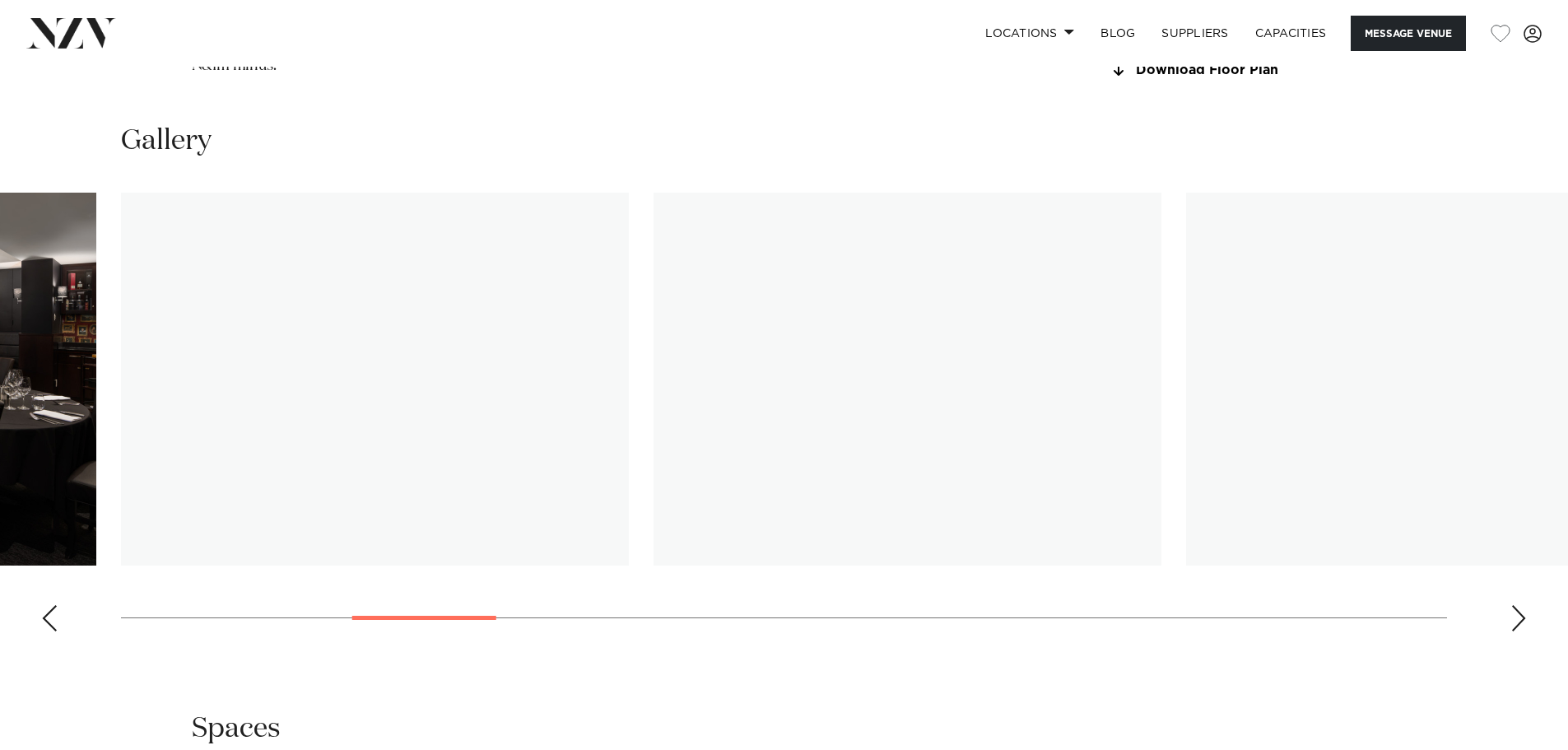
click at [1251, 571] on div "Next slide" at bounding box center [1519, 618] width 16 height 26
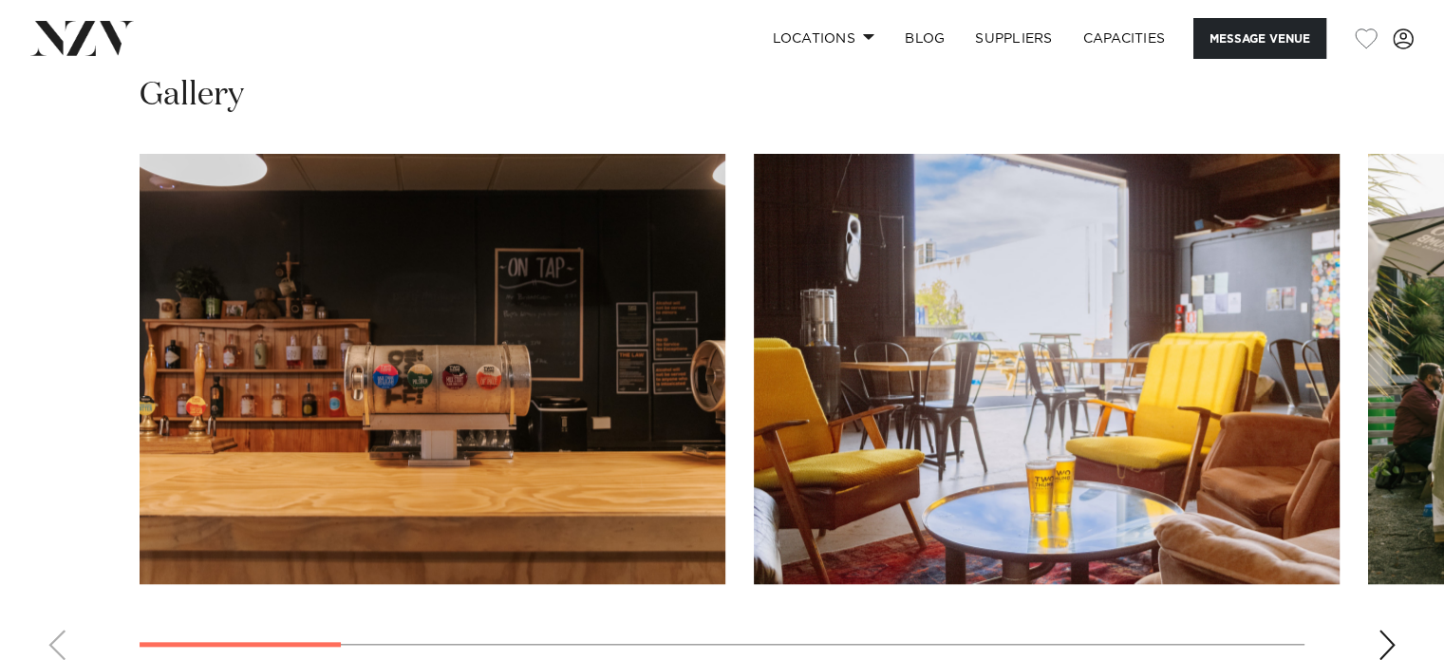
scroll to position [1841, 0]
click at [1382, 635] on div "Next slide" at bounding box center [1386, 644] width 19 height 30
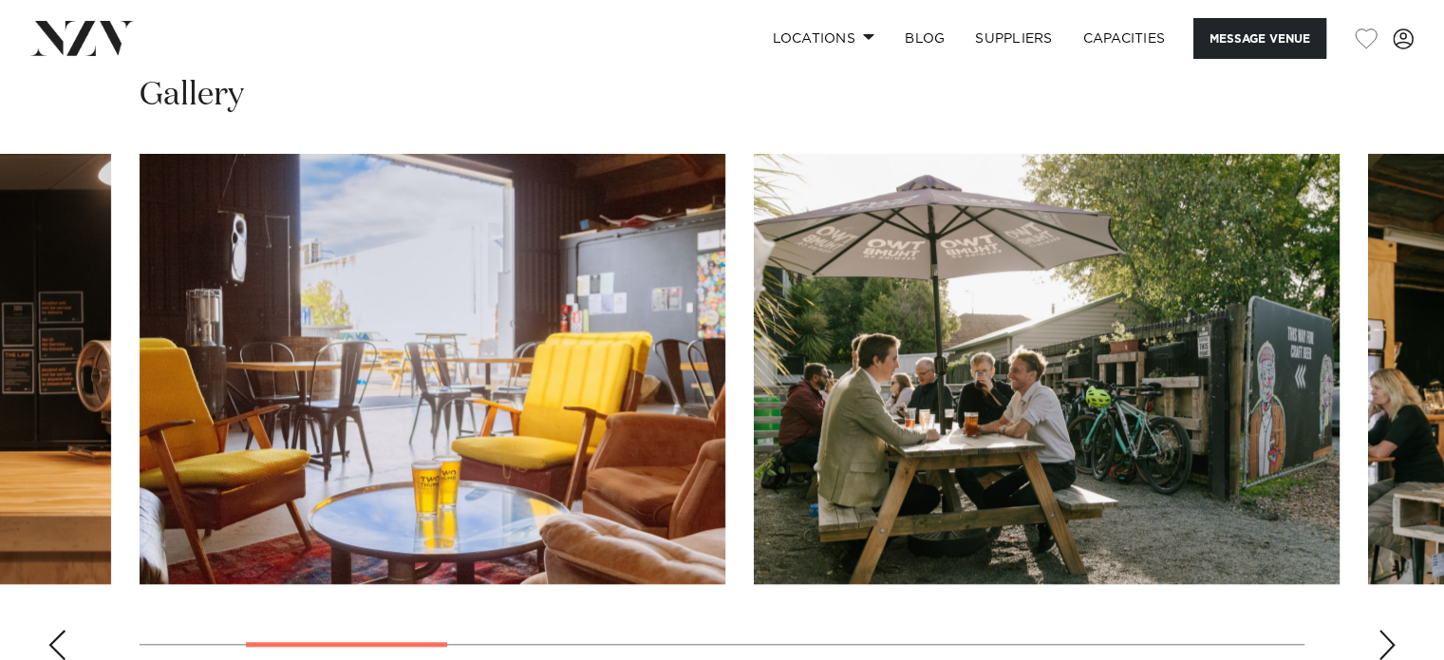
click at [1382, 635] on div "Next slide" at bounding box center [1386, 644] width 19 height 30
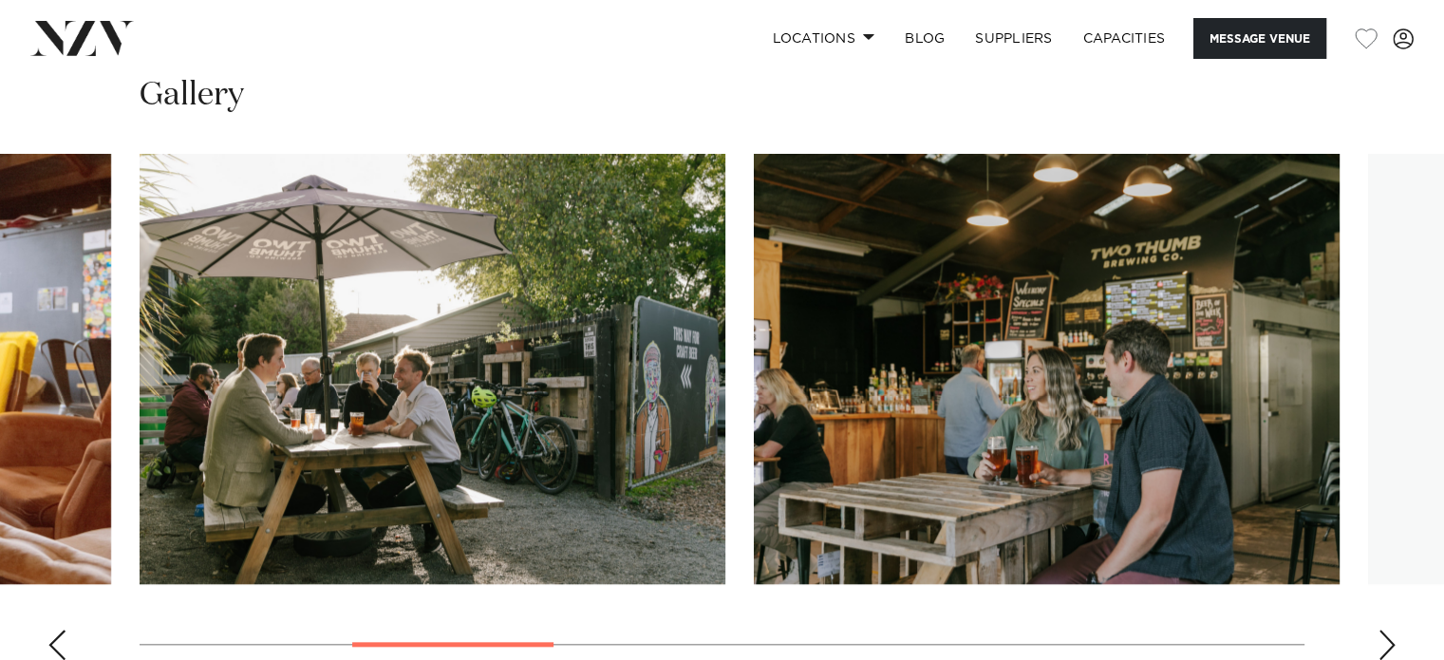
click at [1382, 635] on div "Next slide" at bounding box center [1386, 644] width 19 height 30
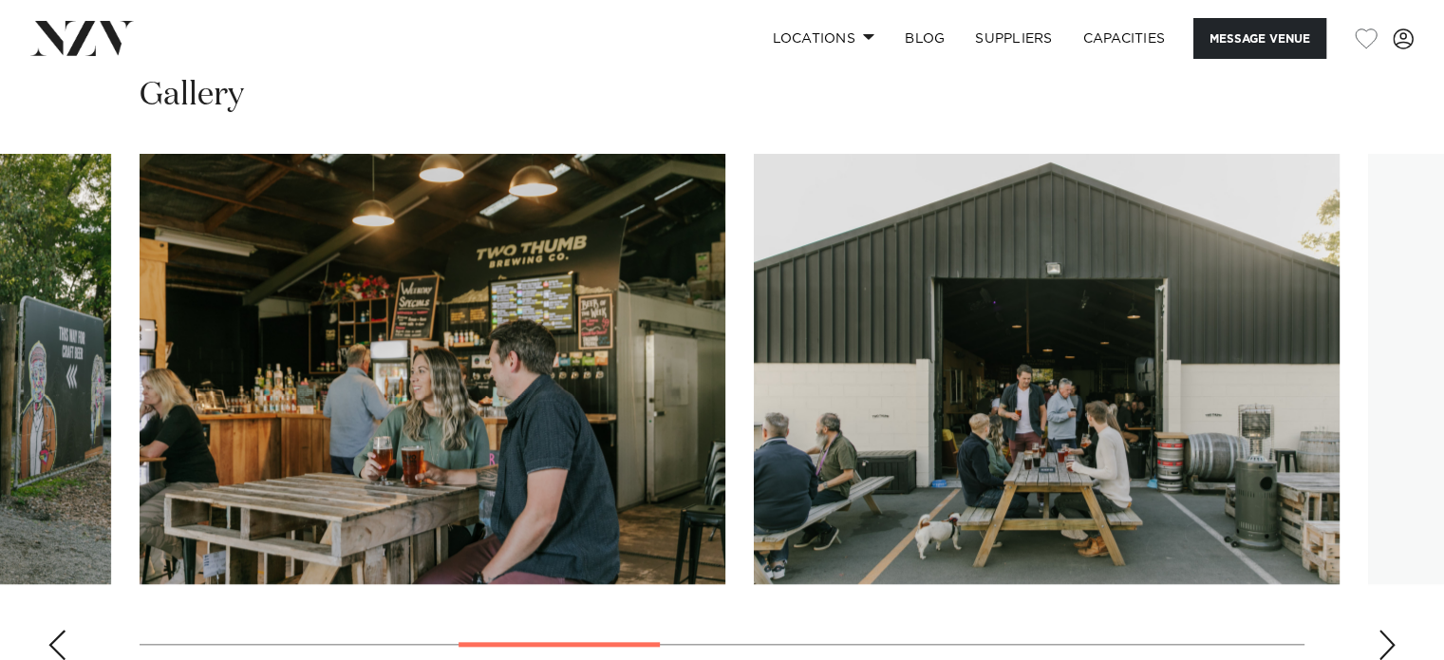
click at [1382, 635] on div "Next slide" at bounding box center [1386, 644] width 19 height 30
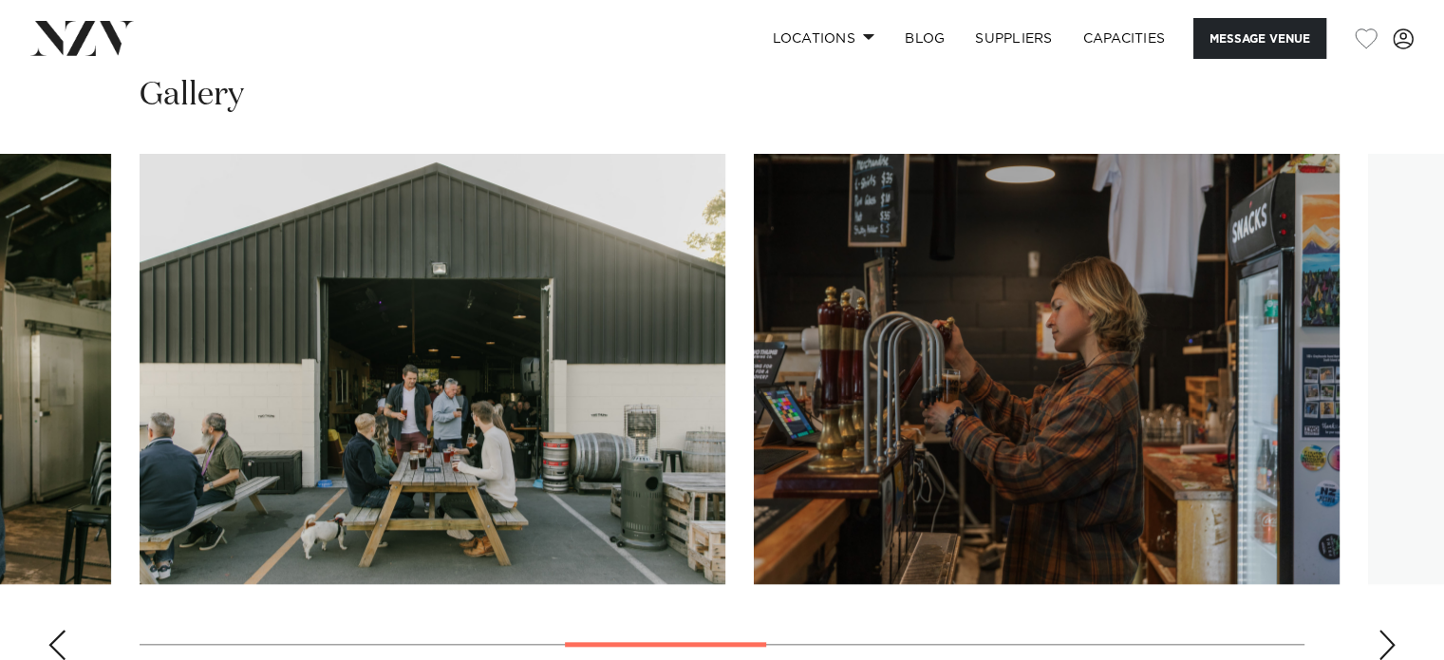
click at [1382, 635] on div "Next slide" at bounding box center [1386, 644] width 19 height 30
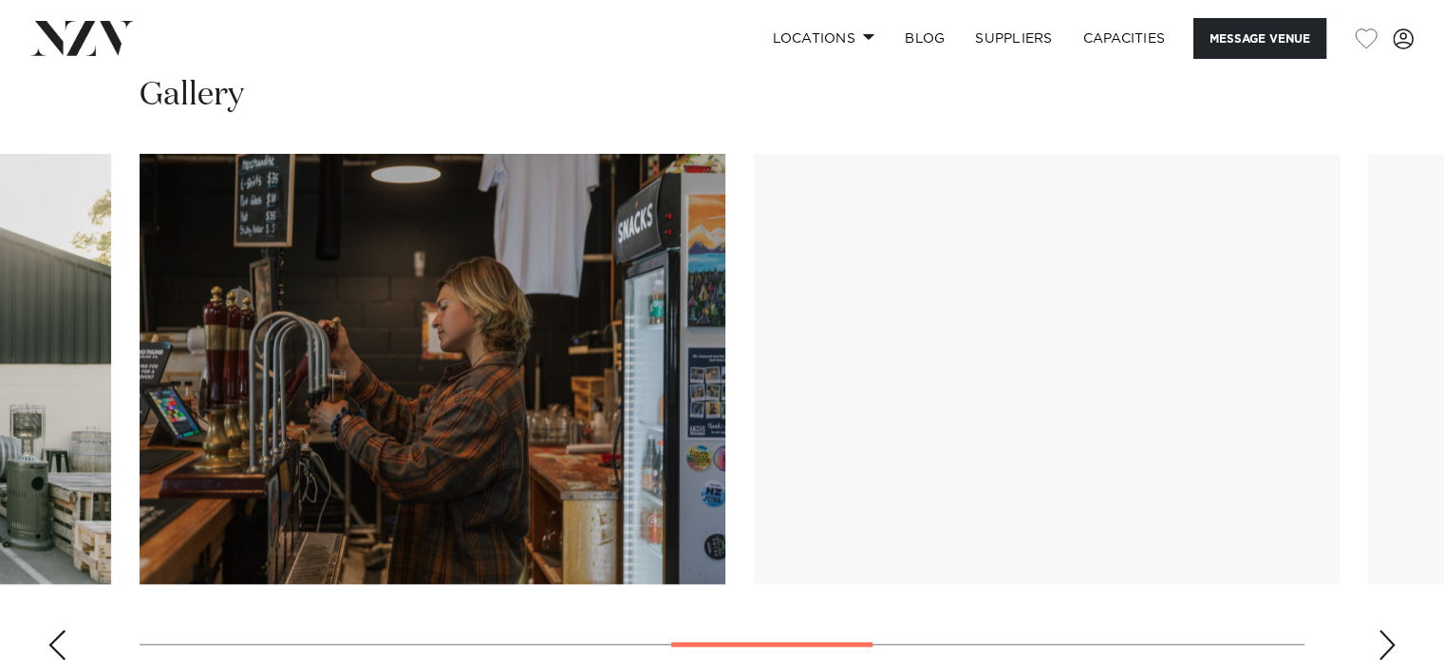
click at [1382, 635] on div "Next slide" at bounding box center [1386, 644] width 19 height 30
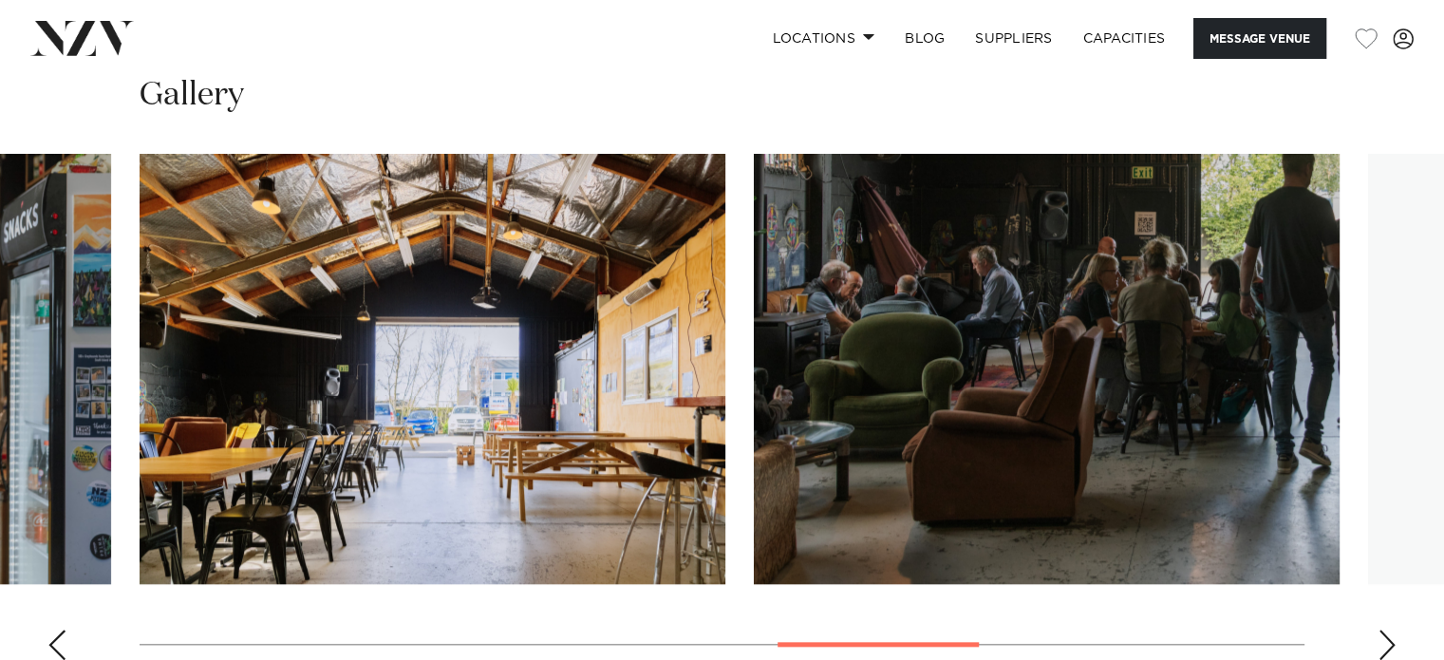
click at [1382, 635] on div "Next slide" at bounding box center [1386, 644] width 19 height 30
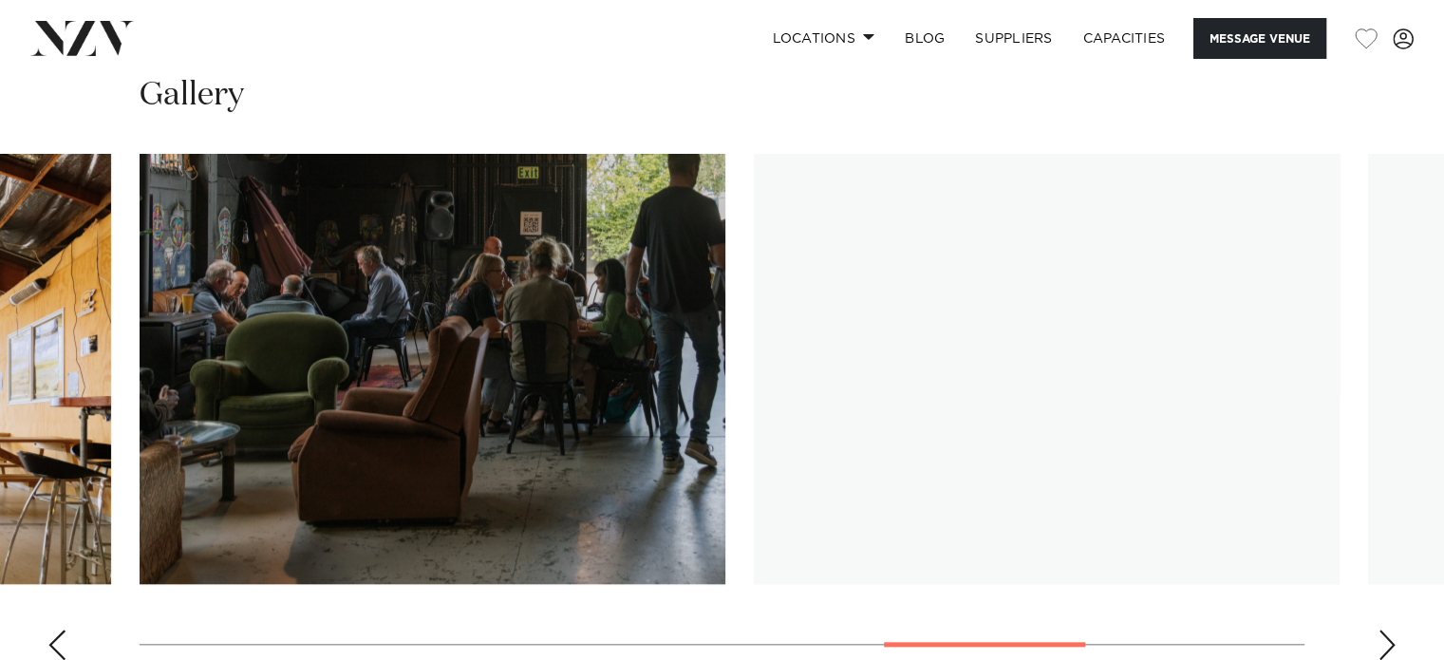
click at [1382, 635] on div "Next slide" at bounding box center [1386, 644] width 19 height 30
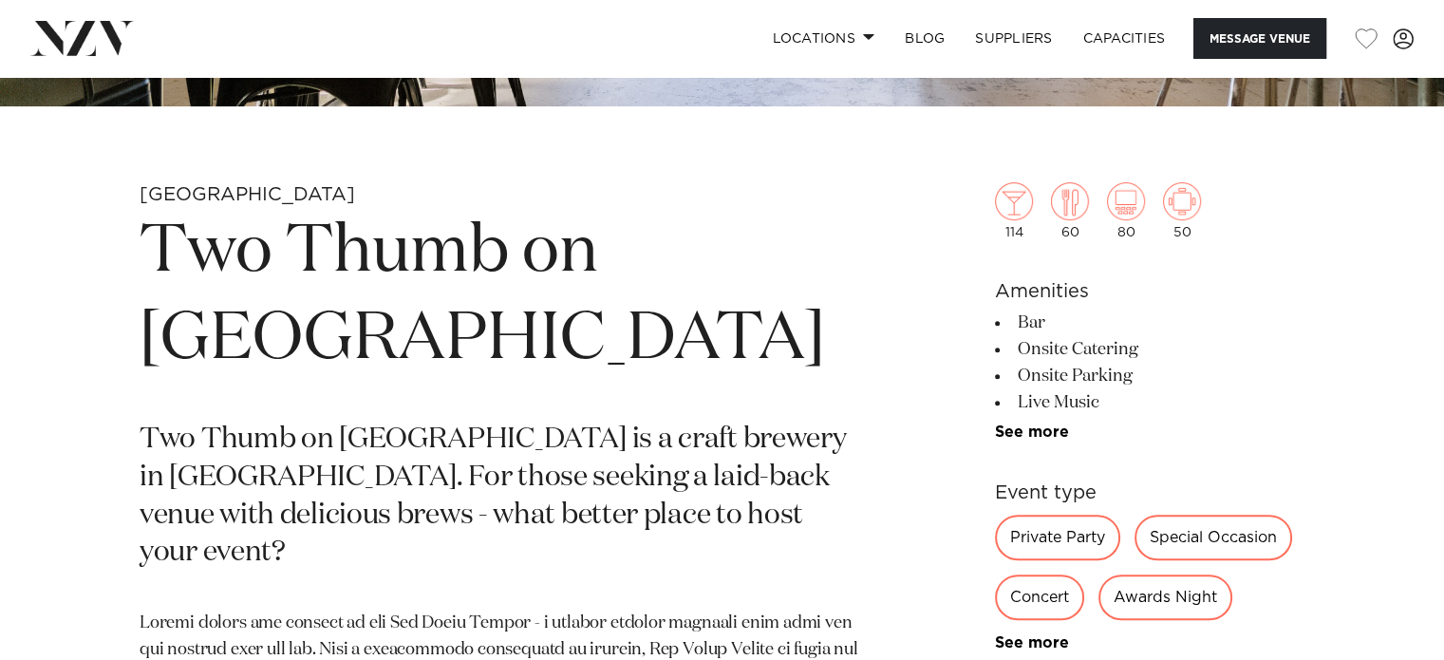
scroll to position [576, 0]
